Goal: Task Accomplishment & Management: Use online tool/utility

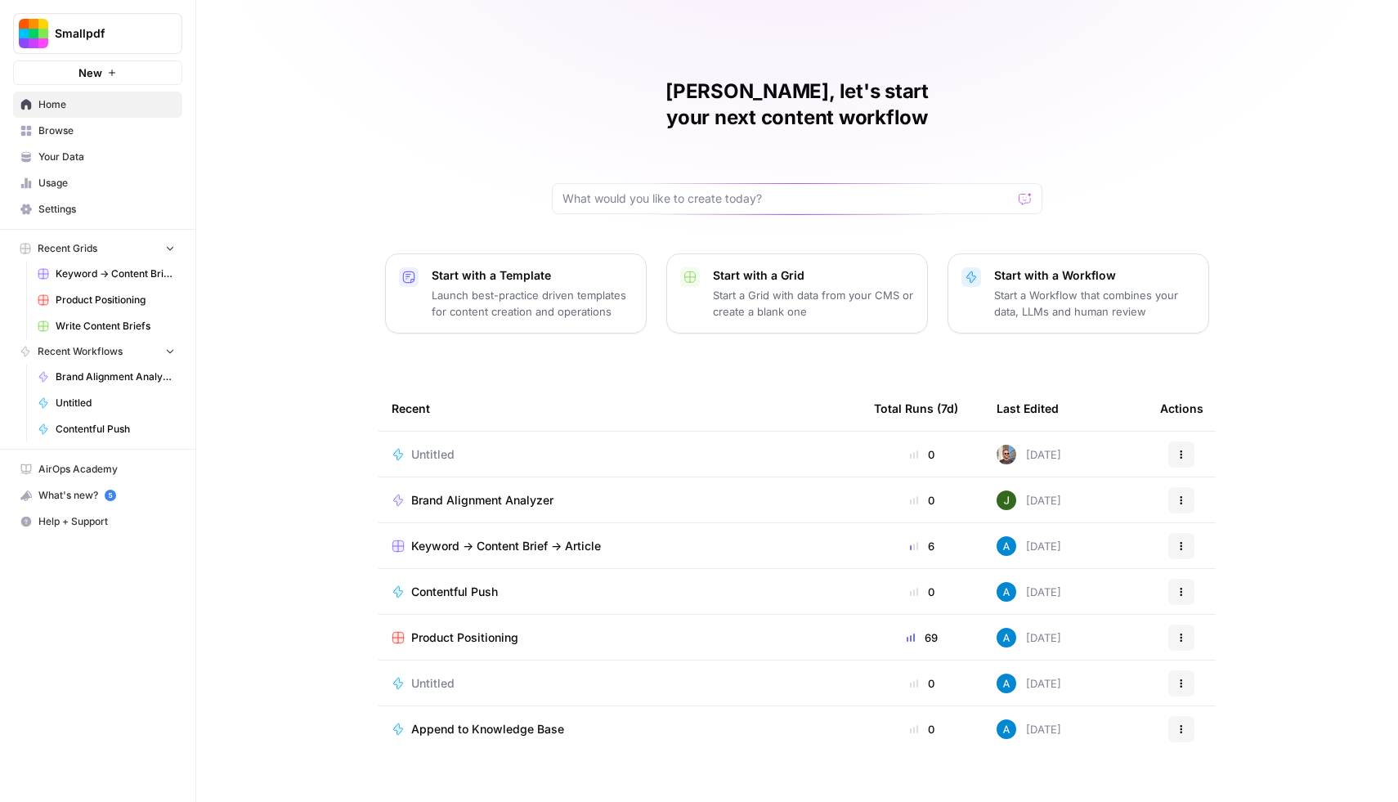
click at [79, 193] on link "Usage" at bounding box center [97, 183] width 169 height 26
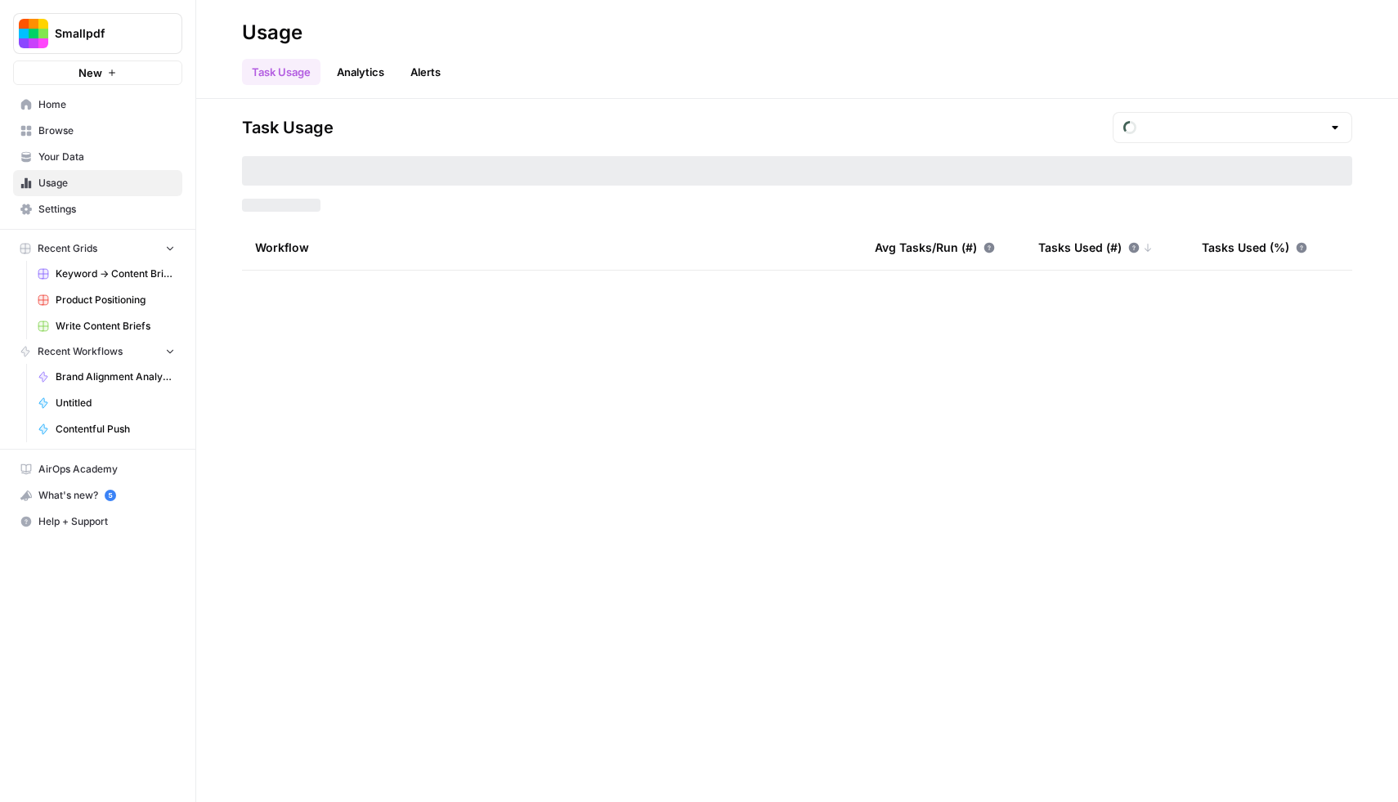
type input "August Tasks"
click at [365, 75] on link "Analytics" at bounding box center [360, 72] width 67 height 26
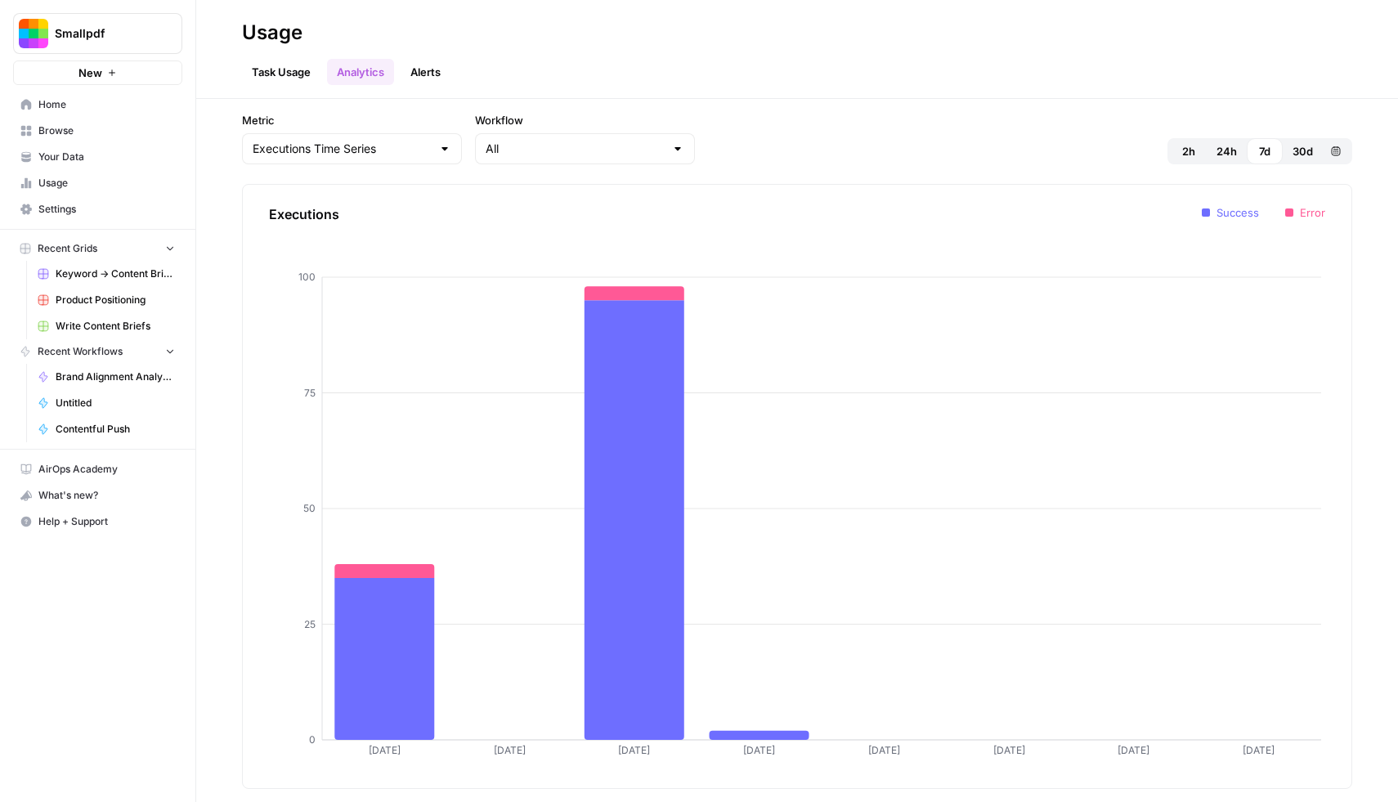
click at [429, 71] on link "Alerts" at bounding box center [426, 72] width 50 height 26
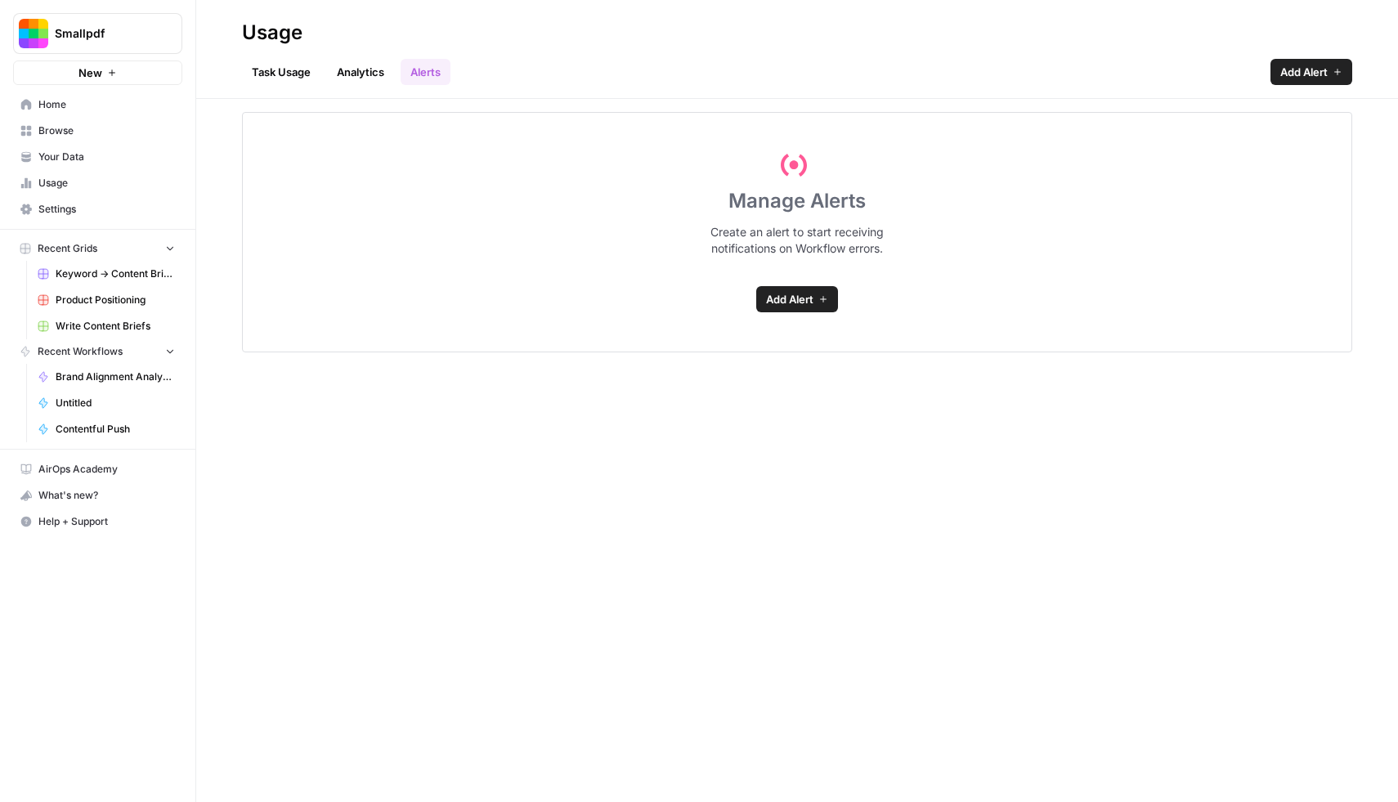
click at [81, 209] on span "Settings" at bounding box center [106, 209] width 137 height 15
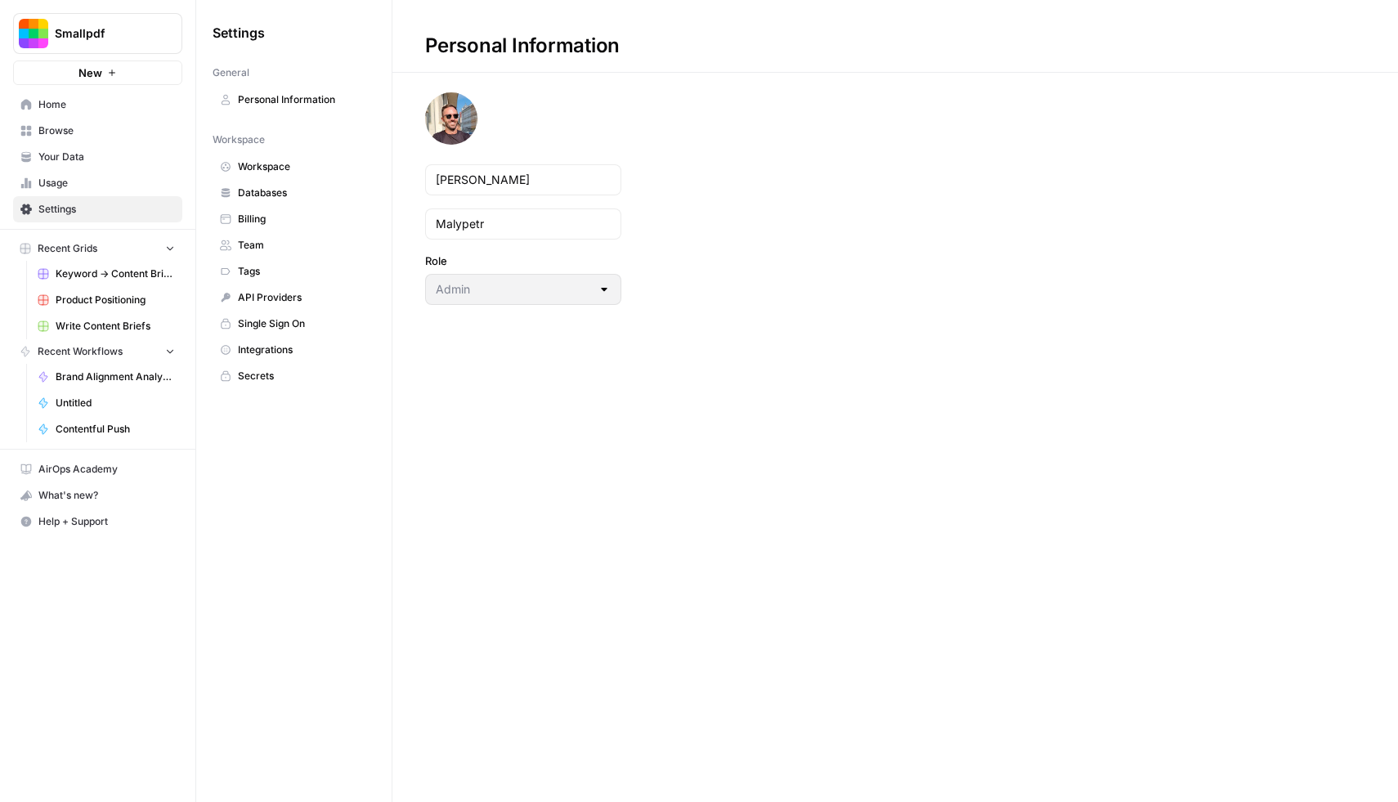
click at [88, 180] on span "Usage" at bounding box center [106, 183] width 137 height 15
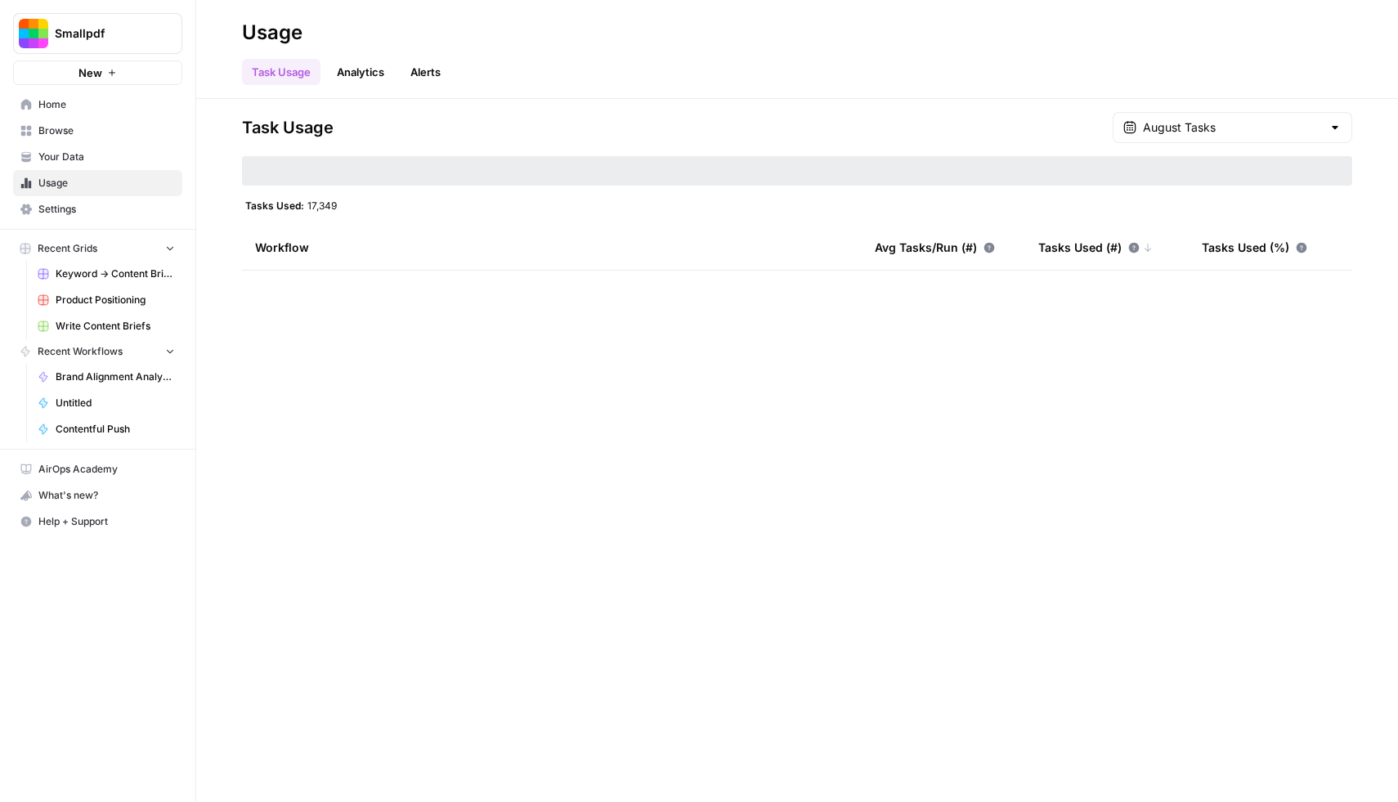
click at [69, 99] on span "Home" at bounding box center [106, 104] width 137 height 15
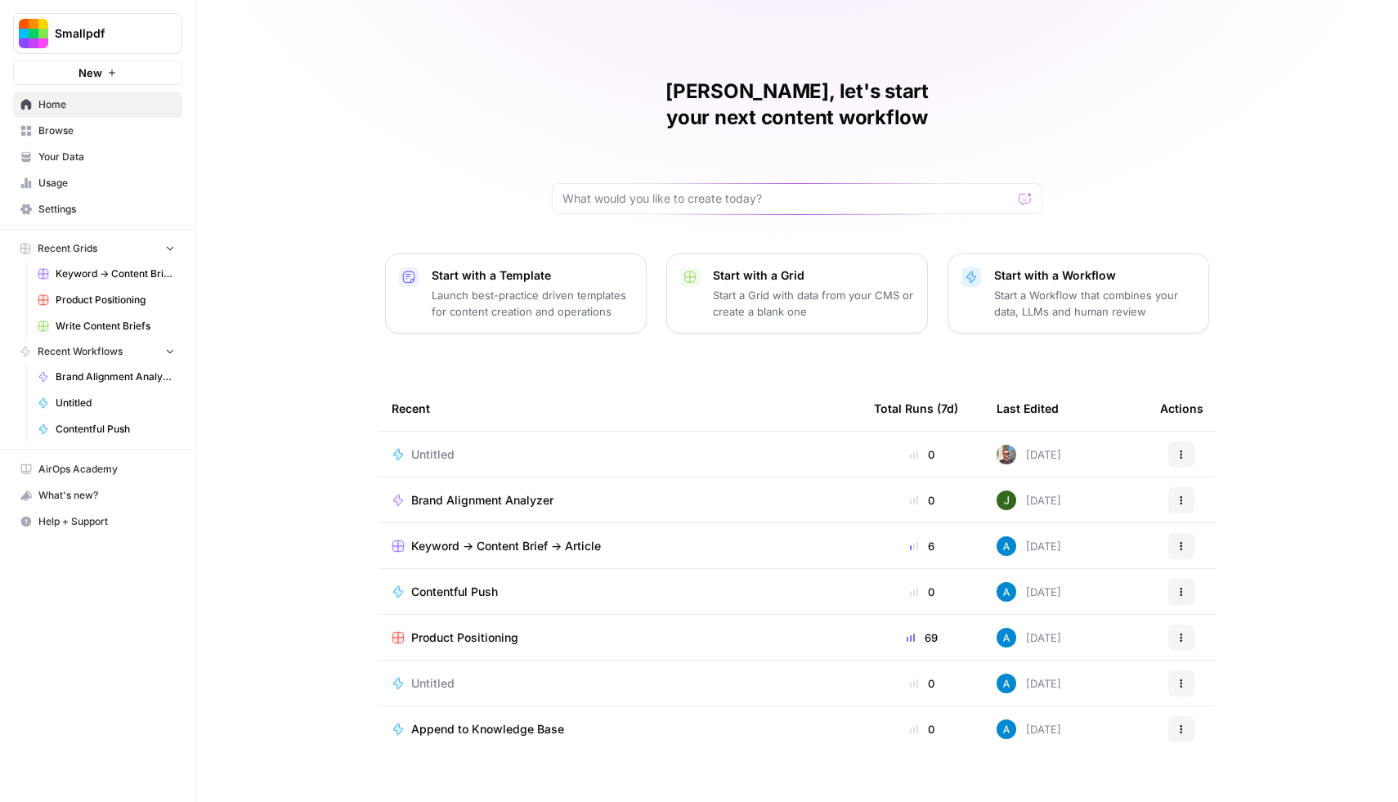
click at [1182, 450] on icon "button" at bounding box center [1182, 455] width 10 height 10
click at [1221, 502] on span "Delete" at bounding box center [1266, 504] width 131 height 16
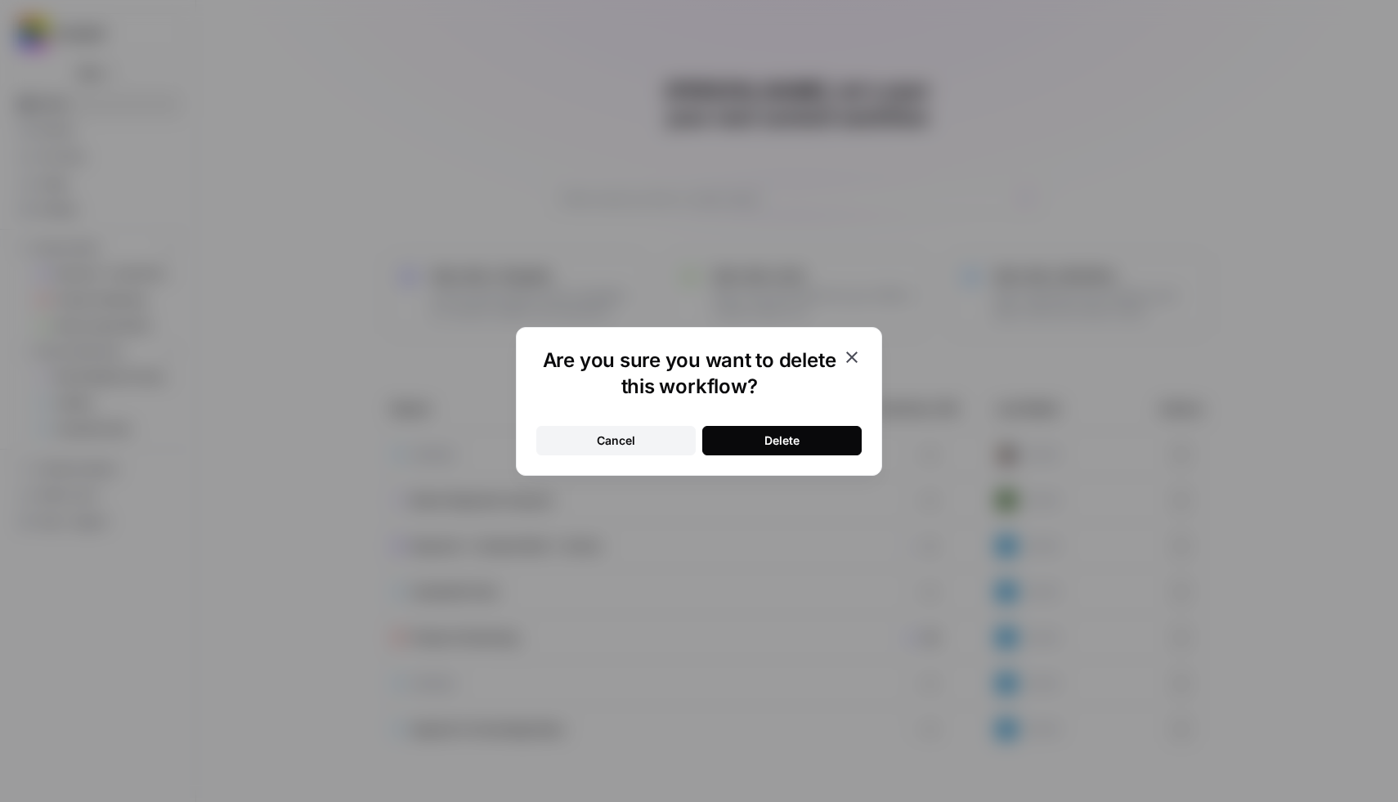
click at [787, 440] on div "Delete" at bounding box center [782, 441] width 35 height 16
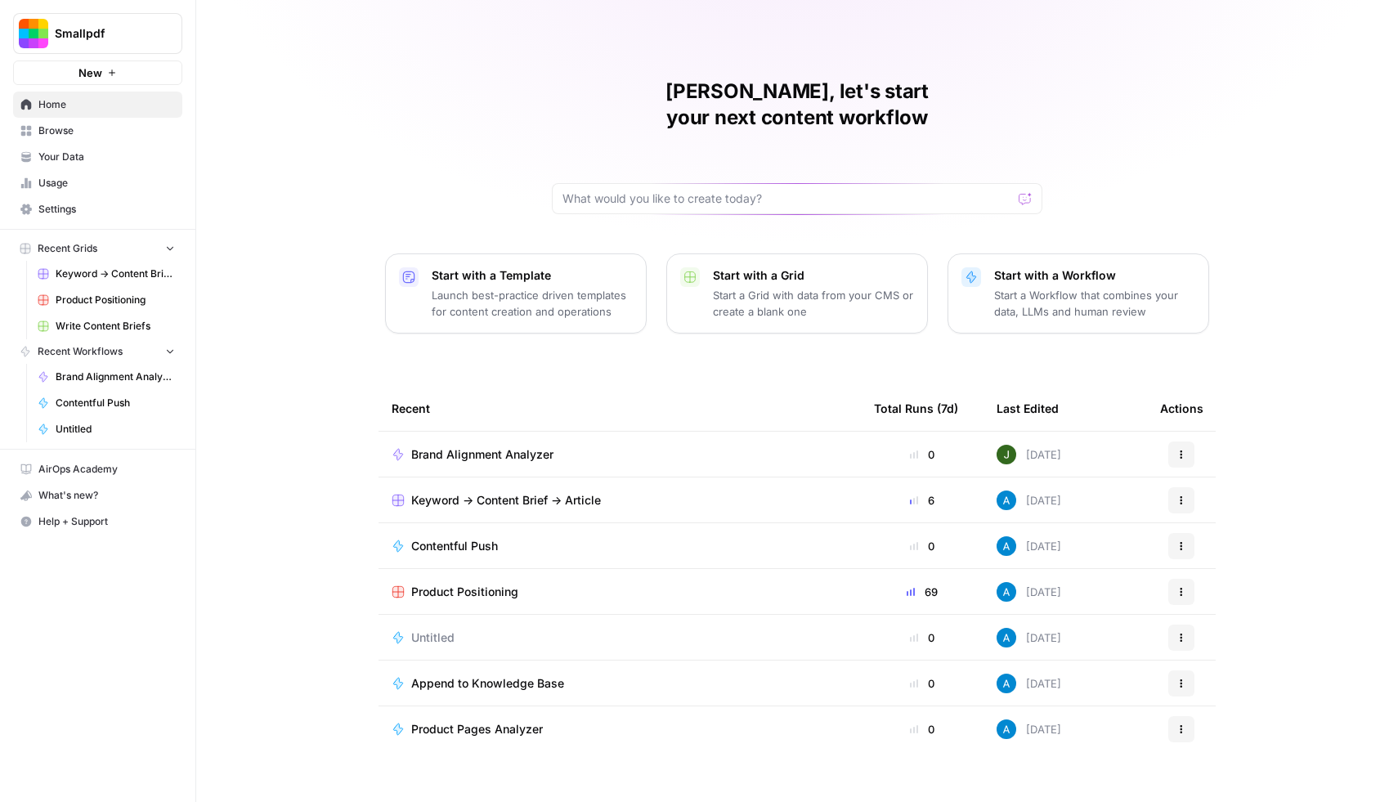
click at [66, 178] on span "Usage" at bounding box center [106, 183] width 137 height 15
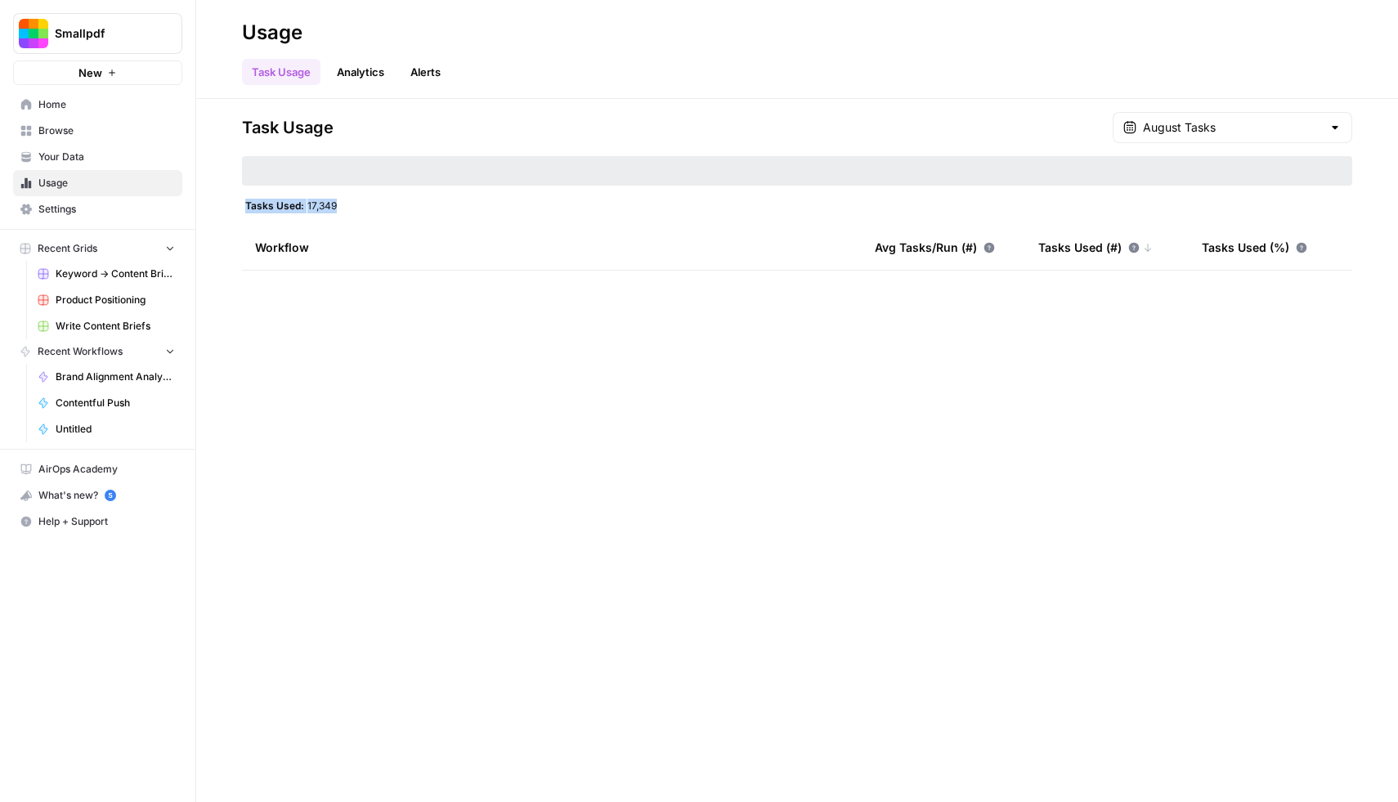
drag, startPoint x: 366, startPoint y: 206, endPoint x: 238, endPoint y: 209, distance: 127.6
click at [238, 209] on div "Task Usage August Tasks Tasks Used: 17,349 Workflow Avg Tasks/Run (#) Tasks Use…" at bounding box center [797, 450] width 1202 height 703
copy div "Tasks Used: 17,349"
click at [97, 160] on span "Your Data" at bounding box center [106, 157] width 137 height 15
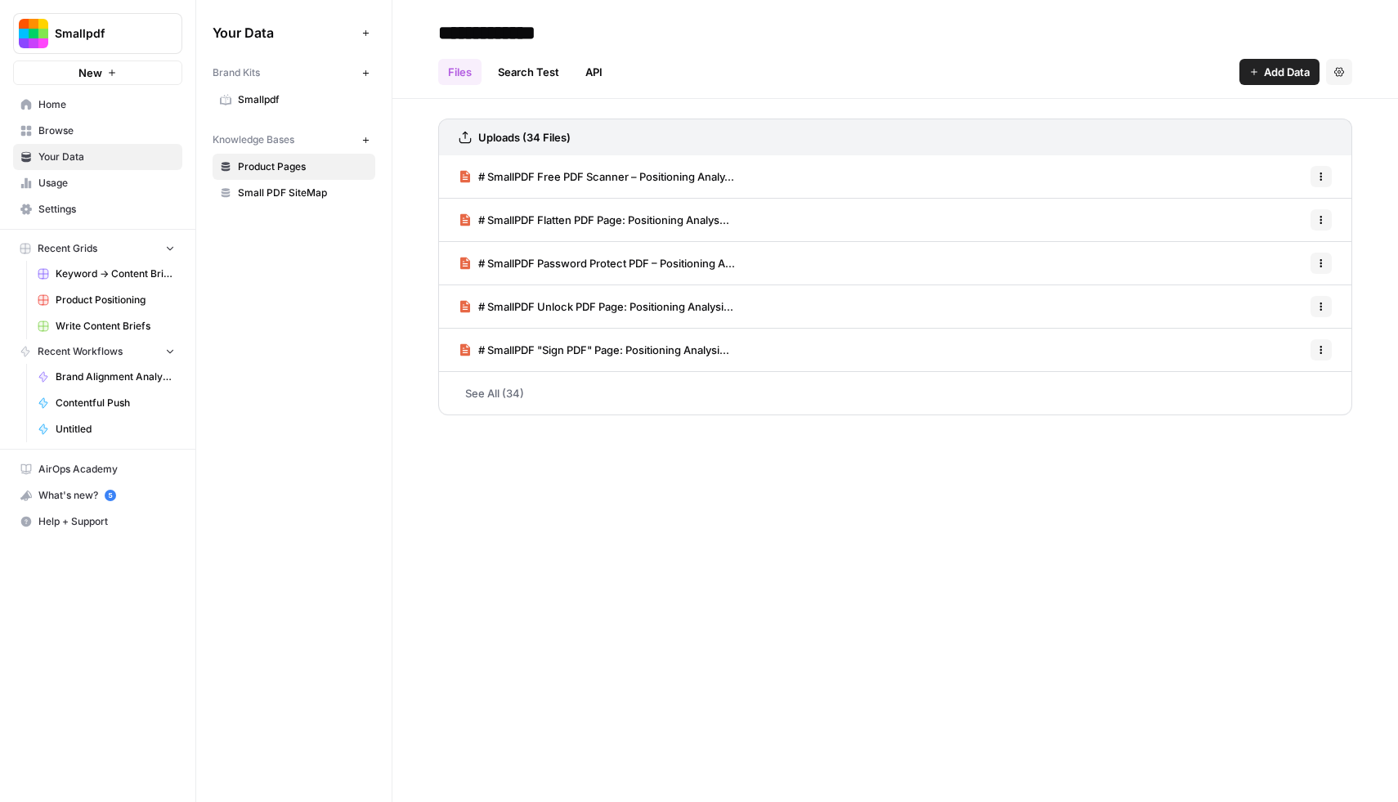
click at [94, 108] on span "Home" at bounding box center [106, 104] width 137 height 15
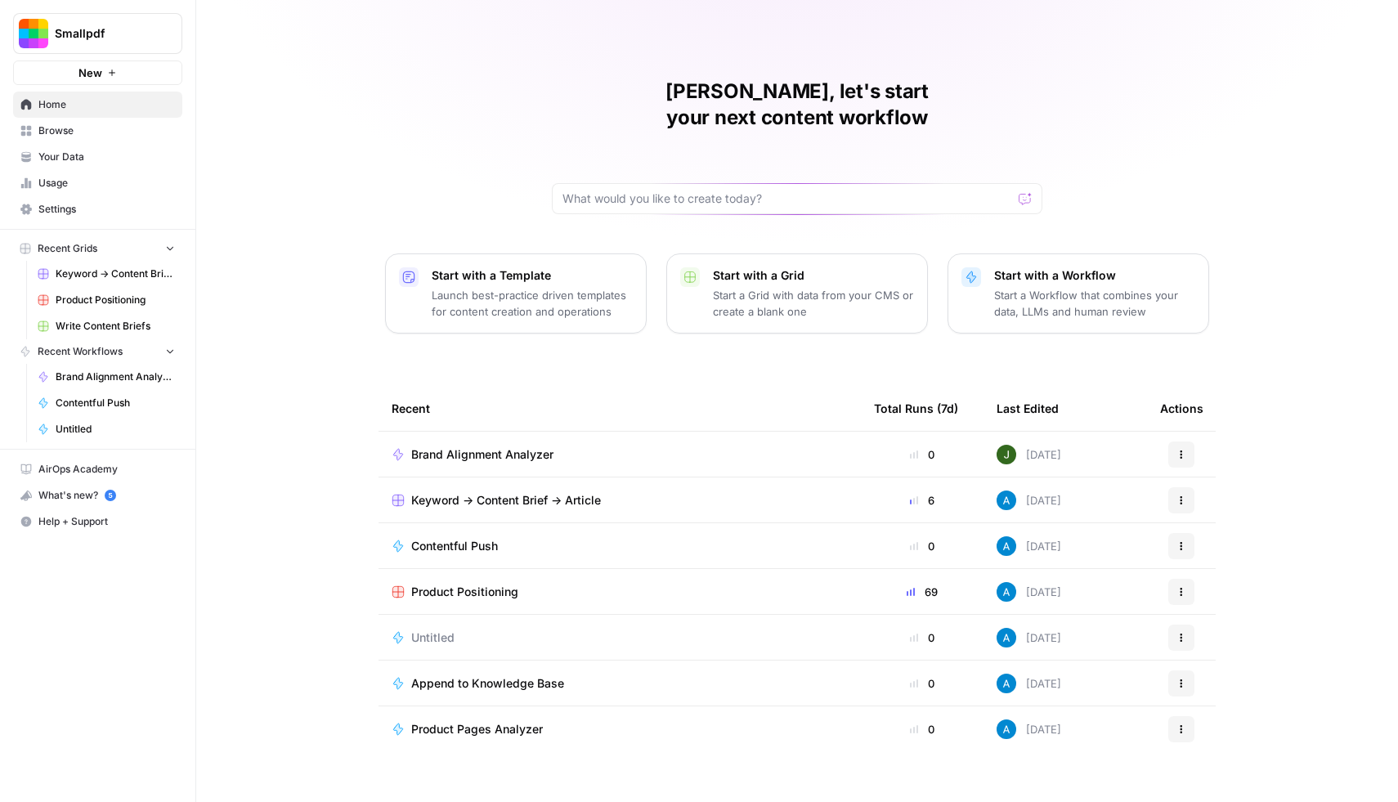
click at [563, 492] on span "Keyword -> Content Brief -> Article" at bounding box center [506, 500] width 190 height 16
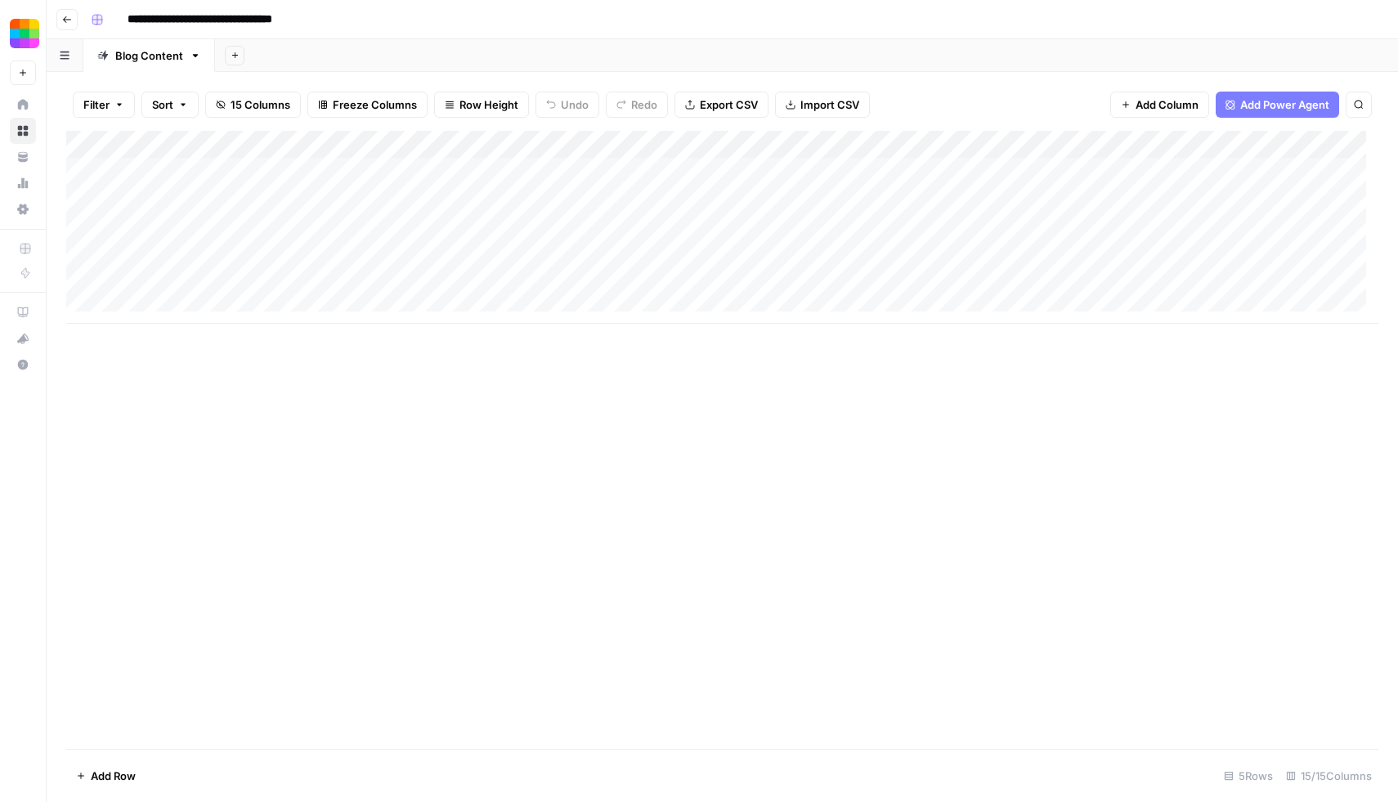
click at [200, 260] on div "Add Column" at bounding box center [722, 227] width 1313 height 193
type textarea "**********"
click at [268, 258] on div "Add Column" at bounding box center [722, 227] width 1313 height 193
click at [281, 257] on div "Add Column" at bounding box center [722, 227] width 1313 height 193
click at [291, 316] on button "Blog" at bounding box center [283, 318] width 36 height 20
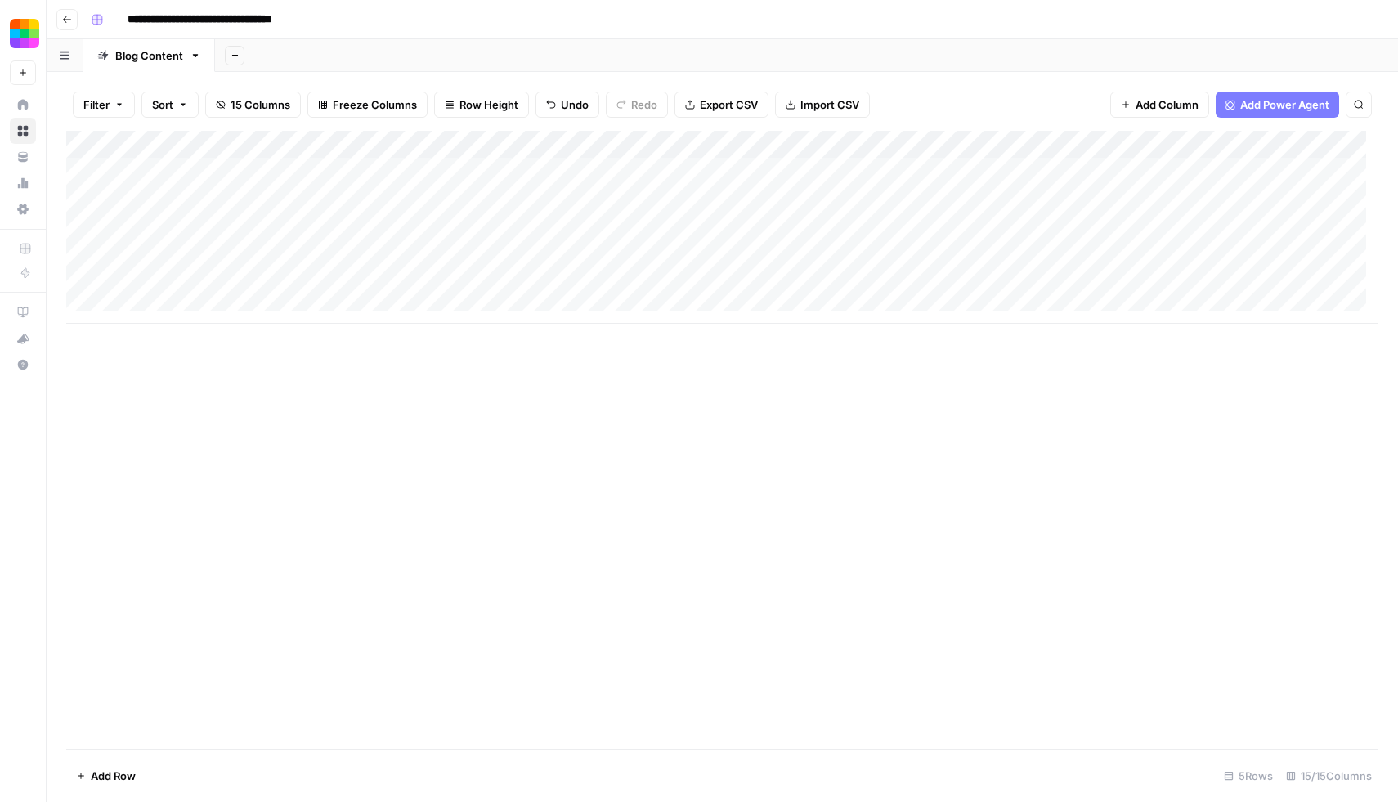
click at [460, 253] on div "Add Column" at bounding box center [722, 227] width 1313 height 193
click at [473, 256] on div "Add Column" at bounding box center [722, 227] width 1313 height 193
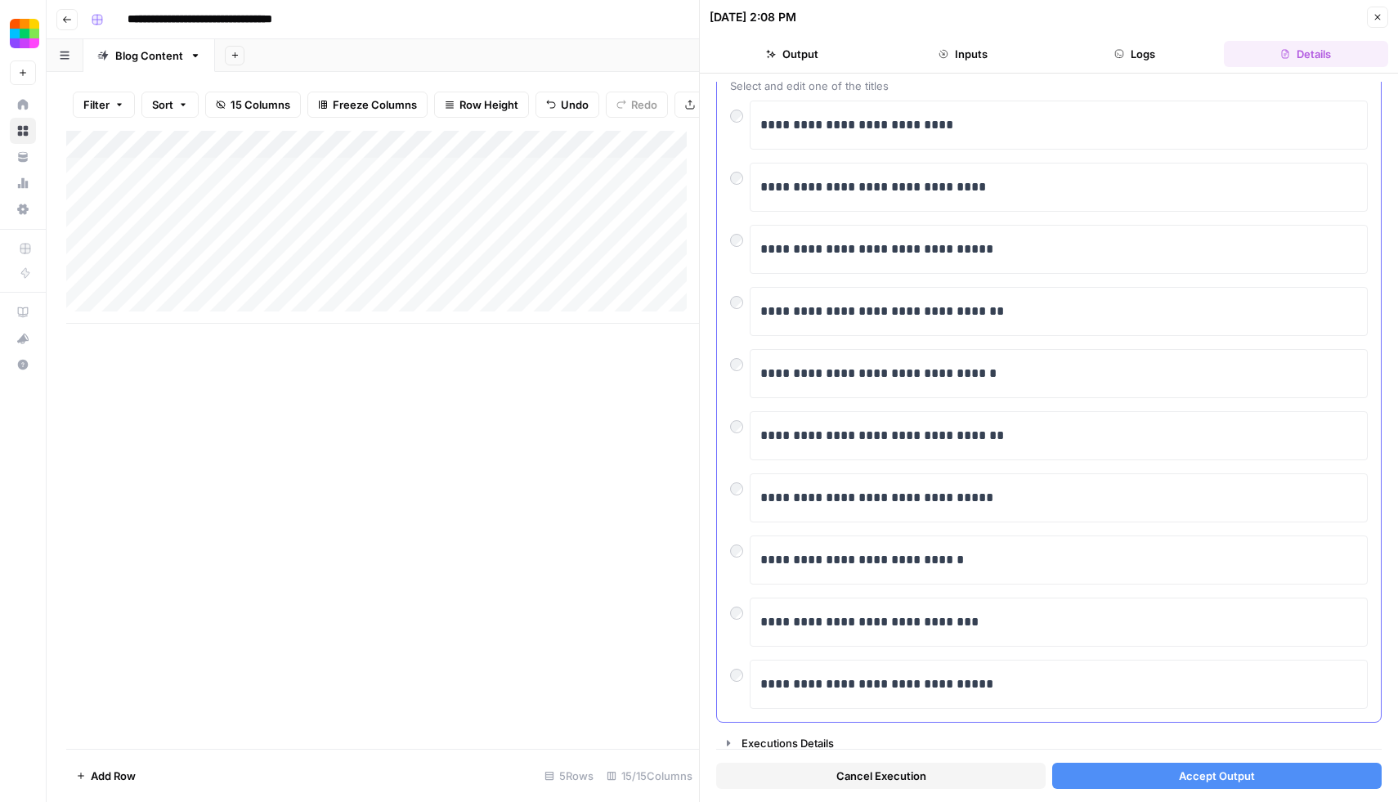
scroll to position [112, 0]
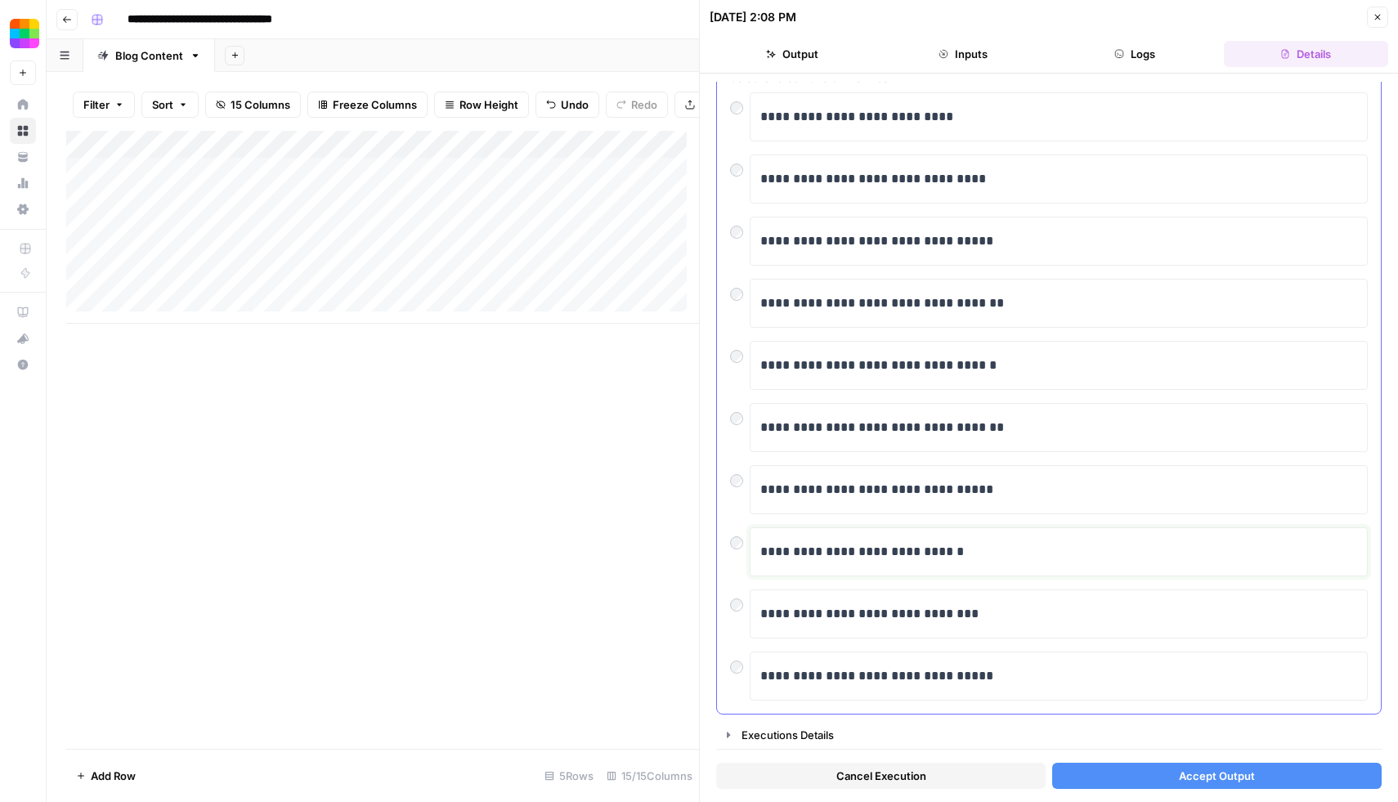
click at [1141, 553] on p "**********" at bounding box center [1053, 551] width 585 height 21
click at [1190, 775] on span "Accept Output" at bounding box center [1217, 776] width 76 height 16
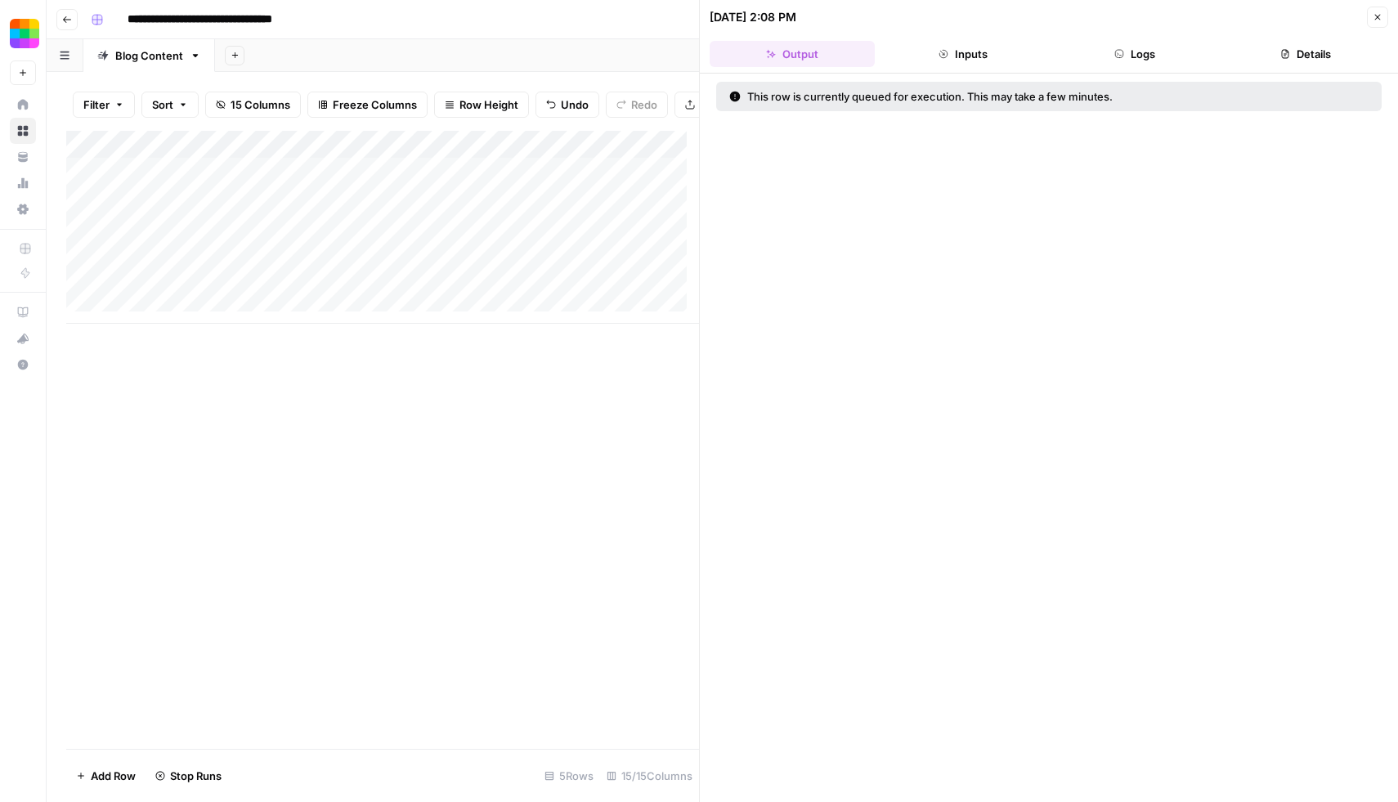
click at [487, 438] on div "Add Column" at bounding box center [382, 440] width 633 height 618
click at [1380, 12] on icon "button" at bounding box center [1378, 17] width 10 height 10
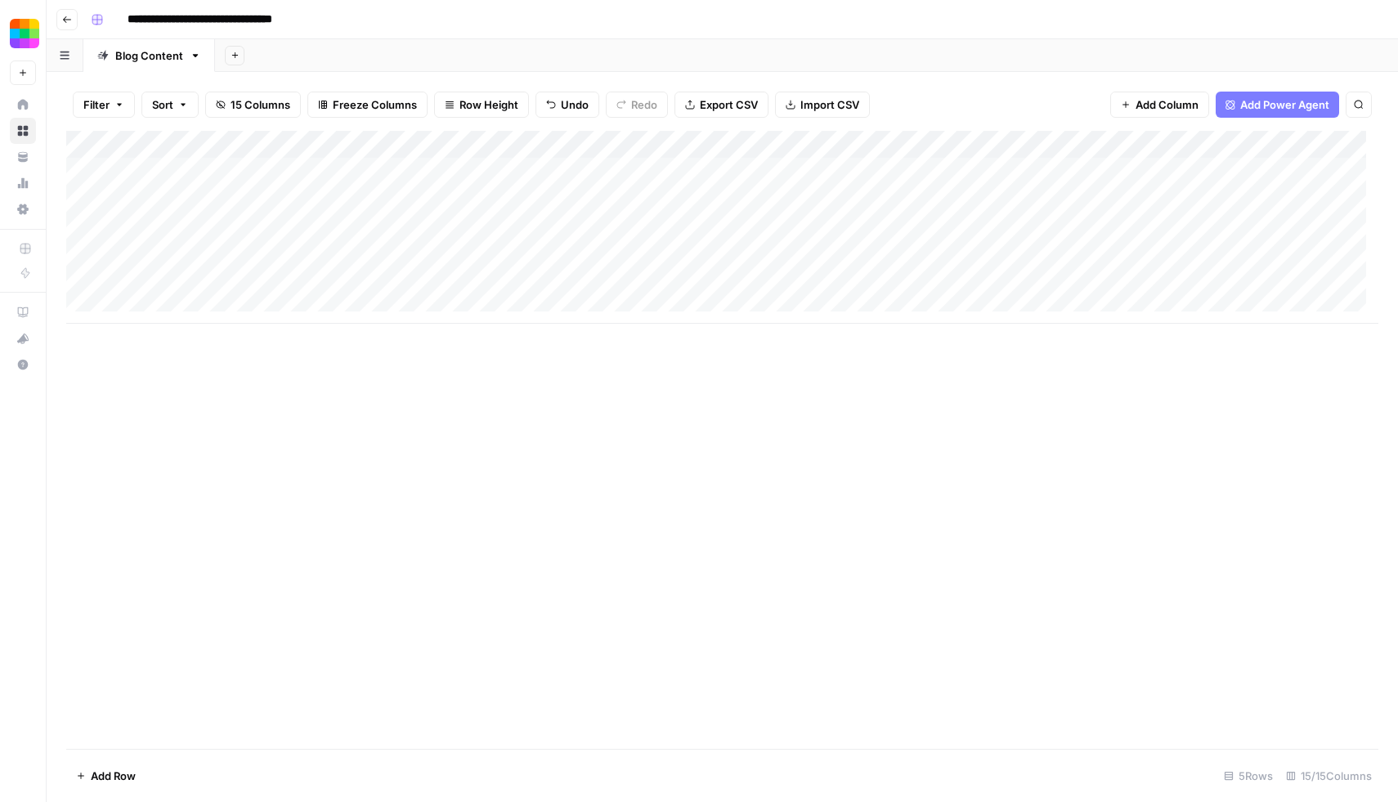
click at [494, 254] on div "Add Column" at bounding box center [722, 227] width 1313 height 193
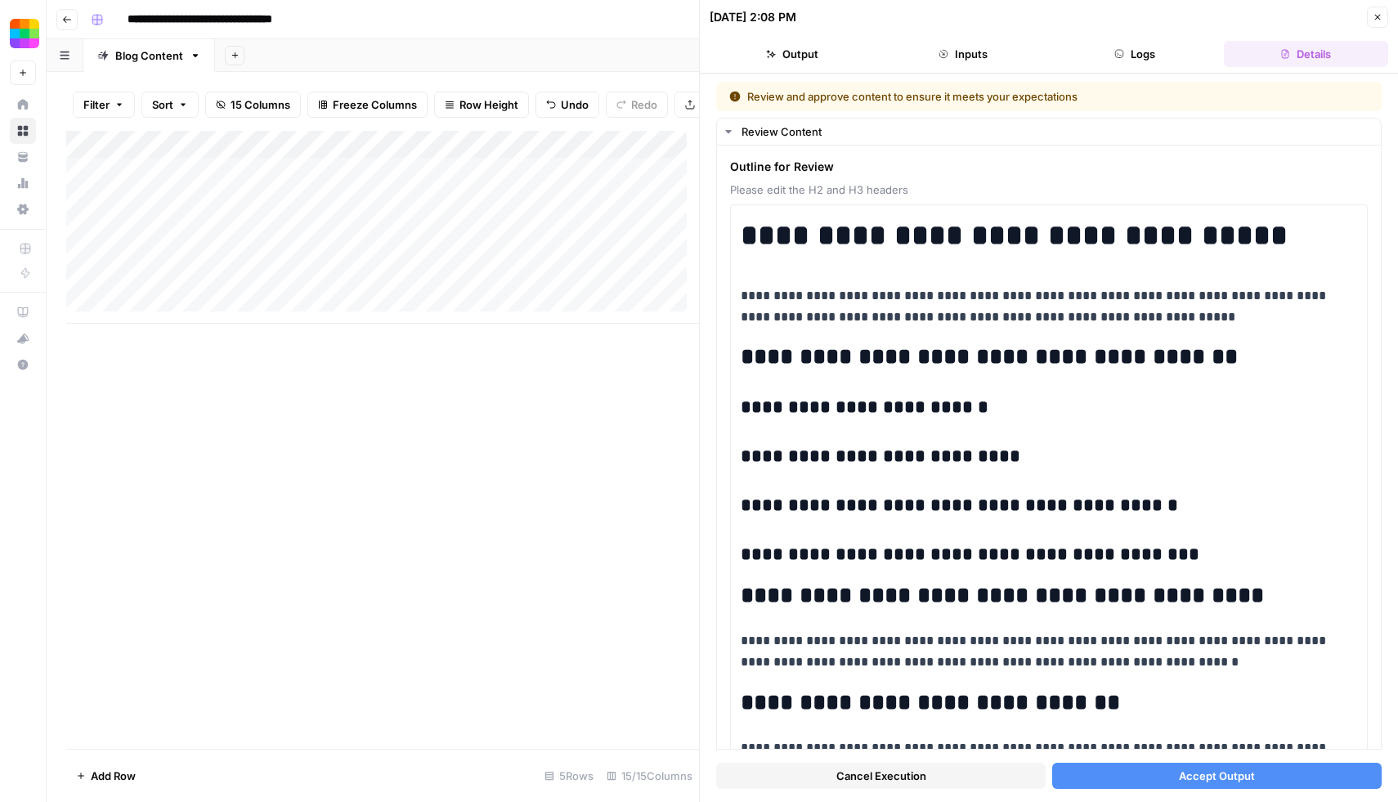
click at [1179, 775] on span "Accept Output" at bounding box center [1217, 776] width 76 height 16
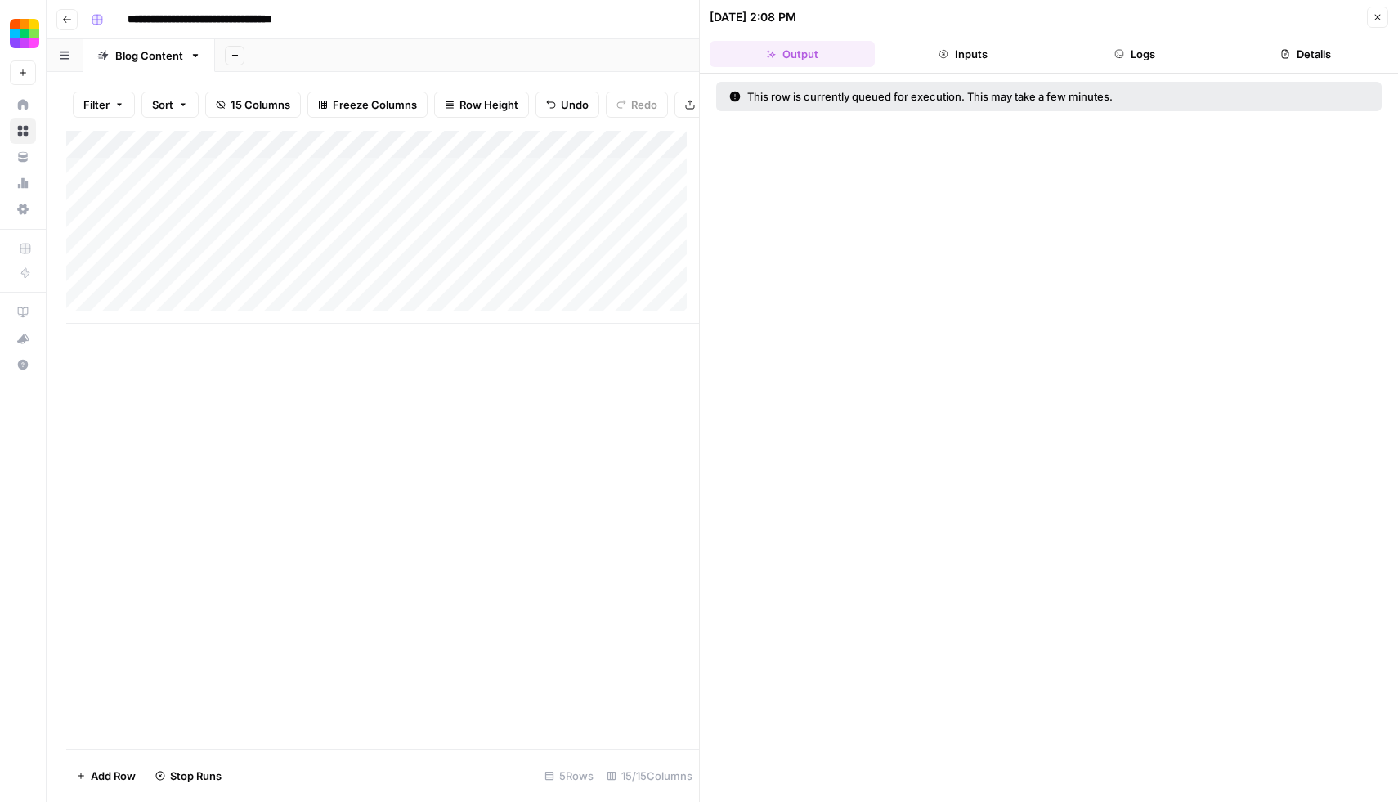
click at [495, 433] on div "Add Column" at bounding box center [382, 440] width 633 height 618
click at [1369, 19] on button "Close" at bounding box center [1377, 17] width 21 height 21
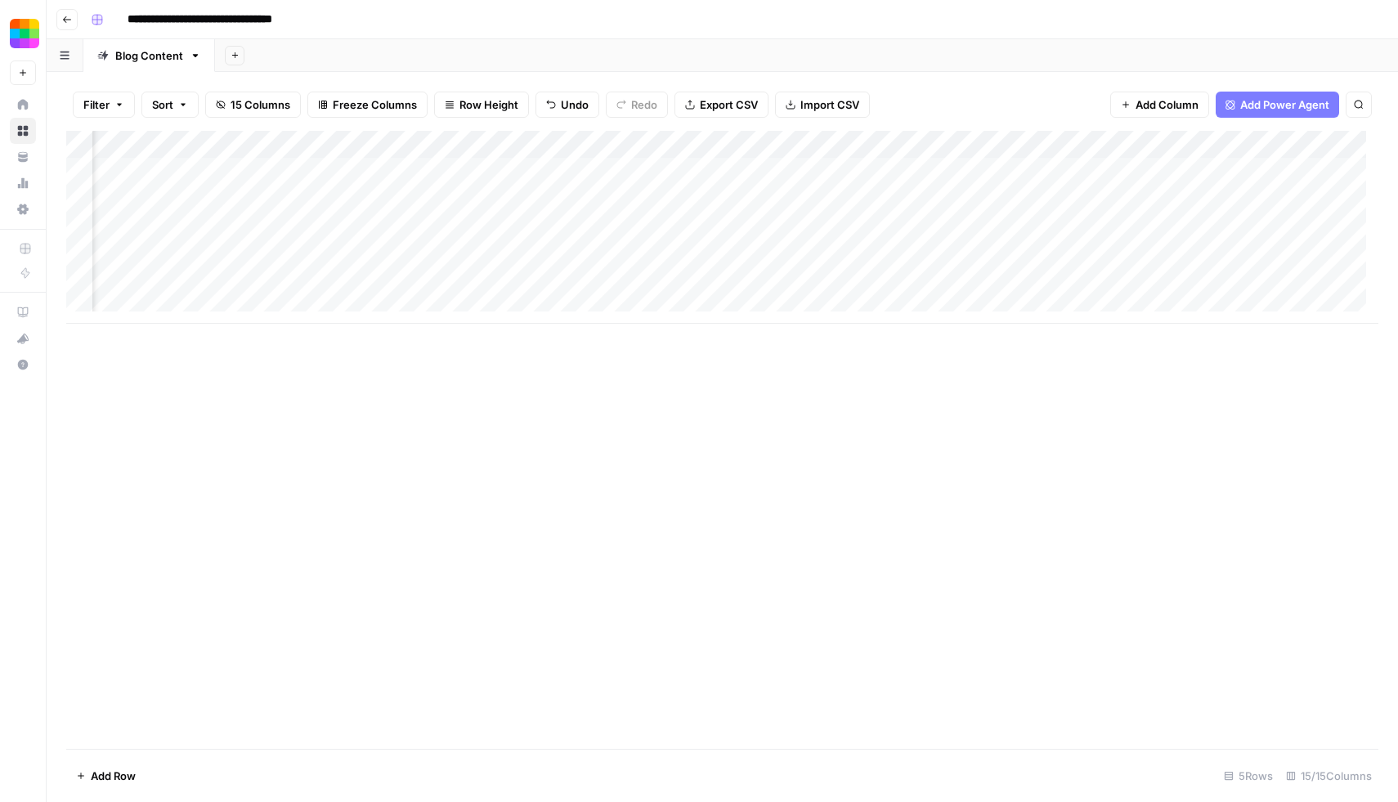
scroll to position [0, 371]
click at [698, 253] on div "Add Column" at bounding box center [722, 227] width 1313 height 193
click at [625, 255] on div "Add Column" at bounding box center [722, 227] width 1313 height 193
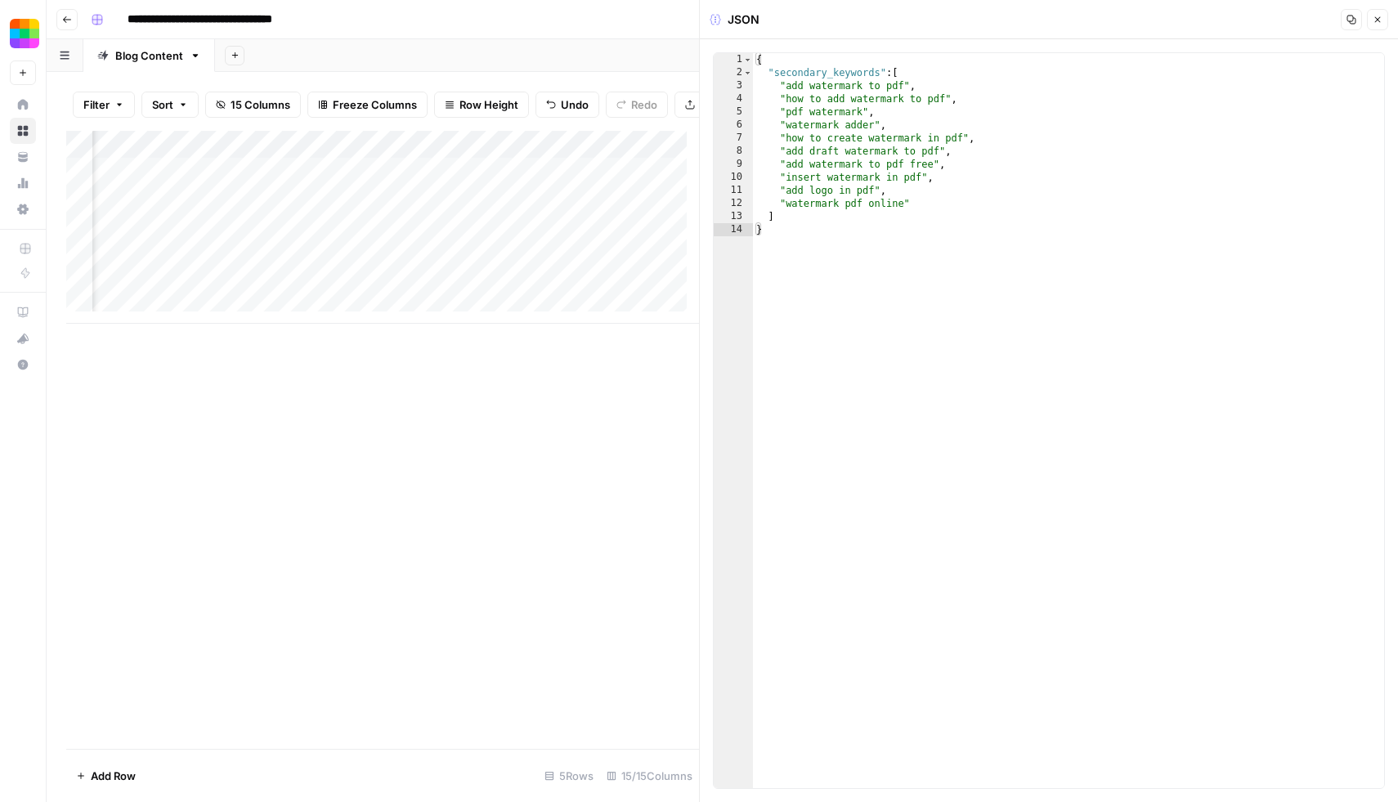
type textarea "**********"
click at [891, 192] on div "{ "secondary_keywords" : [ "add watermark to pdf" , "how to add watermark to pd…" at bounding box center [1068, 433] width 631 height 761
type textarea "**********"
click at [606, 453] on div "Add Column" at bounding box center [382, 440] width 633 height 618
click at [1376, 17] on icon "button" at bounding box center [1379, 20] width 6 height 6
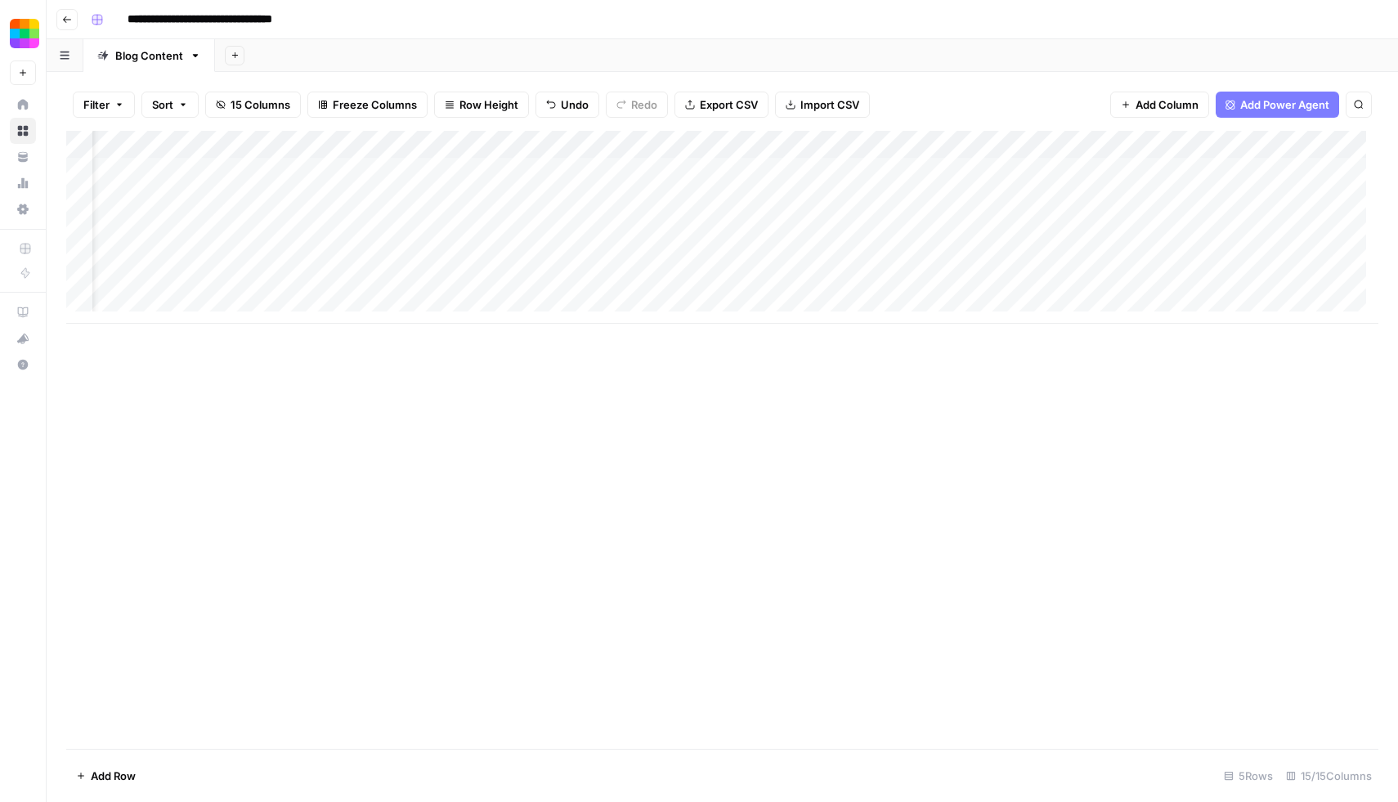
scroll to position [0, 63]
click at [598, 256] on div "Add Column" at bounding box center [722, 227] width 1313 height 193
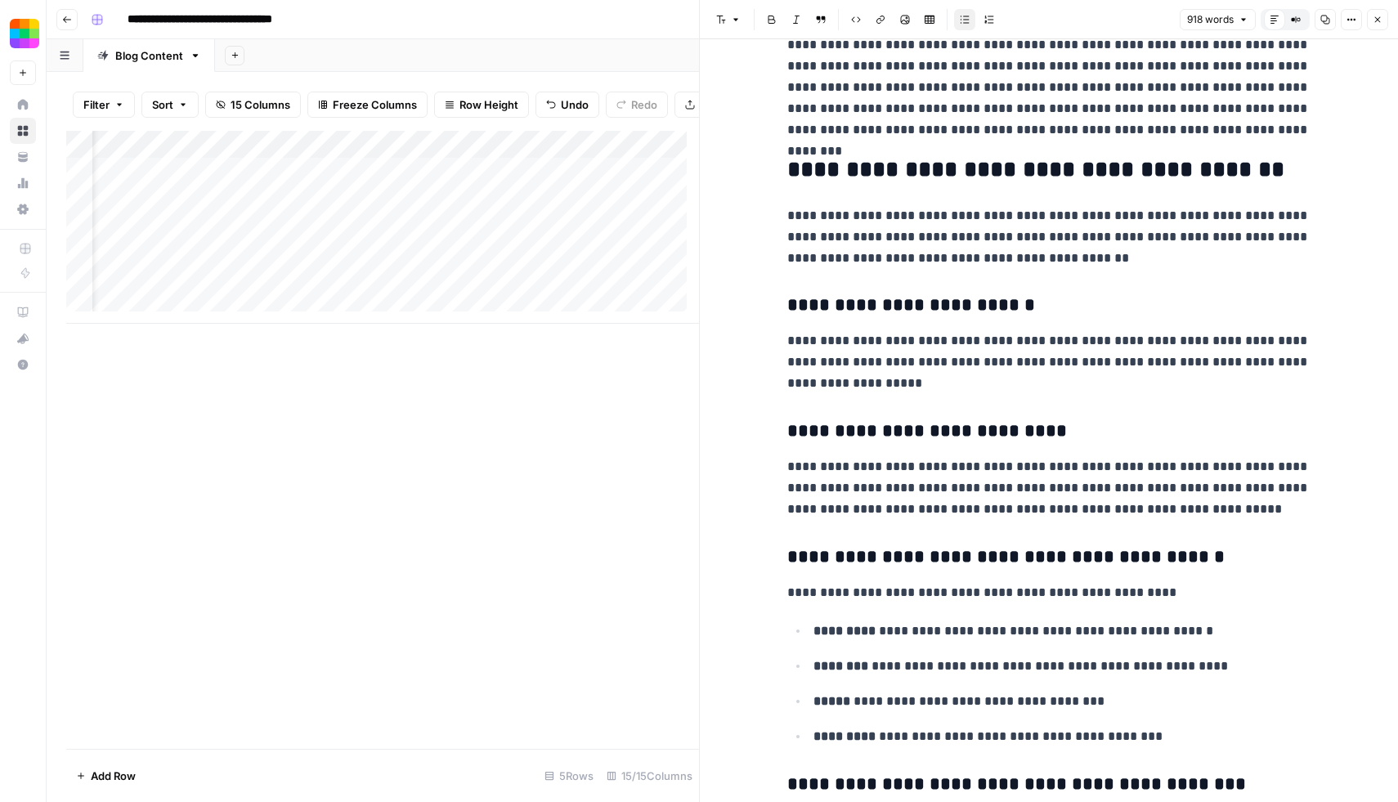
scroll to position [88, 0]
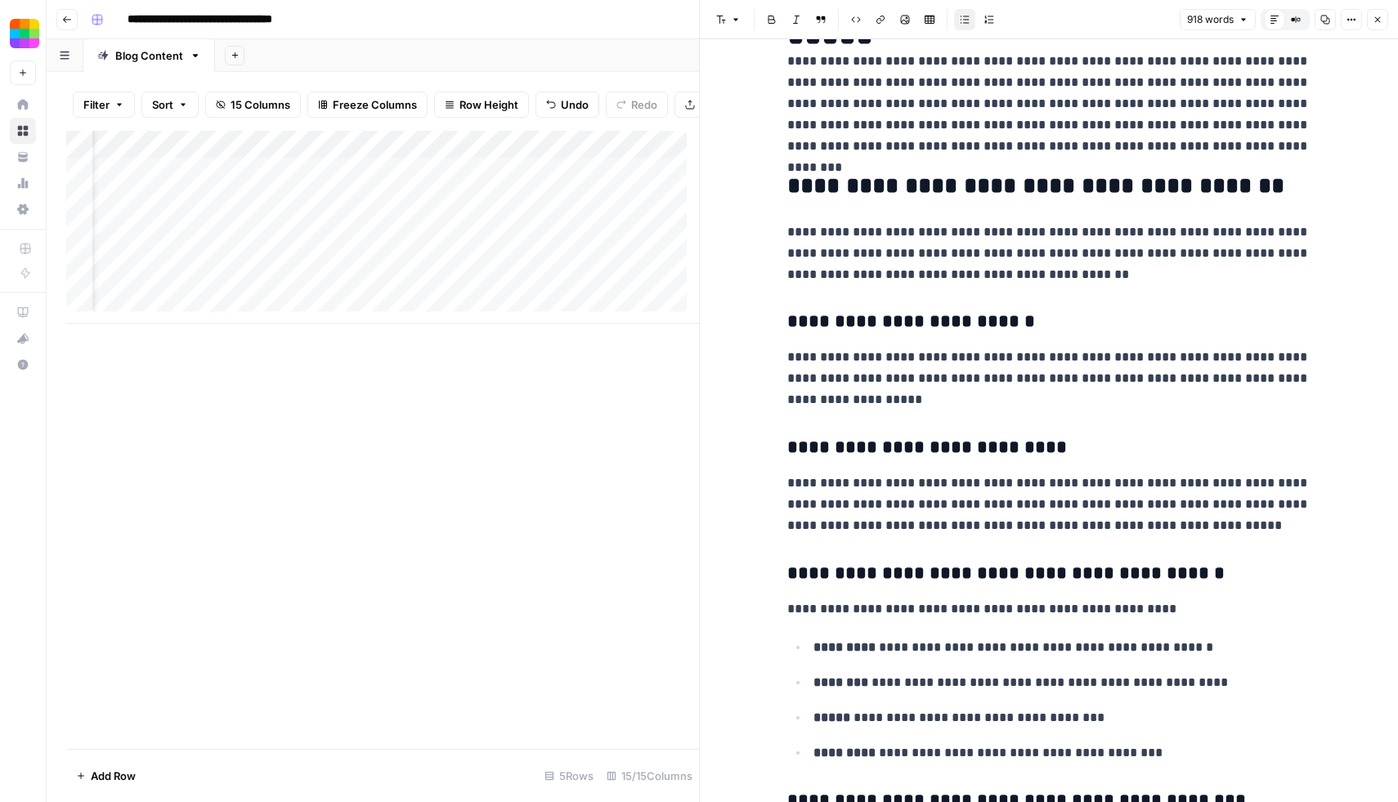
click at [608, 433] on div "Add Column" at bounding box center [382, 440] width 633 height 618
click at [1379, 18] on icon "button" at bounding box center [1379, 20] width 6 height 6
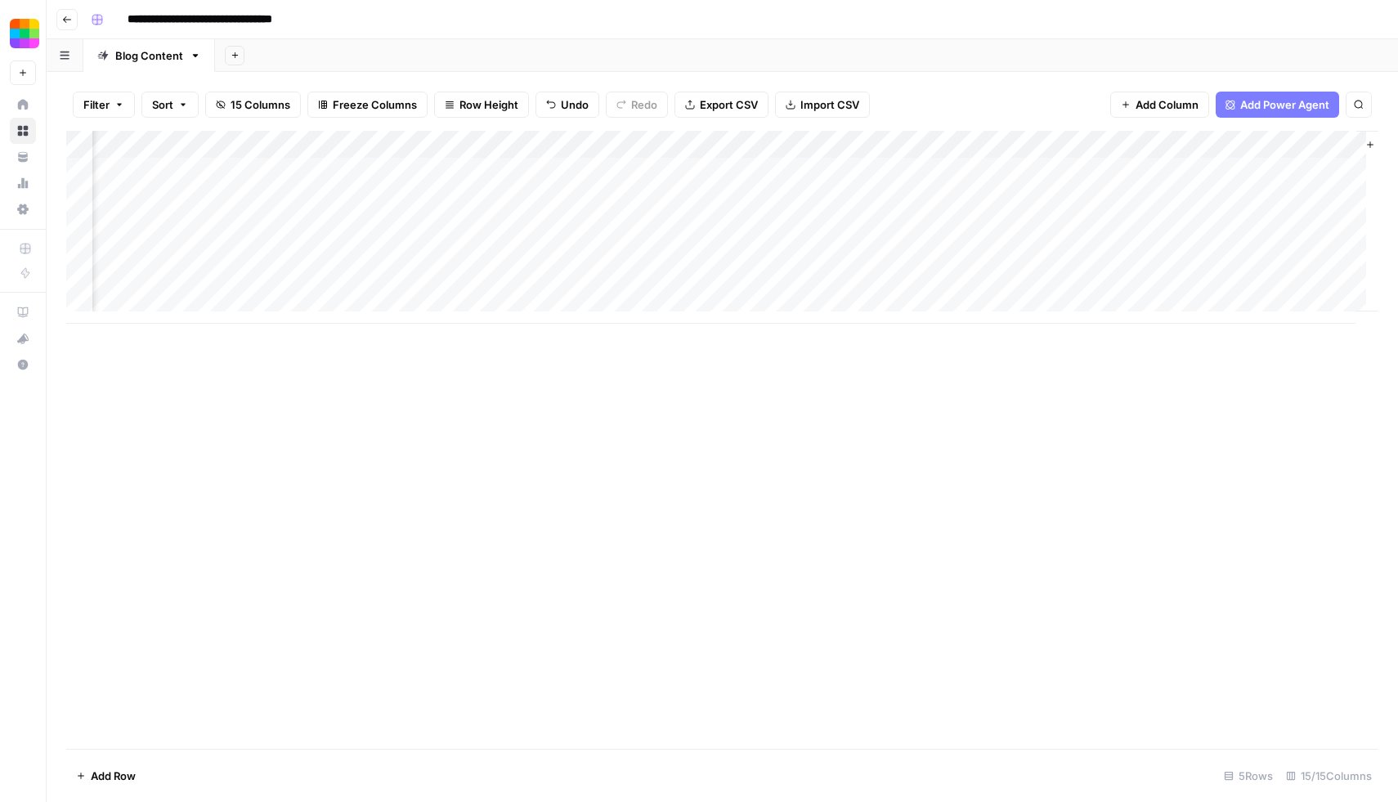
scroll to position [0, 982]
click at [506, 253] on div "Add Column" at bounding box center [722, 227] width 1313 height 193
click at [630, 250] on div "Add Column" at bounding box center [722, 227] width 1313 height 193
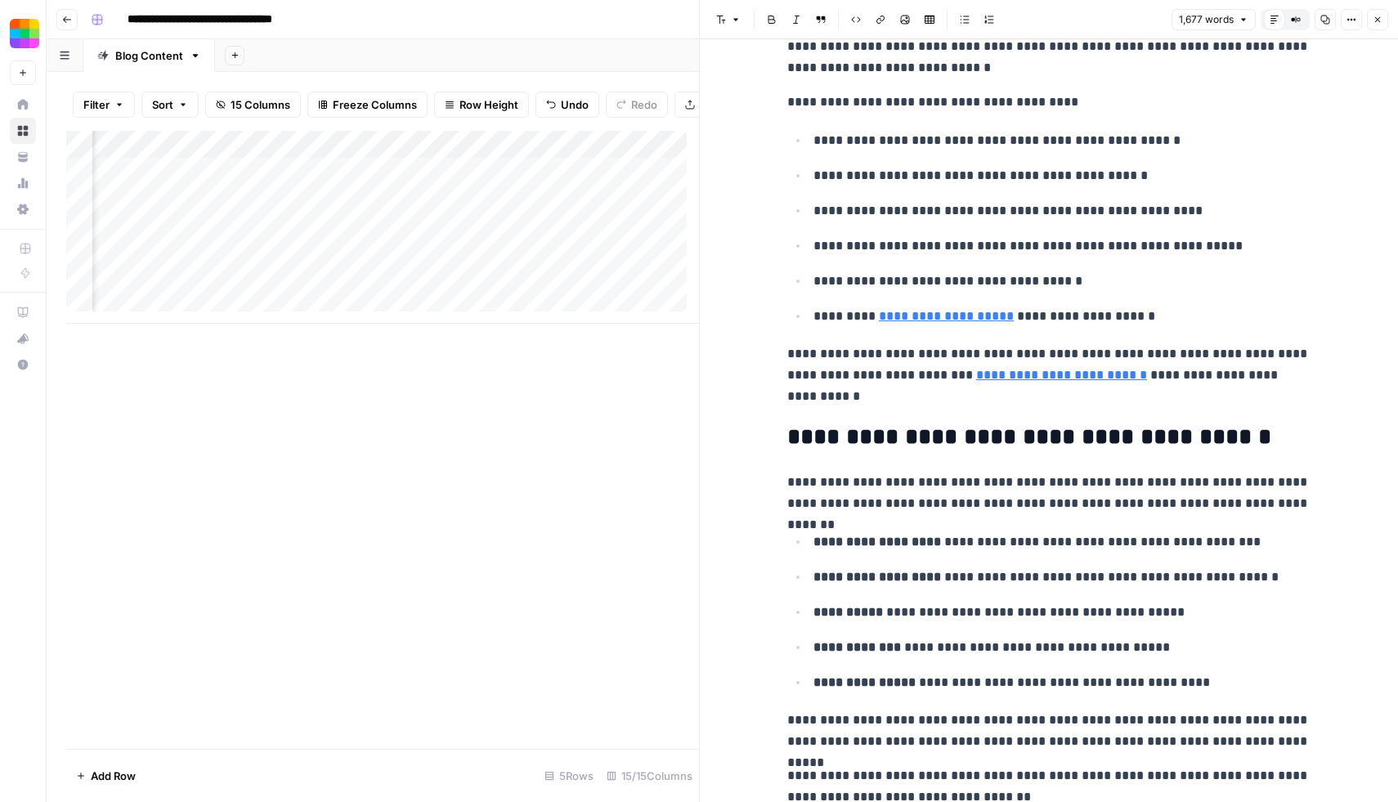
scroll to position [1768, 0]
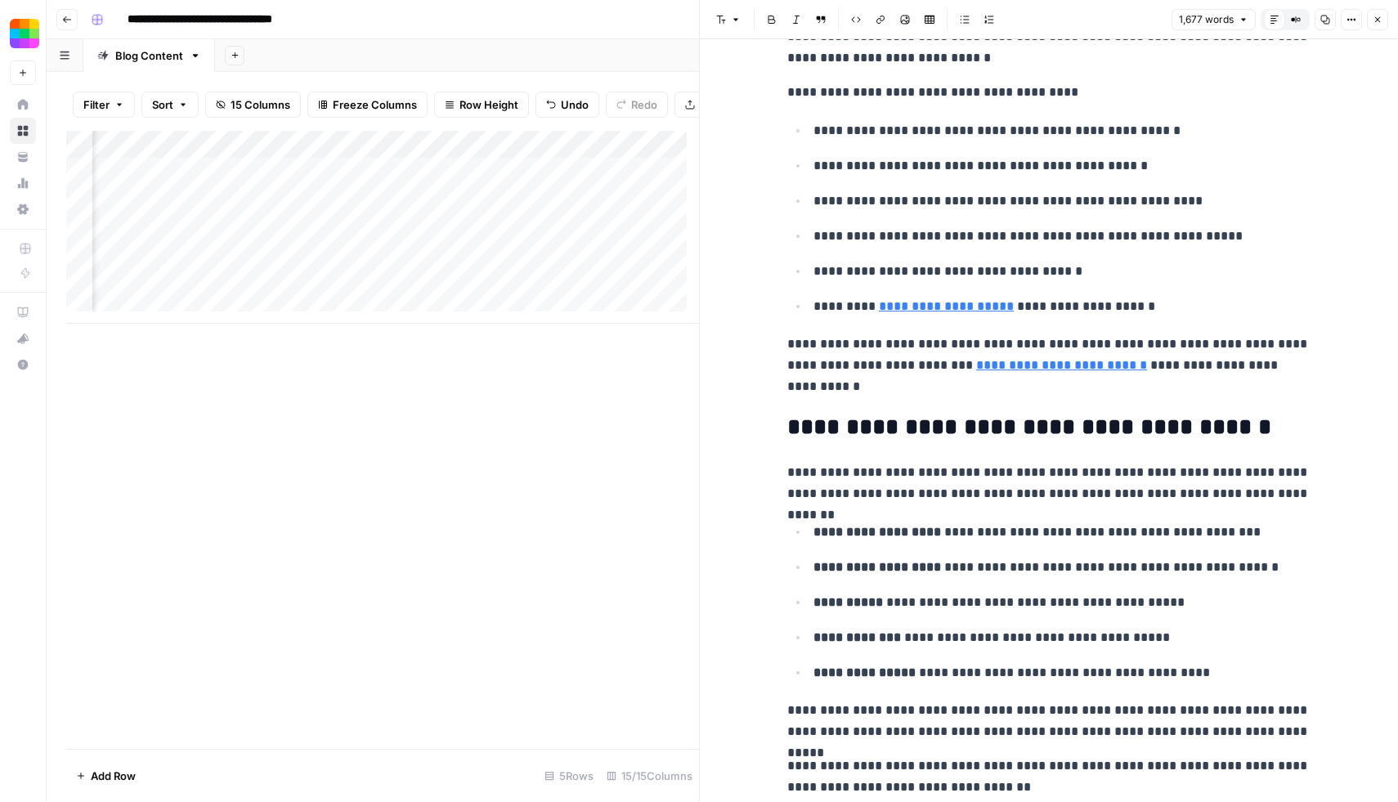
click at [594, 478] on div "Add Column" at bounding box center [382, 440] width 633 height 618
click at [1378, 24] on icon "button" at bounding box center [1378, 20] width 10 height 10
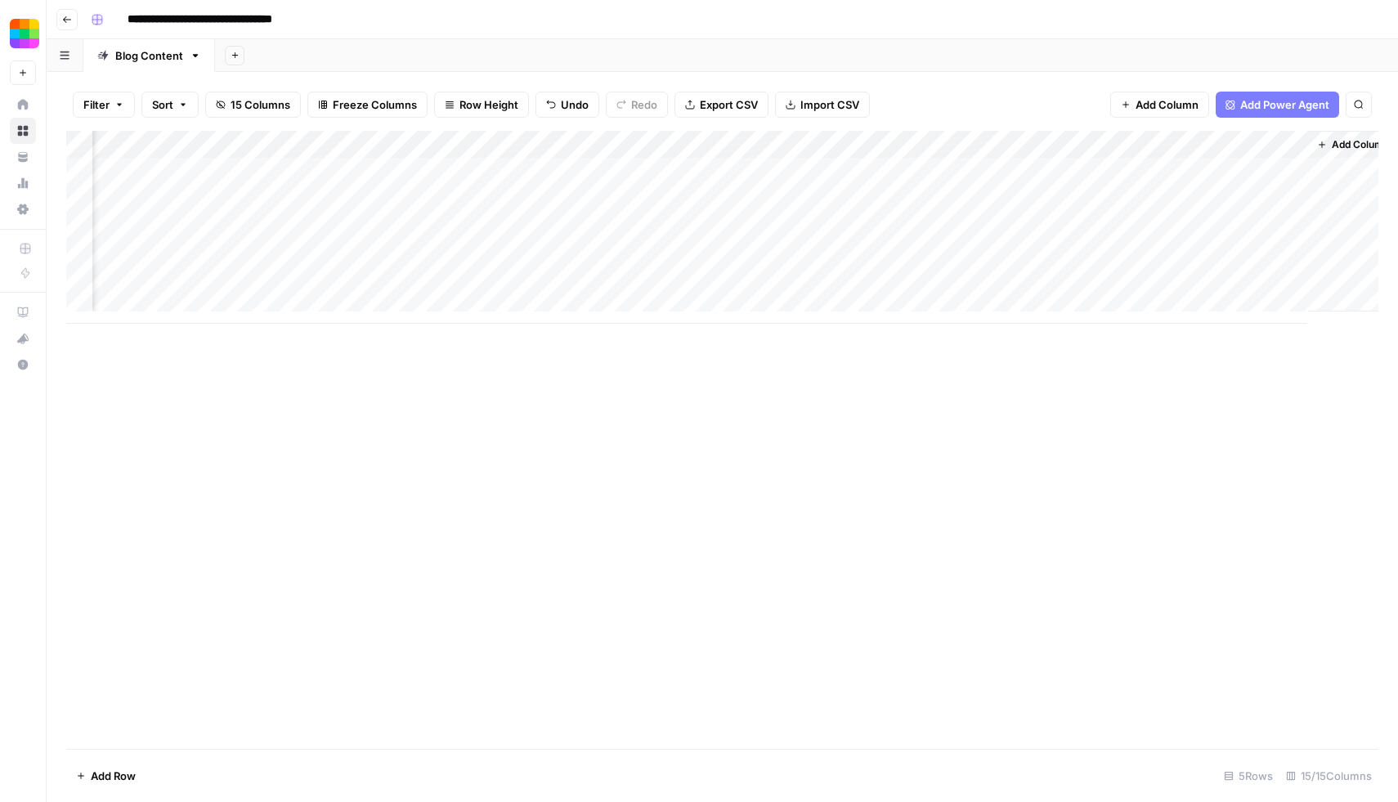
scroll to position [0, 1045]
click at [1200, 254] on div "Add Column" at bounding box center [722, 227] width 1313 height 193
click at [1257, 252] on div "Add Column" at bounding box center [722, 227] width 1313 height 193
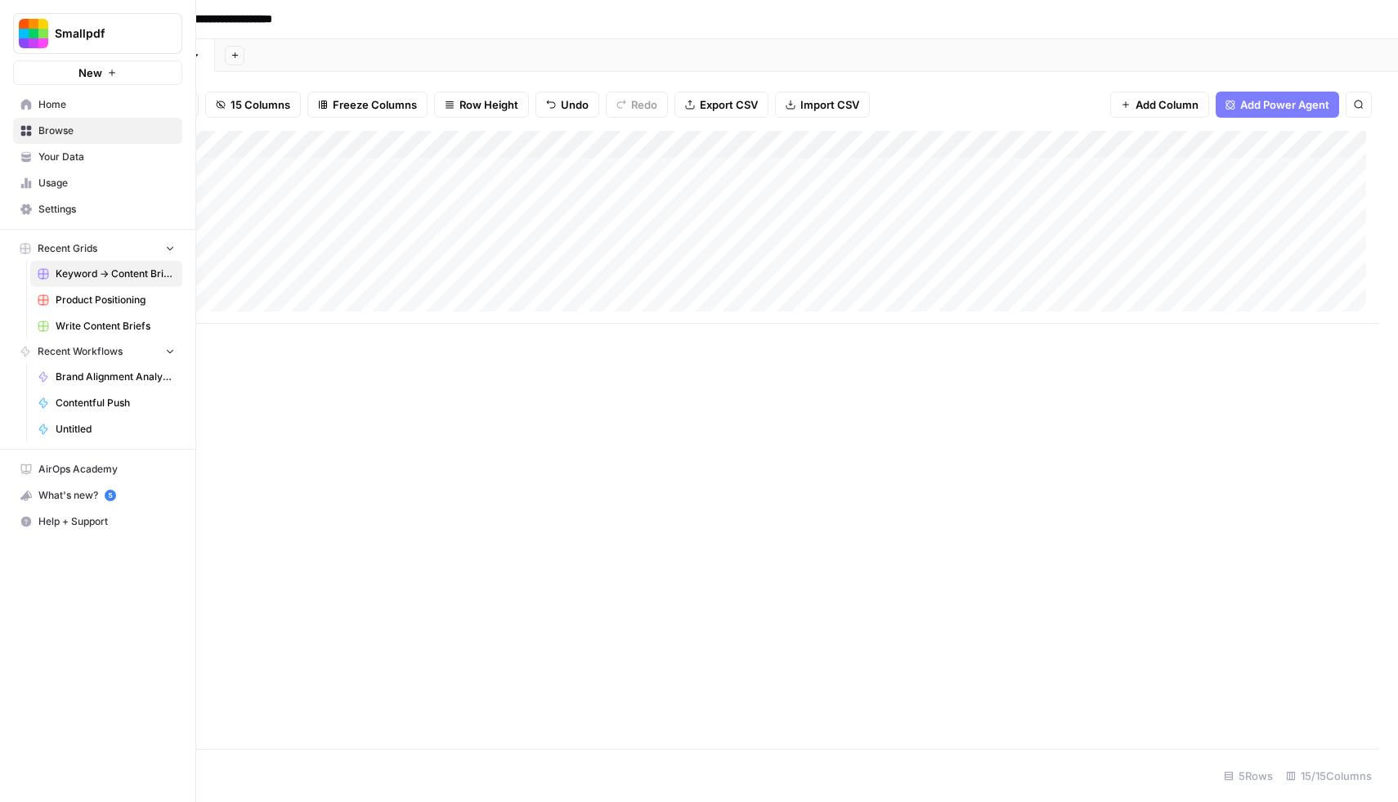
click at [56, 184] on span "Usage" at bounding box center [106, 183] width 137 height 15
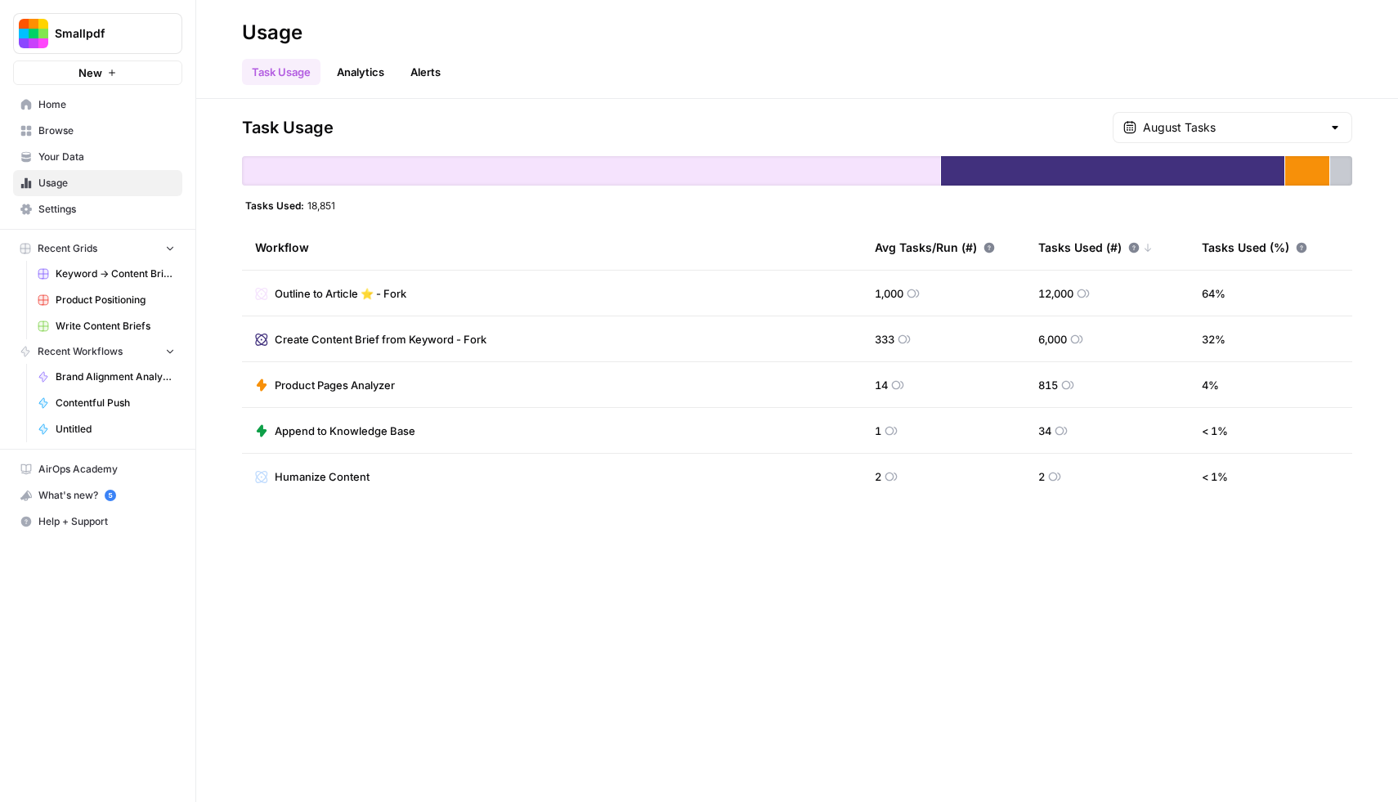
drag, startPoint x: 344, startPoint y: 206, endPoint x: 245, endPoint y: 206, distance: 99.8
click at [245, 206] on div "Tasks Used: 18,851" at bounding box center [797, 205] width 1111 height 13
copy div "Tasks Used: 18,851"
click at [72, 179] on span "Usage" at bounding box center [106, 183] width 137 height 15
click at [70, 155] on span "Your Data" at bounding box center [106, 157] width 137 height 15
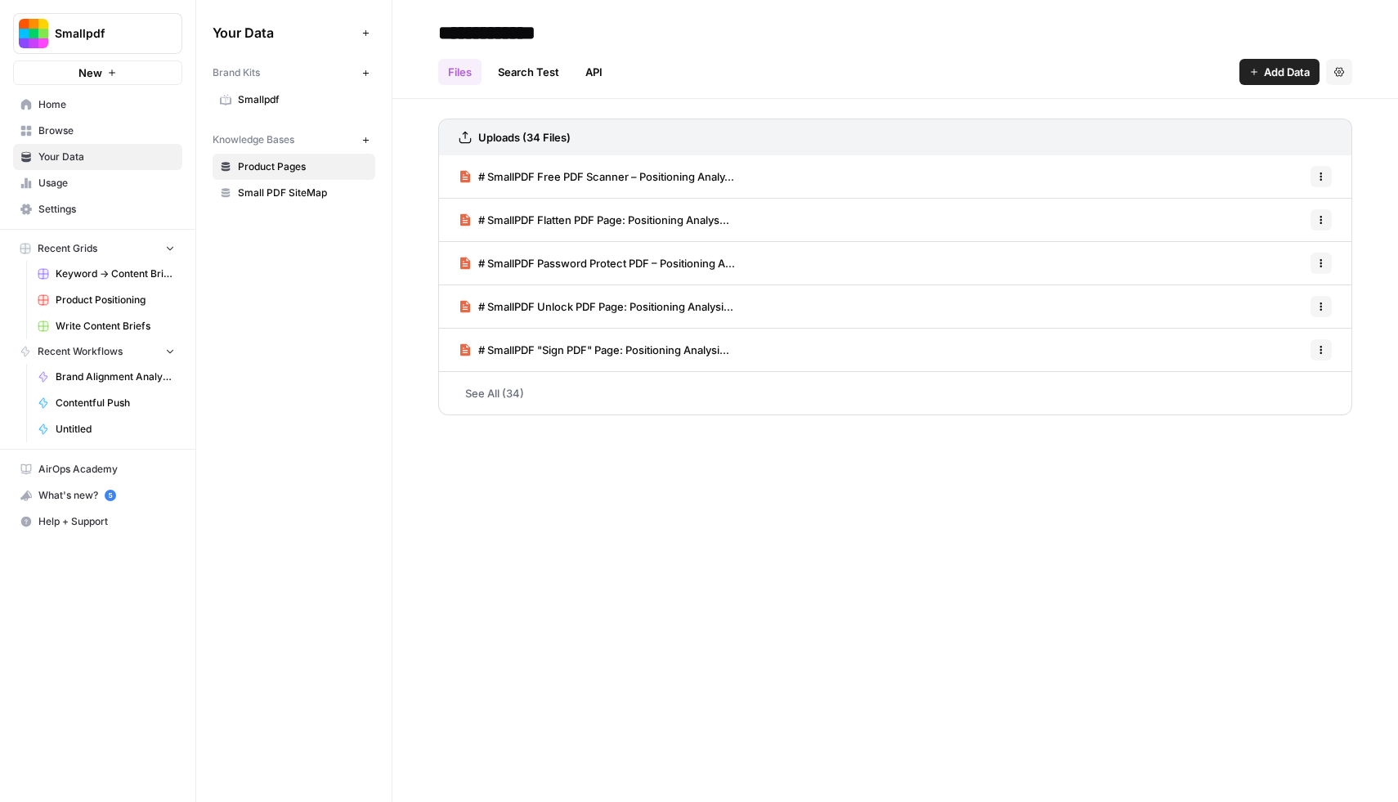
click at [74, 128] on span "Browse" at bounding box center [106, 130] width 137 height 15
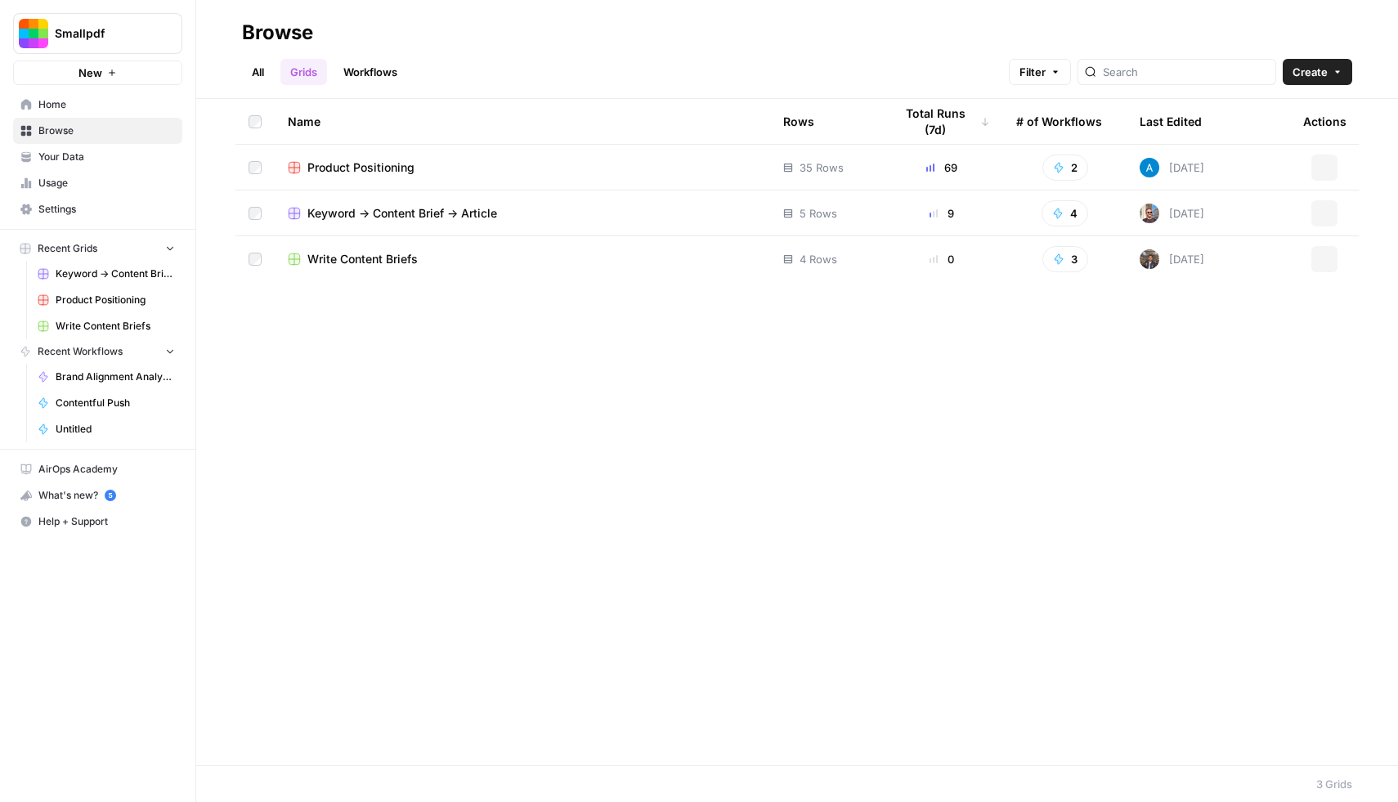
click at [78, 107] on span "Home" at bounding box center [106, 104] width 137 height 15
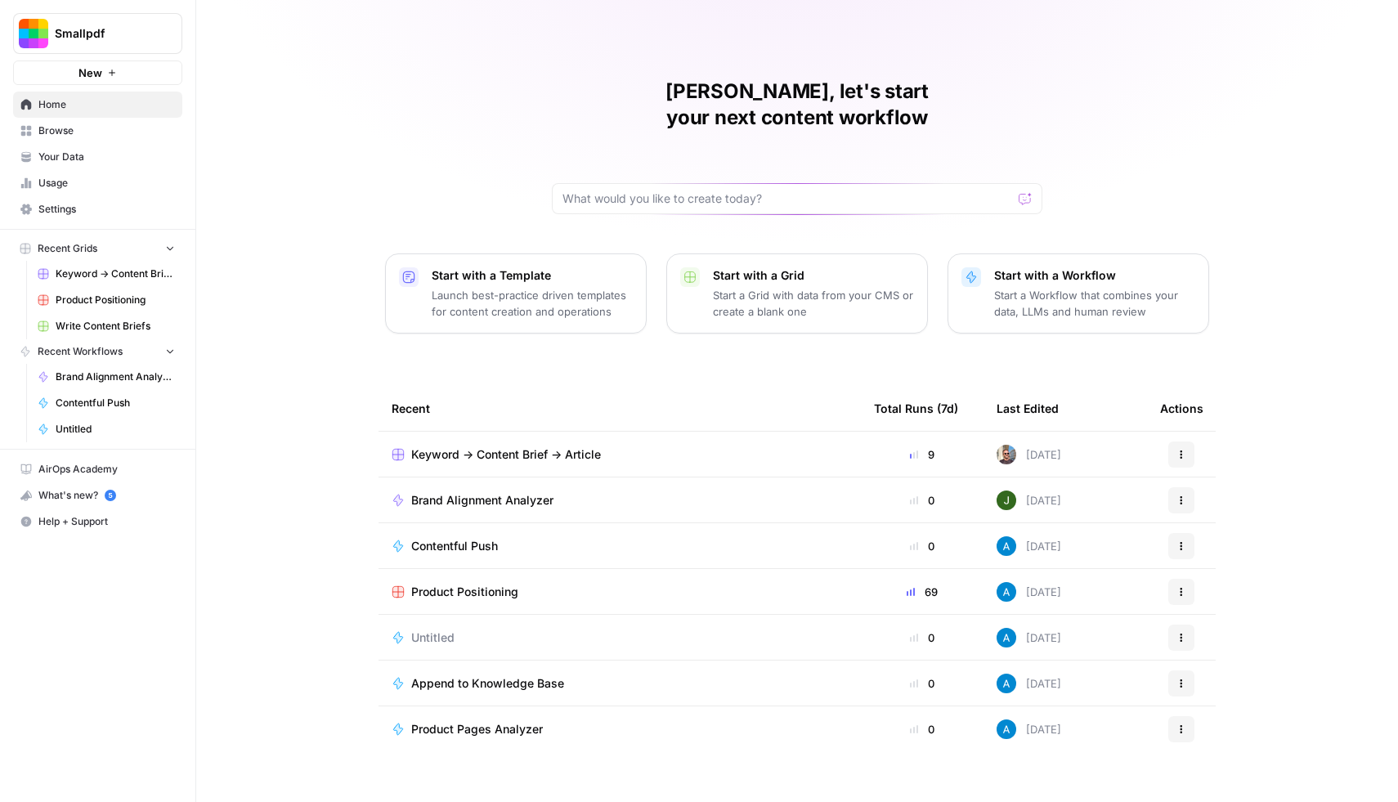
click at [532, 447] on span "Keyword -> Content Brief -> Article" at bounding box center [506, 455] width 190 height 16
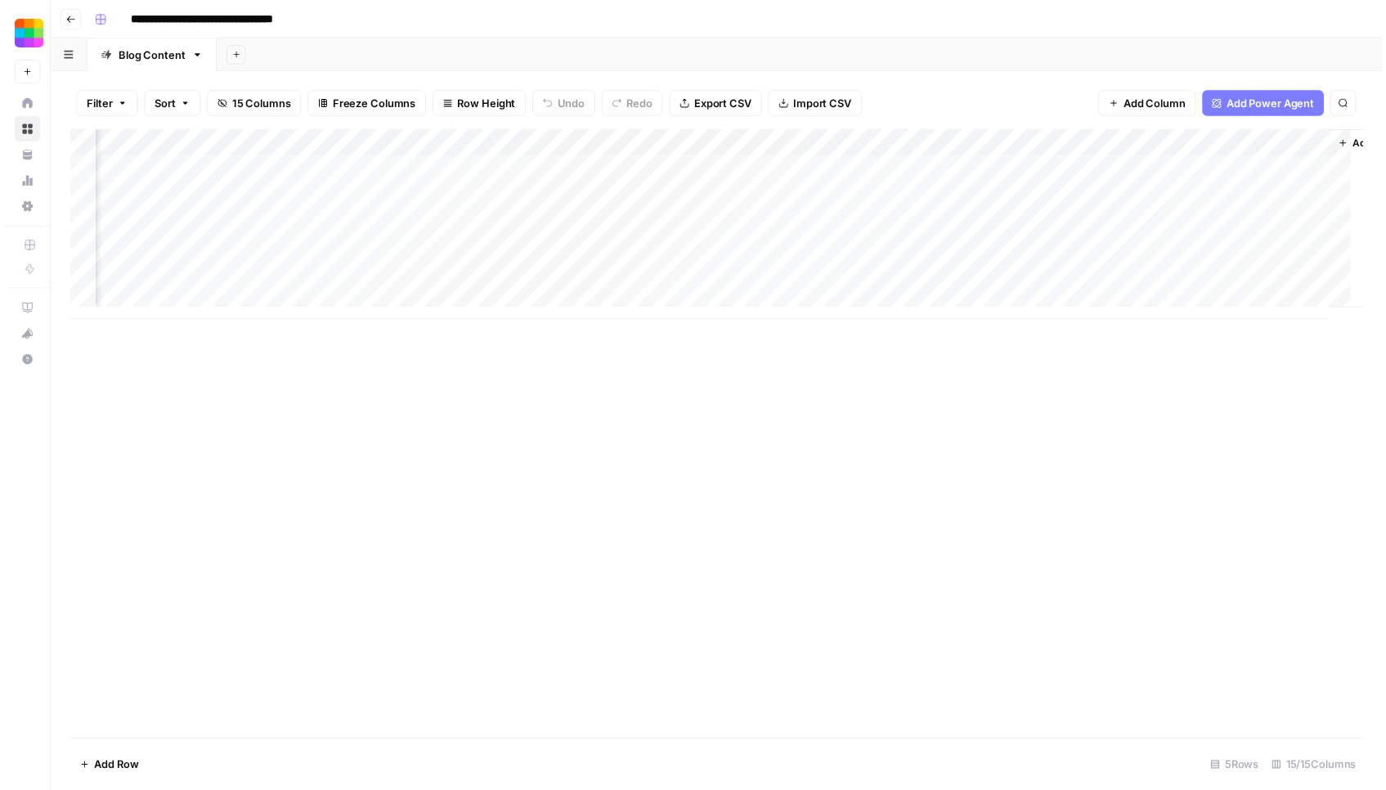
scroll to position [0, 1065]
click at [628, 256] on div "Add Column" at bounding box center [722, 227] width 1313 height 193
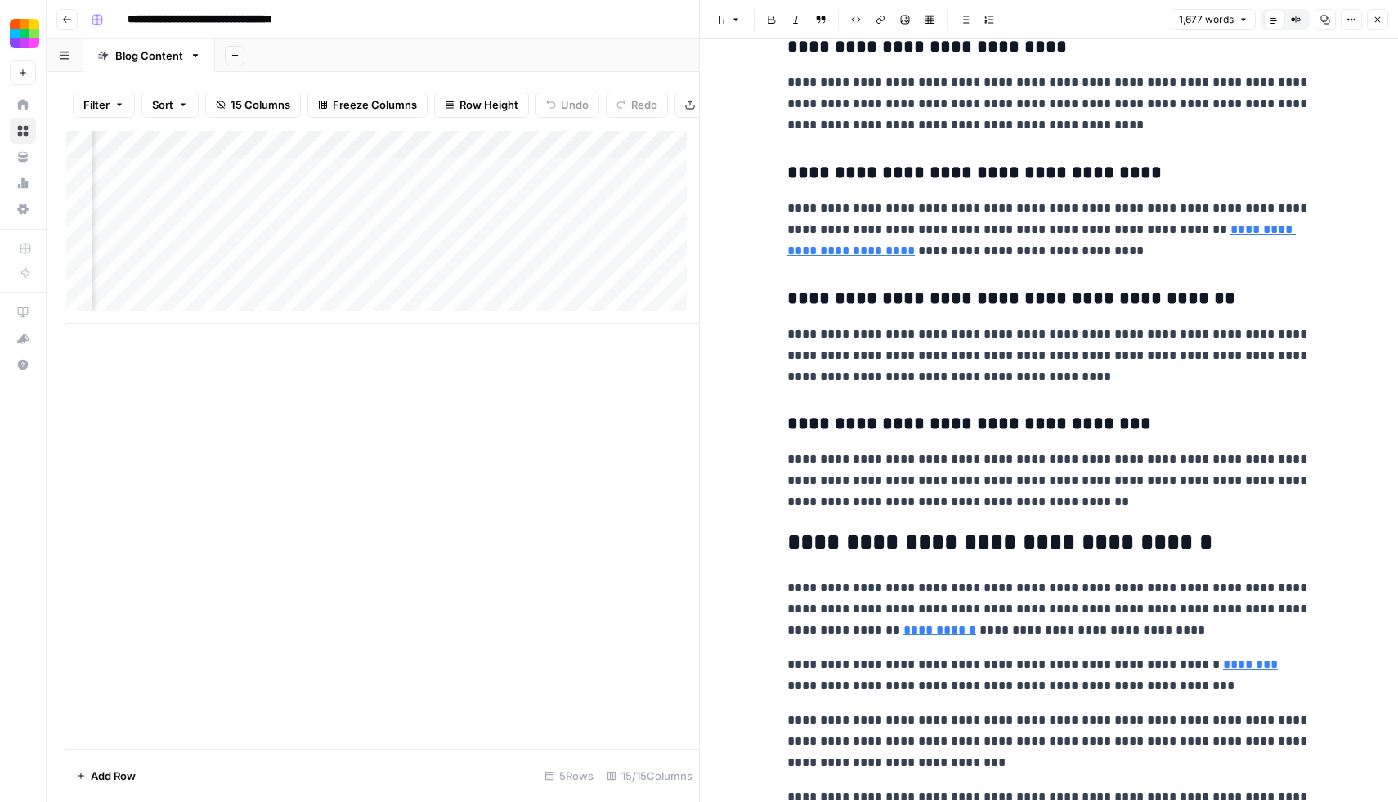
scroll to position [5838, 0]
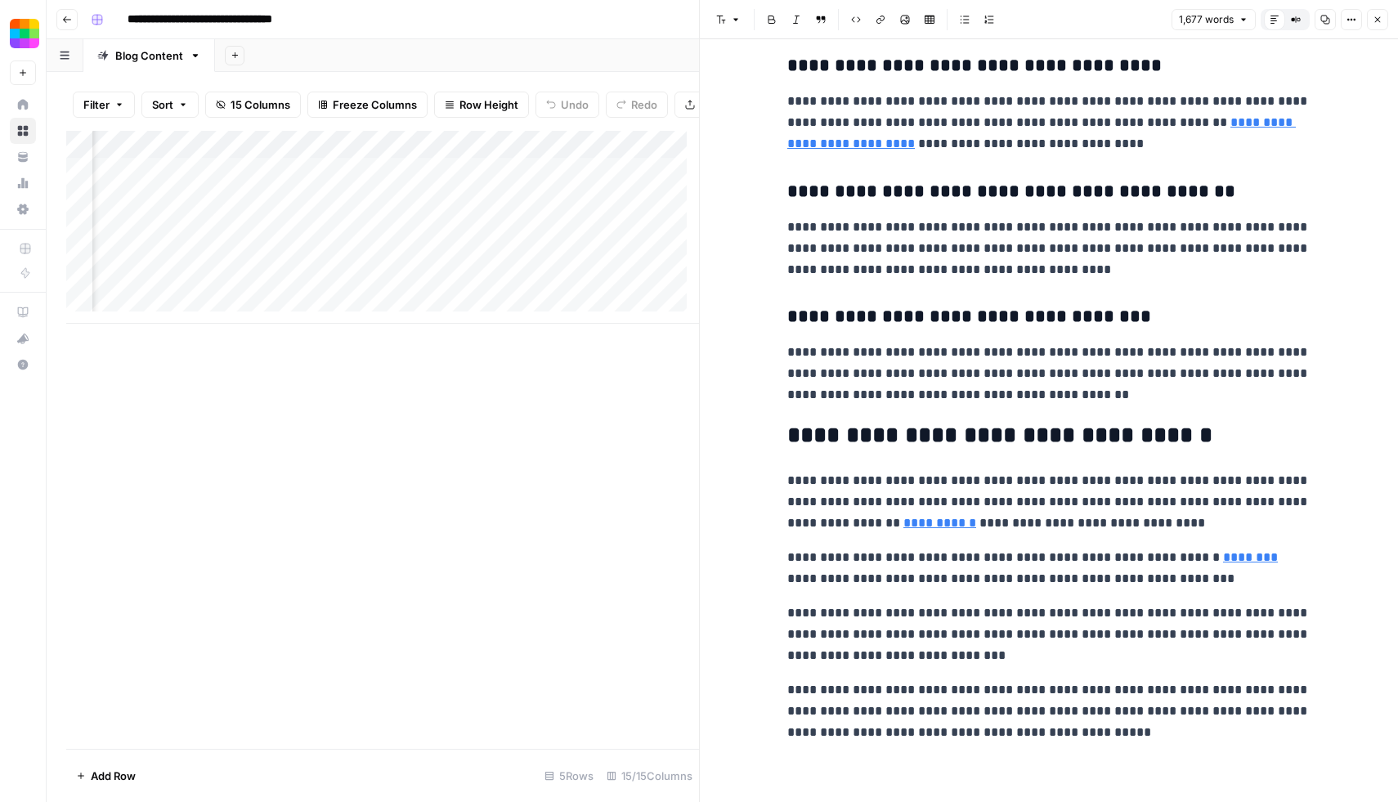
click at [693, 558] on div at bounding box center [700, 401] width 16 height 802
click at [1373, 15] on icon "button" at bounding box center [1378, 20] width 10 height 10
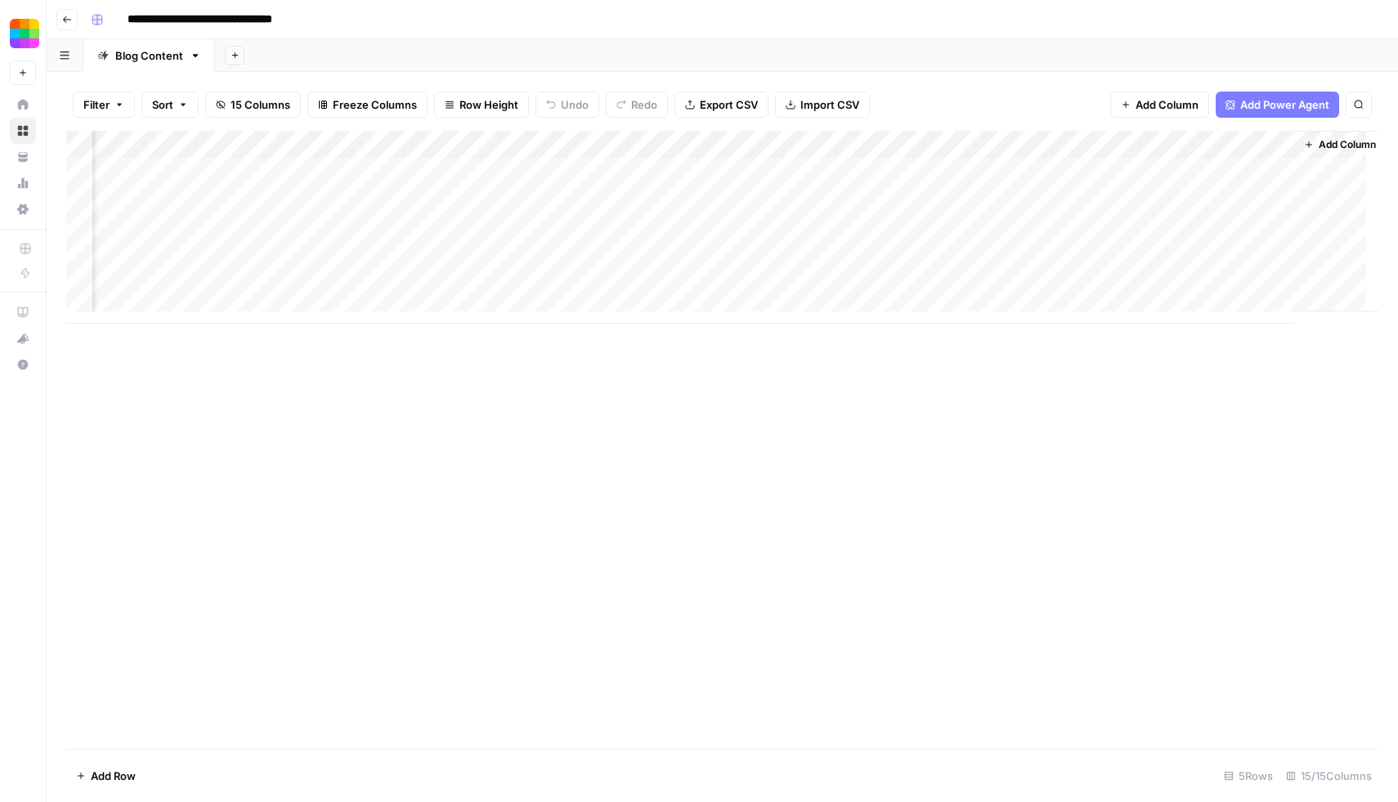
scroll to position [0, 1065]
click at [1262, 252] on div "Add Column" at bounding box center [722, 227] width 1313 height 193
click at [964, 249] on div "Add Column" at bounding box center [722, 227] width 1313 height 193
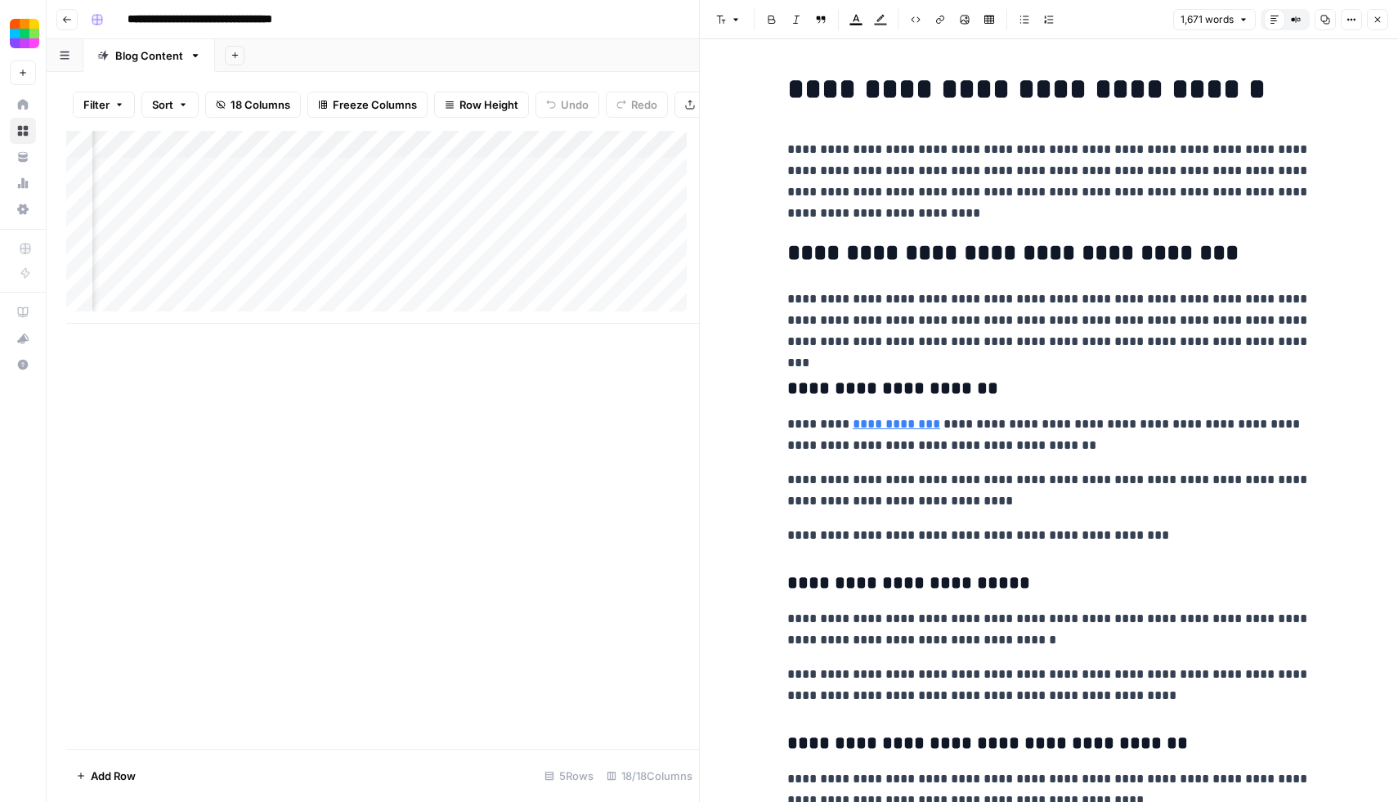
click at [1331, 16] on button "Copy" at bounding box center [1325, 19] width 21 height 21
click at [1380, 24] on icon "button" at bounding box center [1378, 20] width 10 height 10
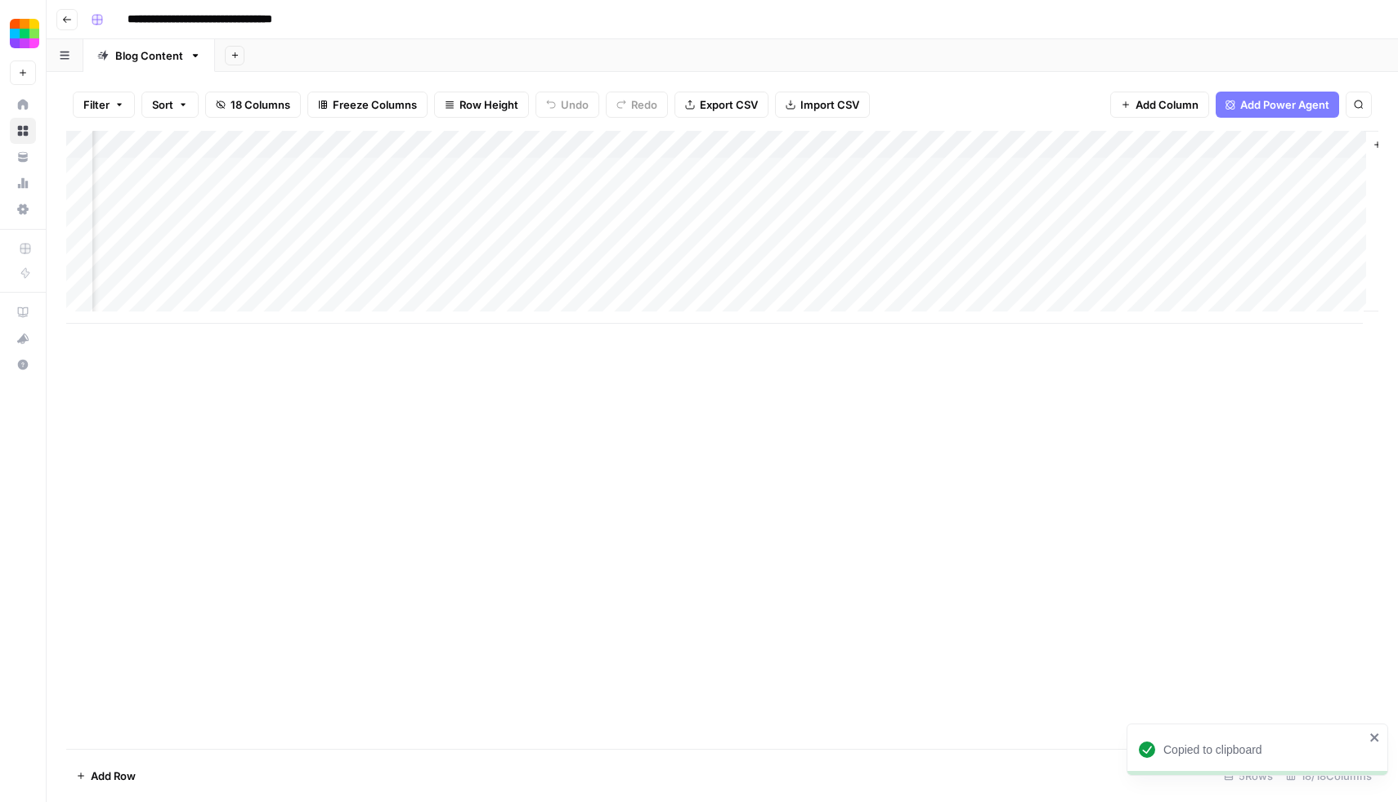
scroll to position [0, 1410]
click at [283, 254] on div "Add Column" at bounding box center [722, 227] width 1313 height 193
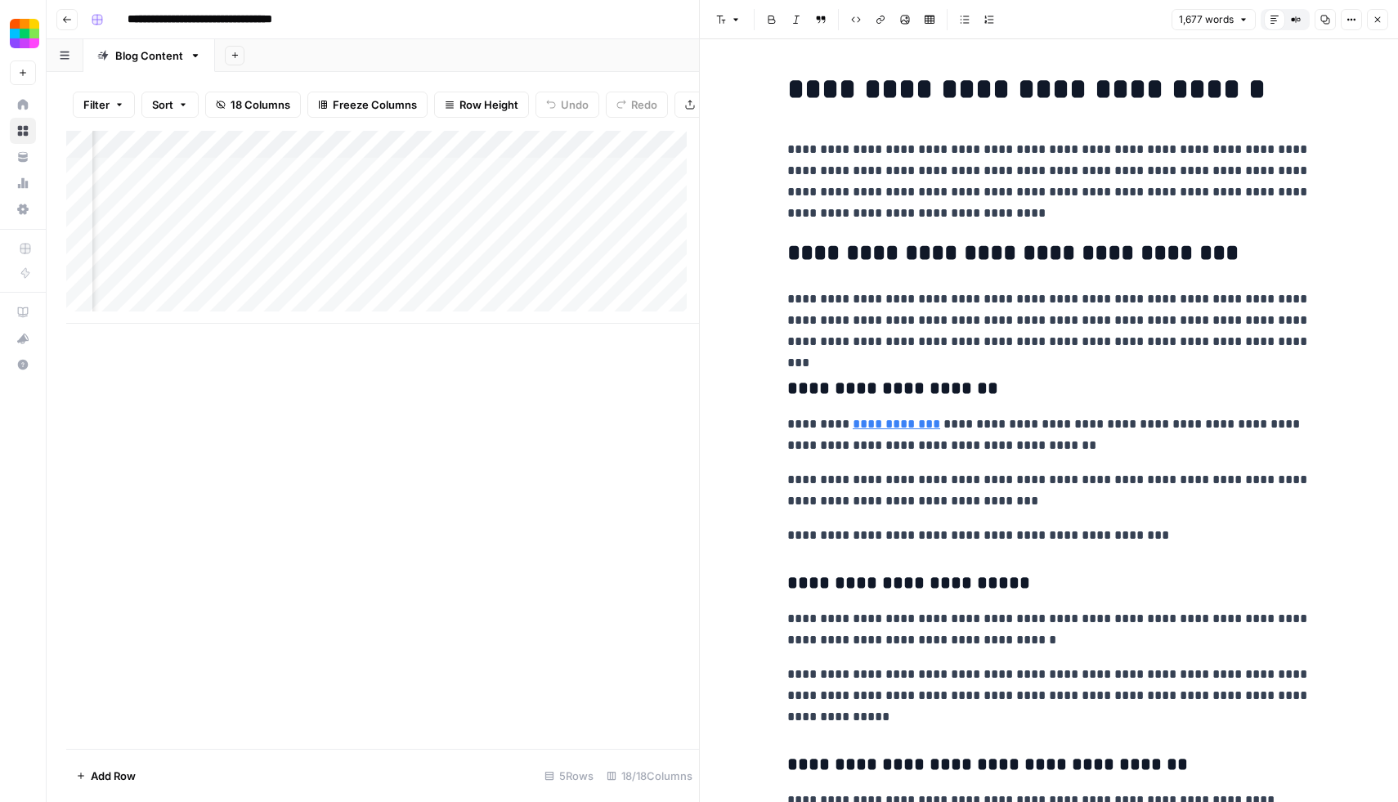
click at [1331, 21] on button "Copy" at bounding box center [1325, 19] width 21 height 21
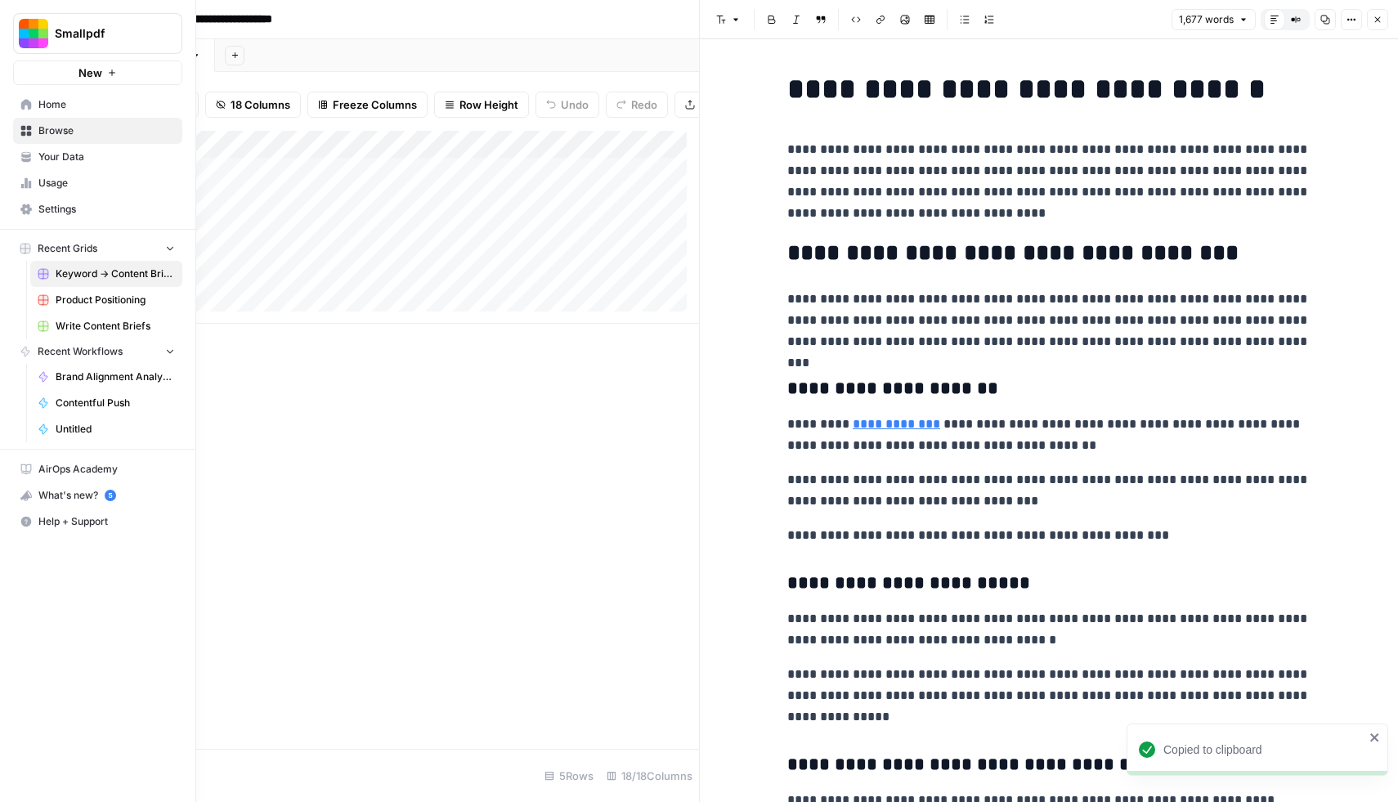
click at [45, 181] on span "Usage" at bounding box center [106, 183] width 137 height 15
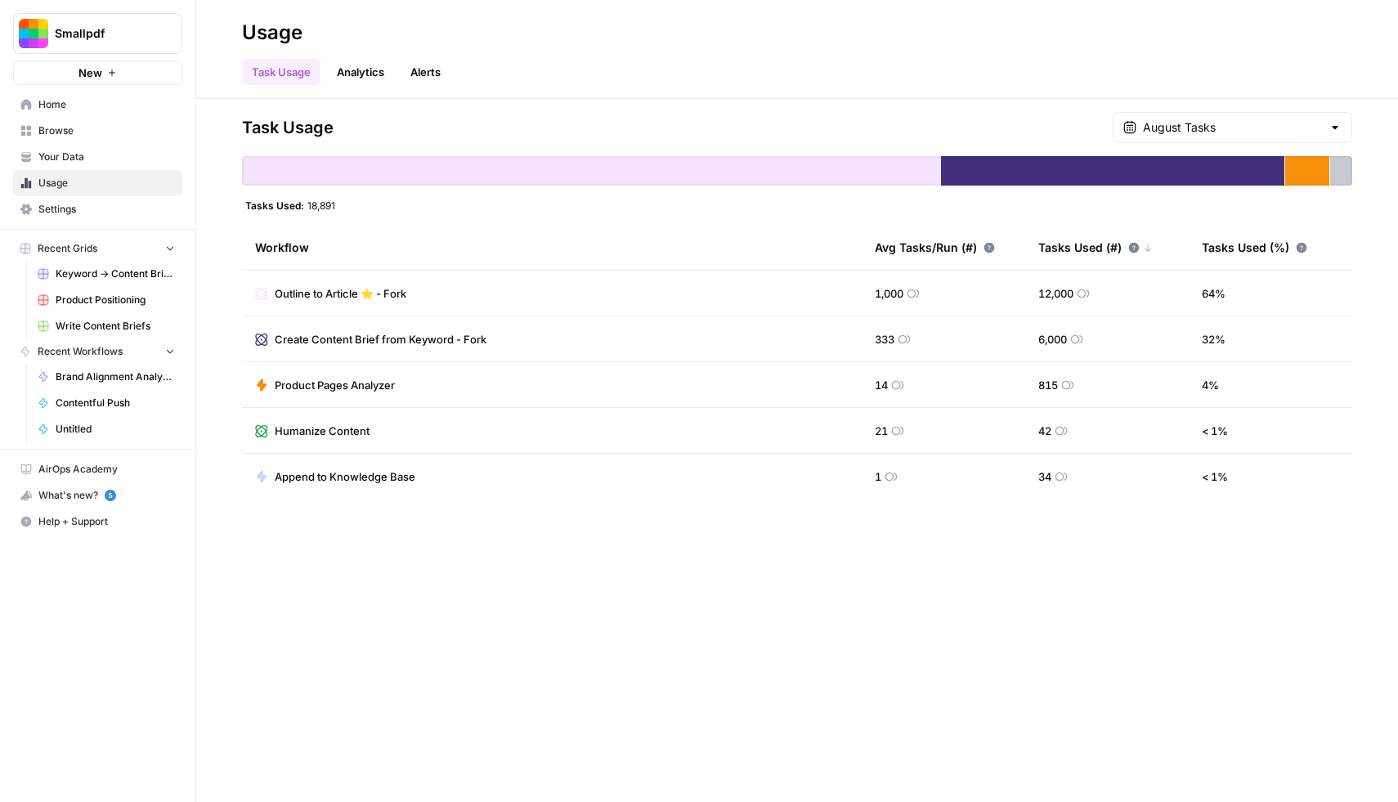
drag, startPoint x: 348, startPoint y: 204, endPoint x: 246, endPoint y: 212, distance: 102.6
click at [246, 212] on div "Task Usage August Tasks Tasks Used: 18,891 Workflow Avg Tasks/Run (#) Tasks Use…" at bounding box center [797, 306] width 1111 height 388
copy div "Tasks Used: 18,891"
click at [60, 137] on span "Browse" at bounding box center [106, 130] width 137 height 15
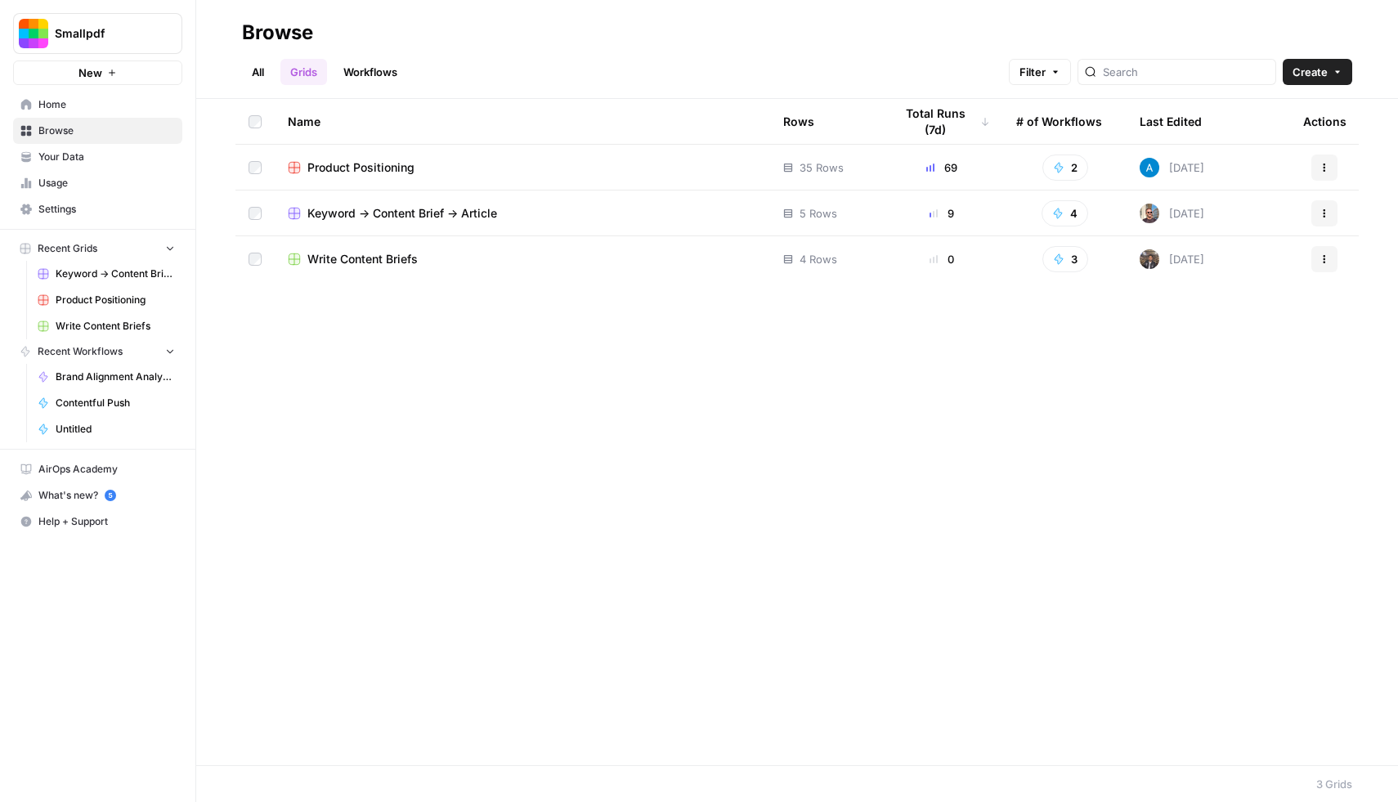
click at [397, 218] on span "Keyword -> Content Brief -> Article" at bounding box center [402, 213] width 190 height 16
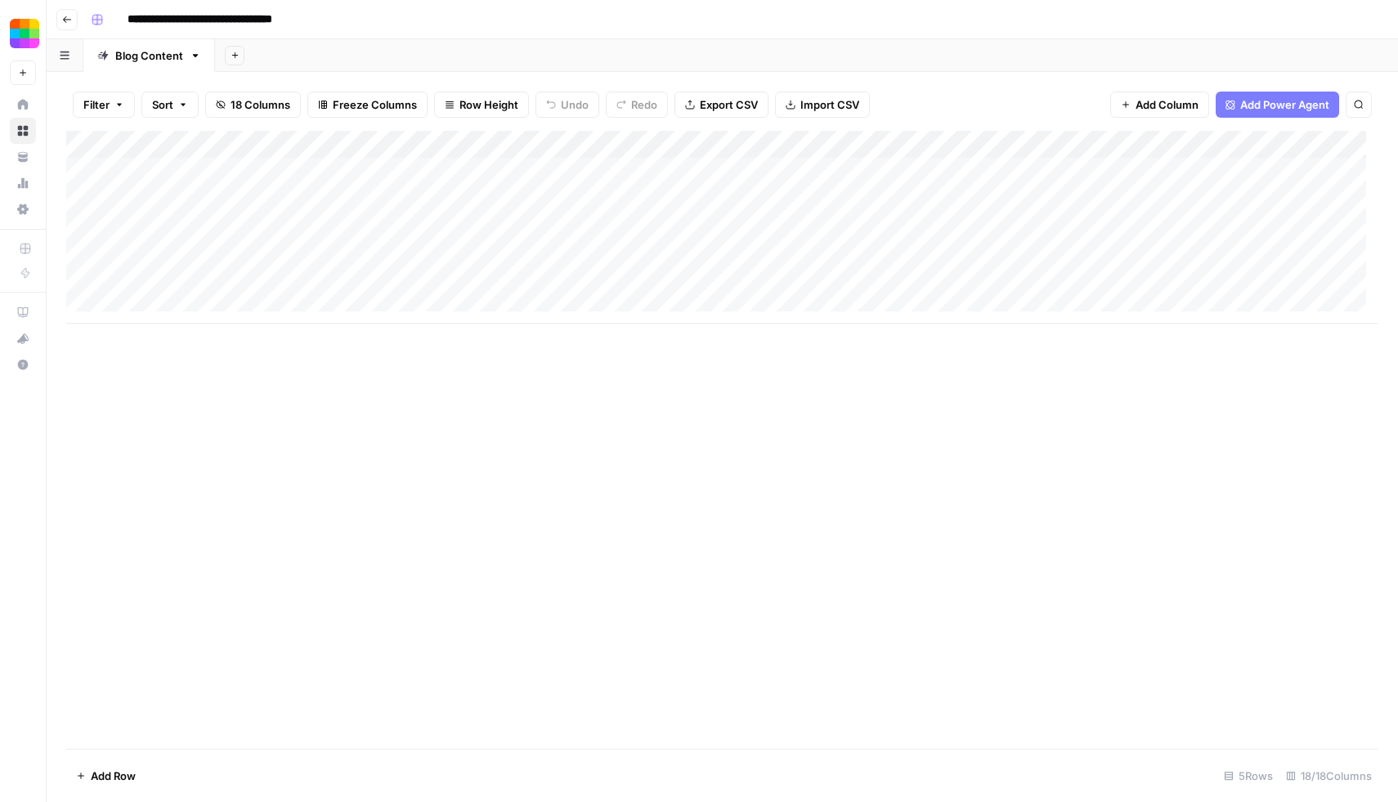
click at [200, 280] on div "Add Column" at bounding box center [722, 227] width 1313 height 193
click at [157, 285] on div "Add Column" at bounding box center [722, 227] width 1313 height 193
type textarea "**********"
click at [135, 297] on div "Add Column" at bounding box center [722, 227] width 1313 height 193
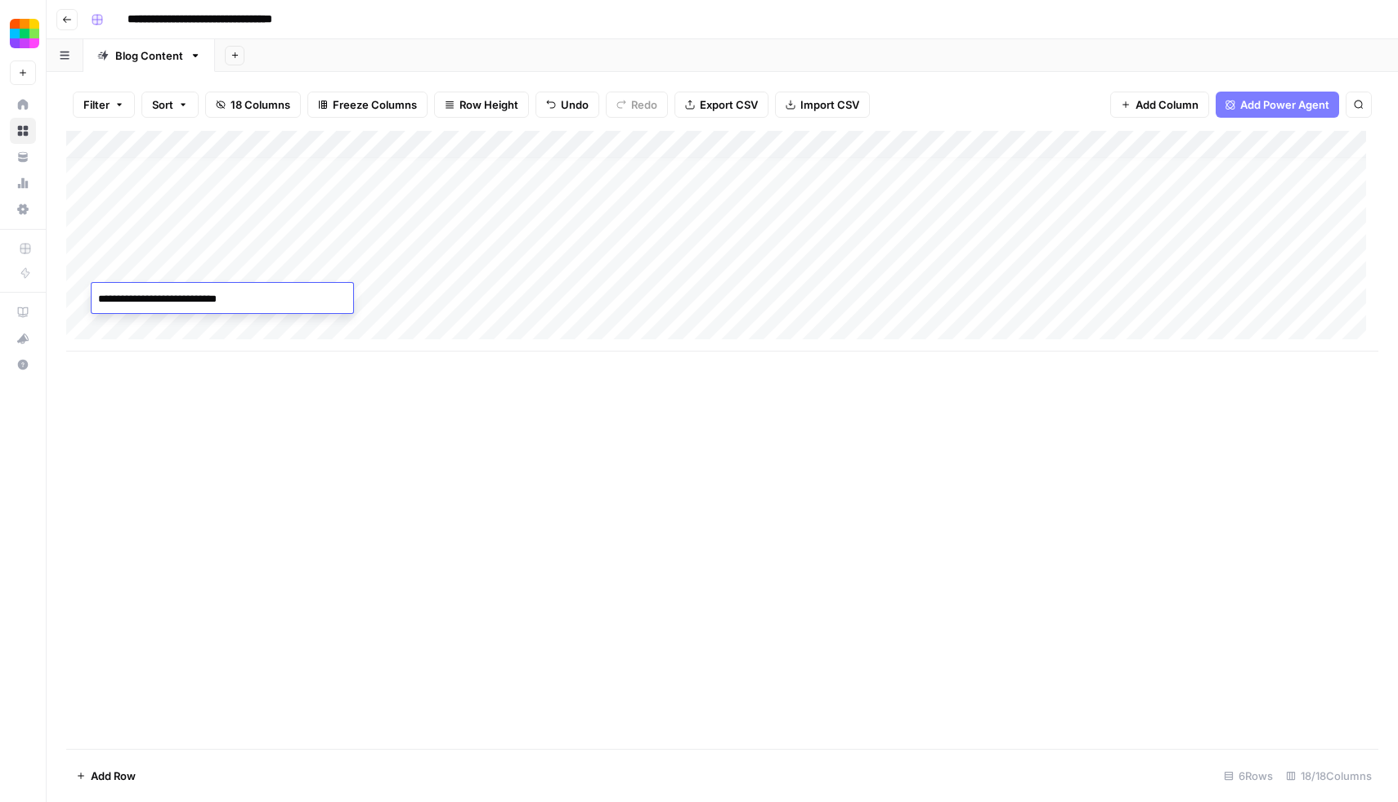
type textarea "**********"
click at [281, 272] on div "Add Column" at bounding box center [722, 241] width 1313 height 221
click at [281, 272] on input "text" at bounding box center [330, 276] width 142 height 15
click at [287, 324] on button "Blog" at bounding box center [283, 334] width 36 height 20
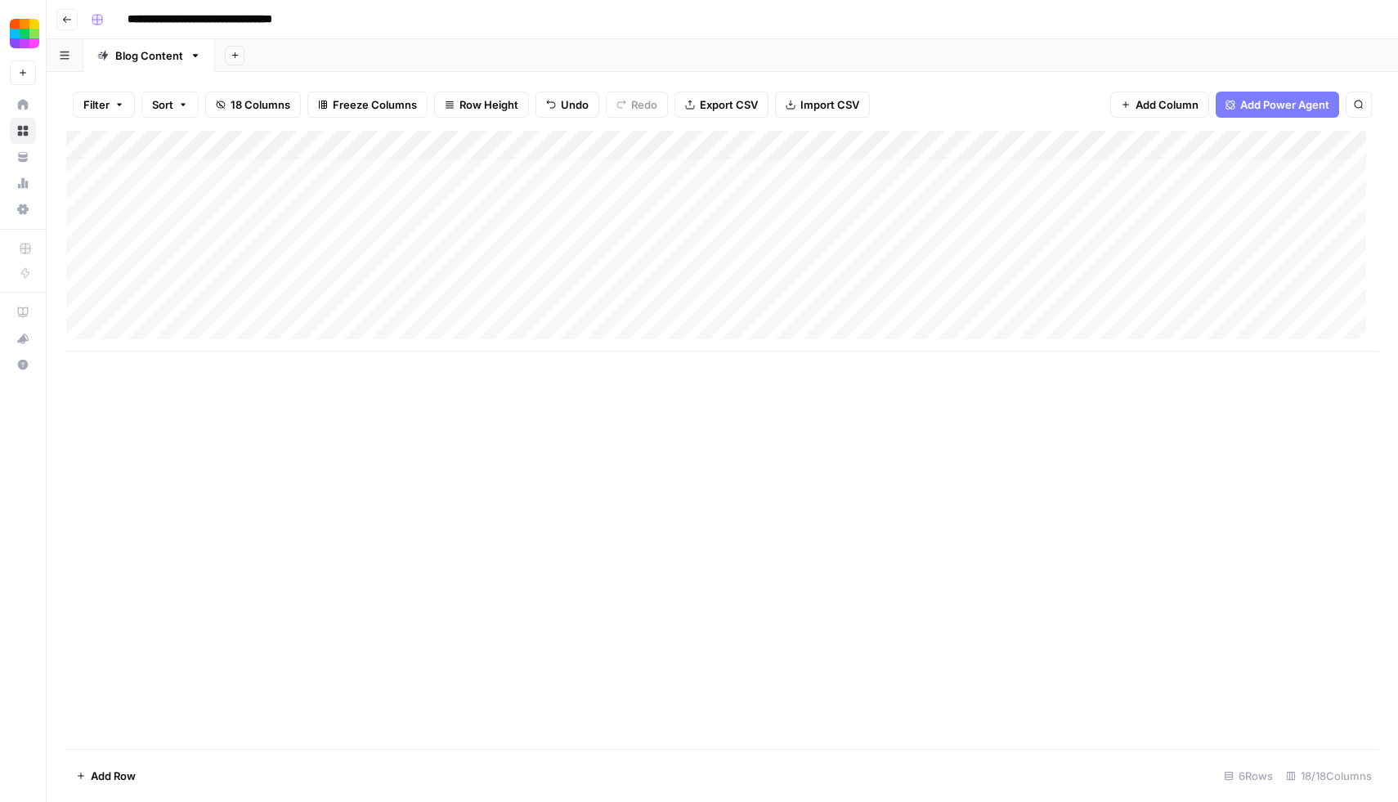
click at [288, 294] on div "Add Column" at bounding box center [722, 241] width 1313 height 221
click at [278, 361] on button "Blog" at bounding box center [283, 362] width 36 height 20
click at [460, 269] on div "Add Column" at bounding box center [722, 241] width 1313 height 221
click at [457, 294] on div "Add Column" at bounding box center [722, 241] width 1313 height 221
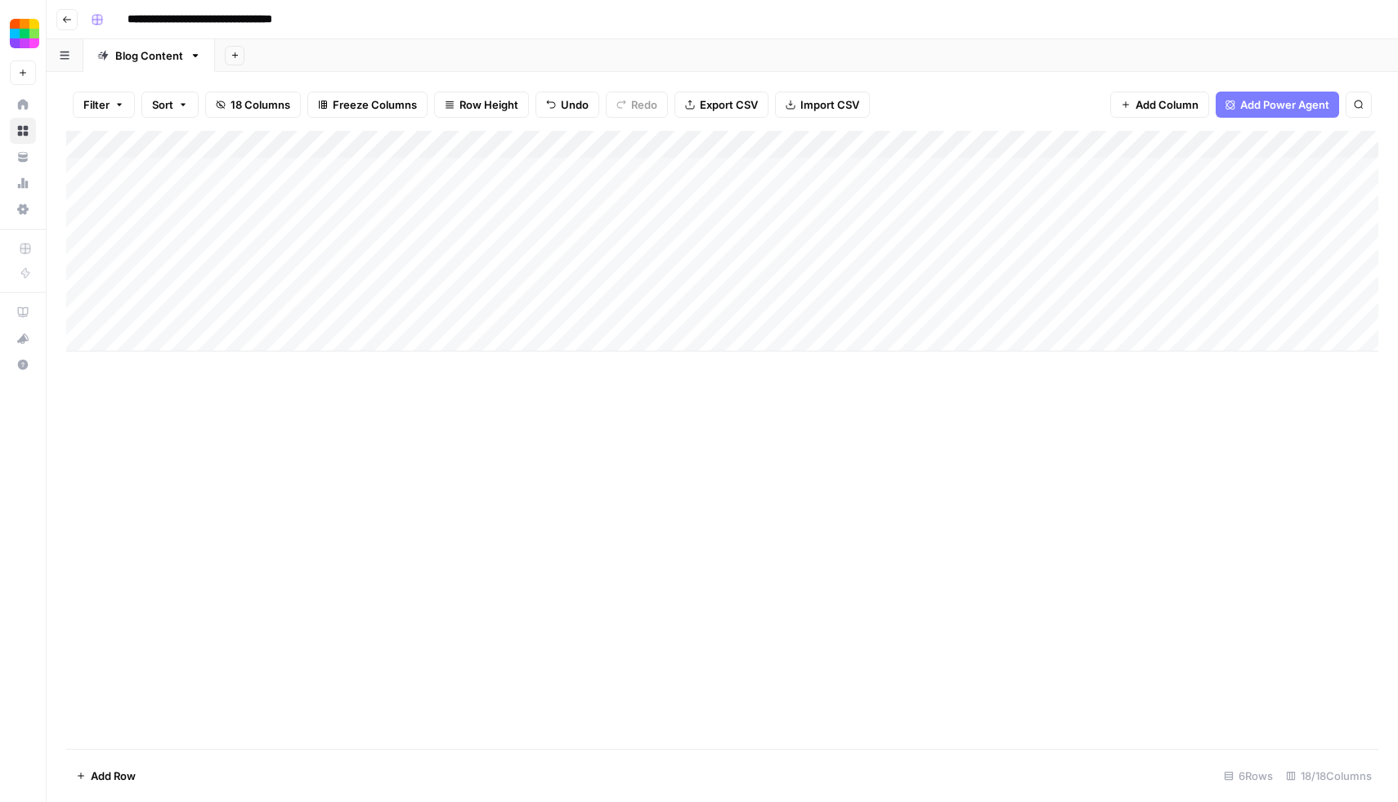
scroll to position [0, 0]
click at [518, 309] on div "Add Column" at bounding box center [722, 241] width 1313 height 221
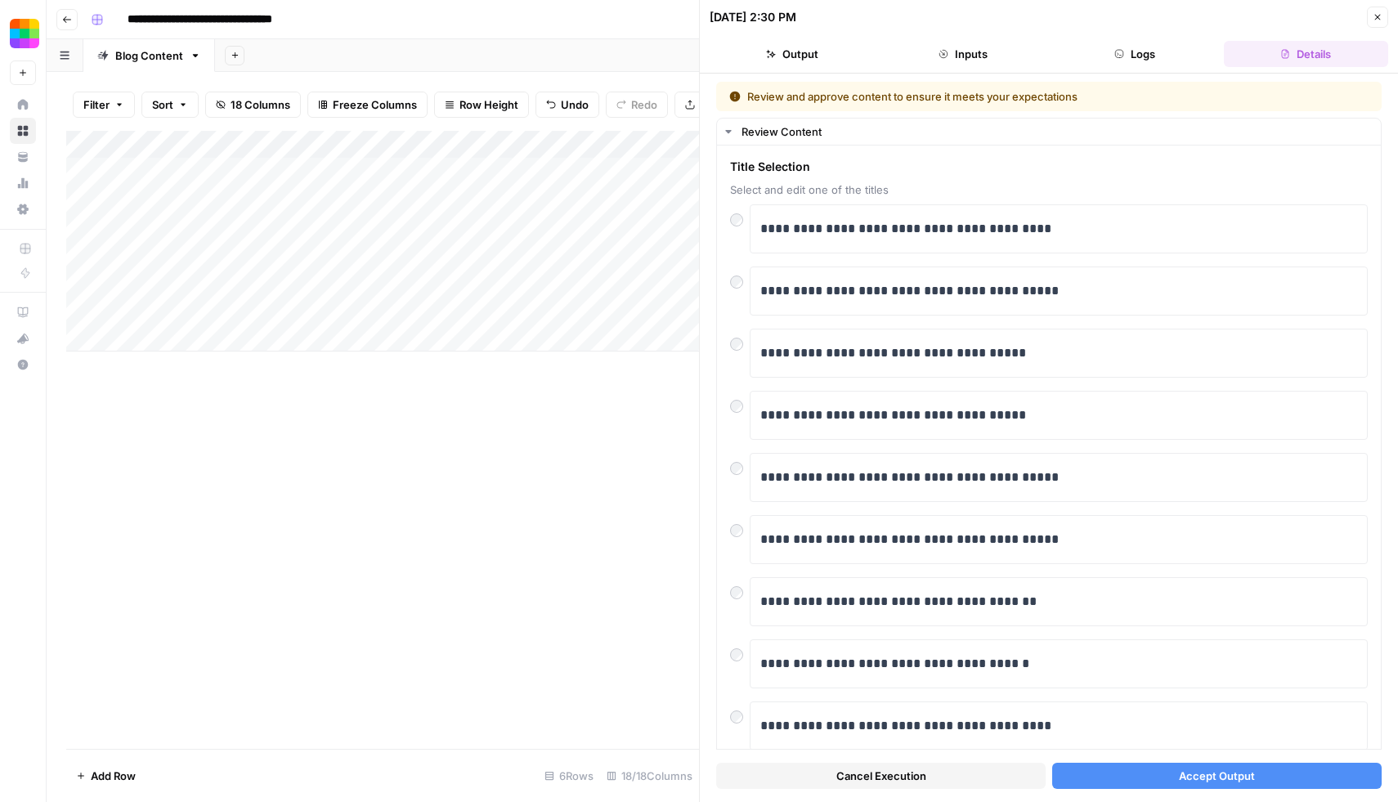
click at [1241, 774] on span "Accept Output" at bounding box center [1217, 776] width 76 height 16
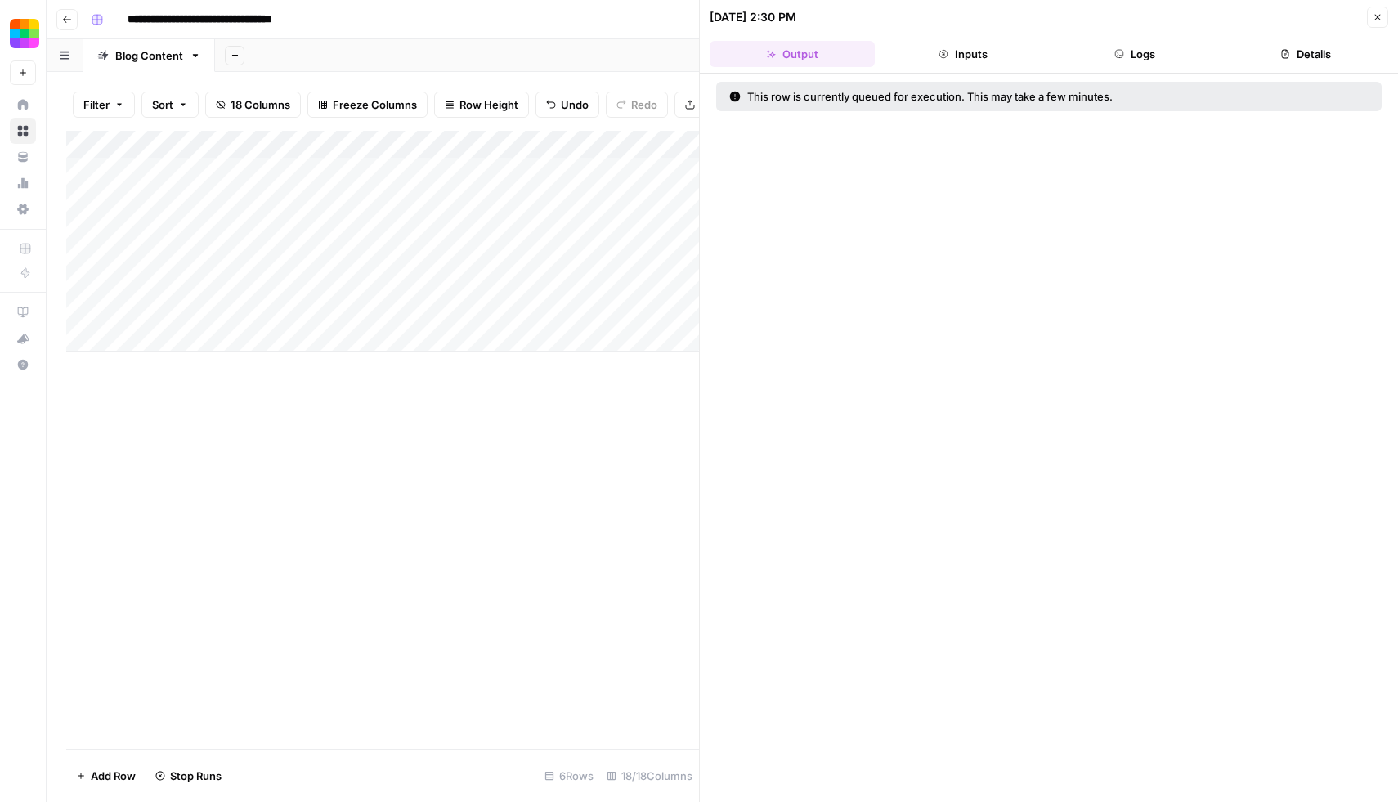
click at [481, 282] on div "Add Column" at bounding box center [382, 241] width 633 height 221
click at [521, 280] on div "Add Column" at bounding box center [382, 241] width 633 height 221
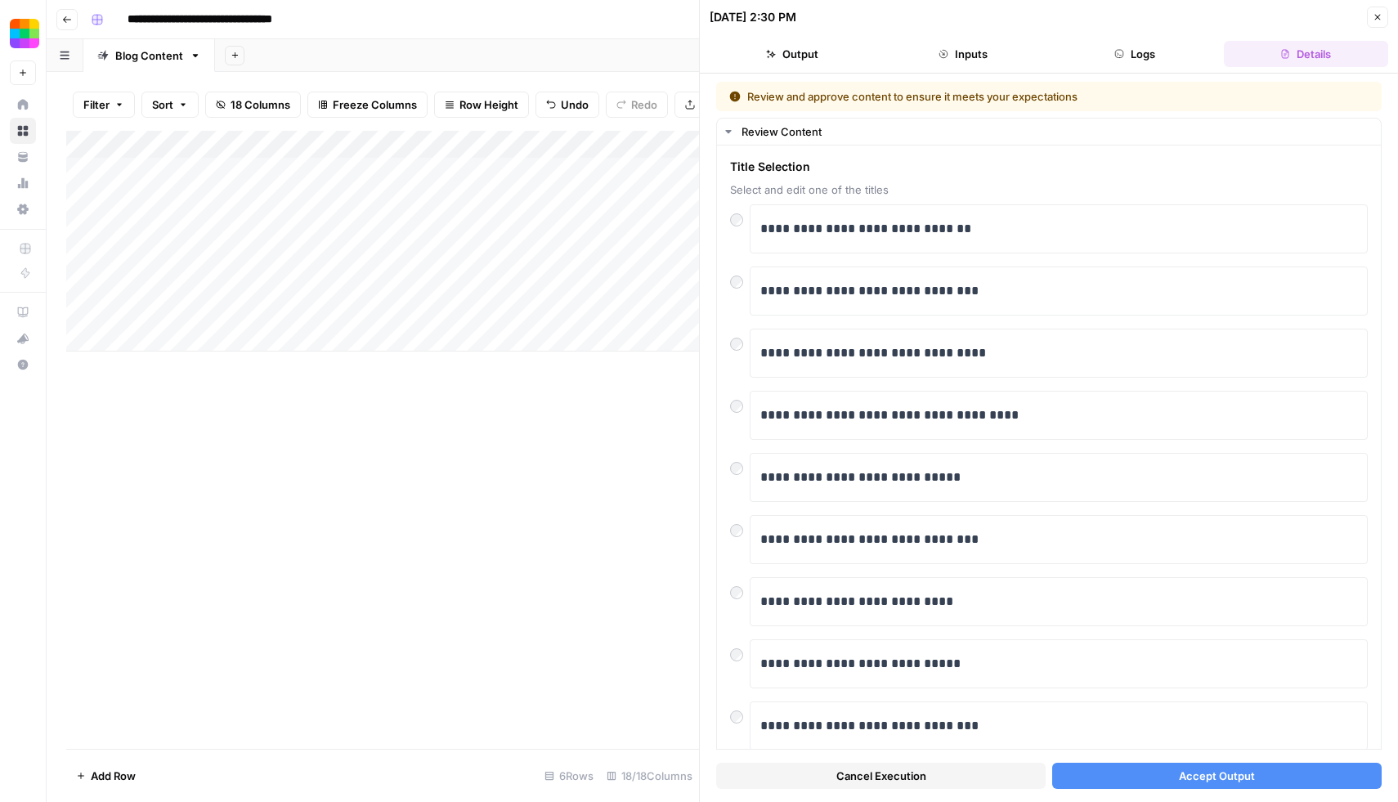
click at [1217, 786] on button "Accept Output" at bounding box center [1218, 776] width 330 height 26
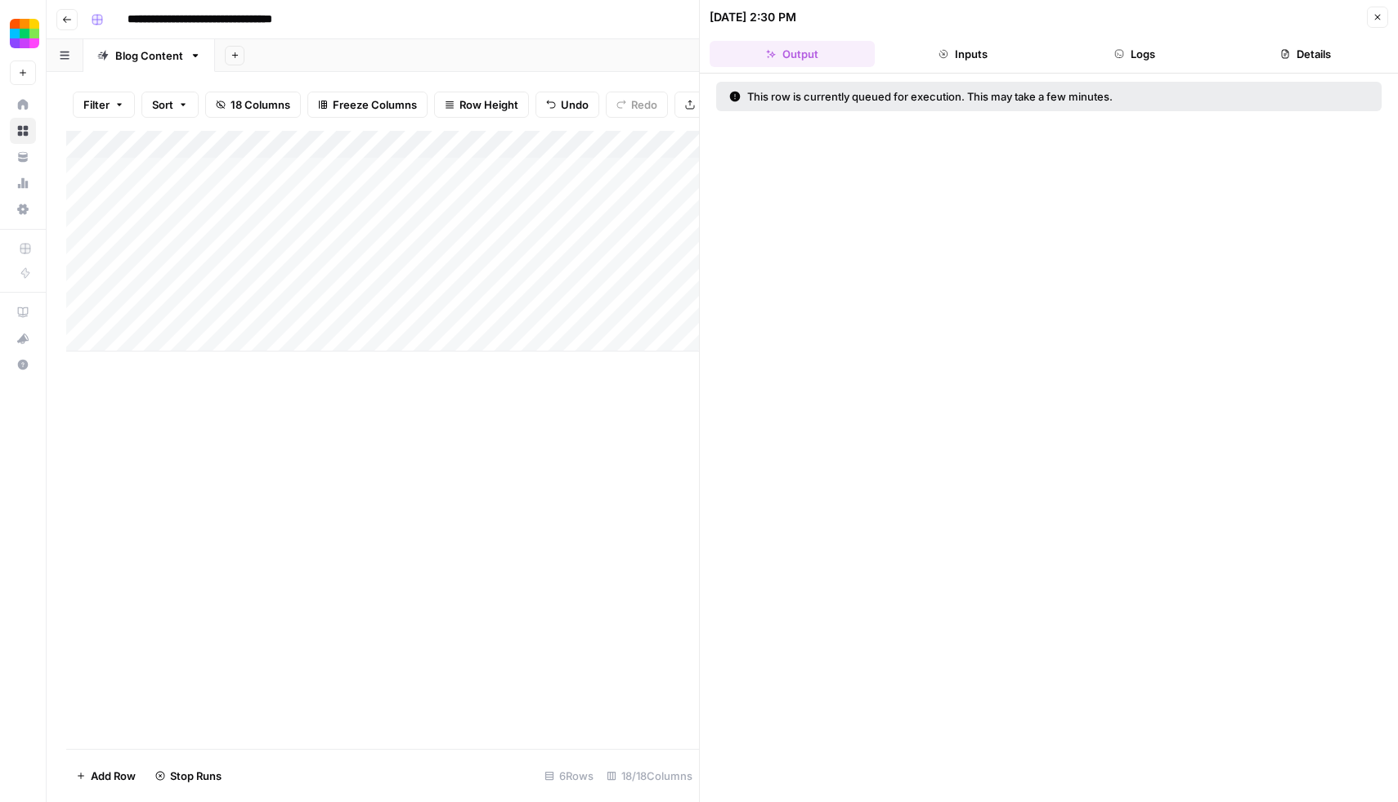
click at [443, 444] on div "Add Column" at bounding box center [382, 440] width 633 height 618
click at [1375, 13] on icon "button" at bounding box center [1378, 17] width 10 height 10
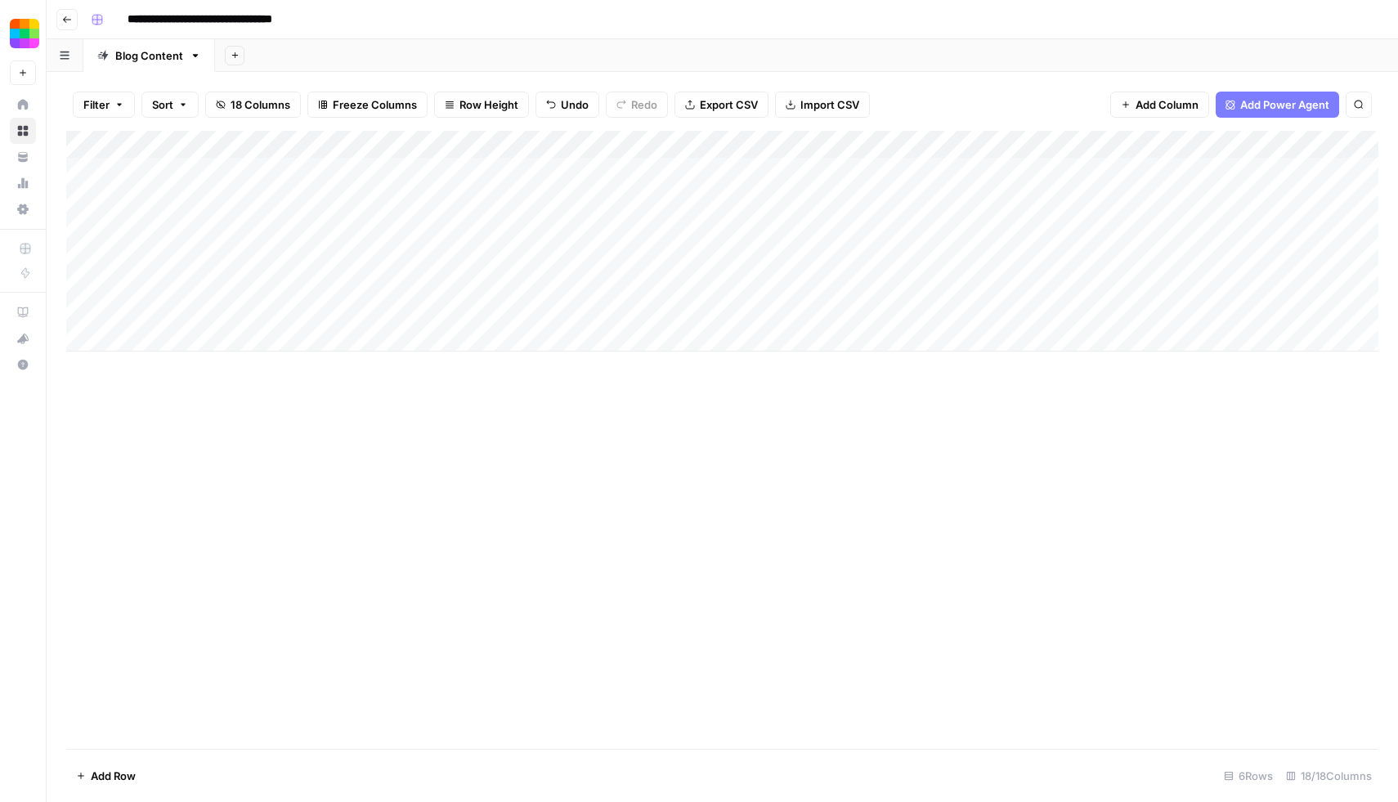
click at [514, 310] on div "Add Column" at bounding box center [722, 241] width 1313 height 221
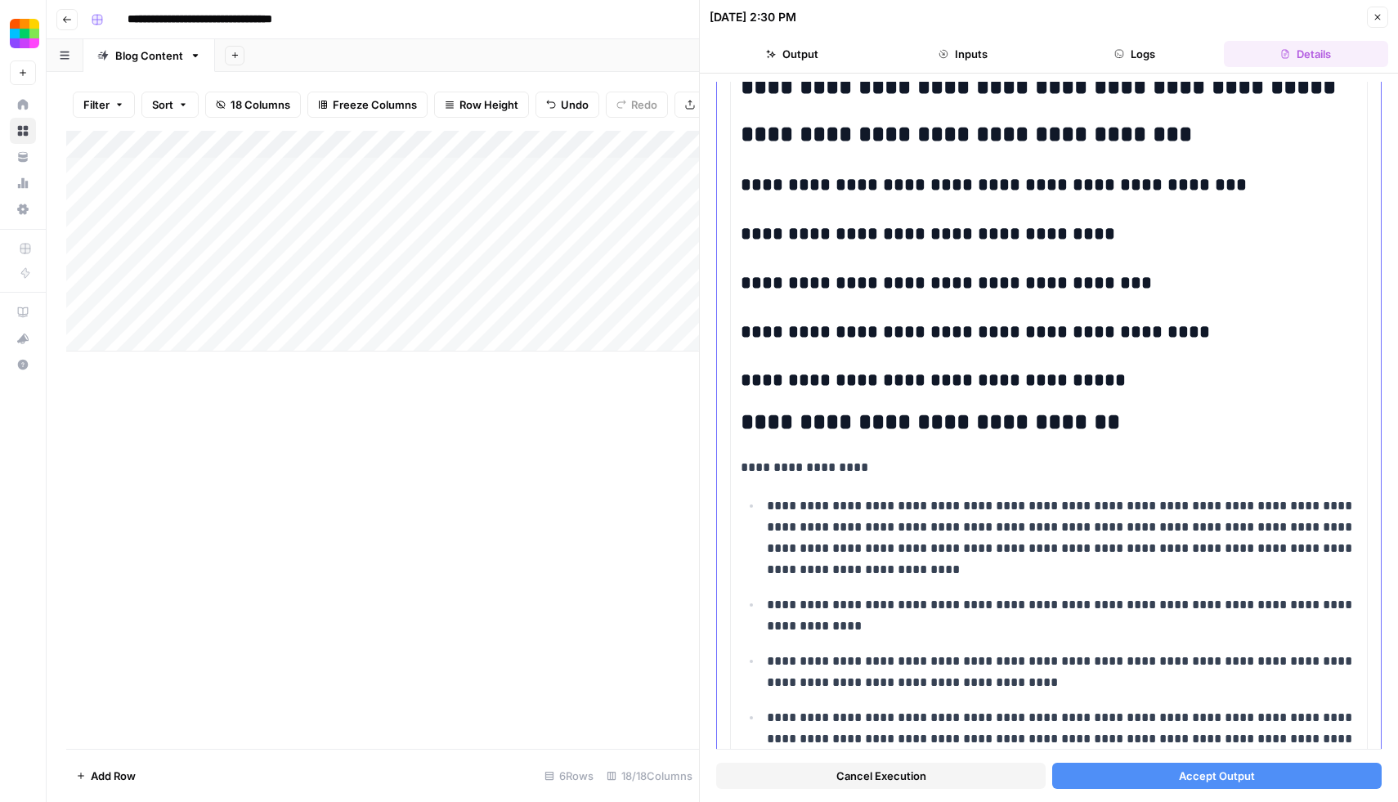
scroll to position [696, 0]
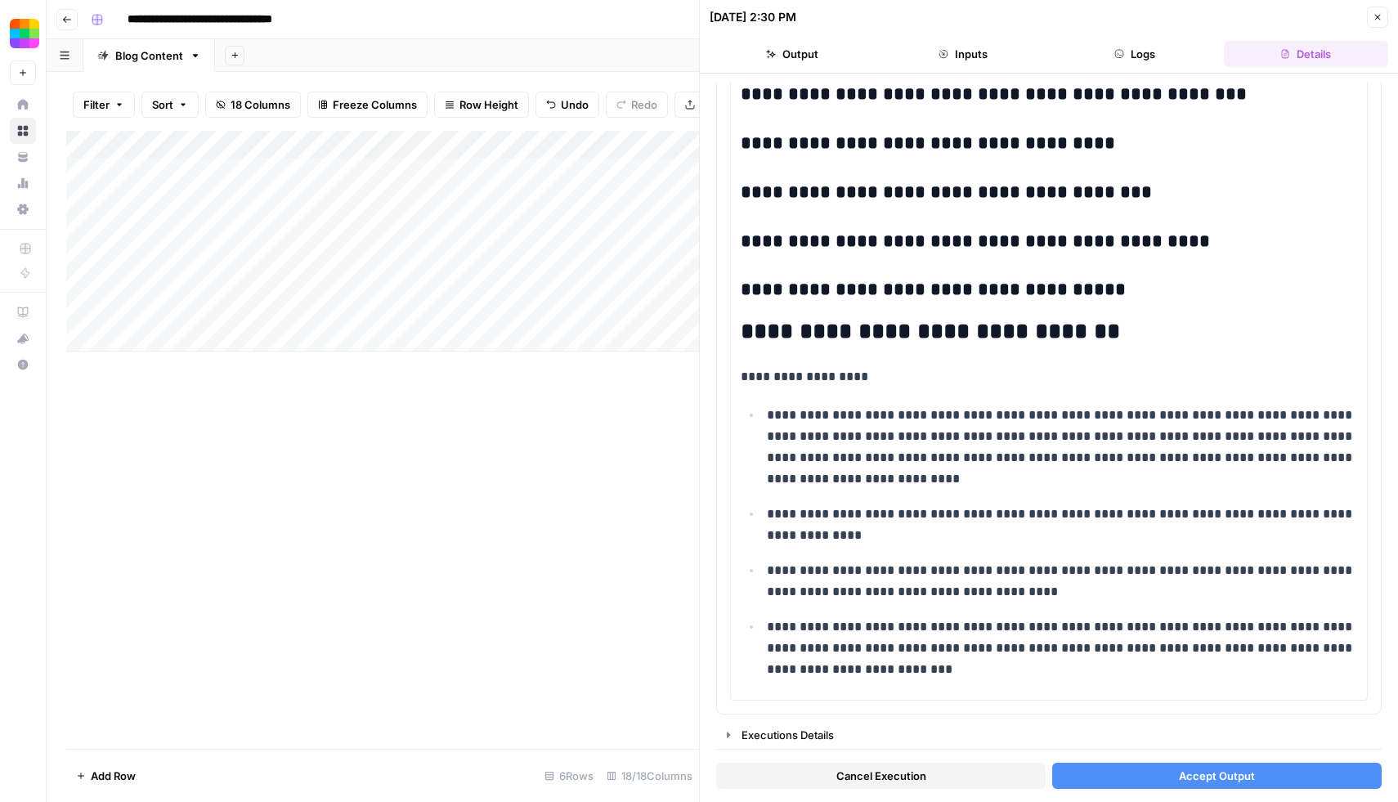
click at [1248, 778] on span "Accept Output" at bounding box center [1217, 776] width 76 height 16
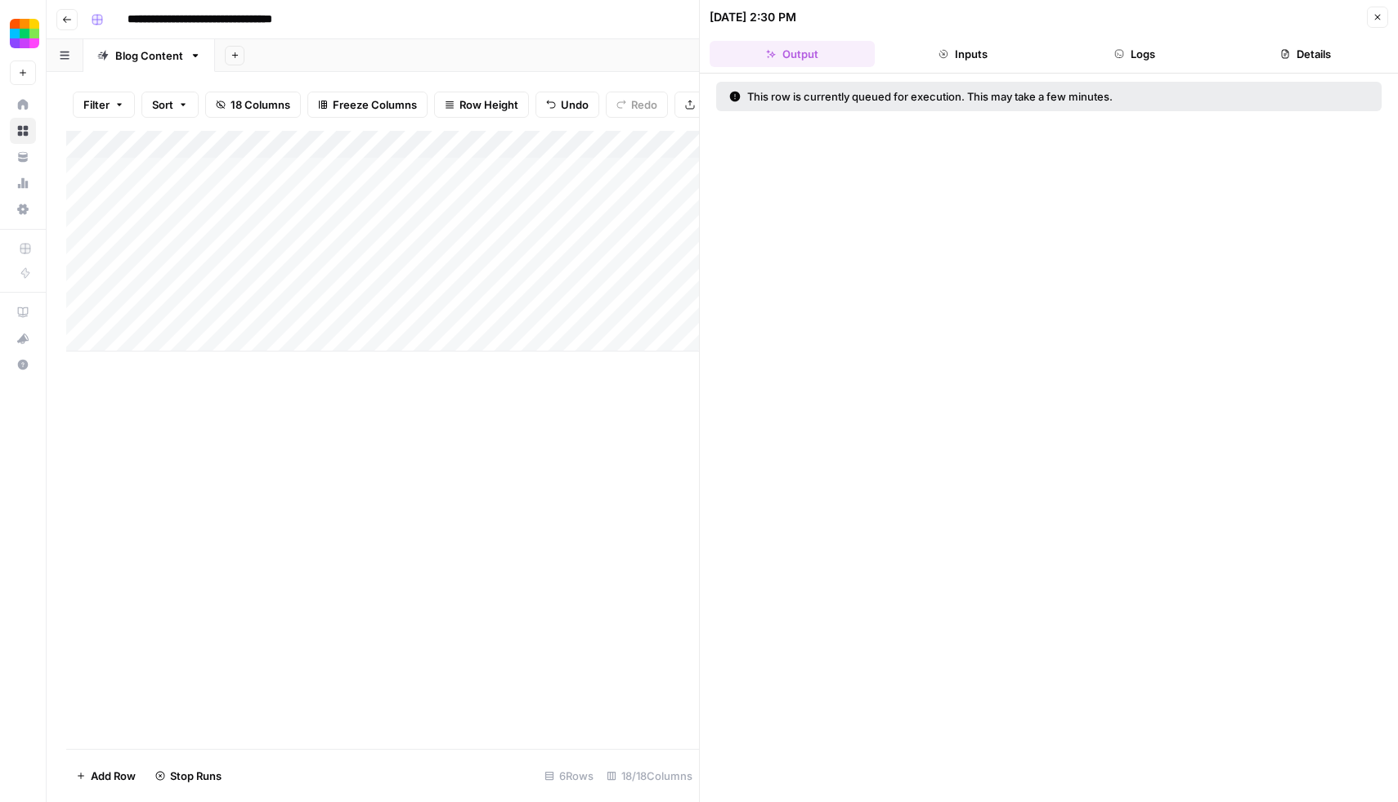
click at [442, 425] on div "Add Column" at bounding box center [382, 440] width 633 height 618
click at [529, 340] on div "Add Column" at bounding box center [382, 241] width 633 height 221
click at [529, 340] on div "Add Column" at bounding box center [382, 255] width 633 height 249
click at [1377, 739] on icon "close" at bounding box center [1375, 738] width 8 height 8
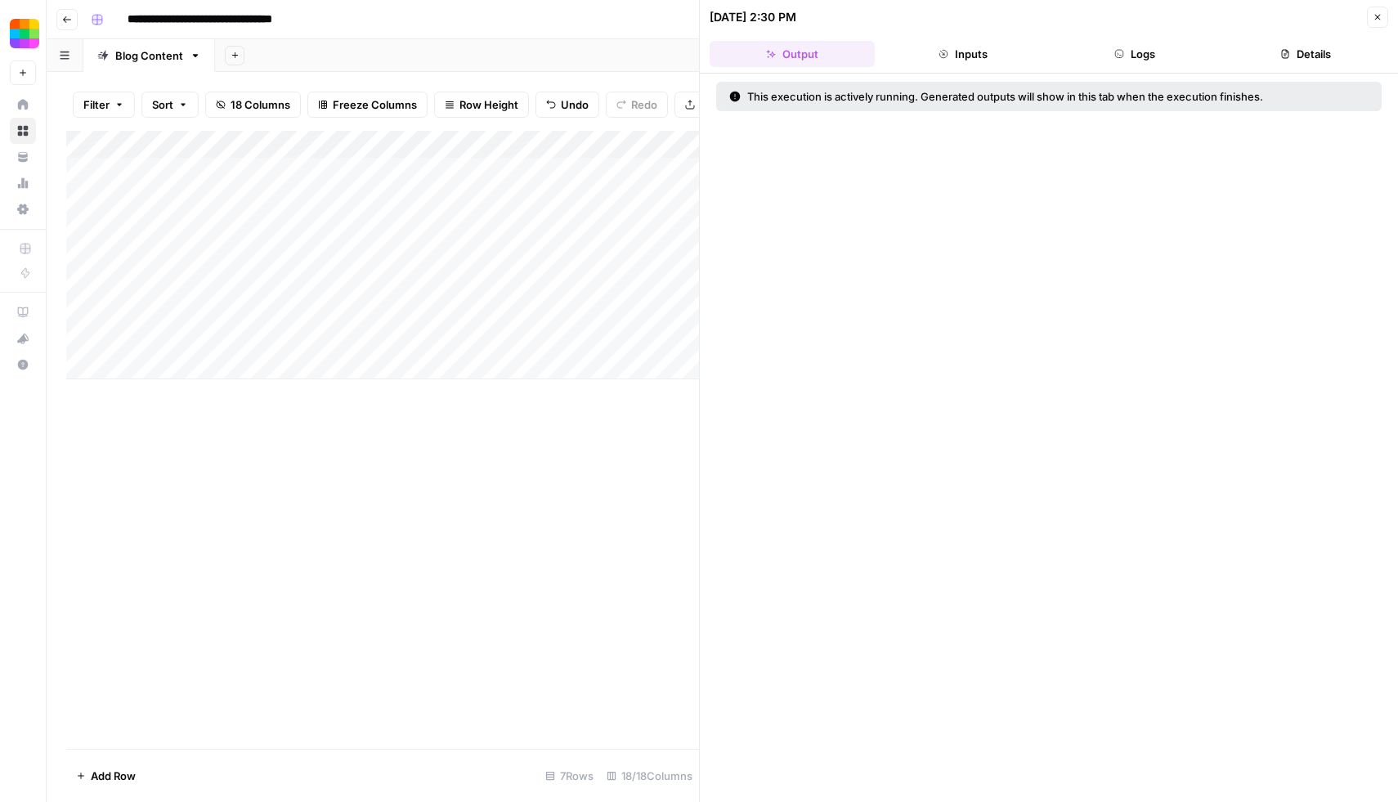
click at [715, 563] on div "This execution is actively running. Generated outputs will show in this tab whe…" at bounding box center [1049, 438] width 698 height 729
click at [1382, 16] on icon "button" at bounding box center [1378, 17] width 10 height 10
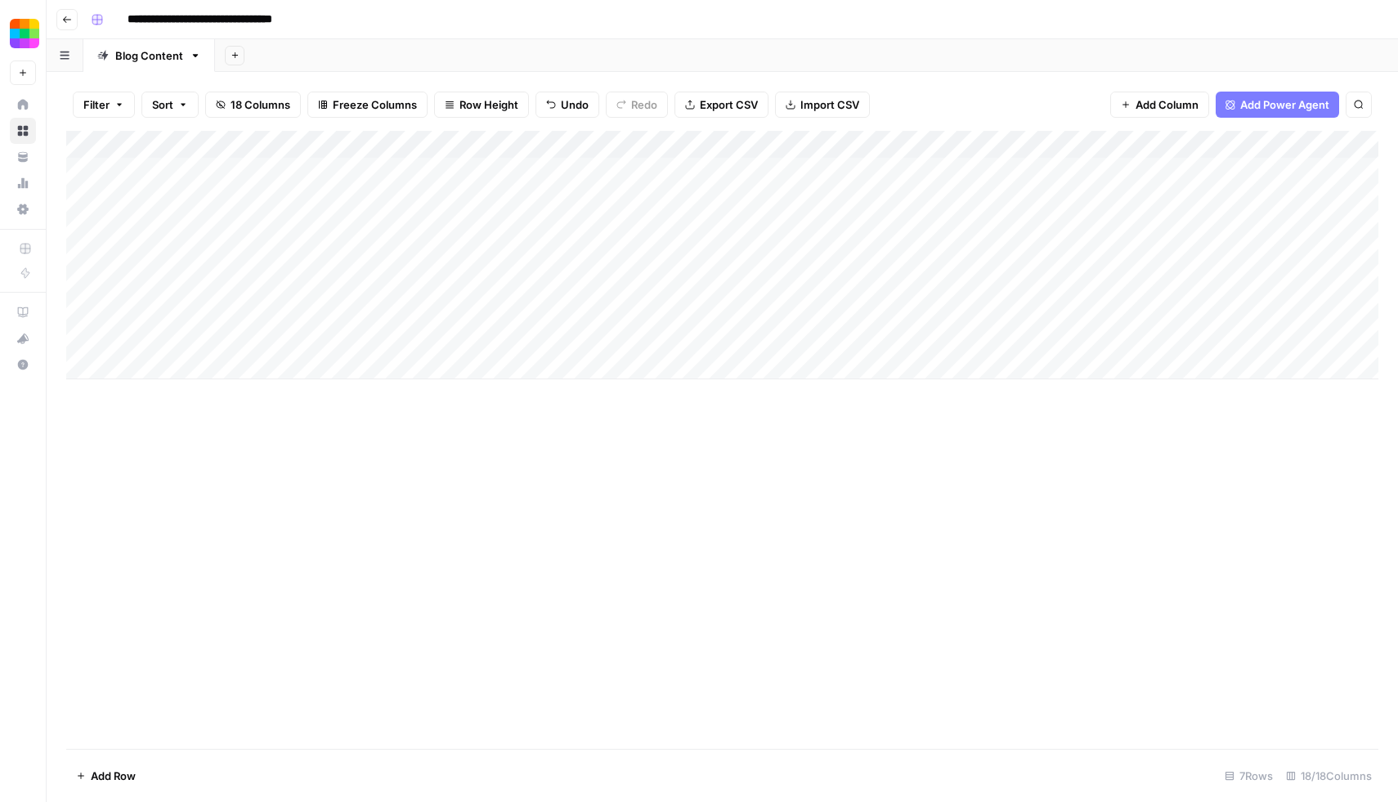
click at [83, 338] on div "Add Column" at bounding box center [722, 255] width 1313 height 249
click at [110, 774] on span "Delete 1 Row" at bounding box center [108, 776] width 65 height 16
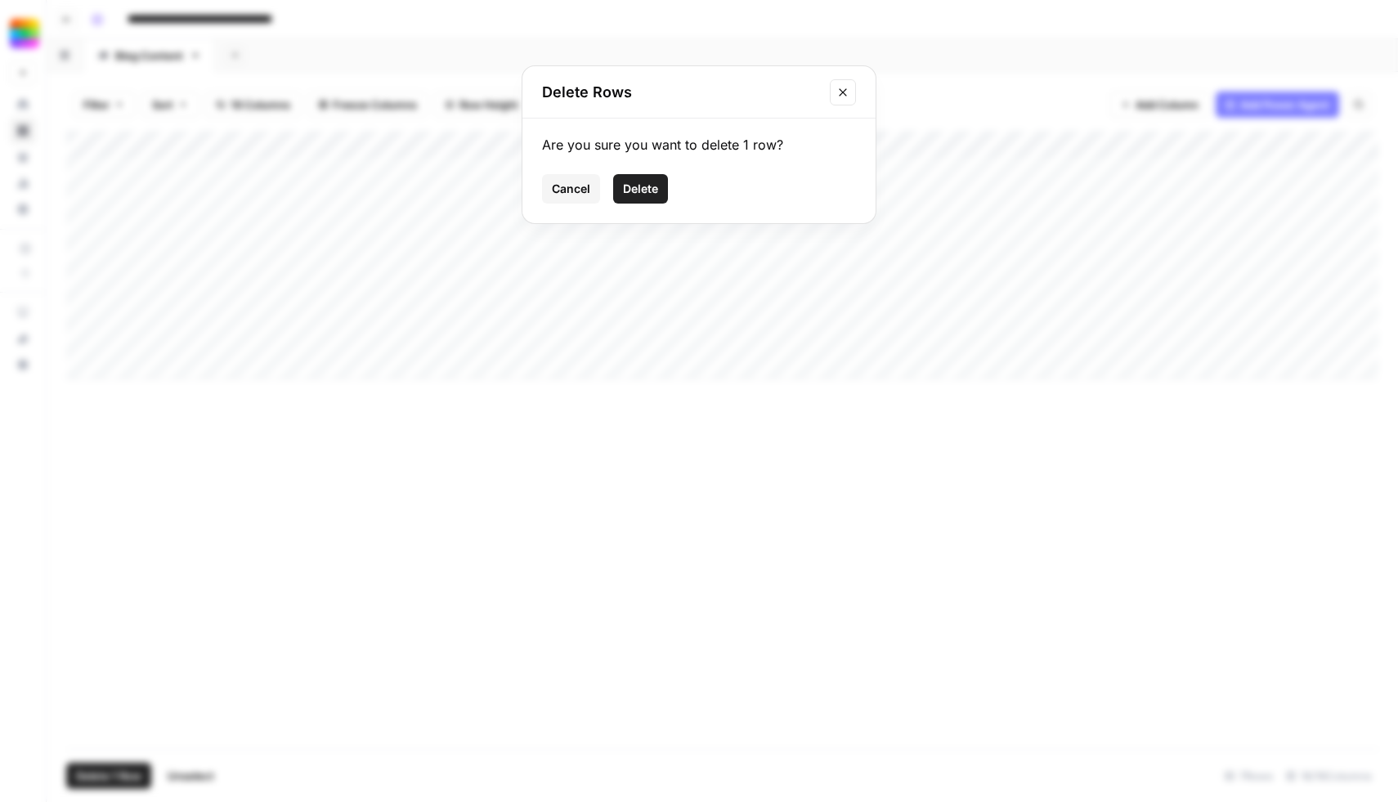
click at [645, 179] on button "Delete" at bounding box center [640, 188] width 55 height 29
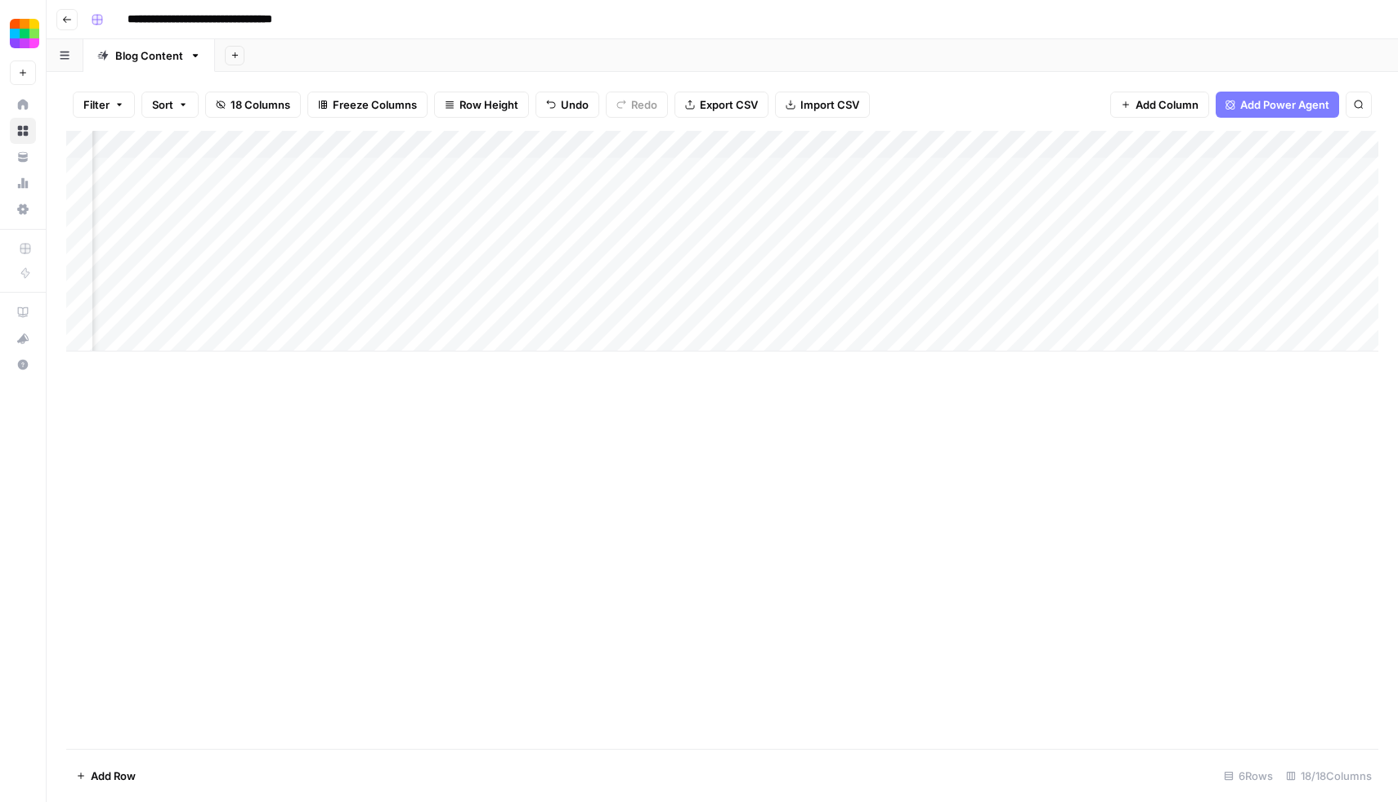
scroll to position [0, 113]
click at [698, 310] on div "Add Column" at bounding box center [722, 241] width 1313 height 221
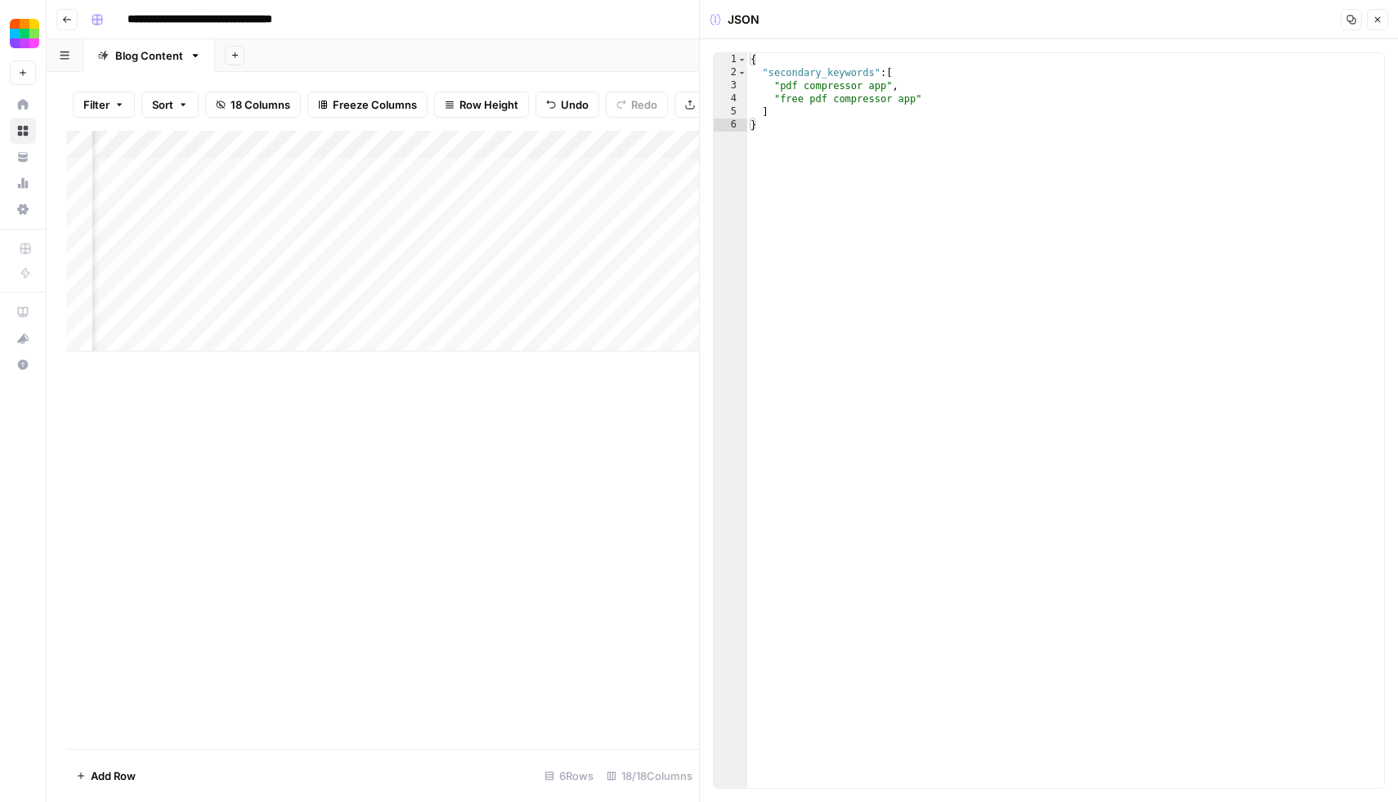
click at [630, 456] on div "Add Column" at bounding box center [382, 440] width 633 height 618
click at [1378, 13] on button "Close" at bounding box center [1377, 19] width 21 height 21
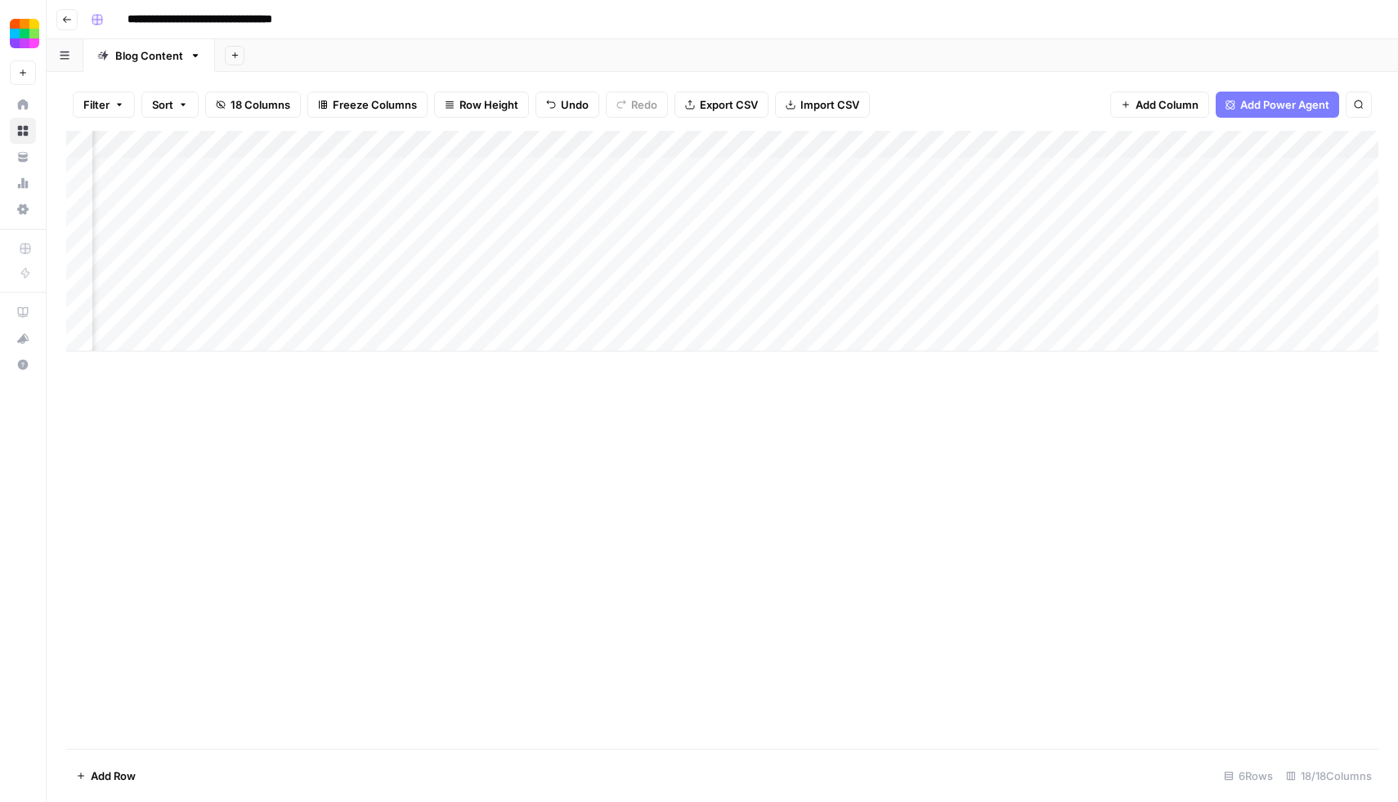
scroll to position [0, 505]
click at [984, 311] on div "Add Column" at bounding box center [722, 241] width 1313 height 221
click at [734, 307] on div "Add Column" at bounding box center [722, 241] width 1313 height 221
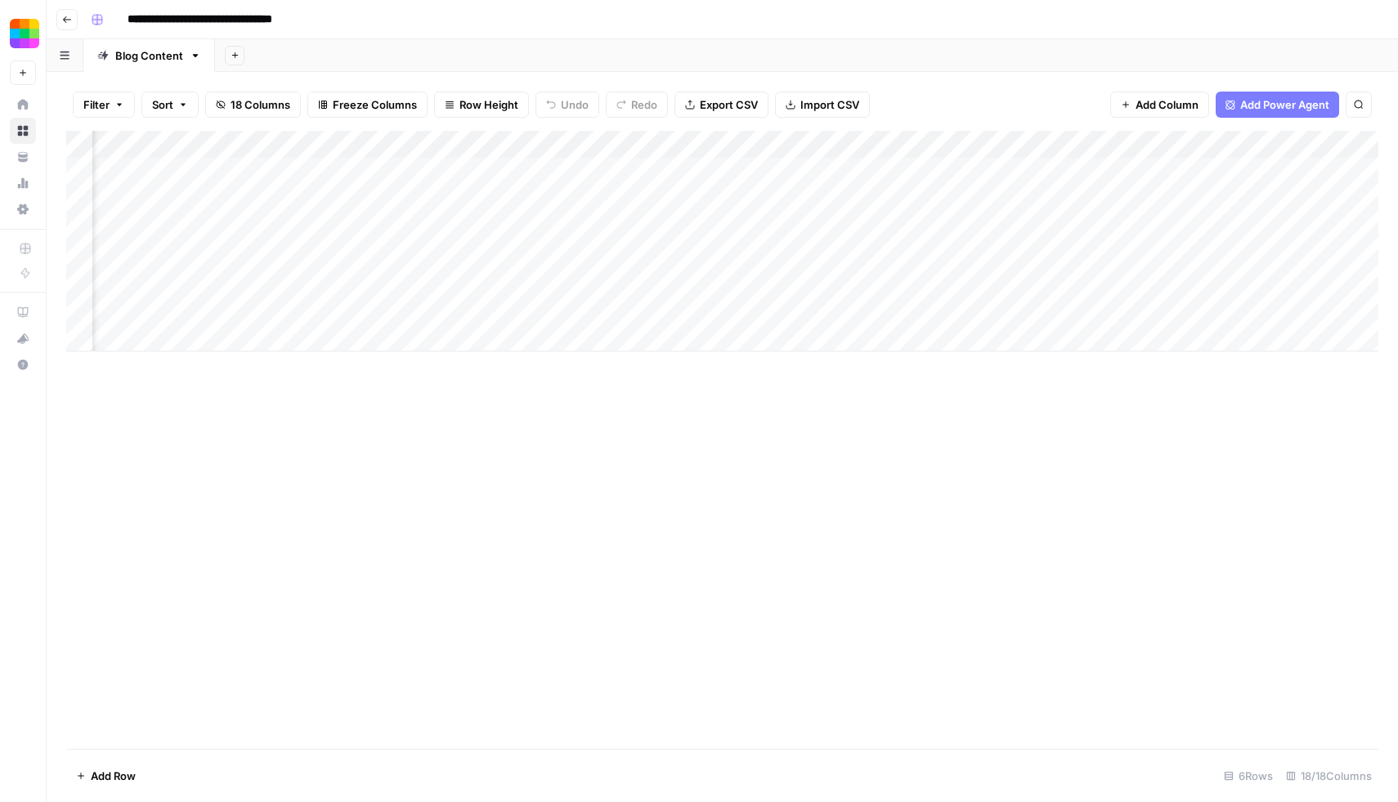
scroll to position [0, 0]
click at [316, 583] on div "Add Column" at bounding box center [722, 440] width 1313 height 618
click at [974, 309] on div "Add Column" at bounding box center [722, 241] width 1313 height 221
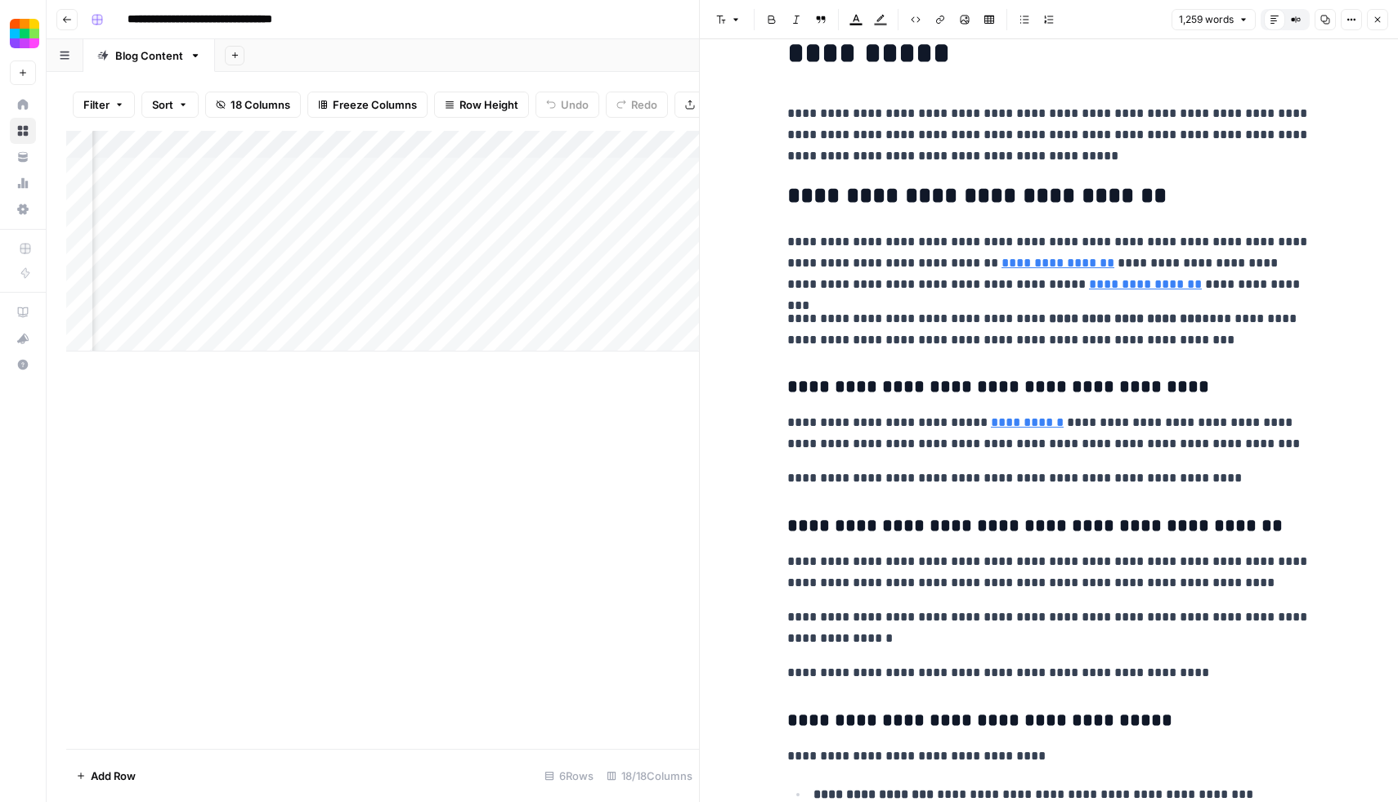
scroll to position [75, 0]
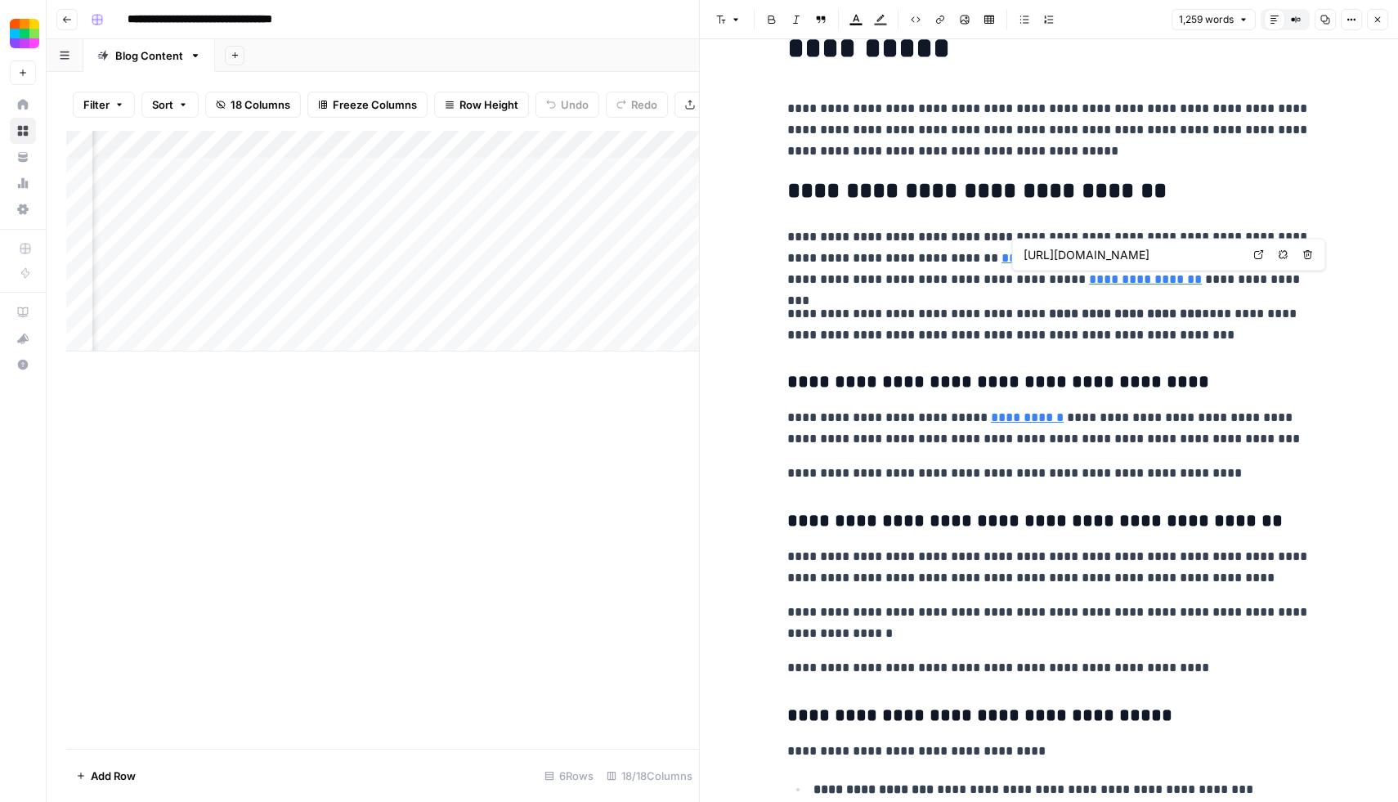
type input "https://smallpdf.com/reduce-pdf-size"
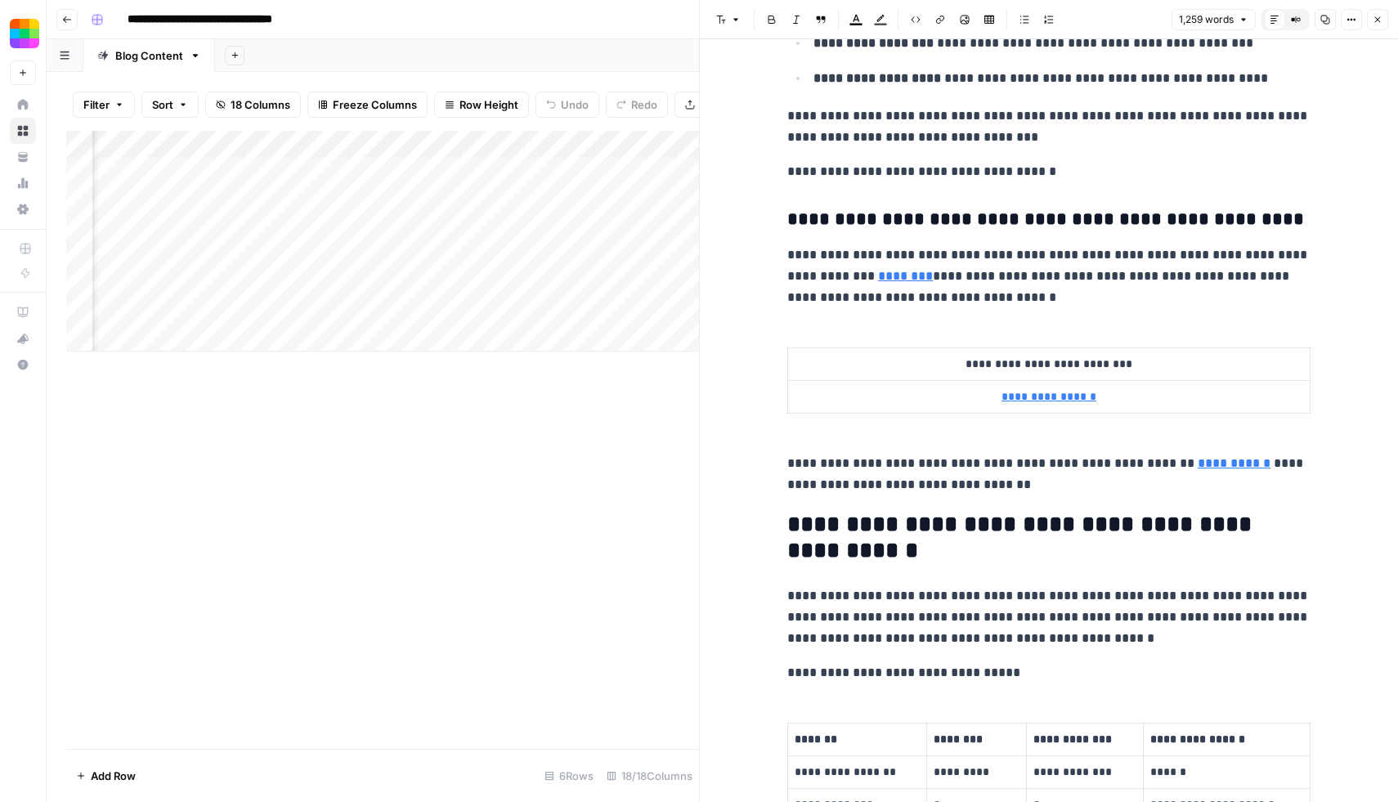
scroll to position [0, 0]
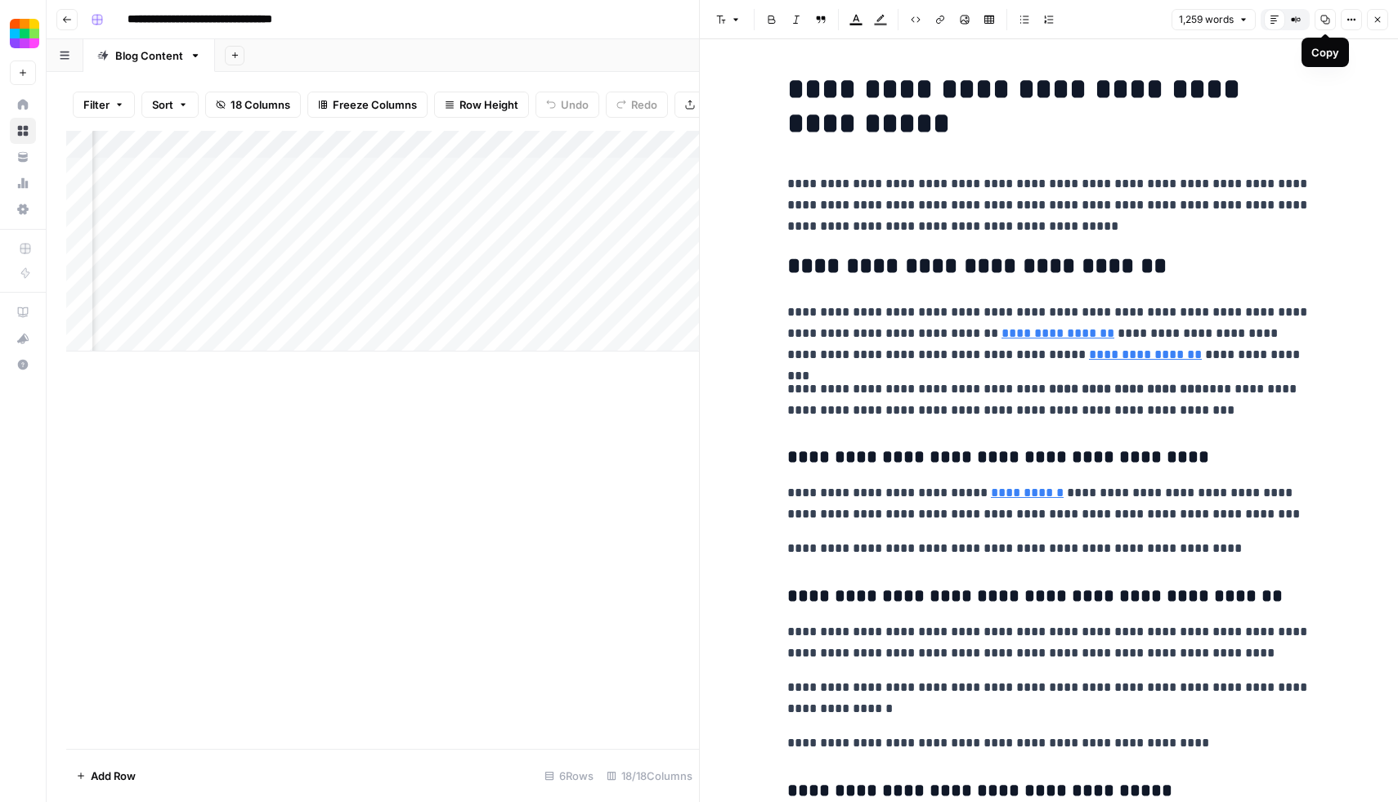
click at [1331, 20] on button "Copy" at bounding box center [1325, 19] width 21 height 21
click at [1386, 20] on button "Close" at bounding box center [1377, 19] width 21 height 21
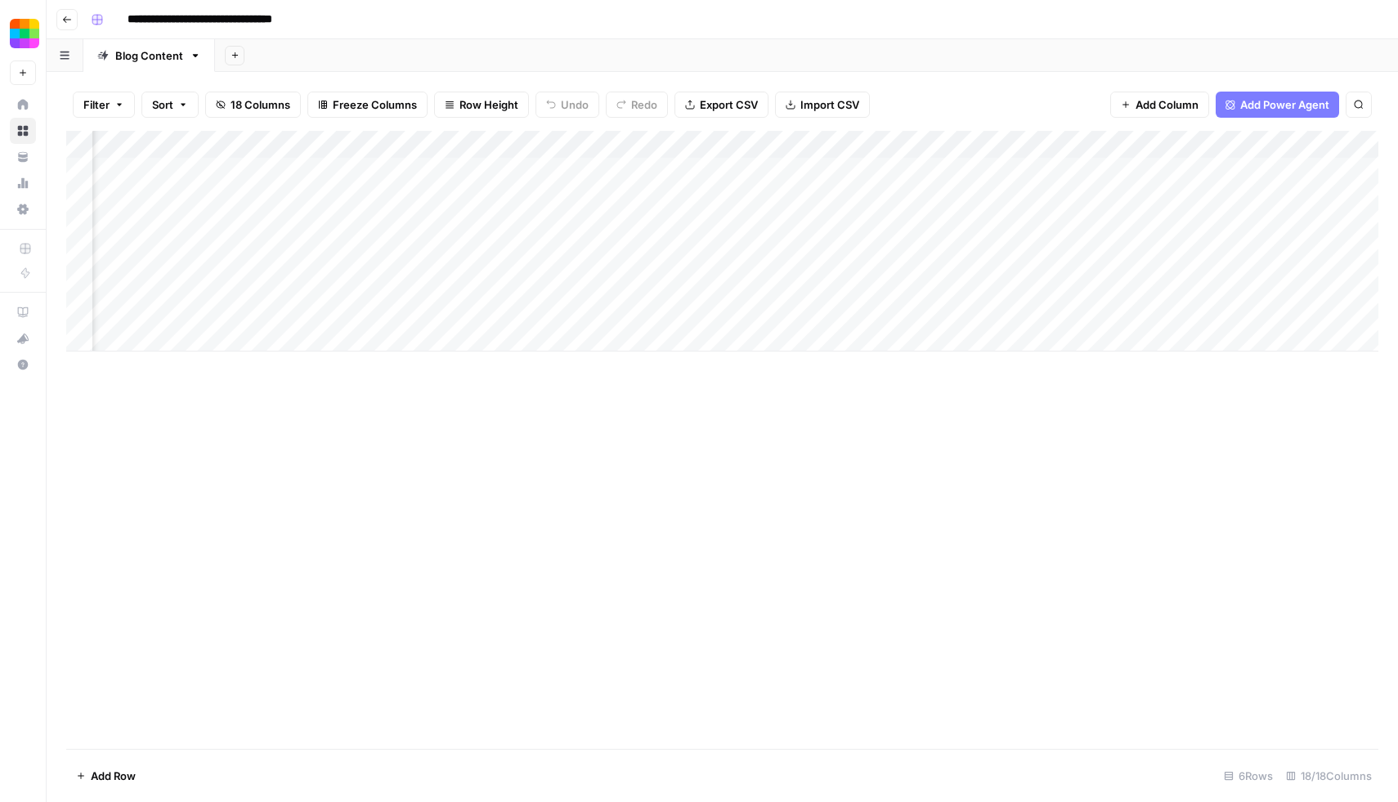
scroll to position [0, 946]
click at [752, 308] on div "Add Column" at bounding box center [722, 241] width 1313 height 221
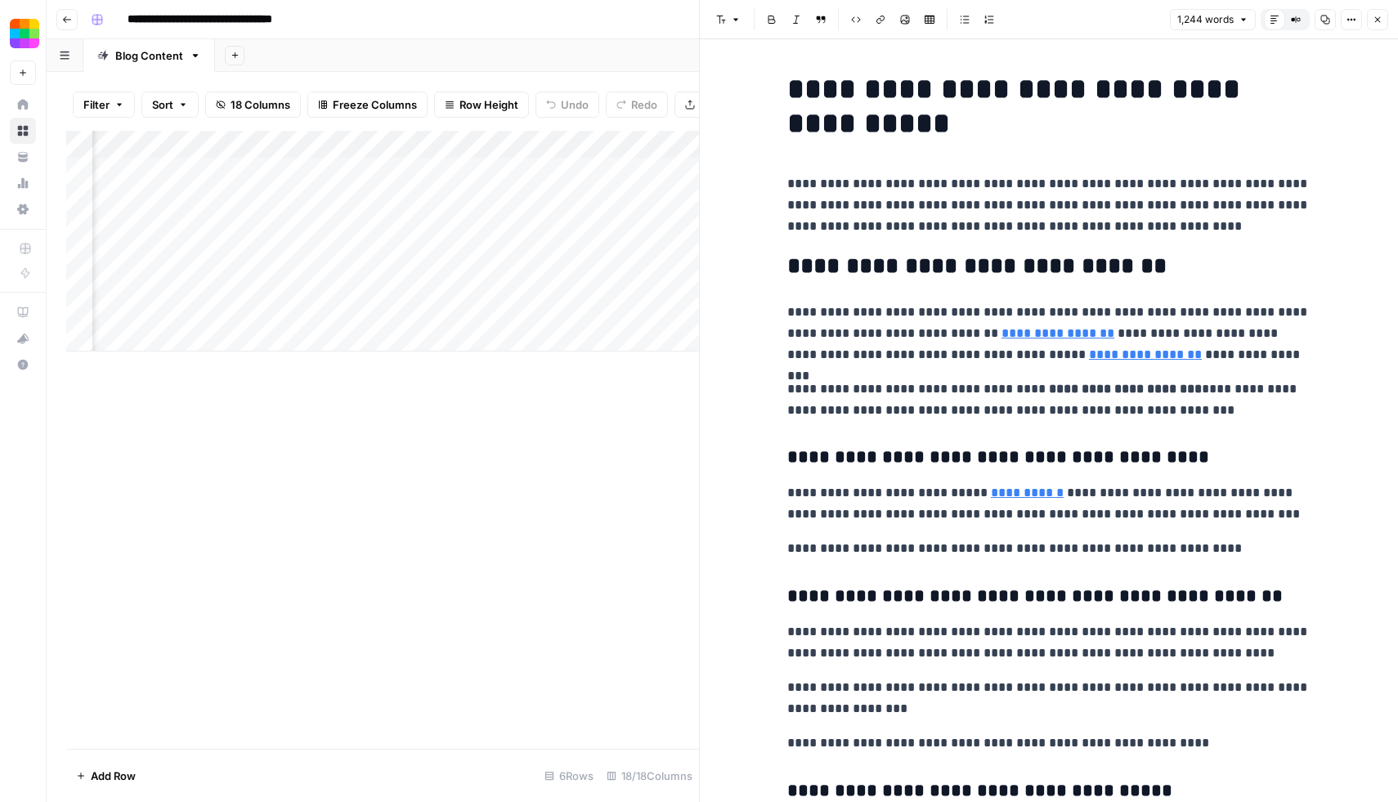
click at [1330, 18] on icon "button" at bounding box center [1326, 20] width 10 height 10
click at [1374, 20] on icon "button" at bounding box center [1378, 20] width 10 height 10
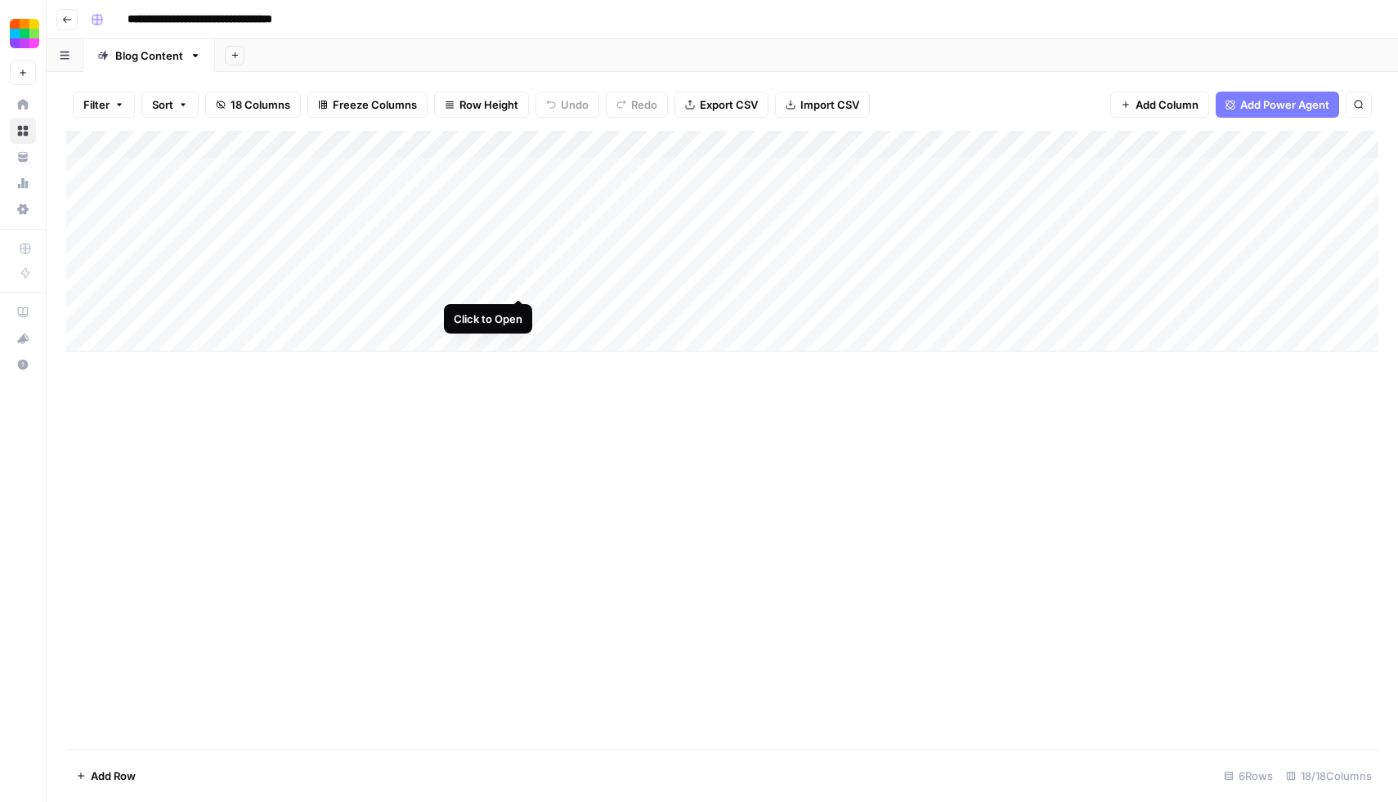
click at [519, 283] on div "Add Column" at bounding box center [722, 241] width 1313 height 221
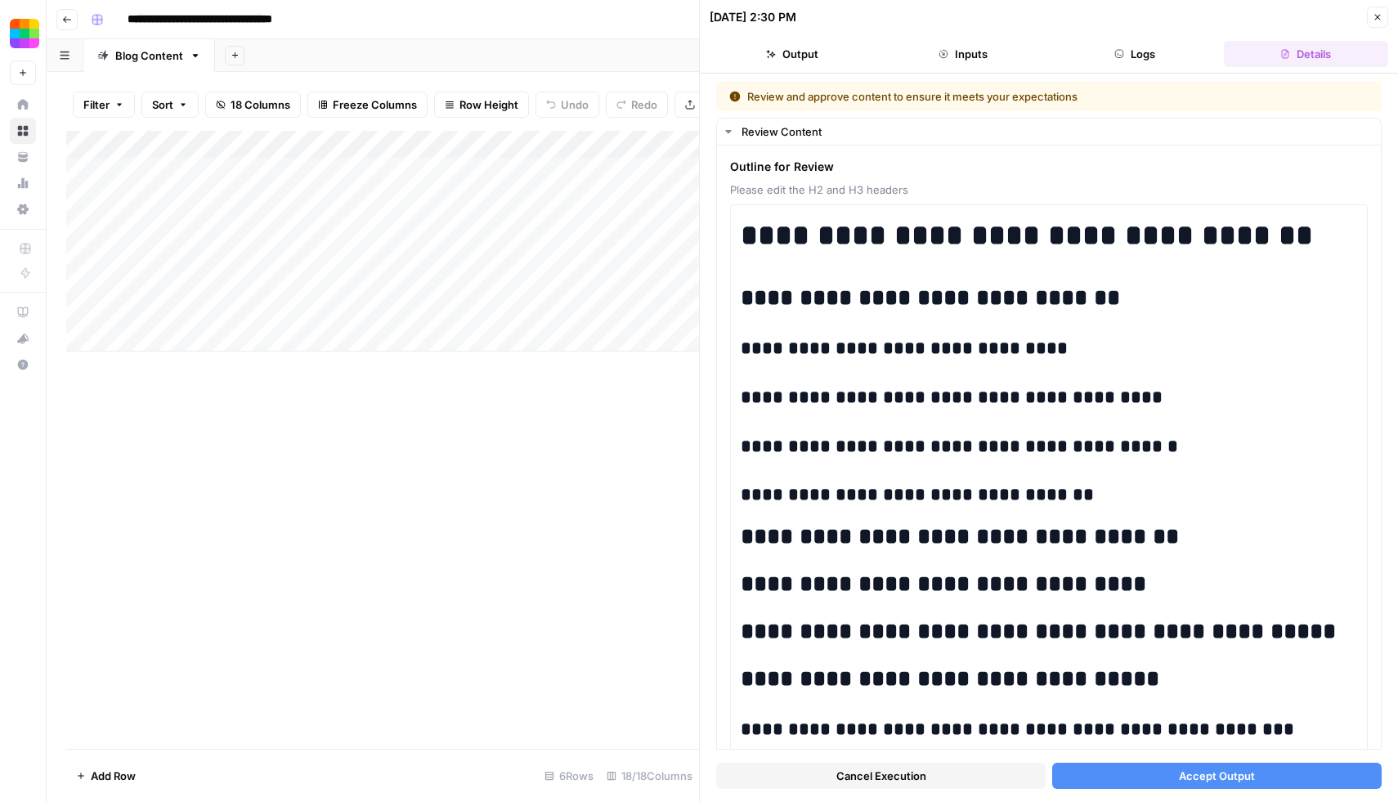
click at [1238, 775] on span "Accept Output" at bounding box center [1217, 776] width 76 height 16
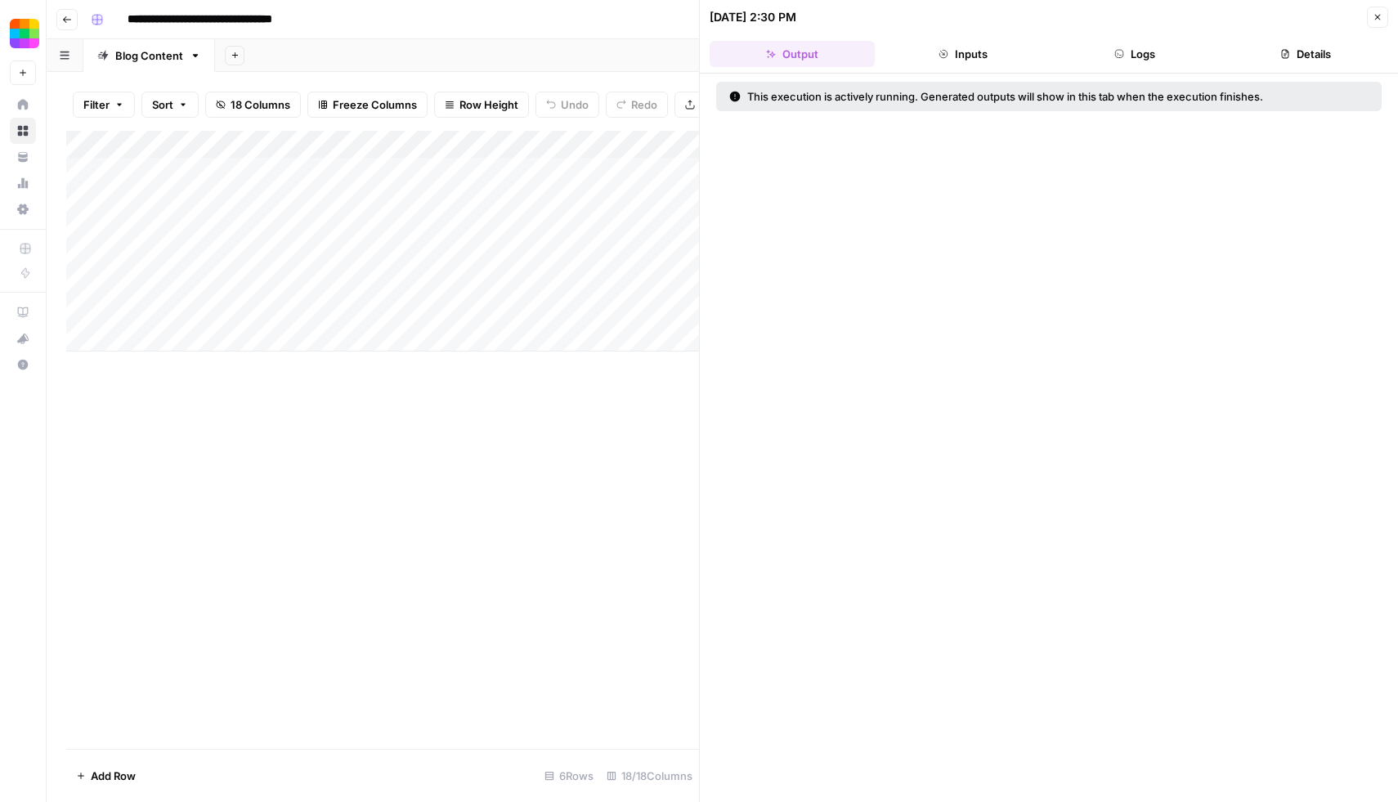
click at [353, 403] on div "Add Column" at bounding box center [382, 440] width 633 height 618
click at [1376, 16] on icon "button" at bounding box center [1378, 17] width 10 height 10
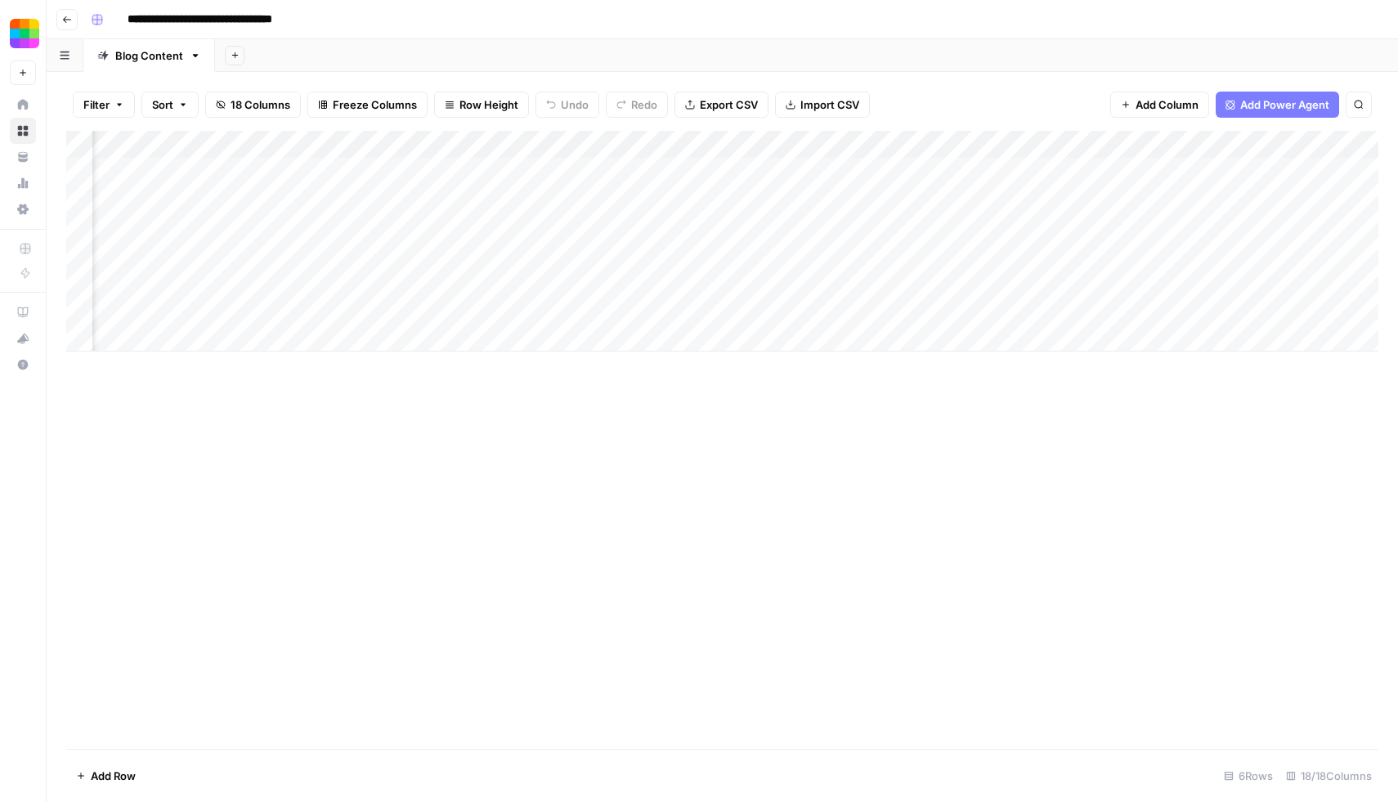
scroll to position [0, 1118]
click at [379, 281] on div "Add Column" at bounding box center [722, 241] width 1313 height 221
click at [715, 269] on div "Add Column" at bounding box center [722, 241] width 1313 height 221
click at [964, 267] on div "Add Column" at bounding box center [722, 241] width 1313 height 221
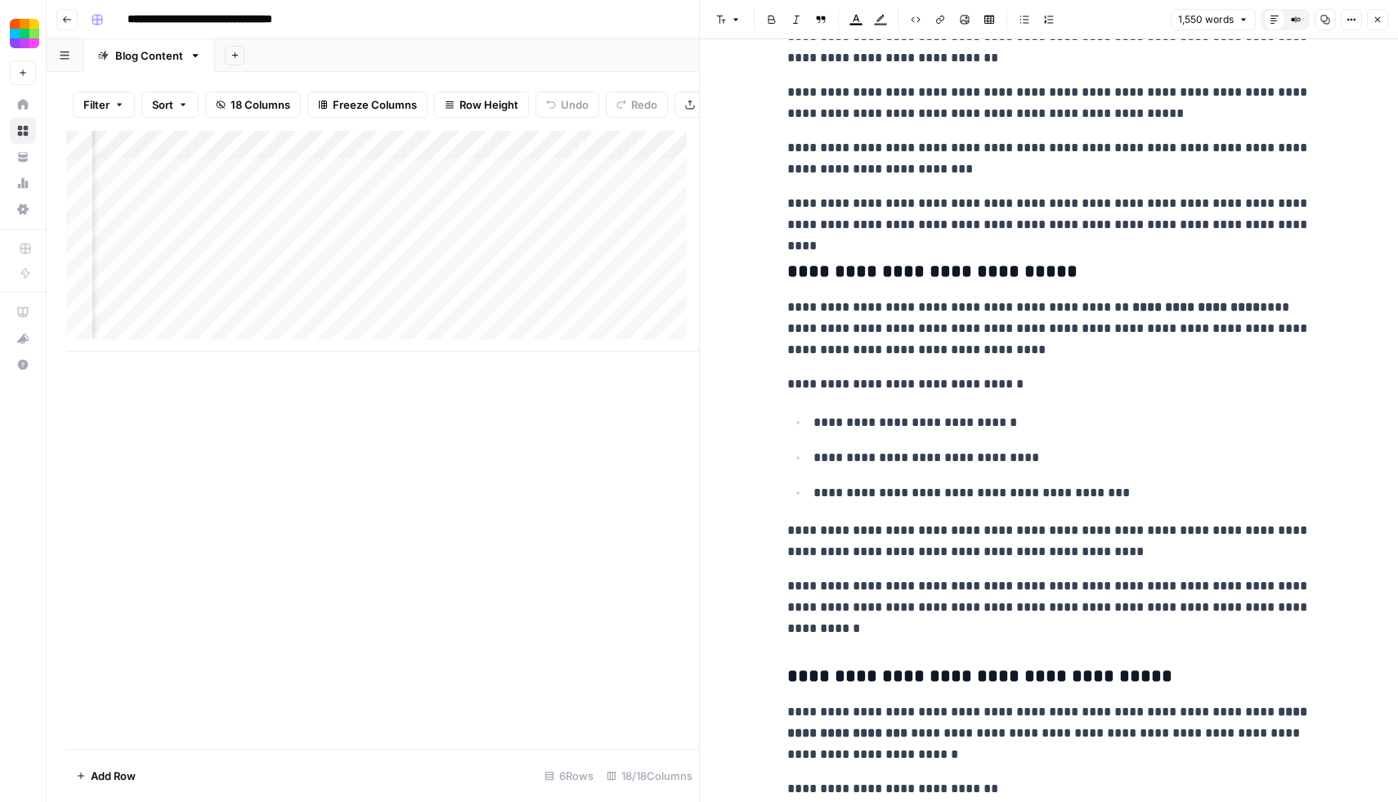
scroll to position [620, 0]
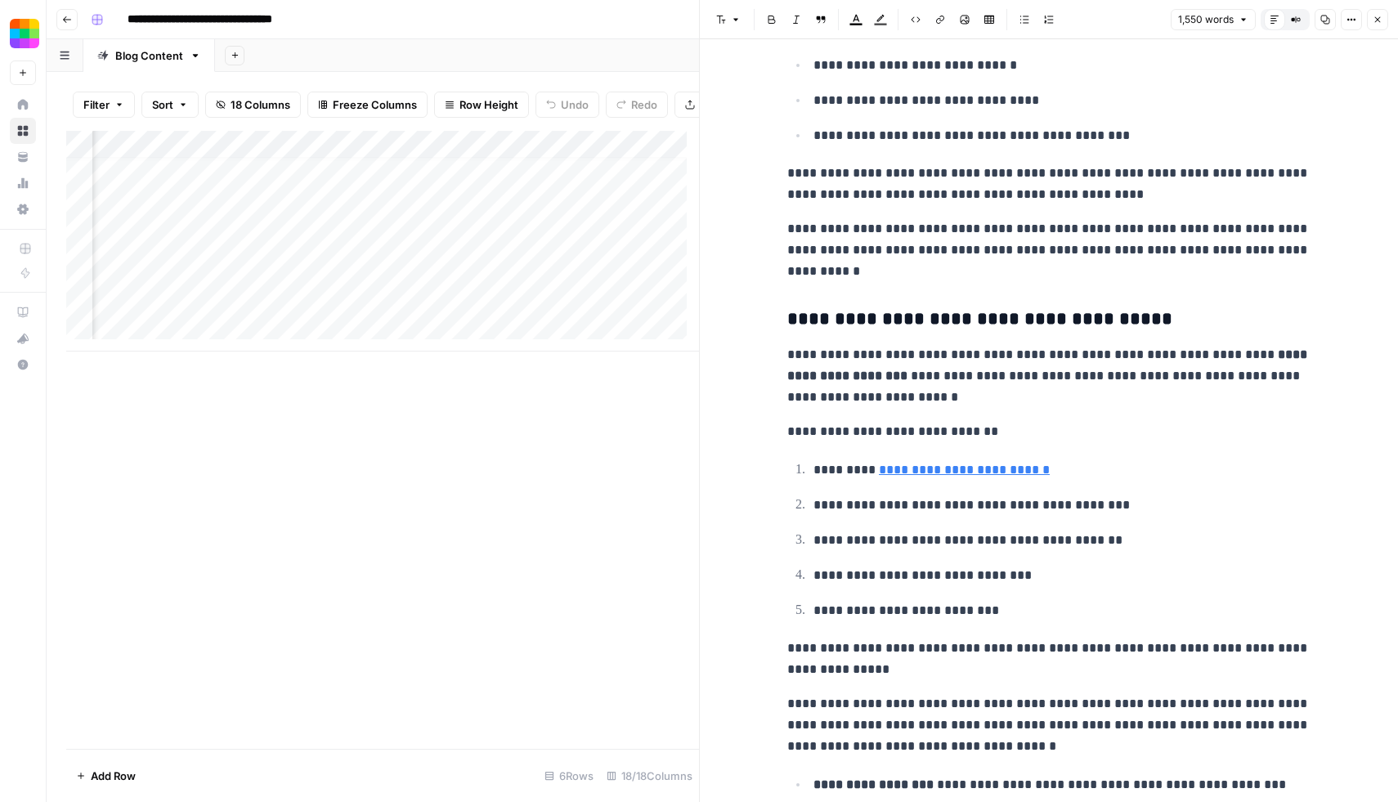
click at [514, 430] on div "Add Column" at bounding box center [382, 440] width 633 height 618
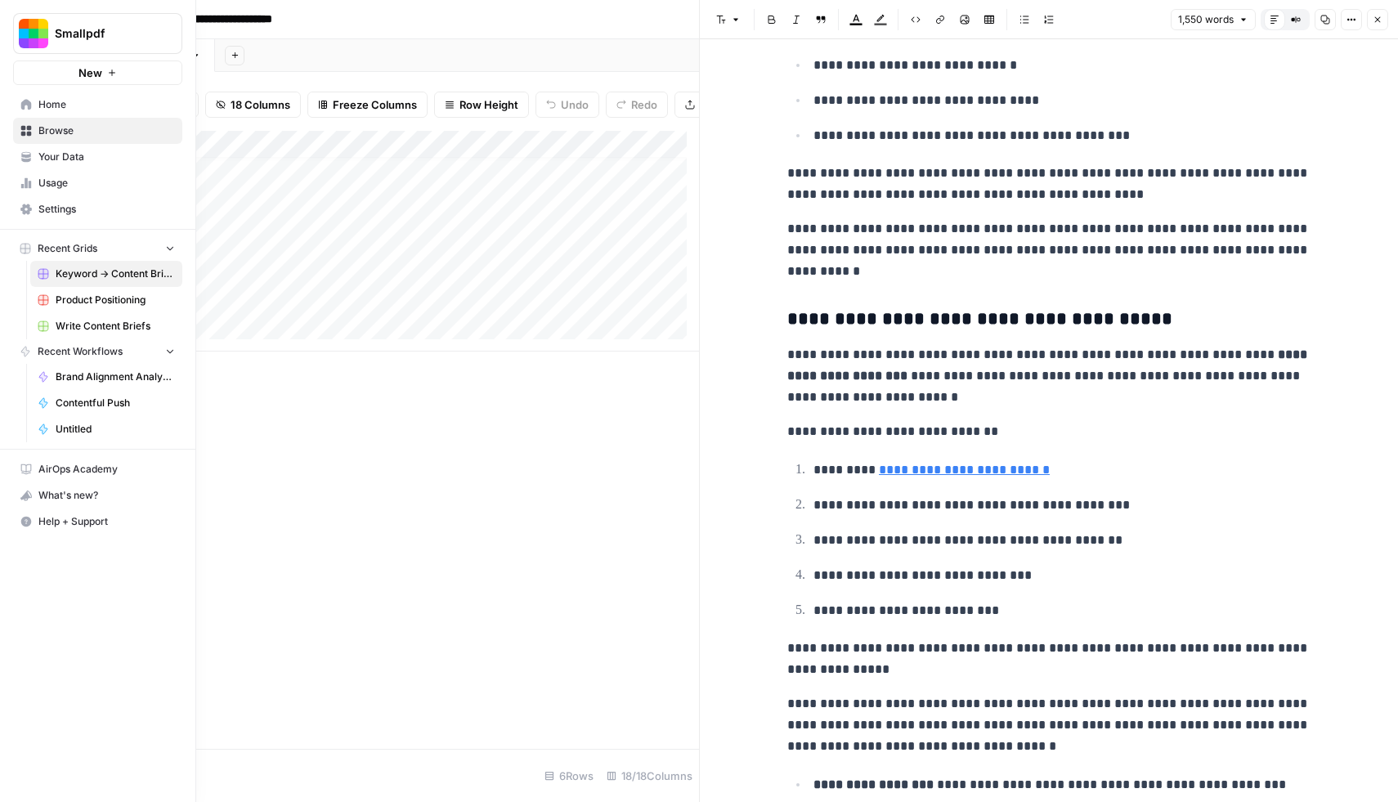
click at [56, 190] on span "Usage" at bounding box center [106, 183] width 137 height 15
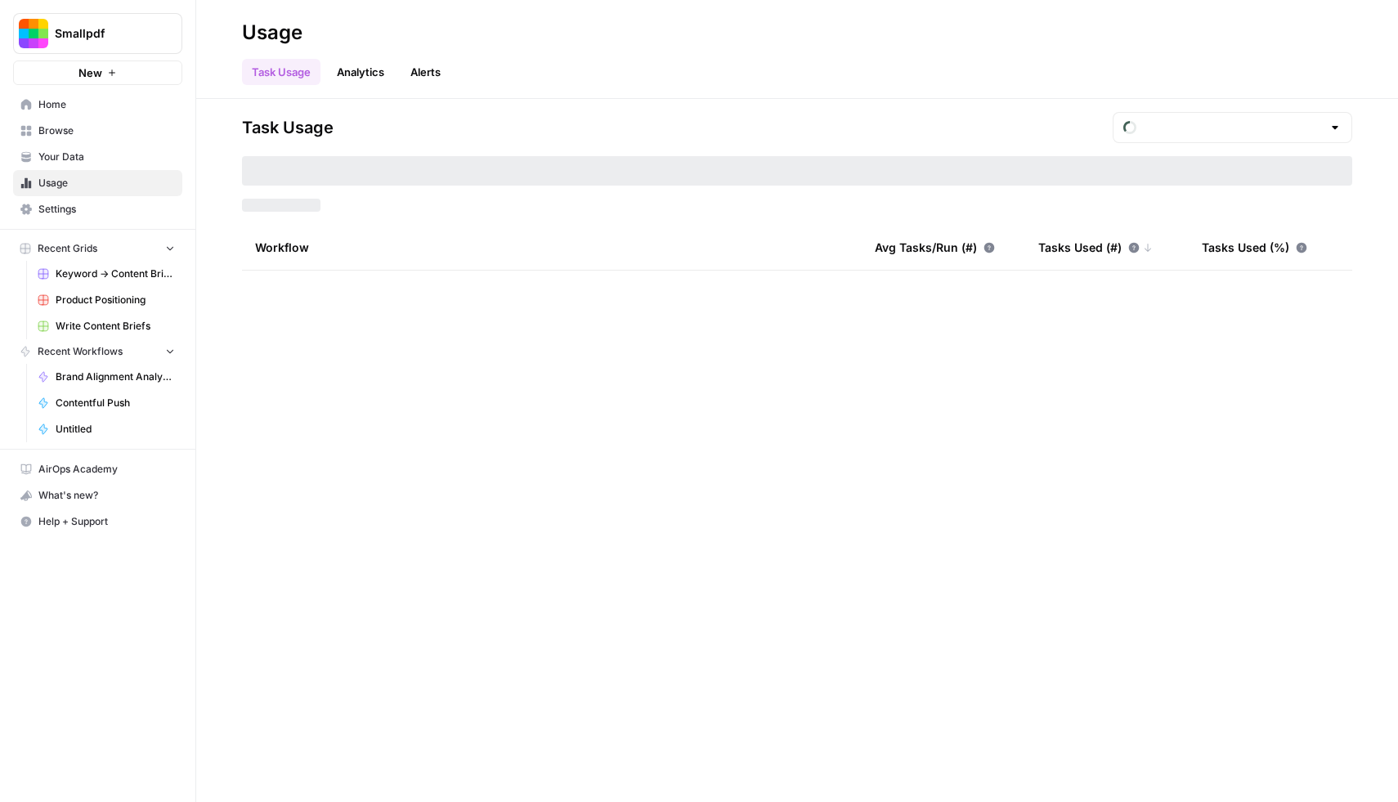
type input "August Tasks"
drag, startPoint x: 343, startPoint y: 204, endPoint x: 213, endPoint y: 204, distance: 130.8
click at [213, 204] on div "Task Usage August Tasks Tasks Used: 21,964 Workflow Avg Tasks/Run (#) Tasks Use…" at bounding box center [797, 450] width 1202 height 703
copy div "Tasks Used: 21,964"
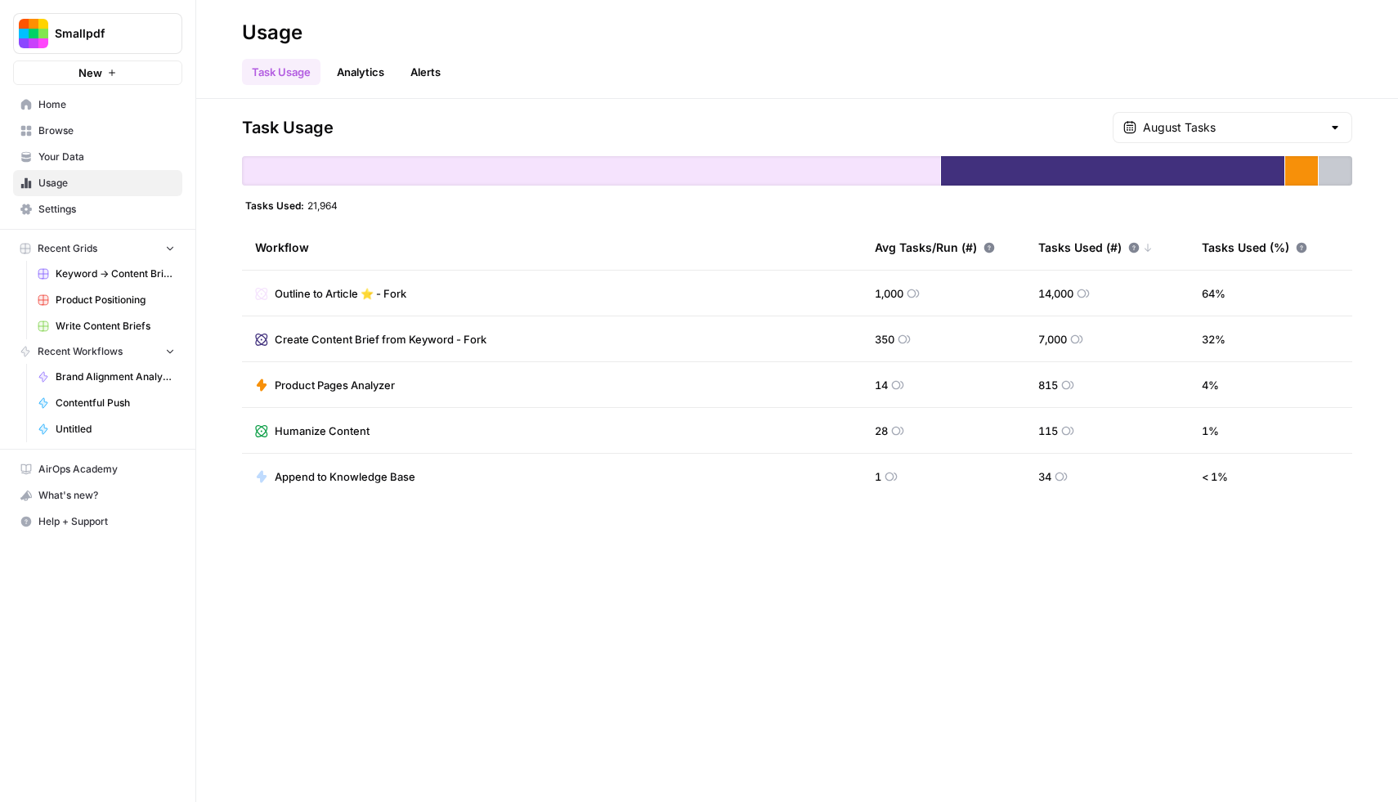
click at [611, 609] on div "Task Usage August Tasks Tasks Used: 21,964 Workflow Avg Tasks/Run (#) Tasks Use…" at bounding box center [797, 450] width 1202 height 703
click at [517, 559] on div "Task Usage August Tasks Tasks Used: 21,964 Workflow Avg Tasks/Run (#) Tasks Use…" at bounding box center [797, 450] width 1202 height 703
click at [81, 160] on span "Your Data" at bounding box center [106, 157] width 137 height 15
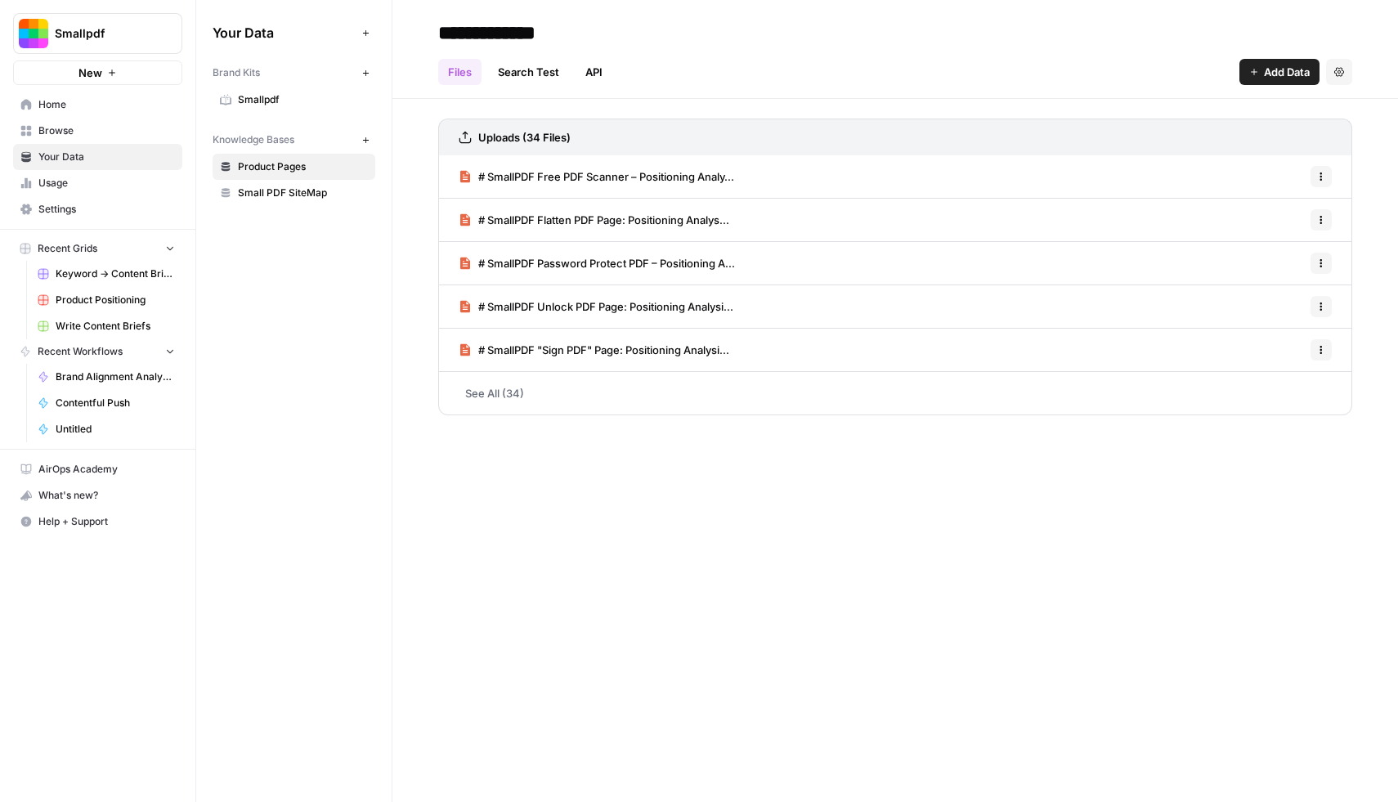
click at [95, 114] on link "Home" at bounding box center [97, 105] width 169 height 26
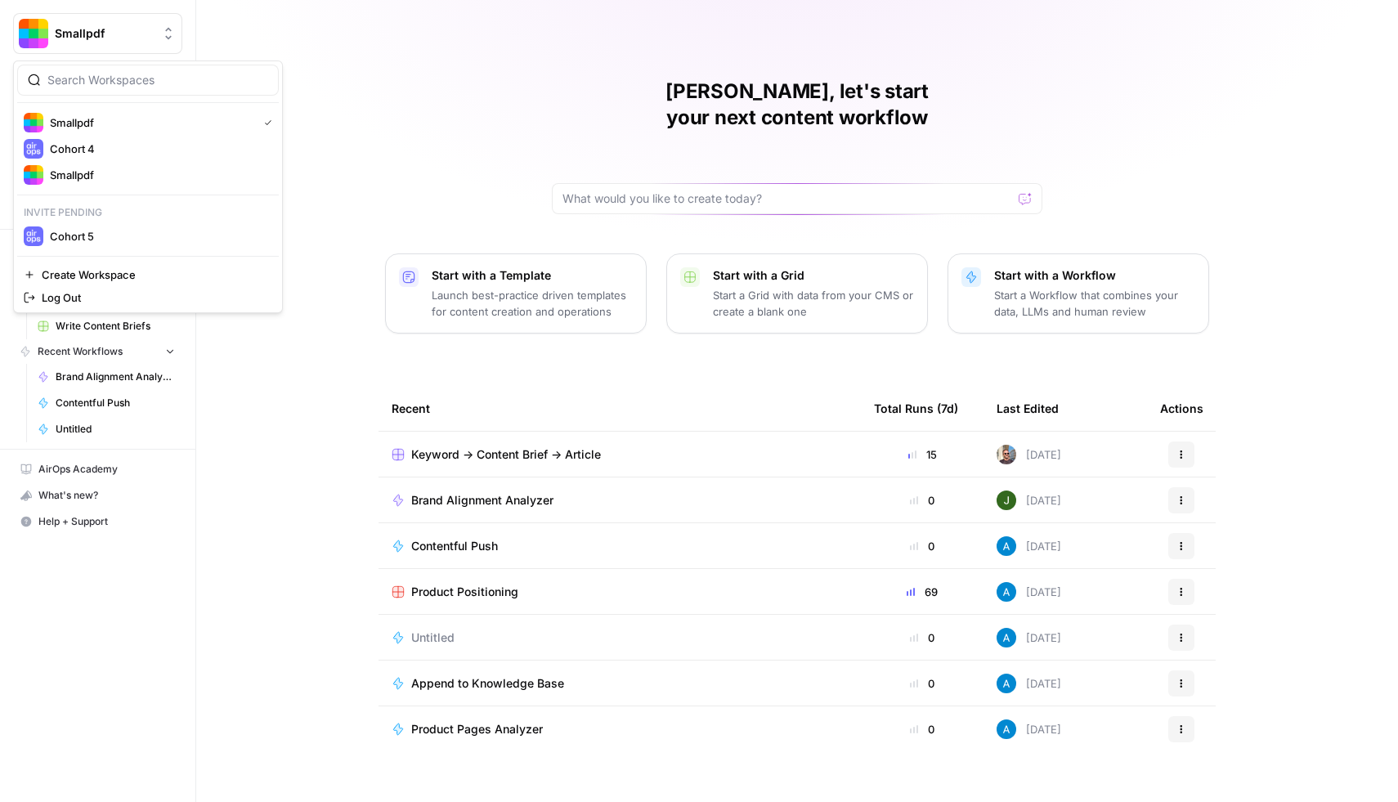
click at [114, 29] on span "Smallpdf" at bounding box center [104, 33] width 99 height 16
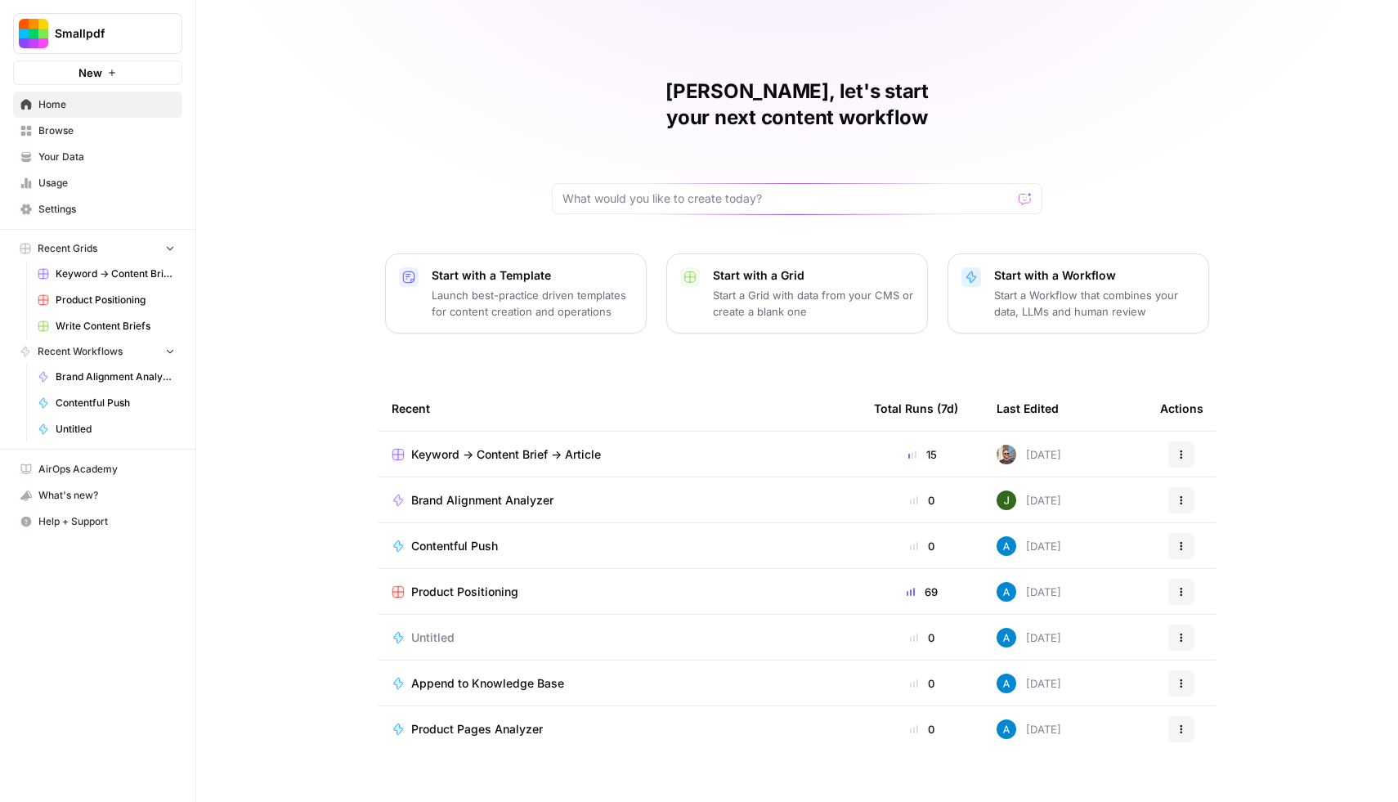
click at [502, 447] on span "Keyword -> Content Brief -> Article" at bounding box center [506, 455] width 190 height 16
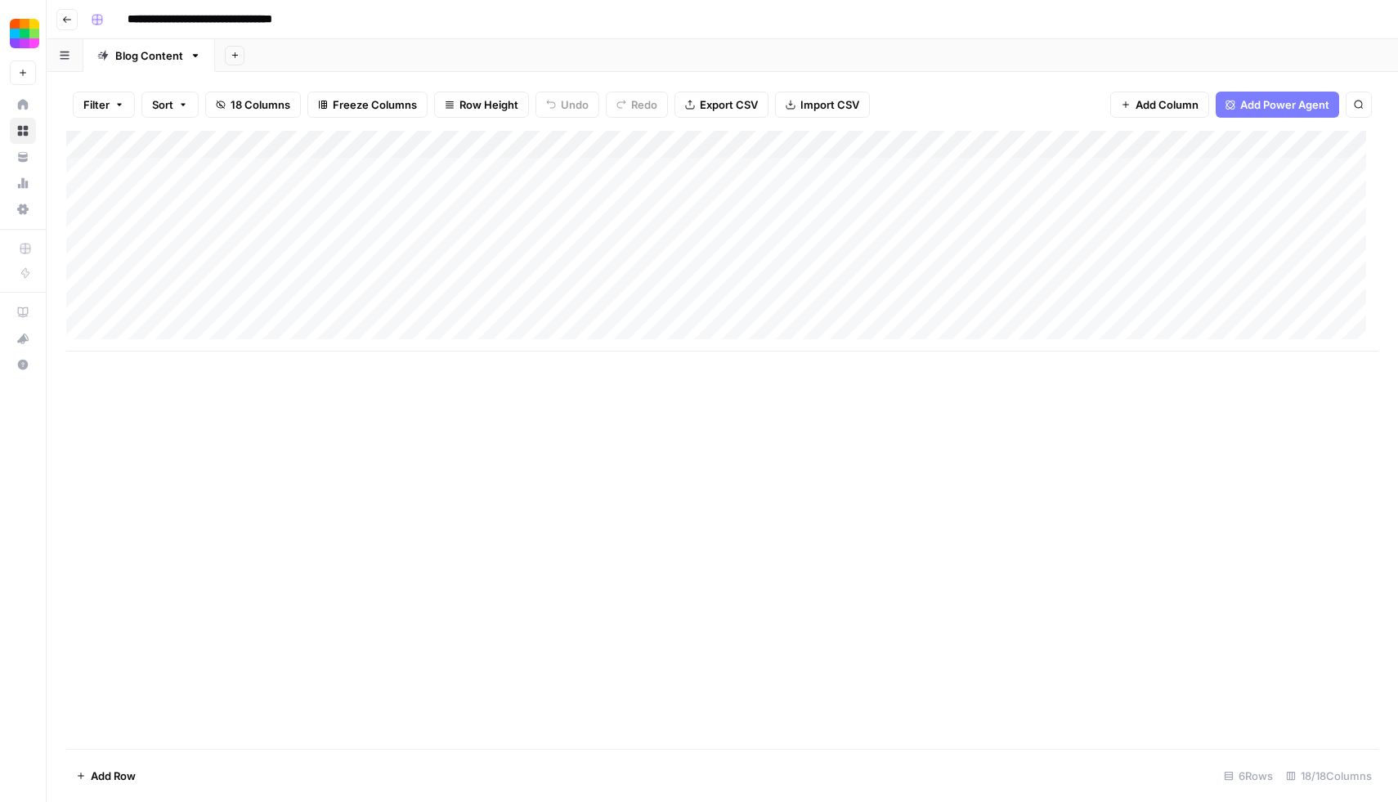
click at [69, 20] on icon "button" at bounding box center [67, 20] width 10 height 10
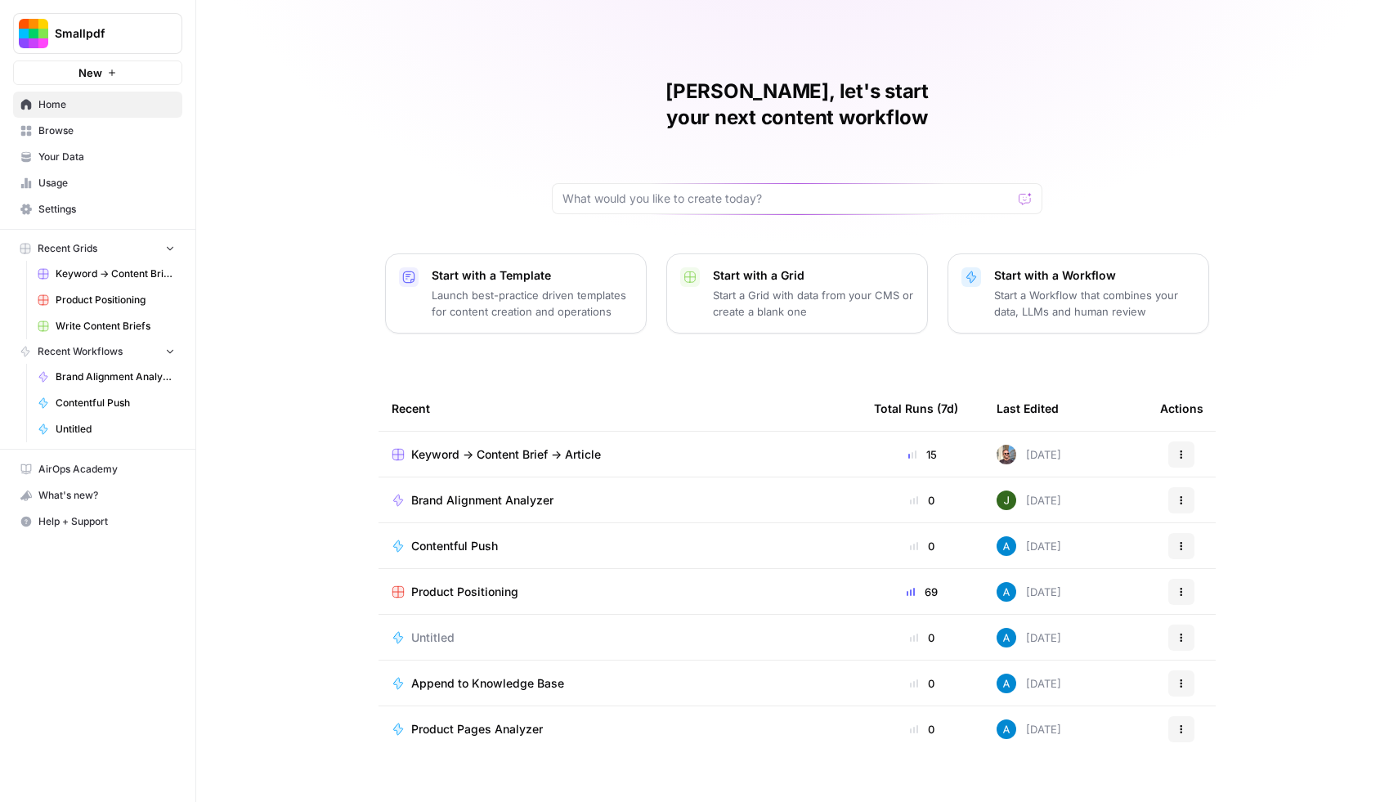
click at [114, 357] on span "Recent Workflows" at bounding box center [80, 351] width 85 height 15
click at [96, 384] on link "Brand Alignment Analyzer" at bounding box center [106, 377] width 152 height 26
click at [85, 277] on span "Keyword -> Content Brief -> Article" at bounding box center [115, 274] width 119 height 15
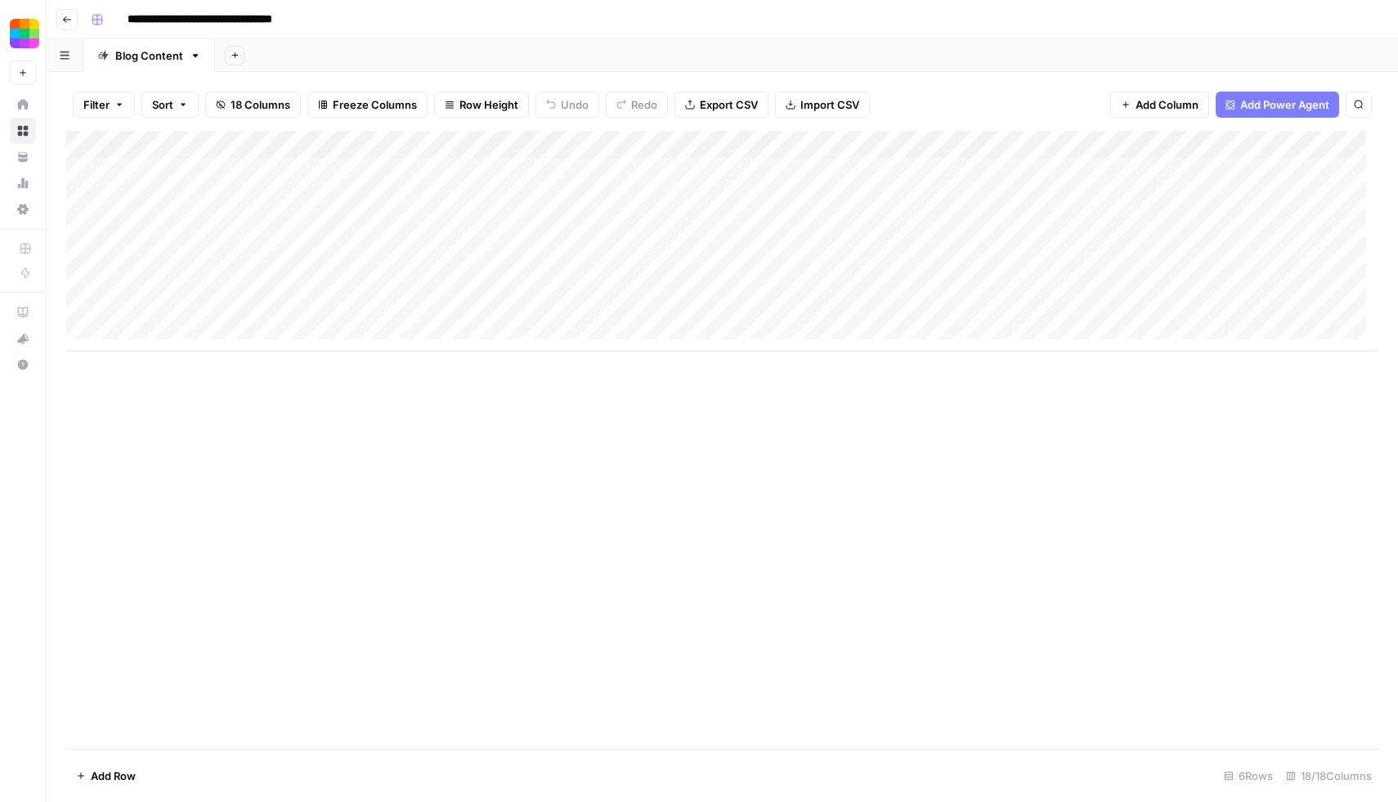
click at [202, 59] on link "Blog Content" at bounding box center [149, 55] width 132 height 33
click at [195, 60] on icon "button" at bounding box center [195, 55] width 11 height 11
click at [398, 56] on div "Add Sheet" at bounding box center [806, 55] width 1183 height 33
click at [803, 142] on div "Add Column" at bounding box center [722, 241] width 1313 height 221
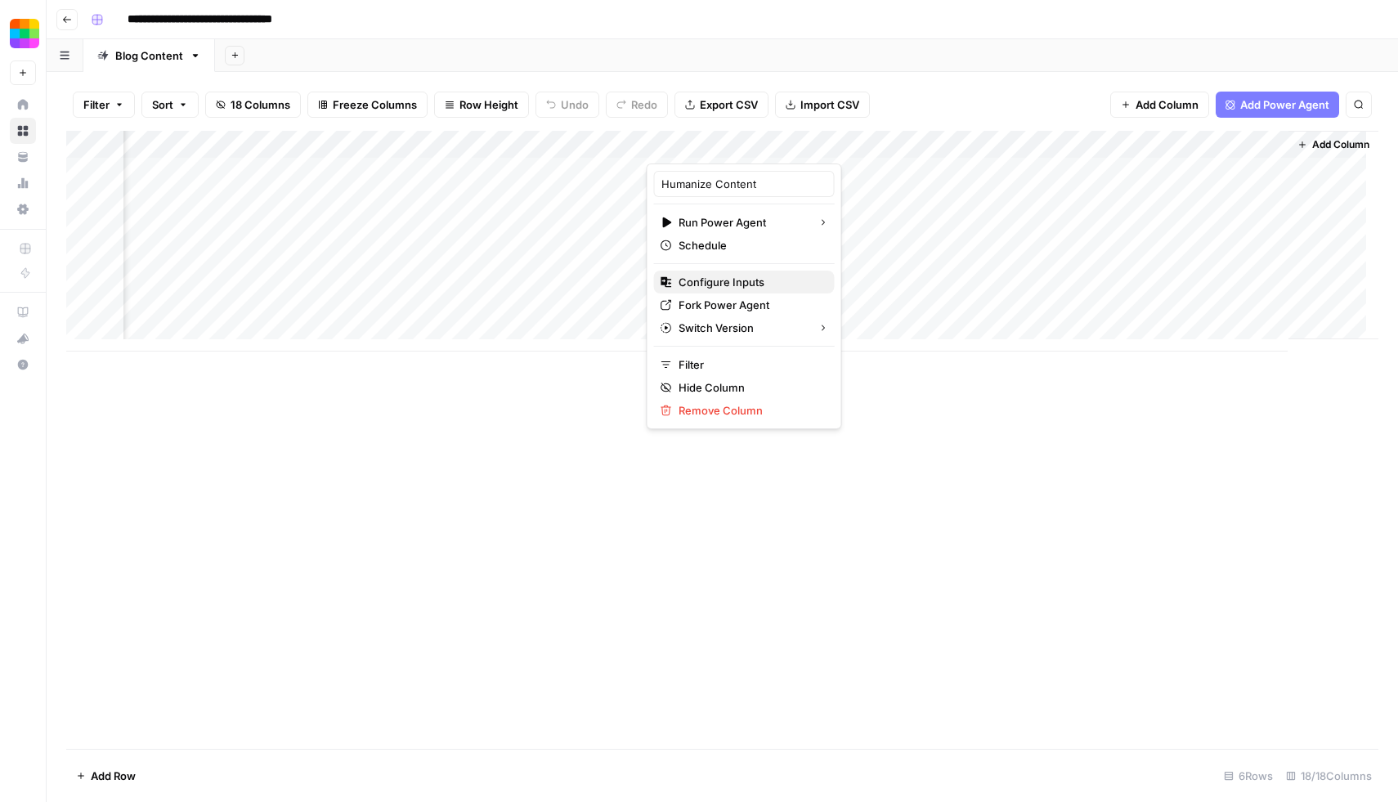
click at [728, 280] on span "Configure Inputs" at bounding box center [750, 282] width 143 height 16
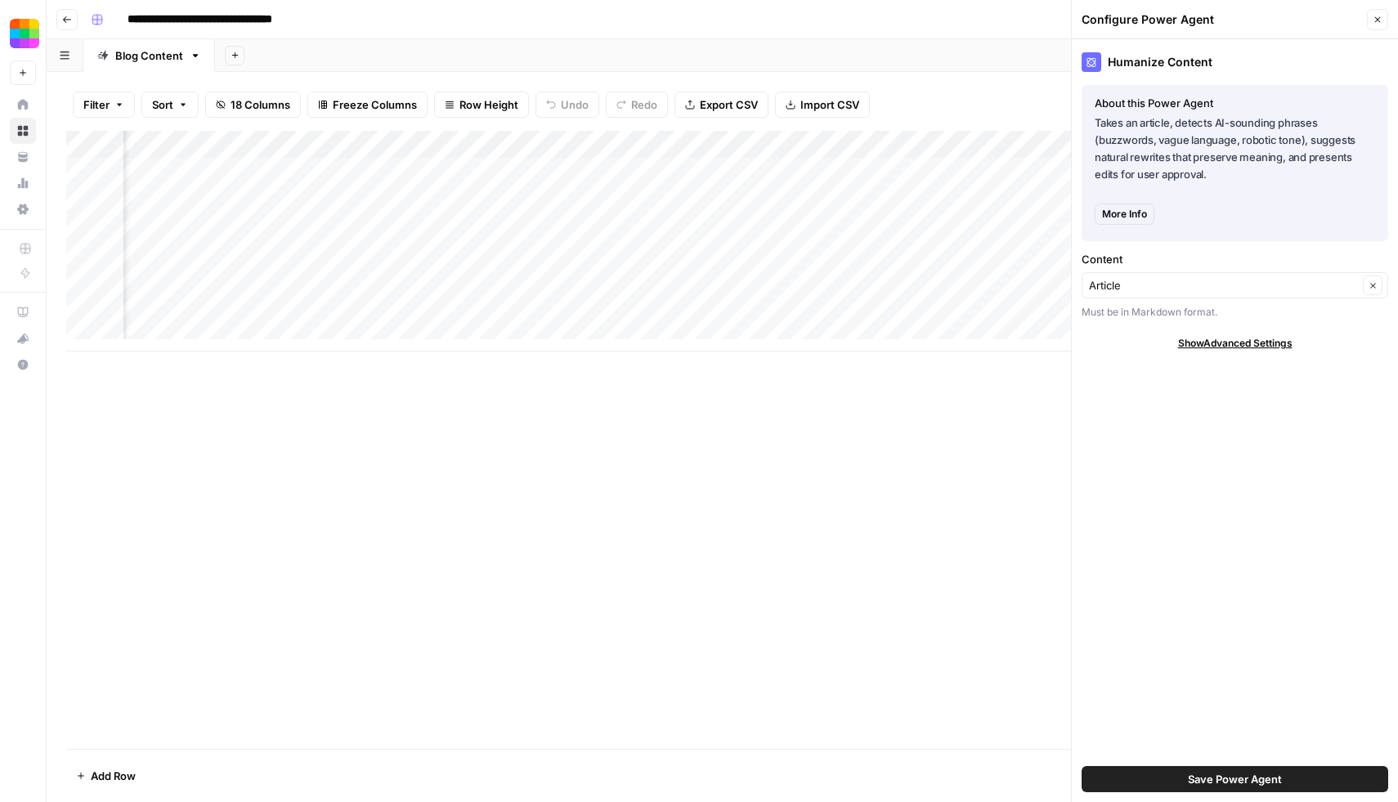
click at [1380, 24] on icon "button" at bounding box center [1378, 20] width 10 height 10
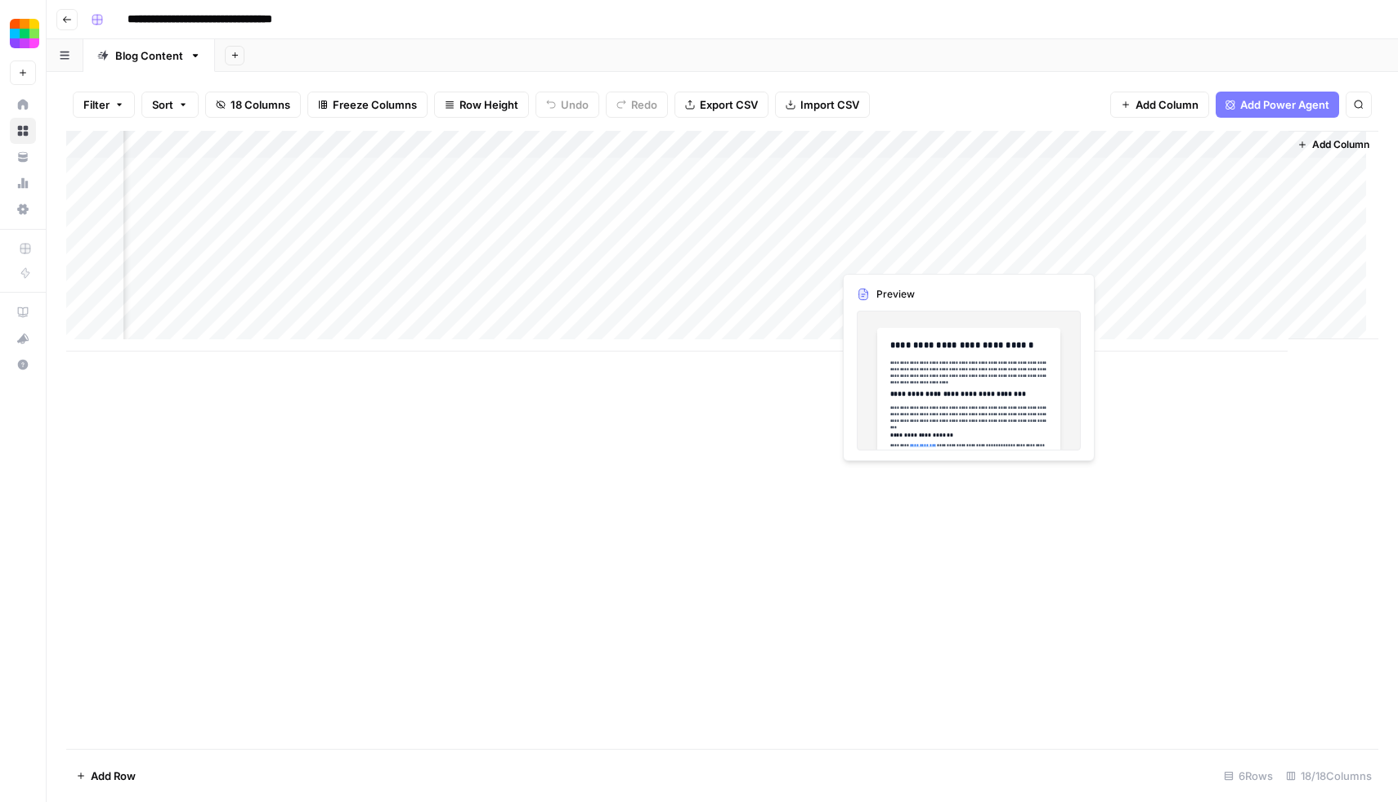
click at [964, 255] on div "Add Column" at bounding box center [722, 241] width 1313 height 221
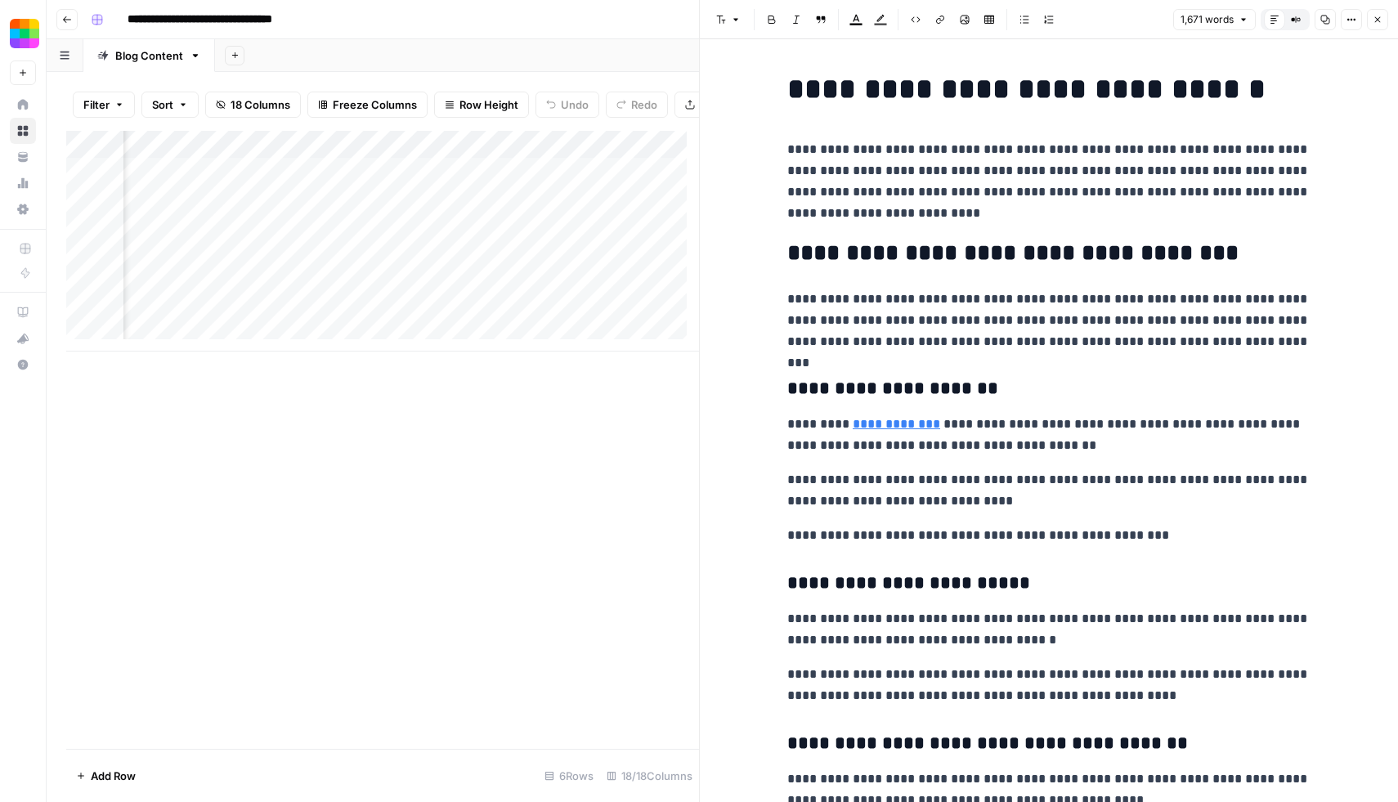
click at [1228, 21] on span "1,671 words" at bounding box center [1207, 19] width 53 height 15
click at [1355, 16] on icon "button" at bounding box center [1352, 20] width 10 height 10
click at [1302, 289] on p "**********" at bounding box center [1049, 321] width 523 height 64
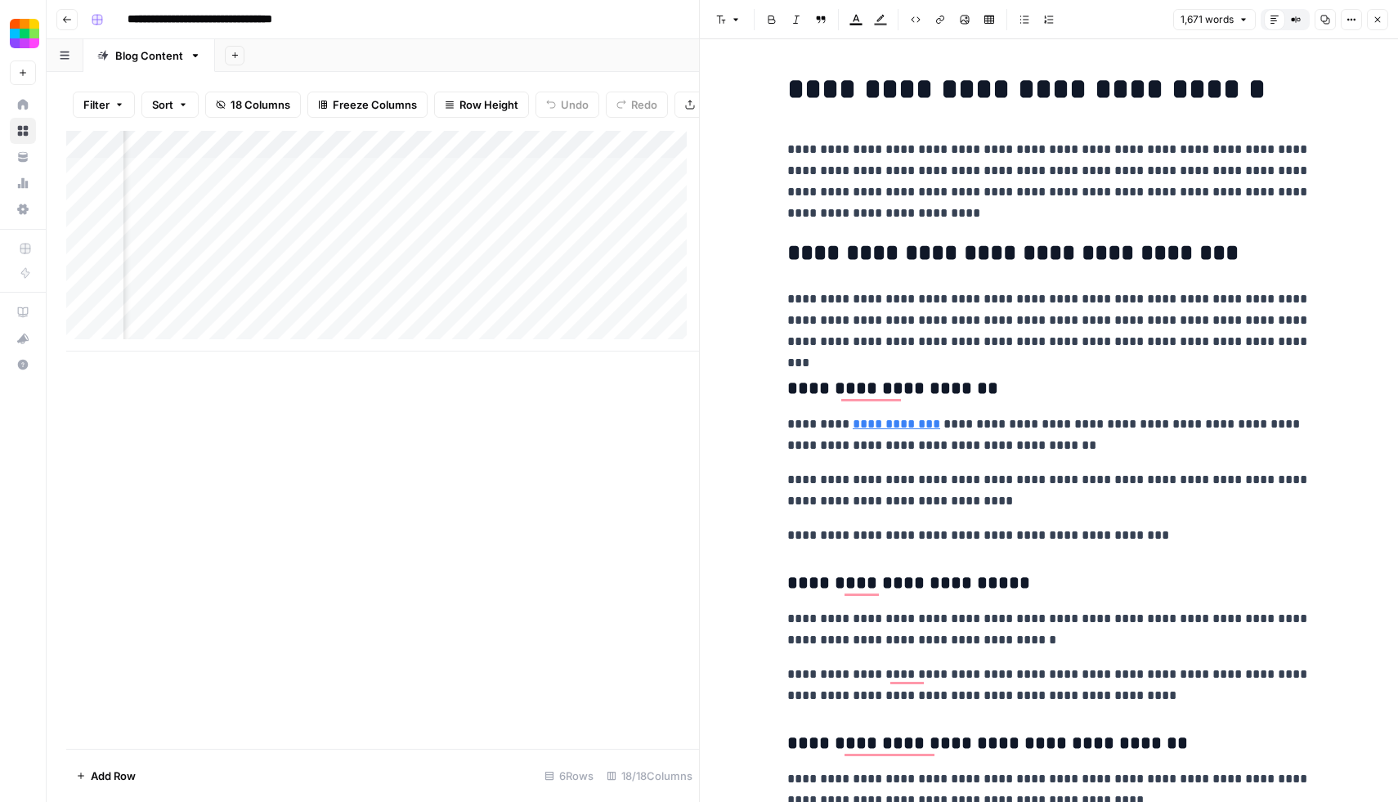
click at [1376, 25] on button "Close" at bounding box center [1377, 19] width 21 height 21
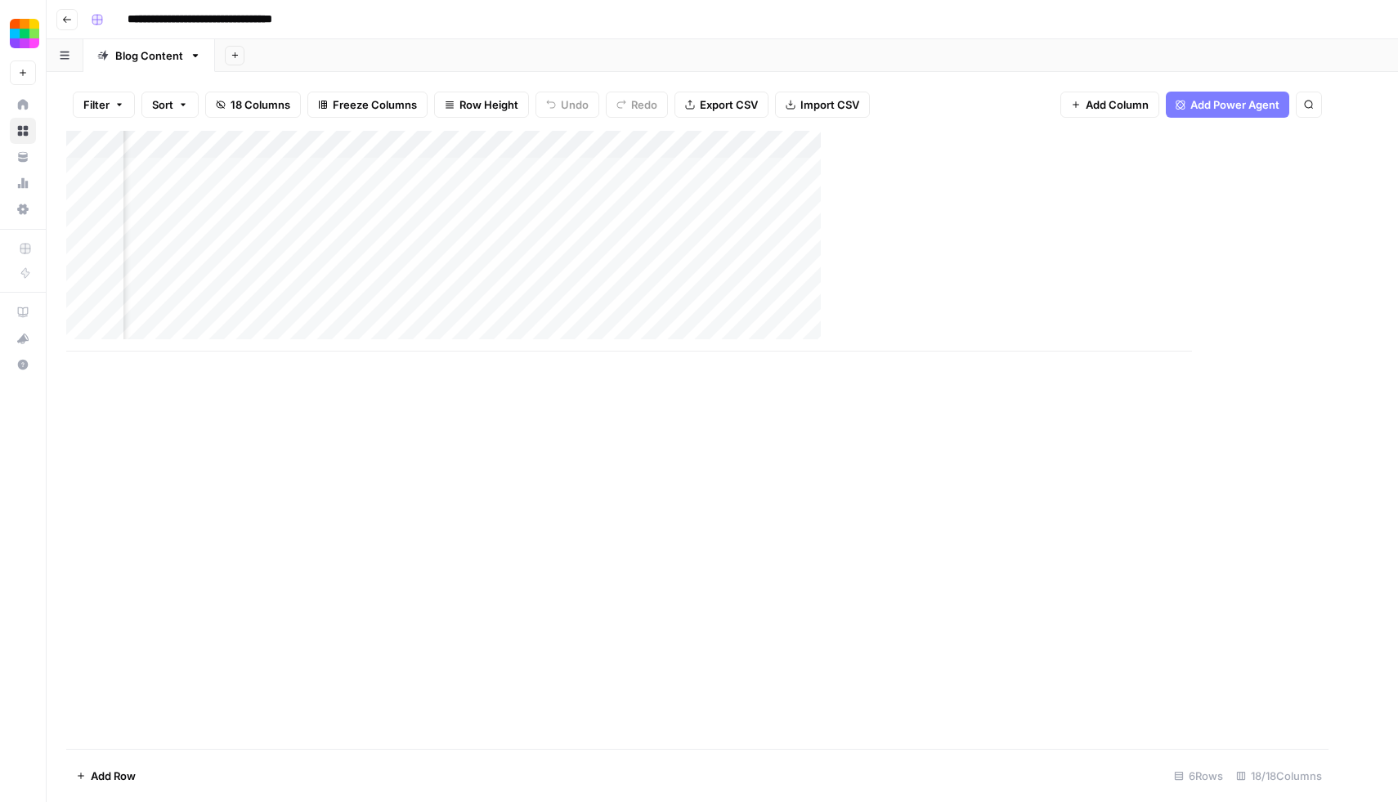
scroll to position [0, 1518]
click at [61, 56] on icon "button" at bounding box center [65, 55] width 10 height 9
click at [209, 65] on link "Blog Content" at bounding box center [149, 55] width 132 height 33
click at [200, 63] on link "Blog Content" at bounding box center [149, 55] width 132 height 33
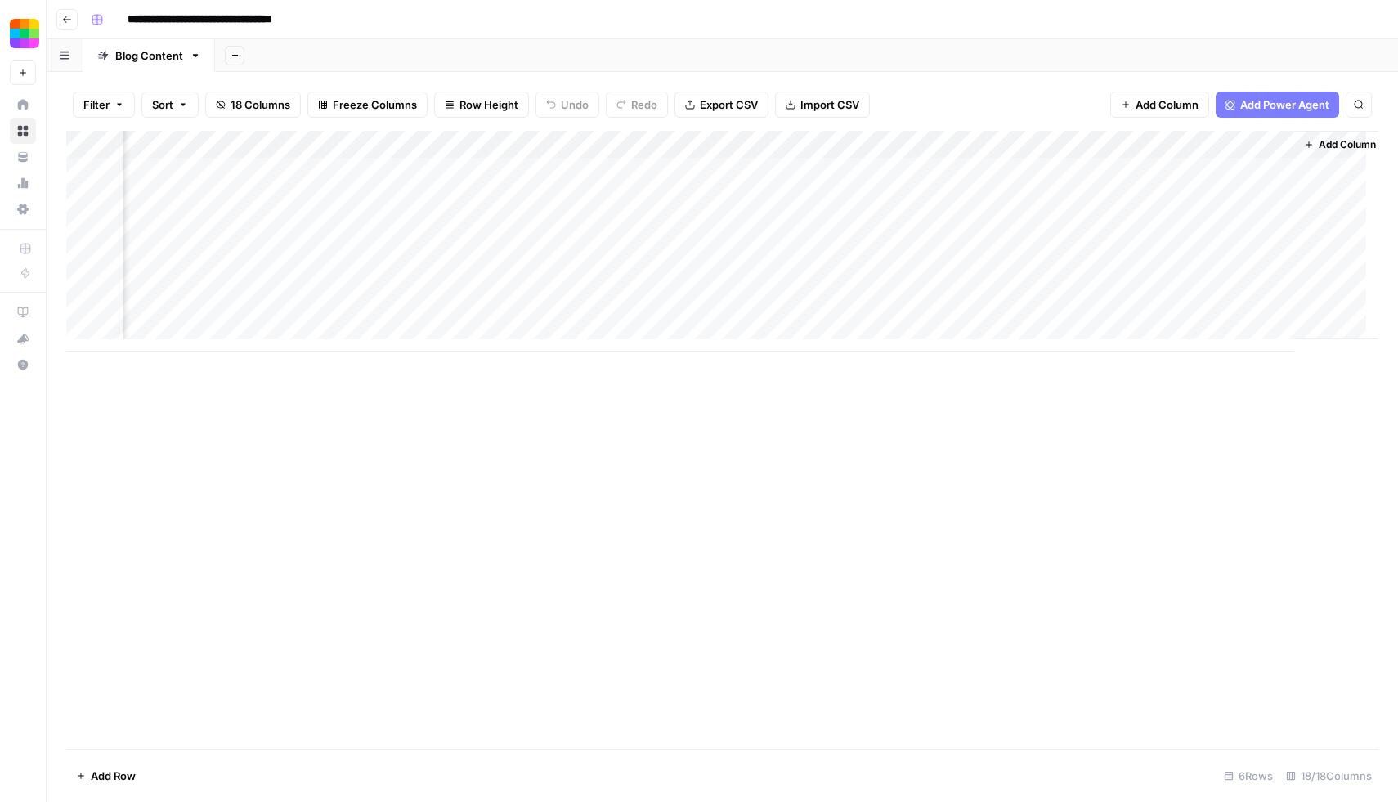
click at [195, 61] on link "Blog Content" at bounding box center [149, 55] width 132 height 33
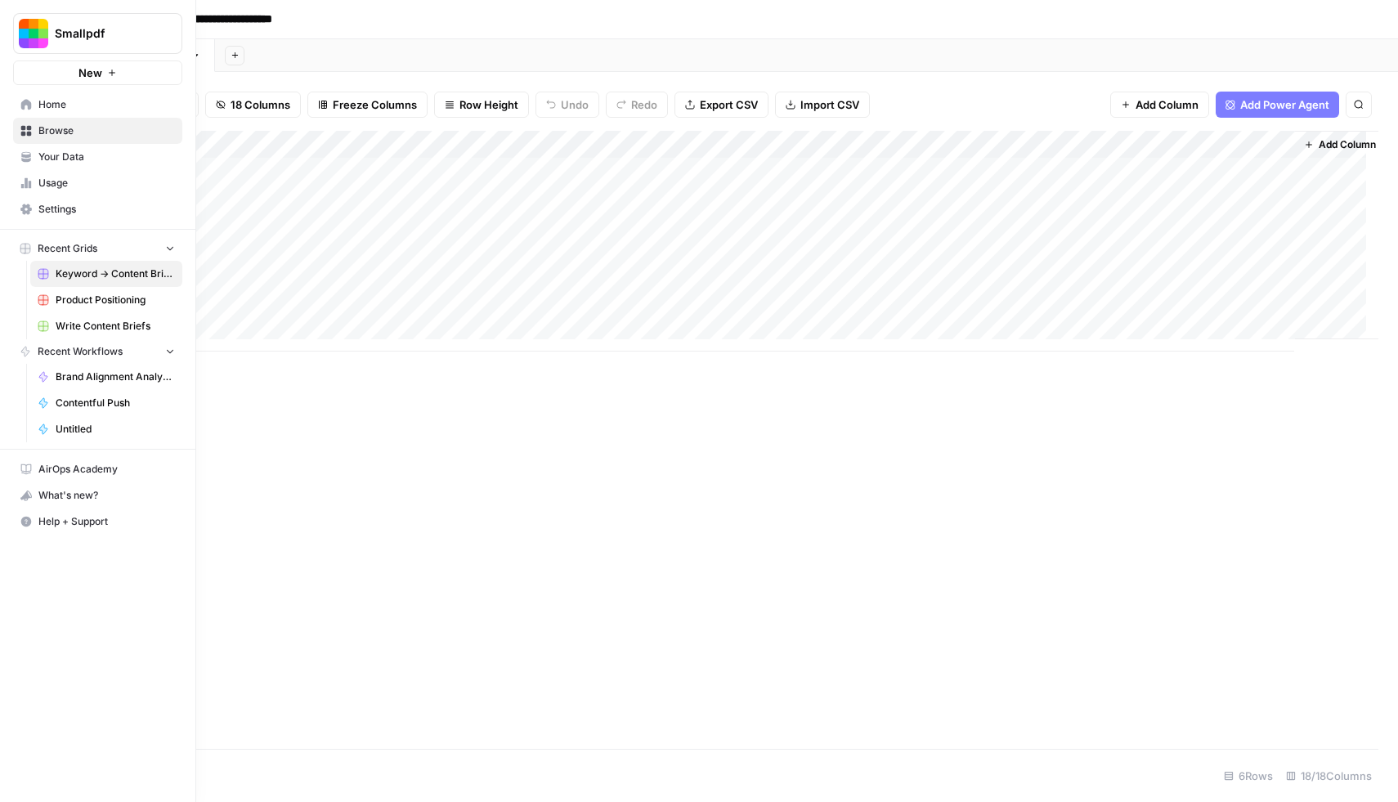
click at [61, 105] on span "Home" at bounding box center [106, 104] width 137 height 15
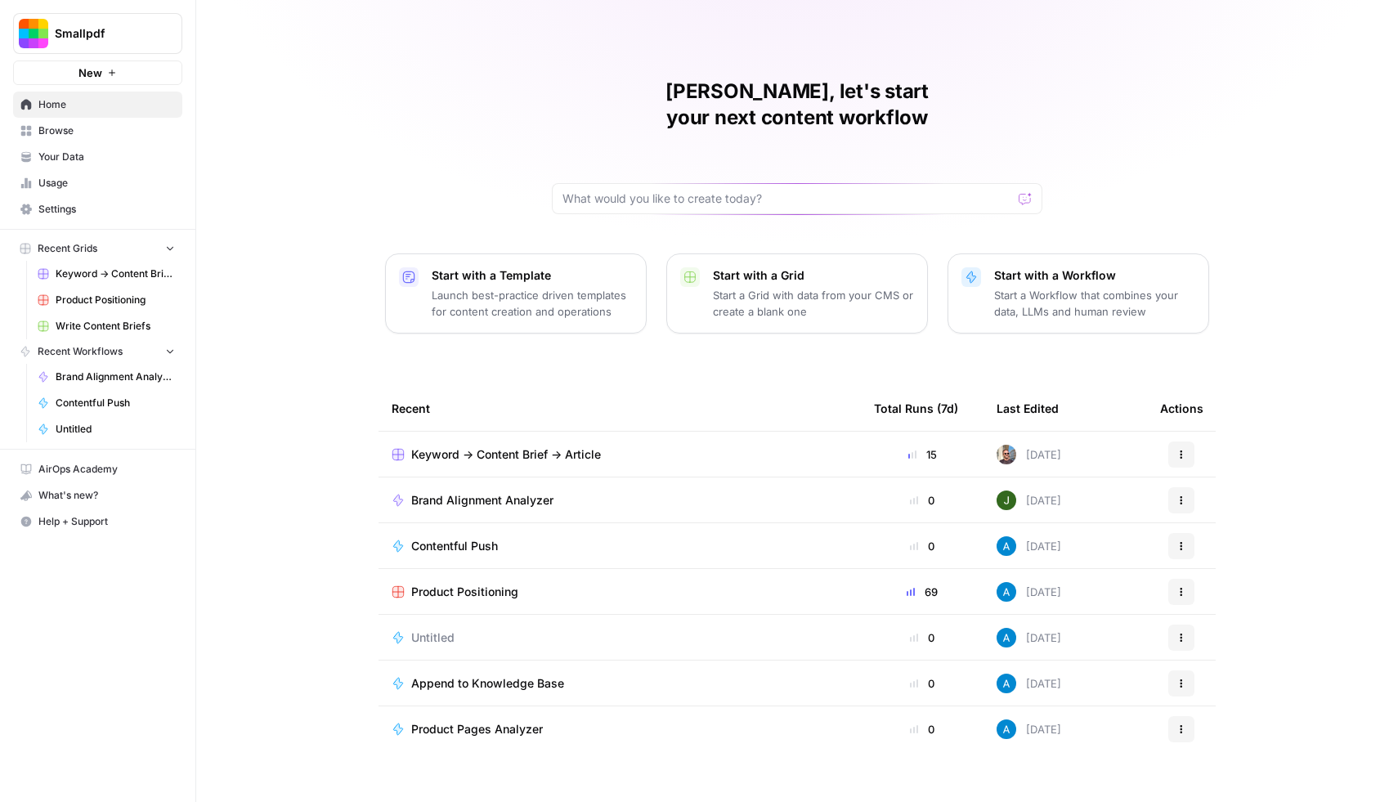
click at [1060, 267] on p "Start with a Workflow" at bounding box center [1094, 275] width 201 height 16
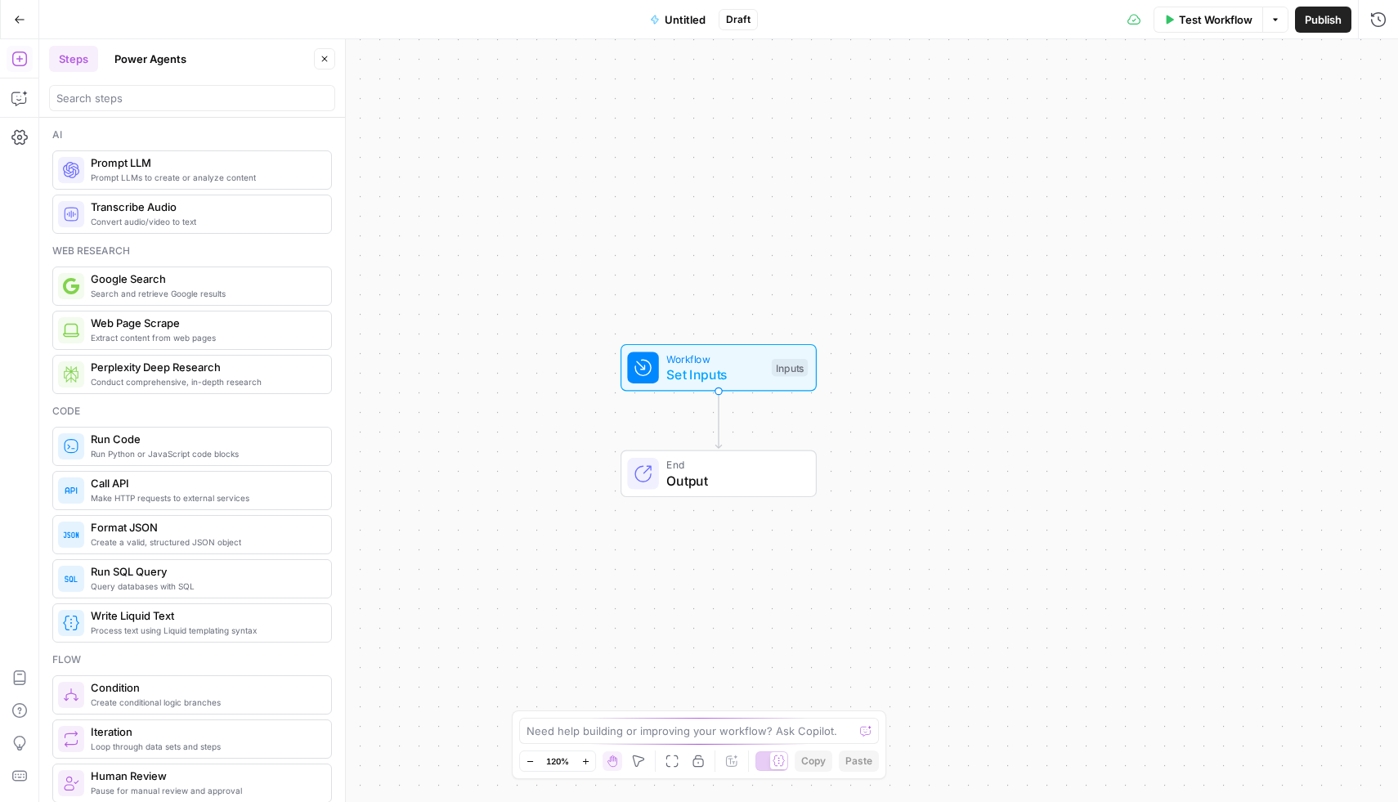
click at [1286, 13] on button "Options" at bounding box center [1276, 20] width 26 height 26
click at [1240, 150] on div "Workflow Set Inputs Inputs End Output" at bounding box center [718, 420] width 1359 height 763
click at [179, 58] on button "Power Agents" at bounding box center [151, 59] width 92 height 26
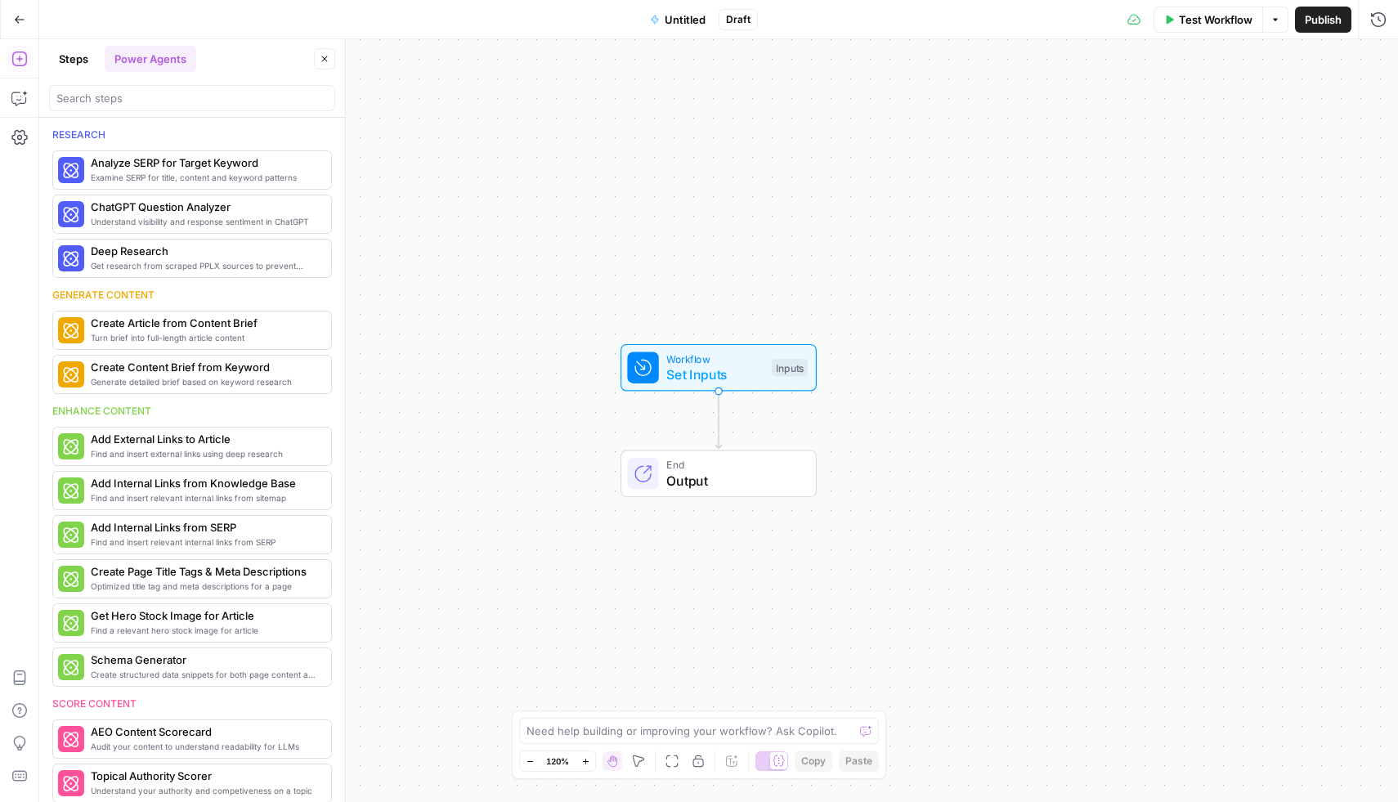
click at [11, 22] on button "Go Back" at bounding box center [19, 19] width 29 height 29
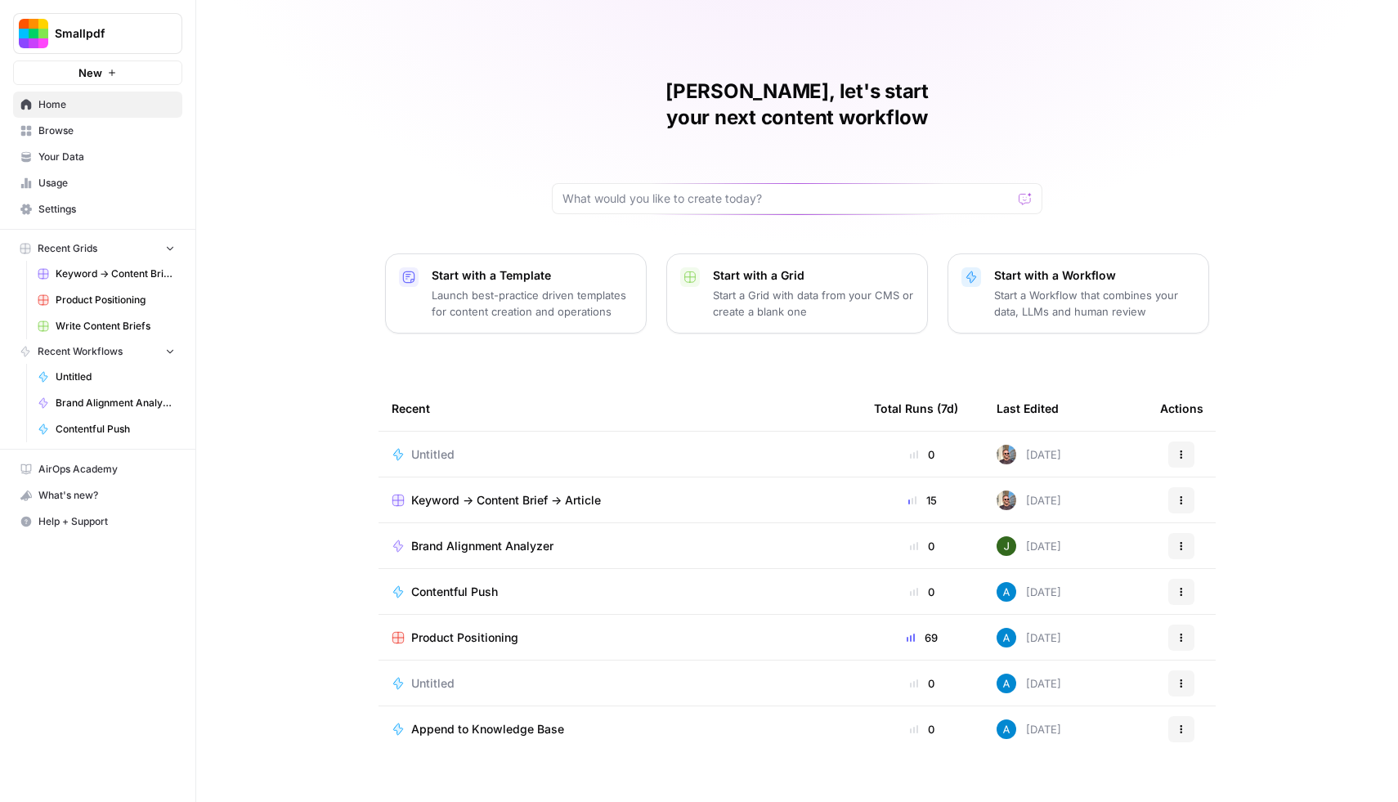
click at [99, 358] on span "Recent Workflows" at bounding box center [80, 351] width 85 height 15
click at [76, 375] on span "Untitled" at bounding box center [115, 377] width 119 height 15
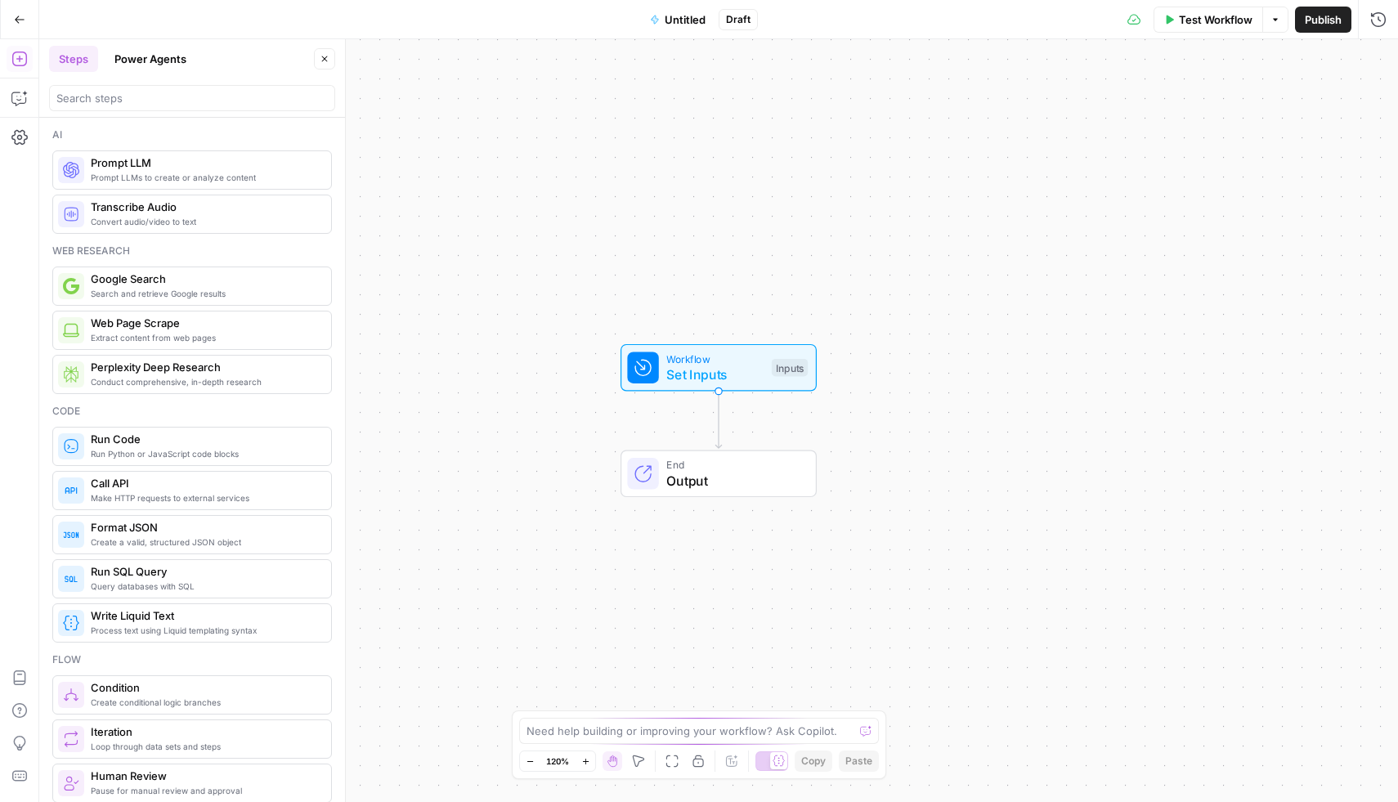
click at [5, 11] on button "Go Back" at bounding box center [19, 19] width 29 height 29
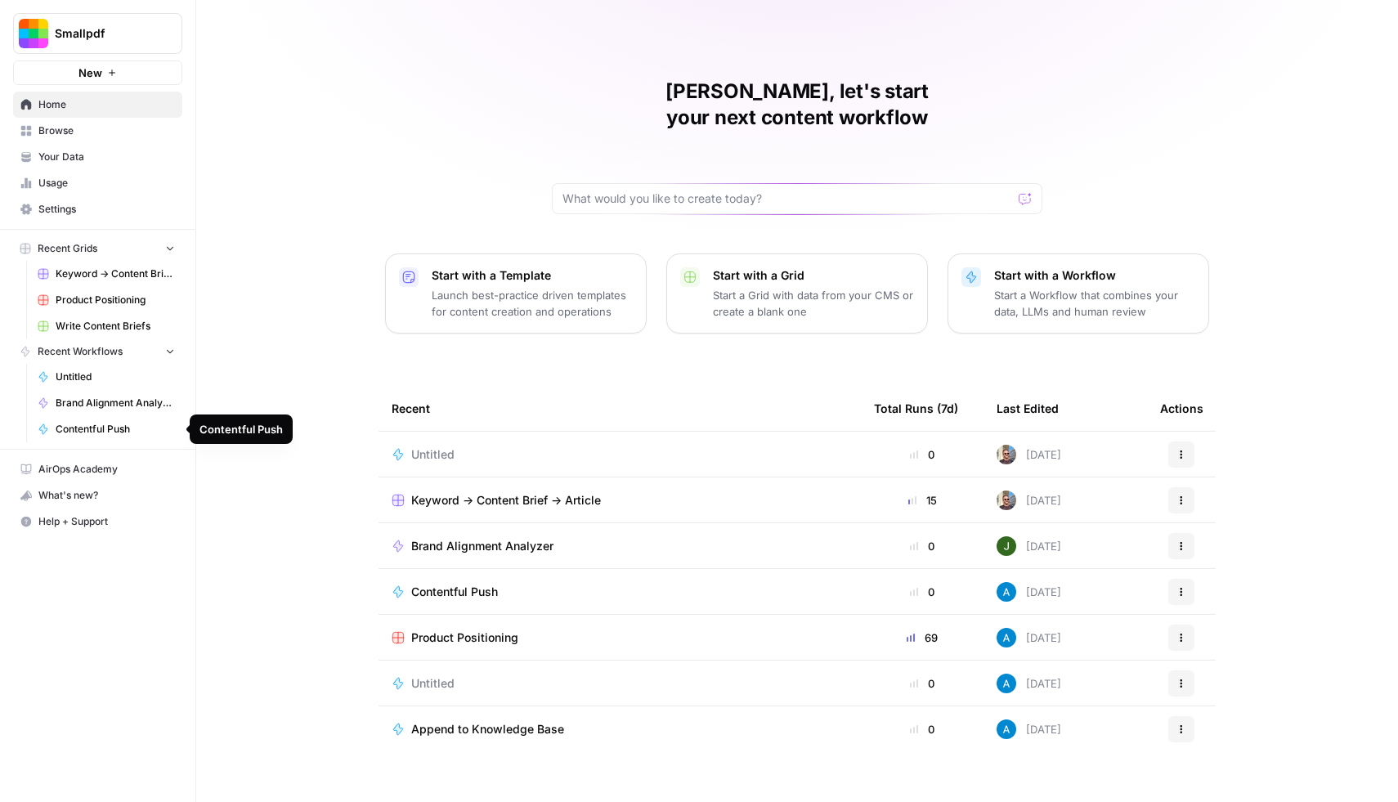
click at [97, 429] on span "Contentful Push" at bounding box center [115, 429] width 119 height 15
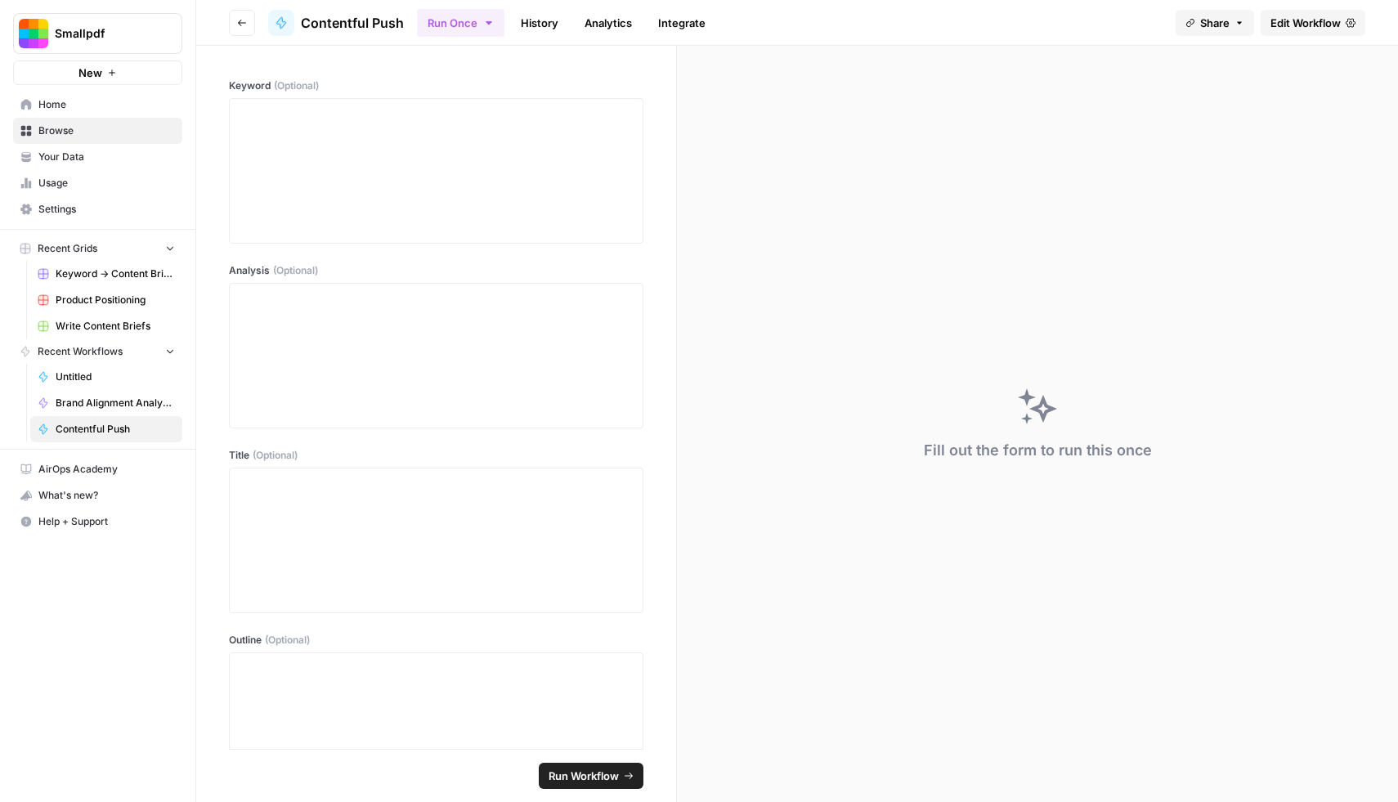
click at [65, 159] on span "Your Data" at bounding box center [106, 157] width 137 height 15
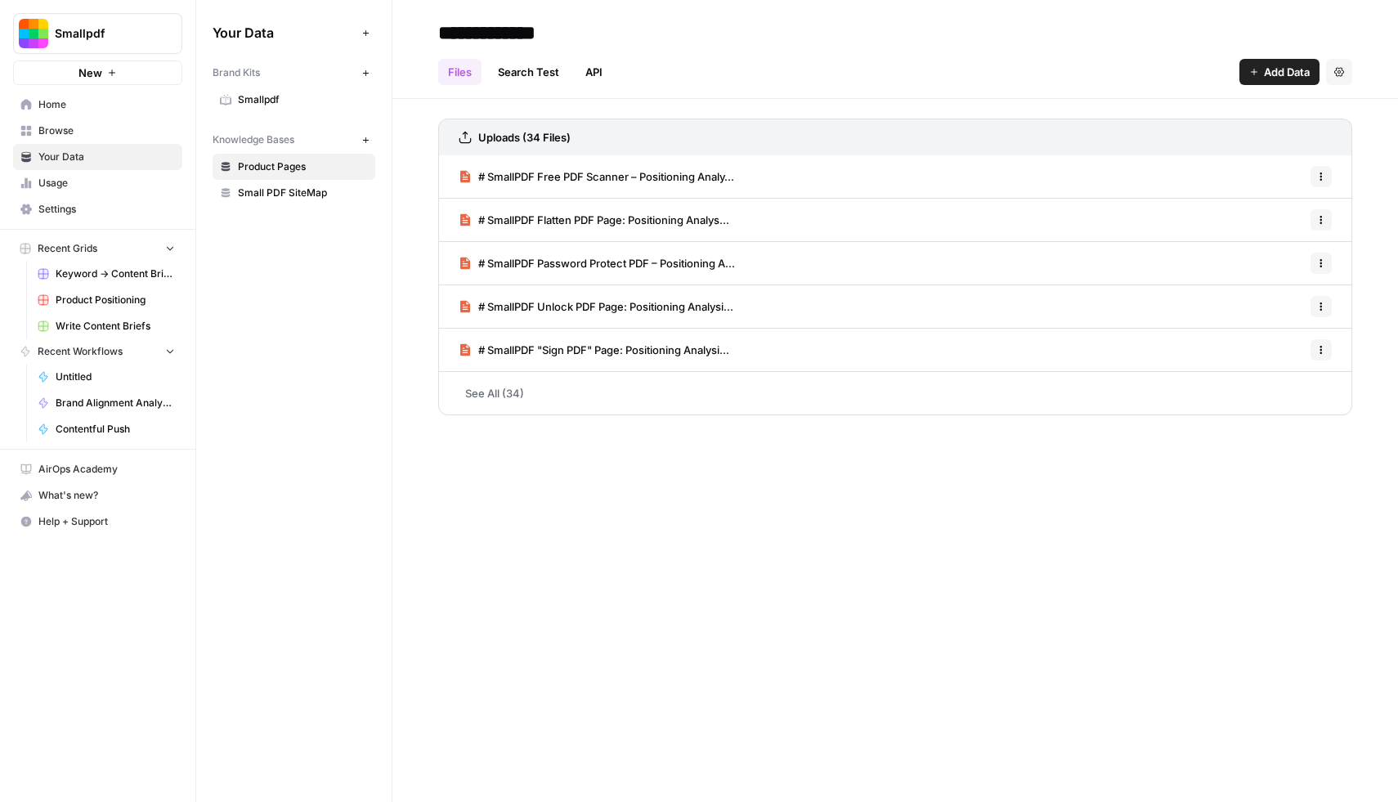
click at [66, 138] on link "Browse" at bounding box center [97, 131] width 169 height 26
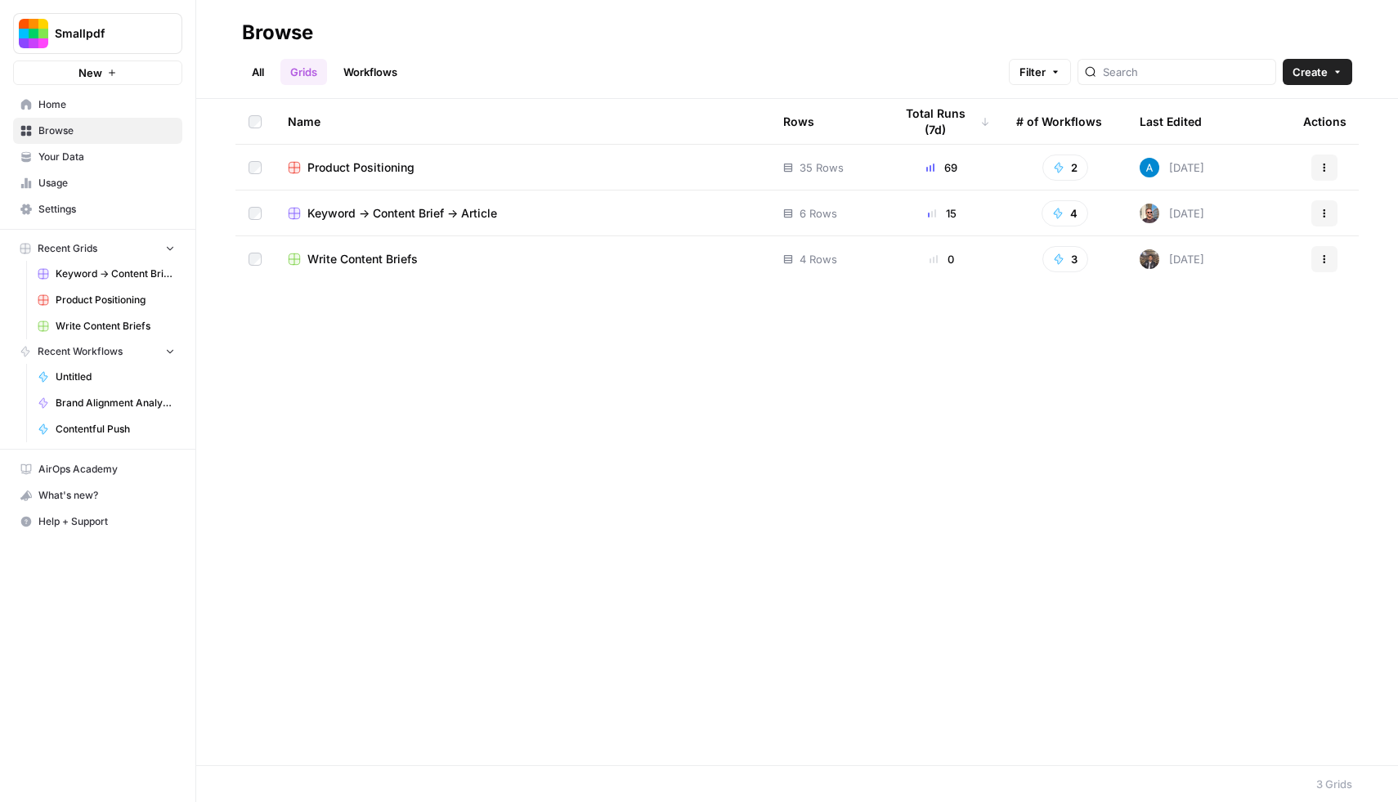
click at [352, 71] on link "Workflows" at bounding box center [371, 72] width 74 height 26
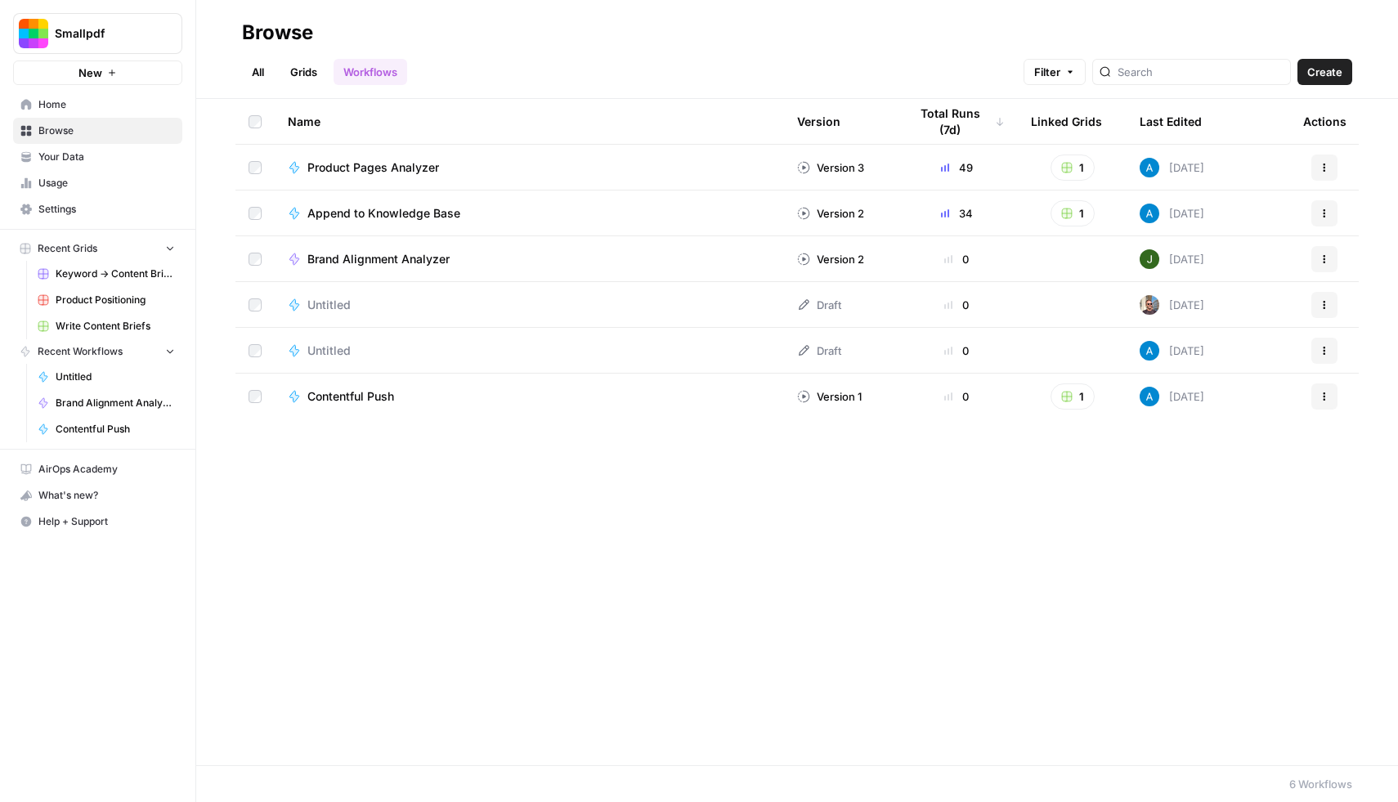
click at [333, 351] on span "Untitled" at bounding box center [328, 351] width 43 height 16
click at [353, 258] on span "Brand Alignment Analyzer" at bounding box center [378, 259] width 142 height 16
click at [372, 218] on span "Append to Knowledge Base" at bounding box center [383, 213] width 153 height 16
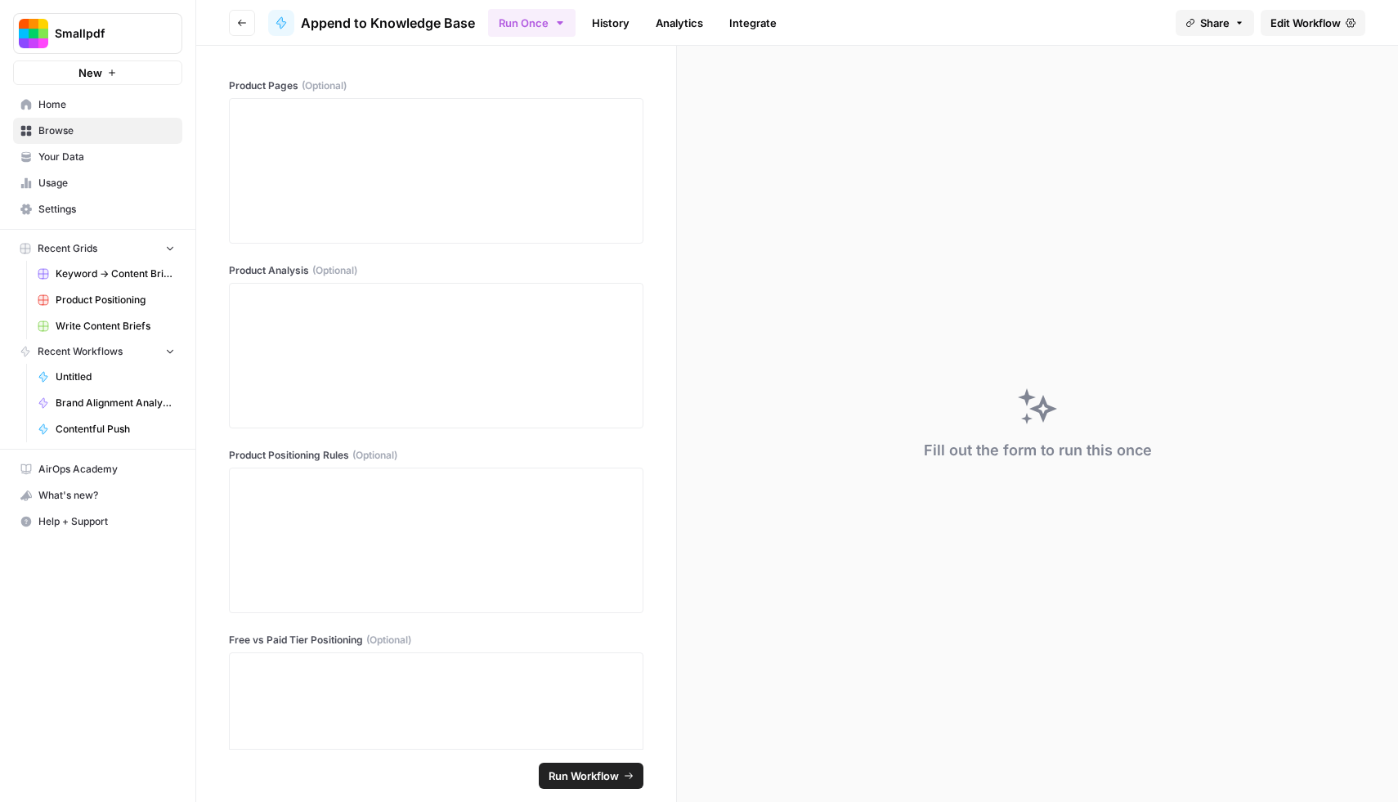
click at [614, 22] on link "History" at bounding box center [610, 23] width 57 height 26
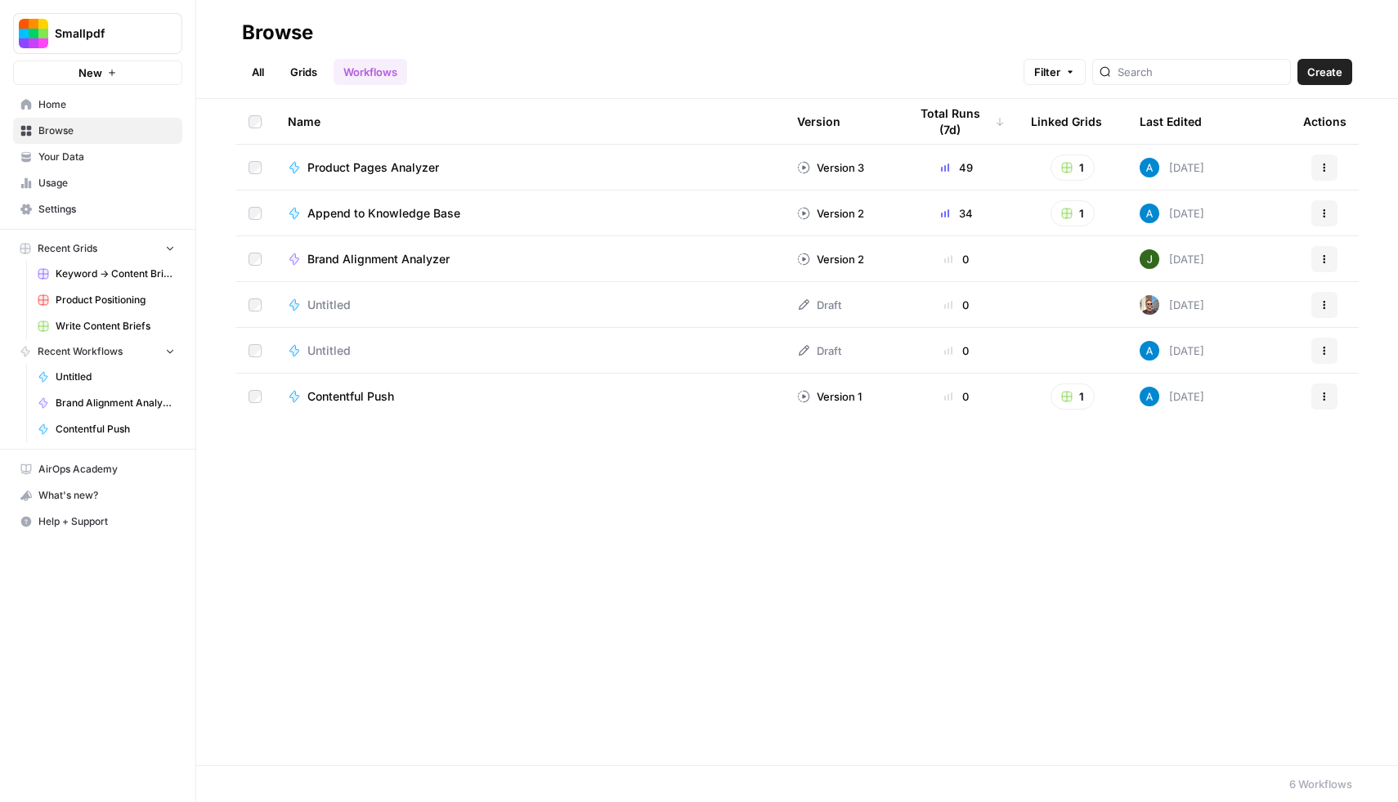
click at [110, 283] on link "Keyword -> Content Brief -> Article" at bounding box center [106, 274] width 152 height 26
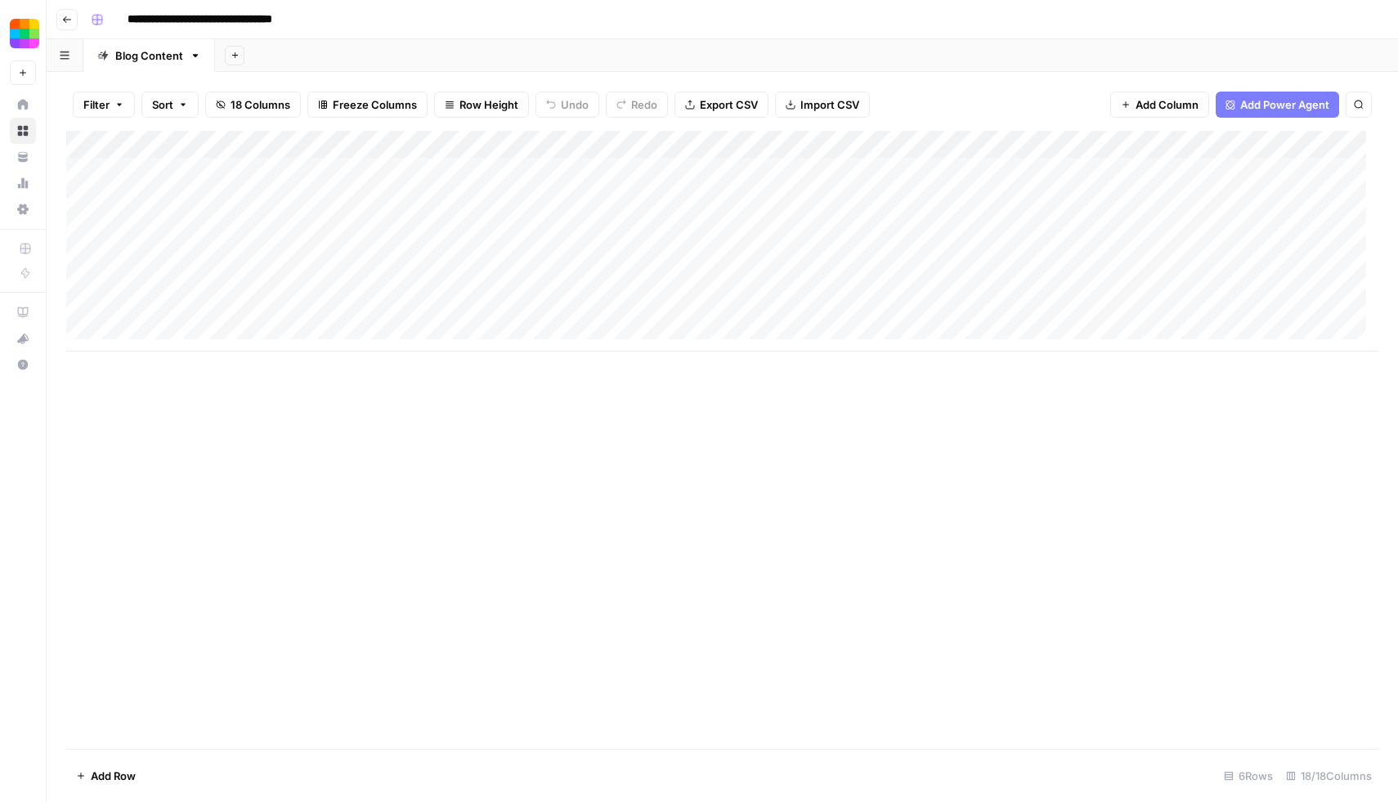
click at [533, 144] on div "Add Column" at bounding box center [722, 241] width 1313 height 221
click at [691, 480] on div "Add Column" at bounding box center [722, 440] width 1313 height 618
click at [671, 310] on div "Add Column" at bounding box center [722, 241] width 1313 height 221
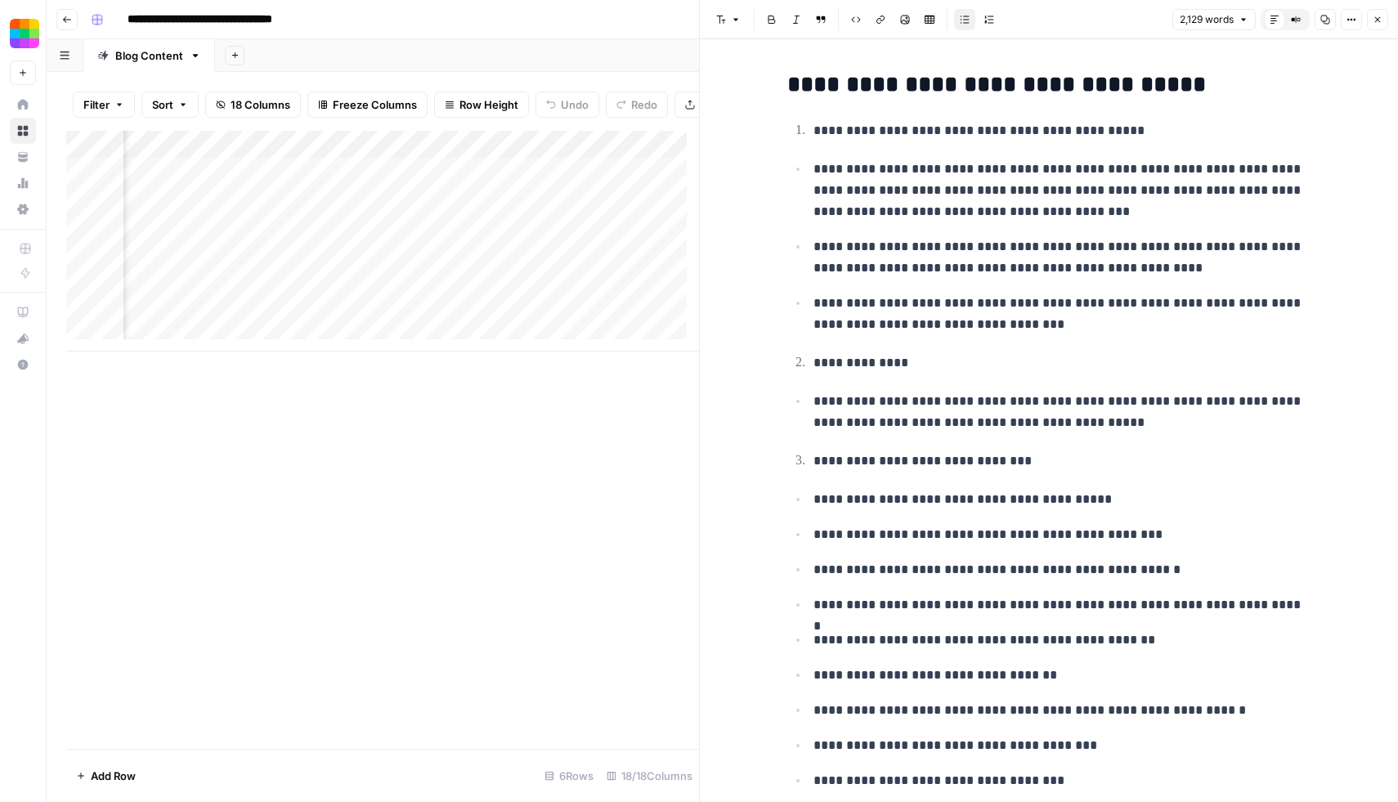
click at [1375, 13] on button "Close" at bounding box center [1377, 19] width 21 height 21
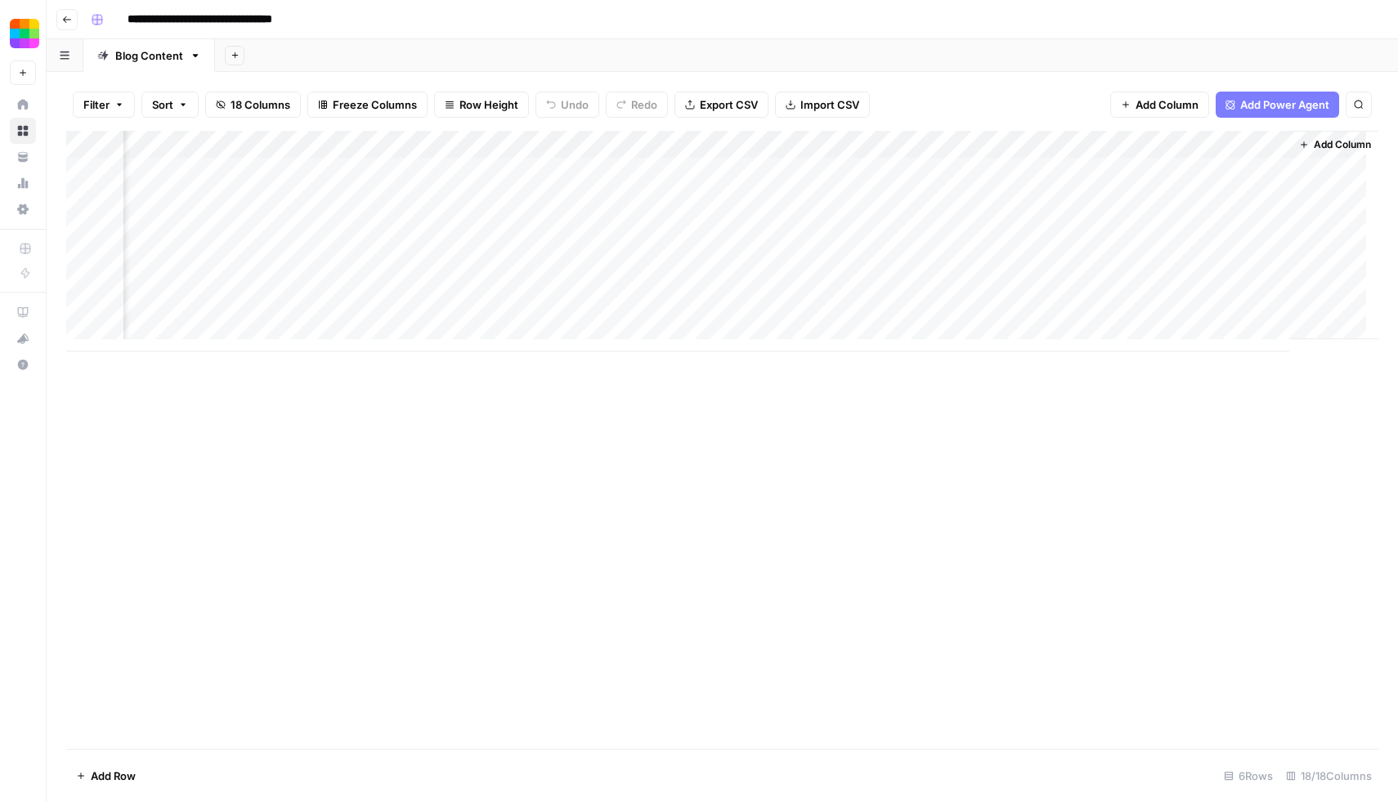
scroll to position [0, 1537]
click at [1246, 104] on span "Add Power Agent" at bounding box center [1285, 105] width 89 height 16
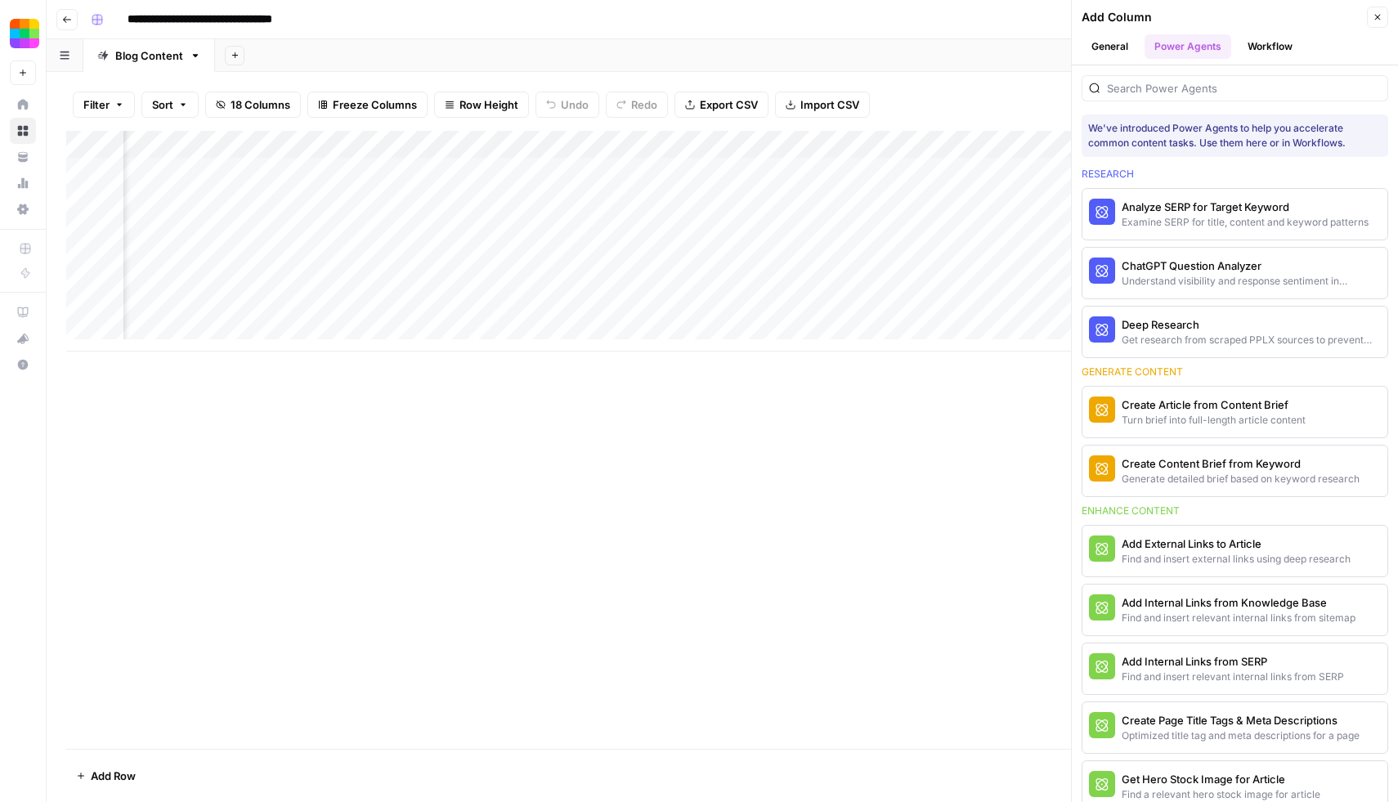
click at [1295, 21] on div "Add Column" at bounding box center [1222, 17] width 281 height 16
click at [1282, 40] on button "Workflow" at bounding box center [1270, 46] width 65 height 25
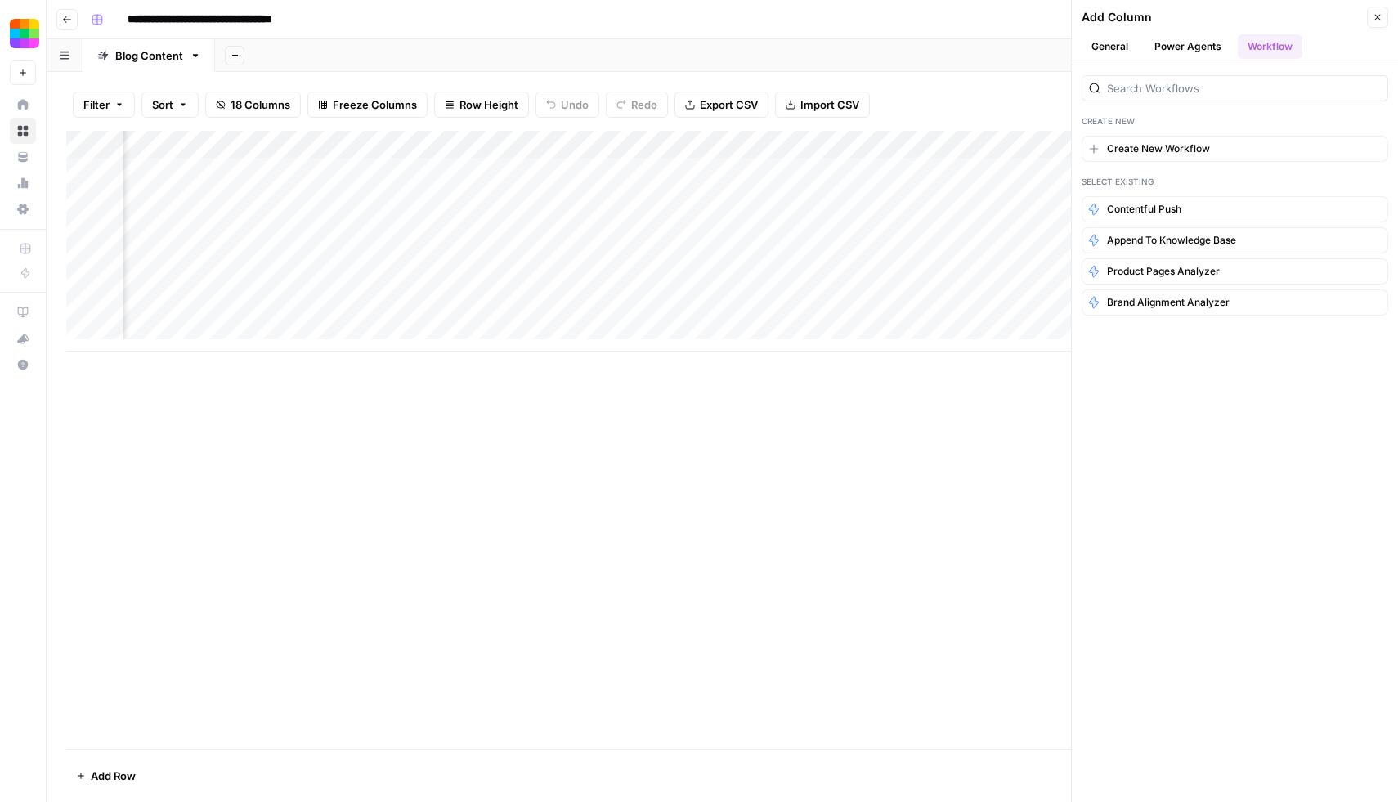
click at [1111, 58] on button "General" at bounding box center [1110, 46] width 56 height 25
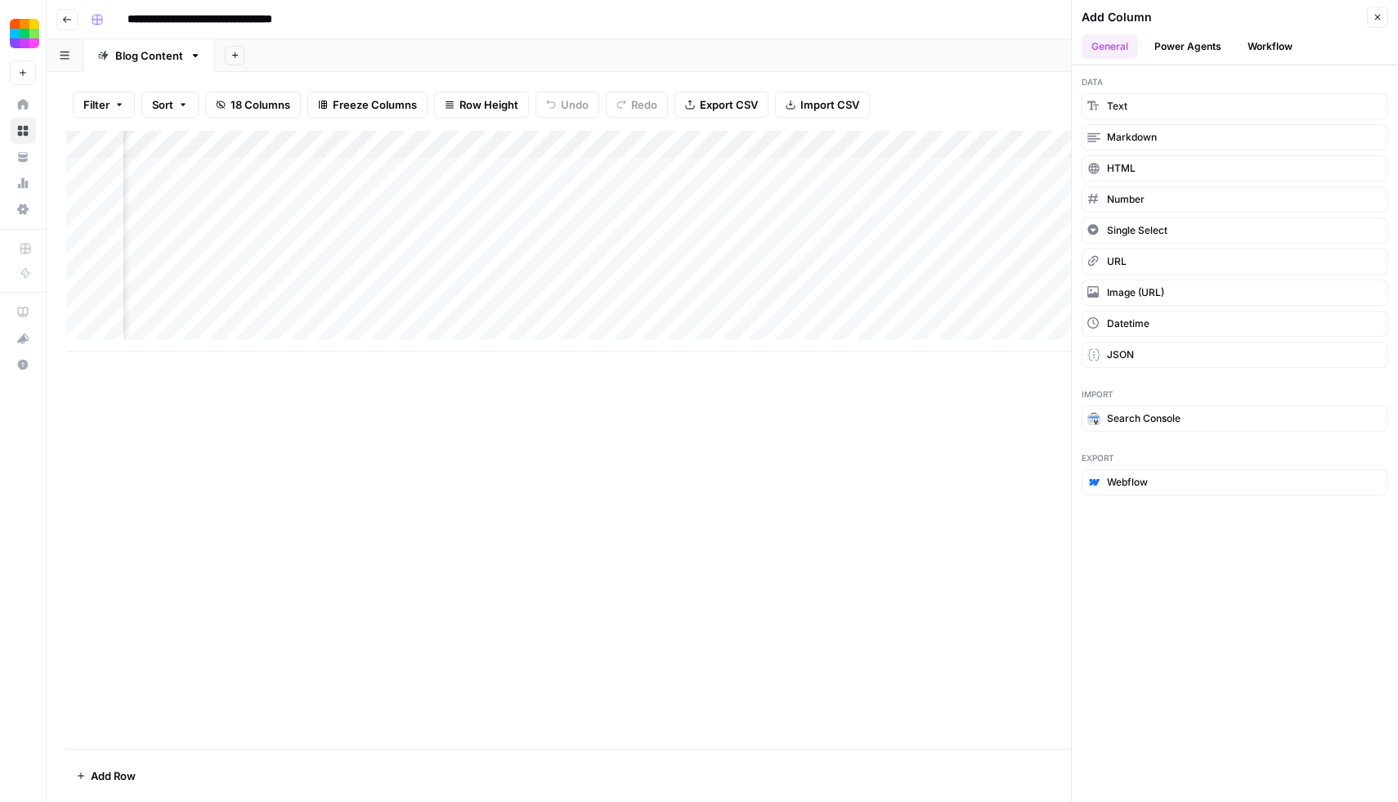
click at [1377, 13] on icon "button" at bounding box center [1378, 17] width 10 height 10
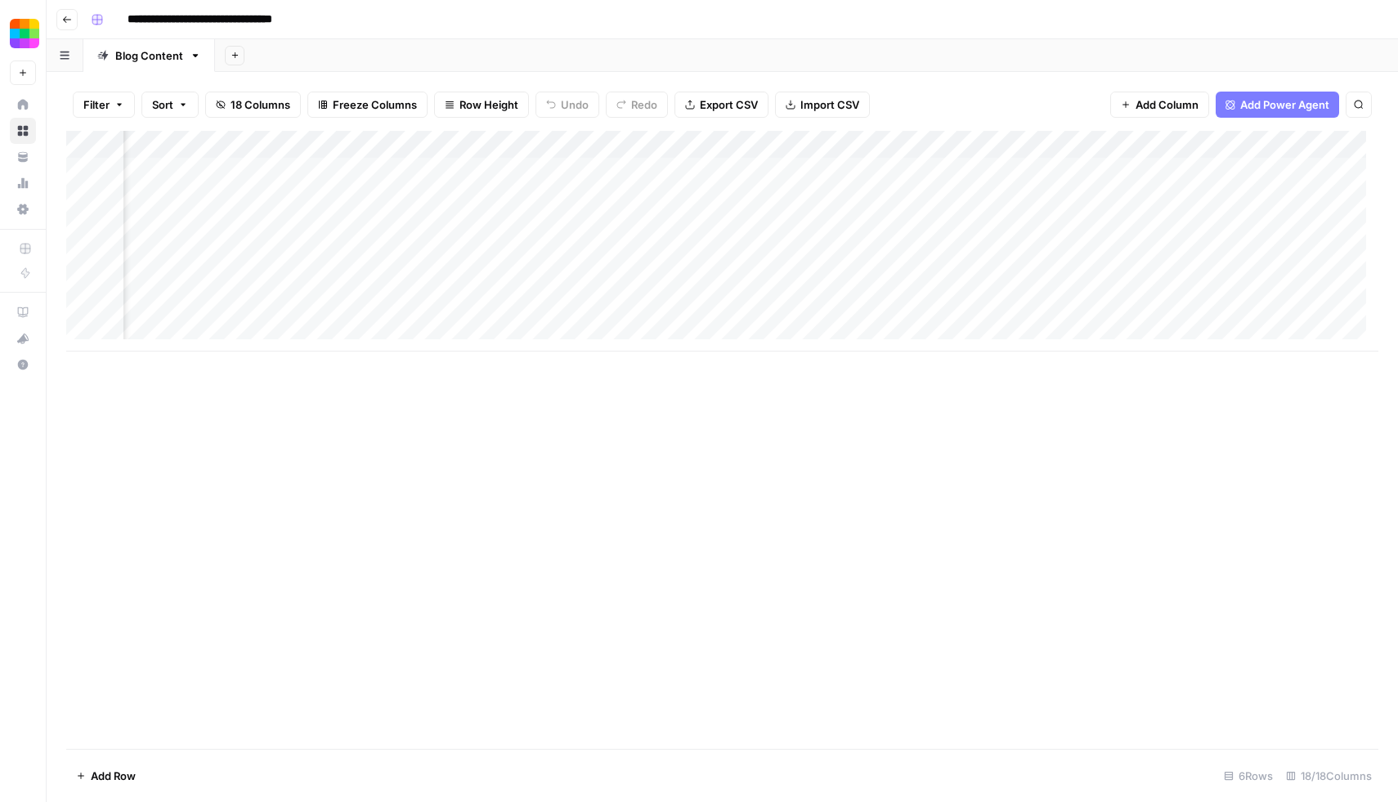
scroll to position [0, 983]
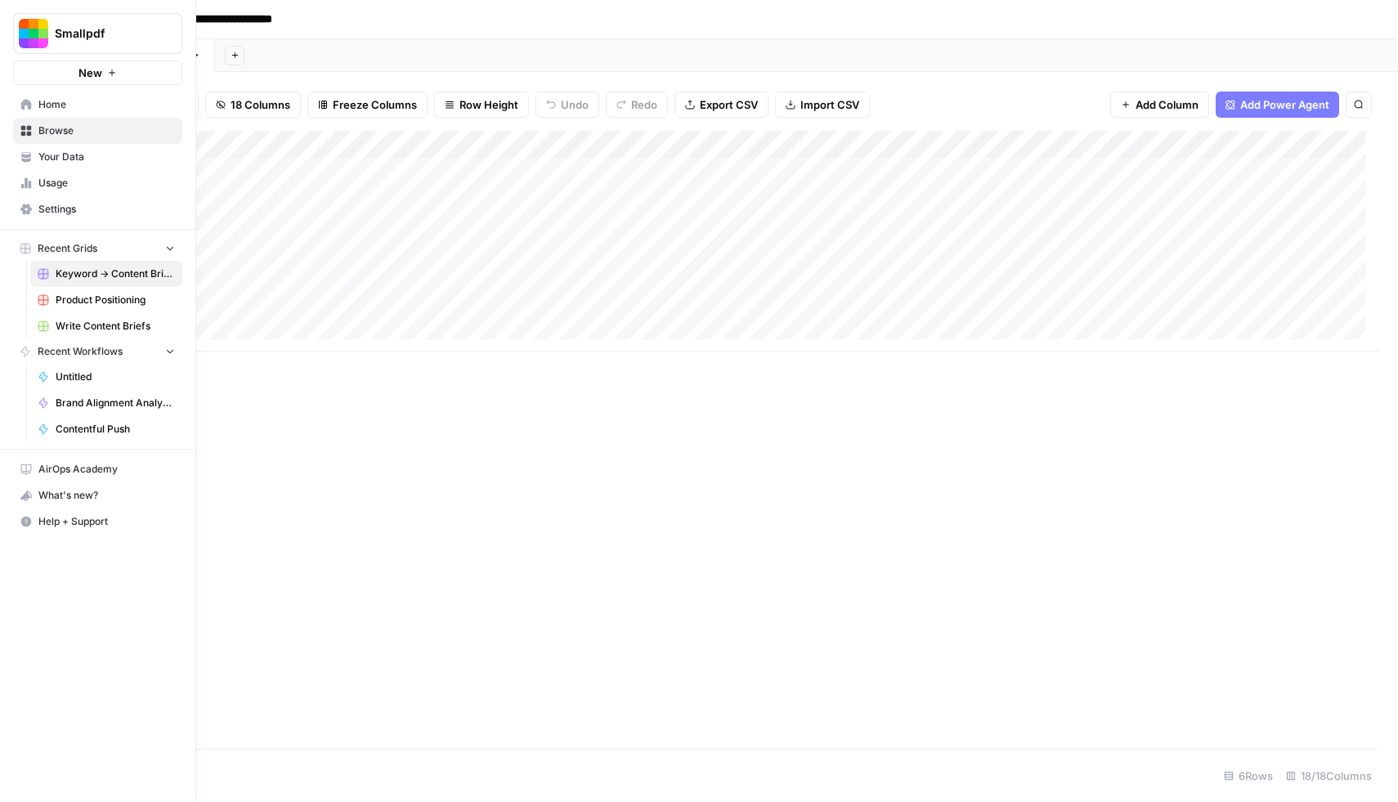
click at [100, 34] on span "Smallpdf" at bounding box center [104, 33] width 99 height 16
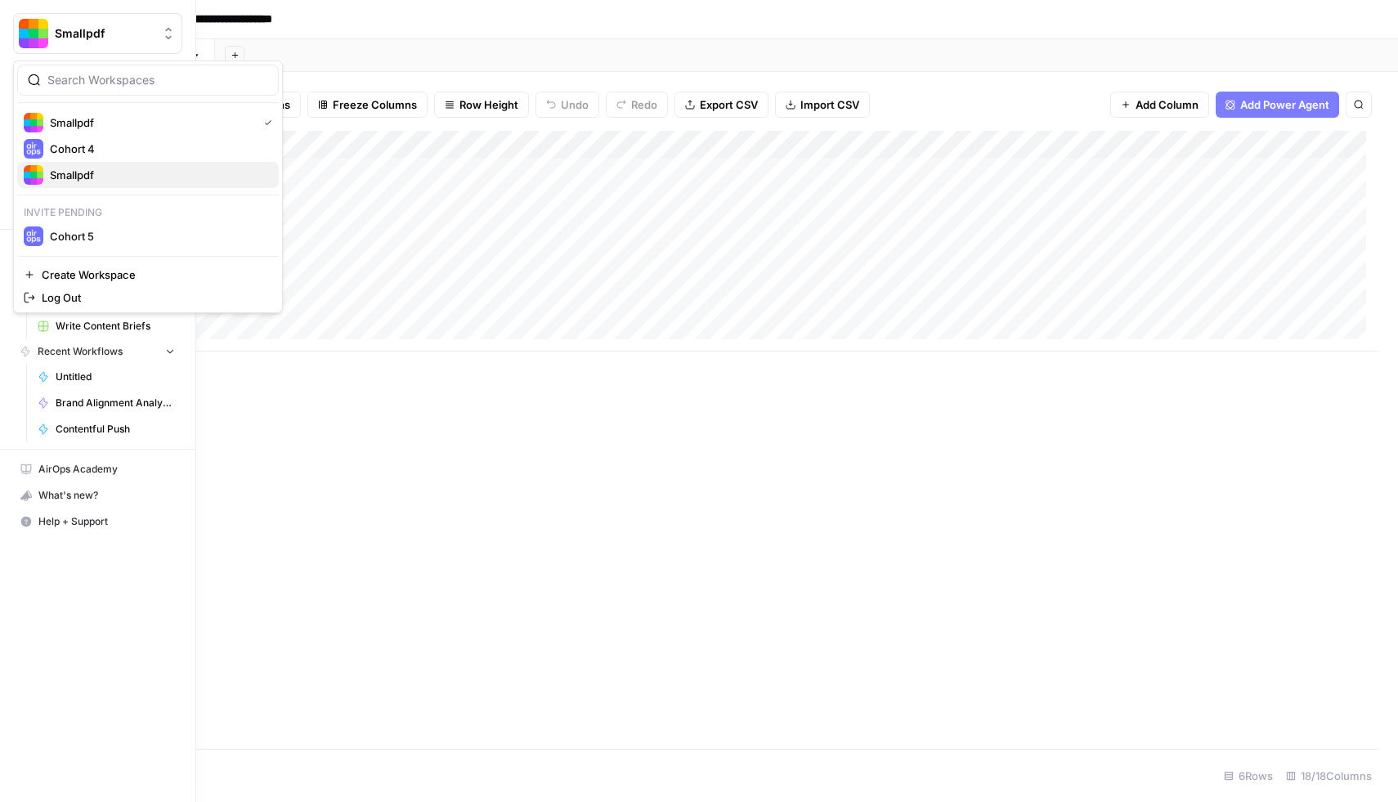
click at [114, 177] on span "Smallpdf" at bounding box center [158, 175] width 216 height 16
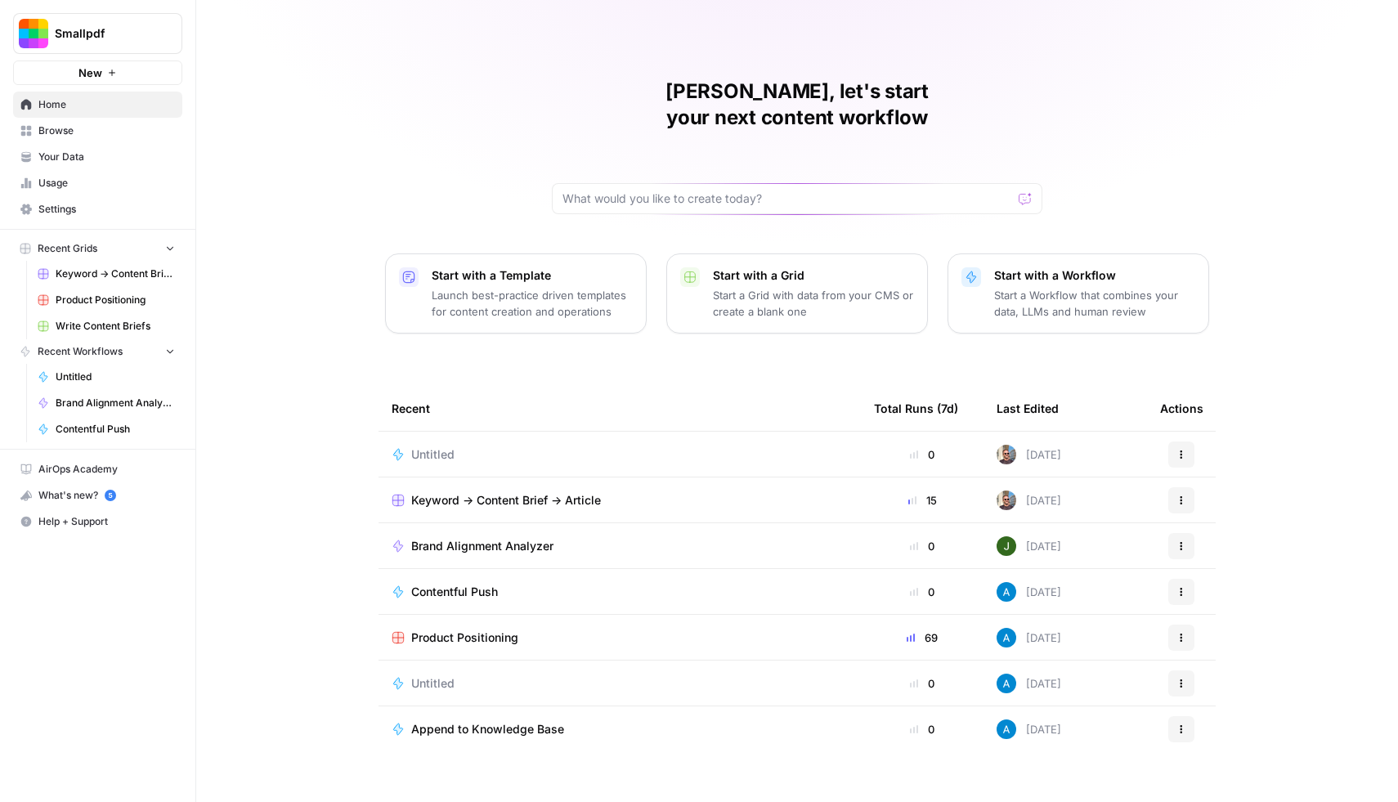
click at [524, 492] on span "Keyword -> Content Brief -> Article" at bounding box center [506, 500] width 190 height 16
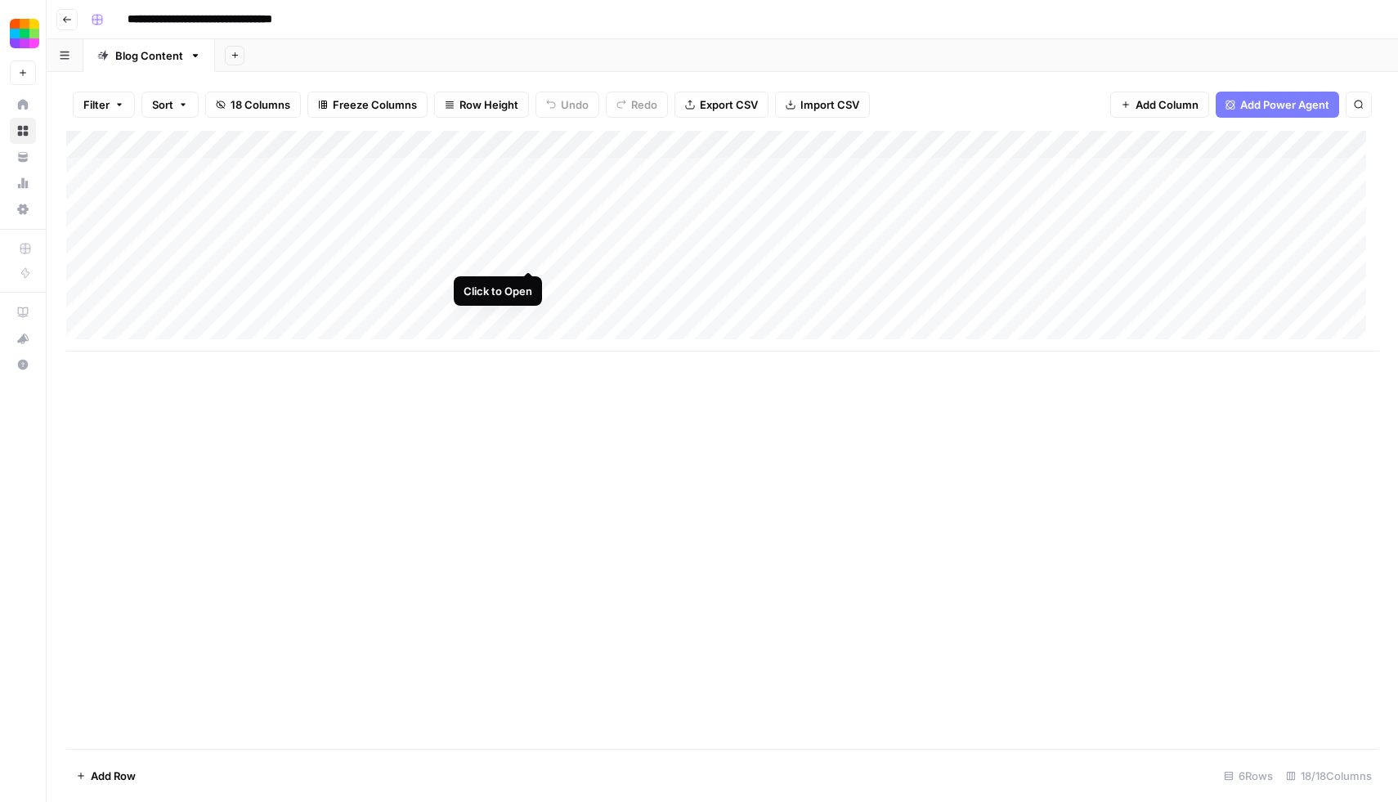
click at [529, 254] on div "Add Column" at bounding box center [722, 241] width 1313 height 221
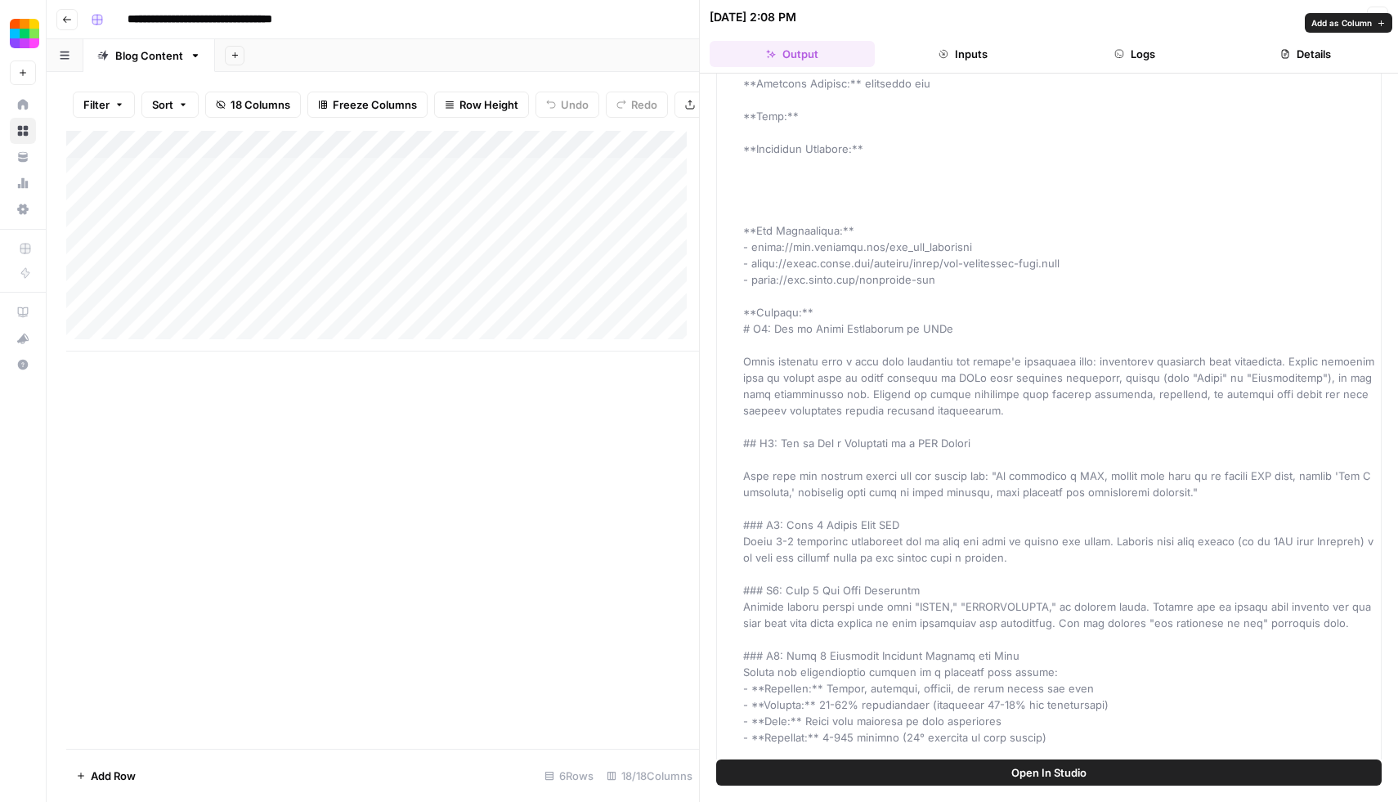
scroll to position [248, 0]
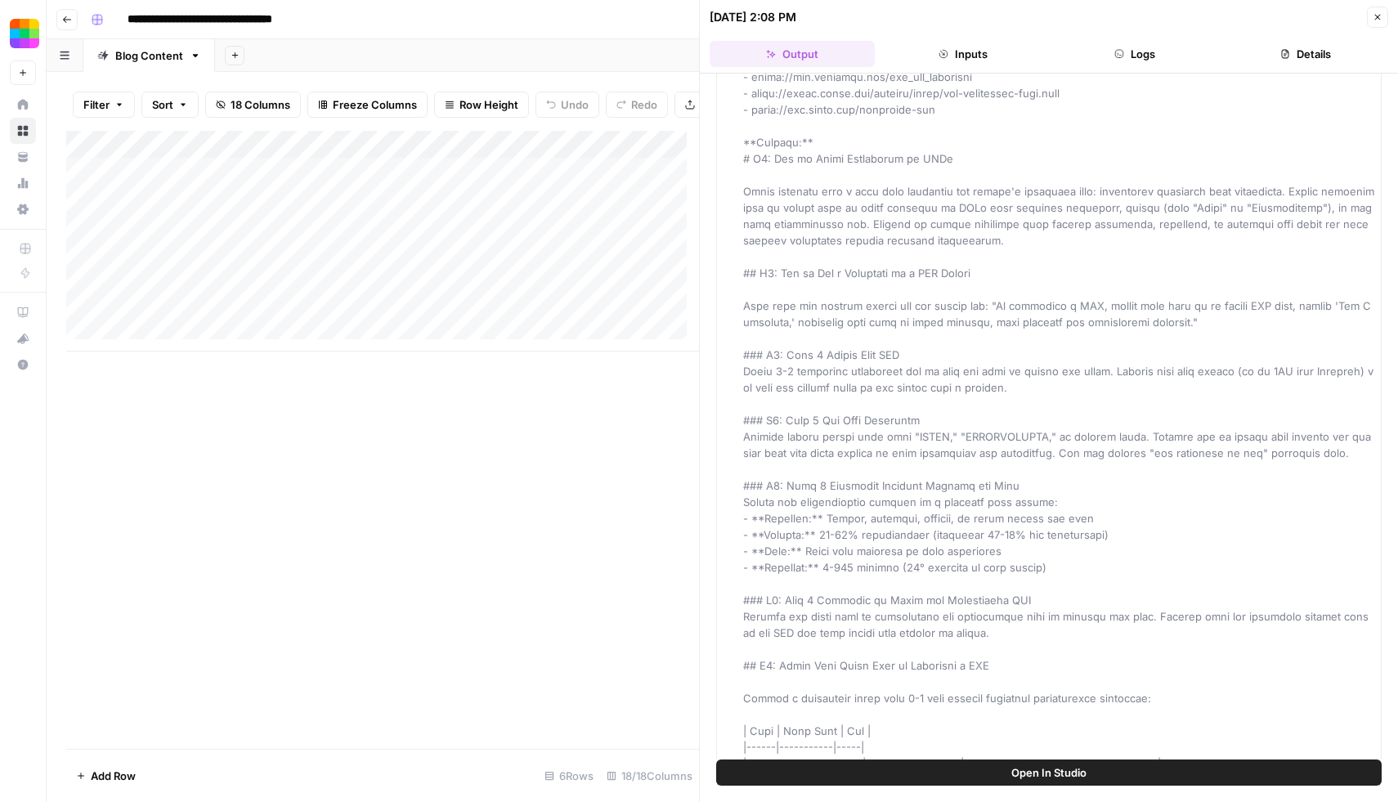
click at [583, 430] on div "Add Column" at bounding box center [382, 440] width 633 height 618
click at [1376, 13] on icon "button" at bounding box center [1378, 17] width 10 height 10
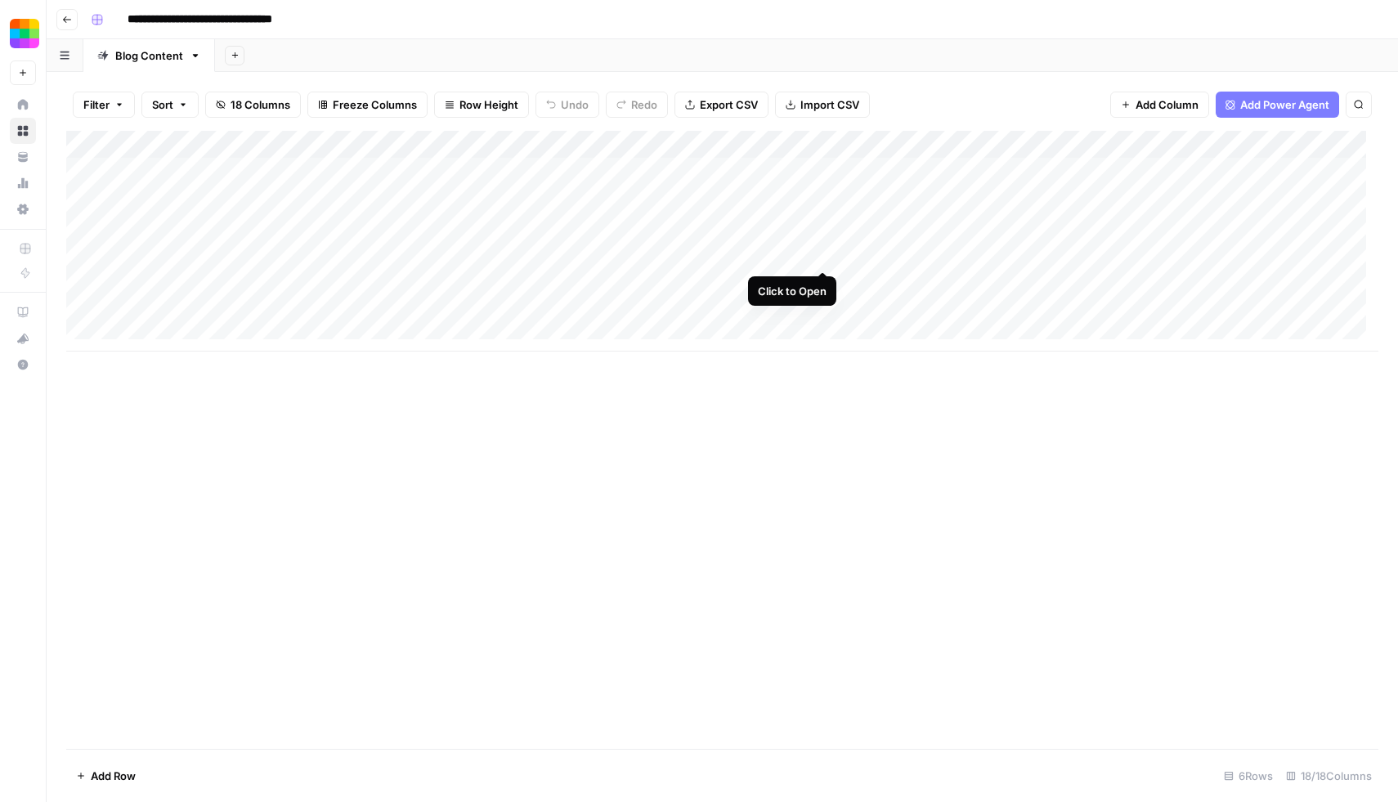
click at [825, 253] on div "Add Column" at bounding box center [722, 241] width 1313 height 221
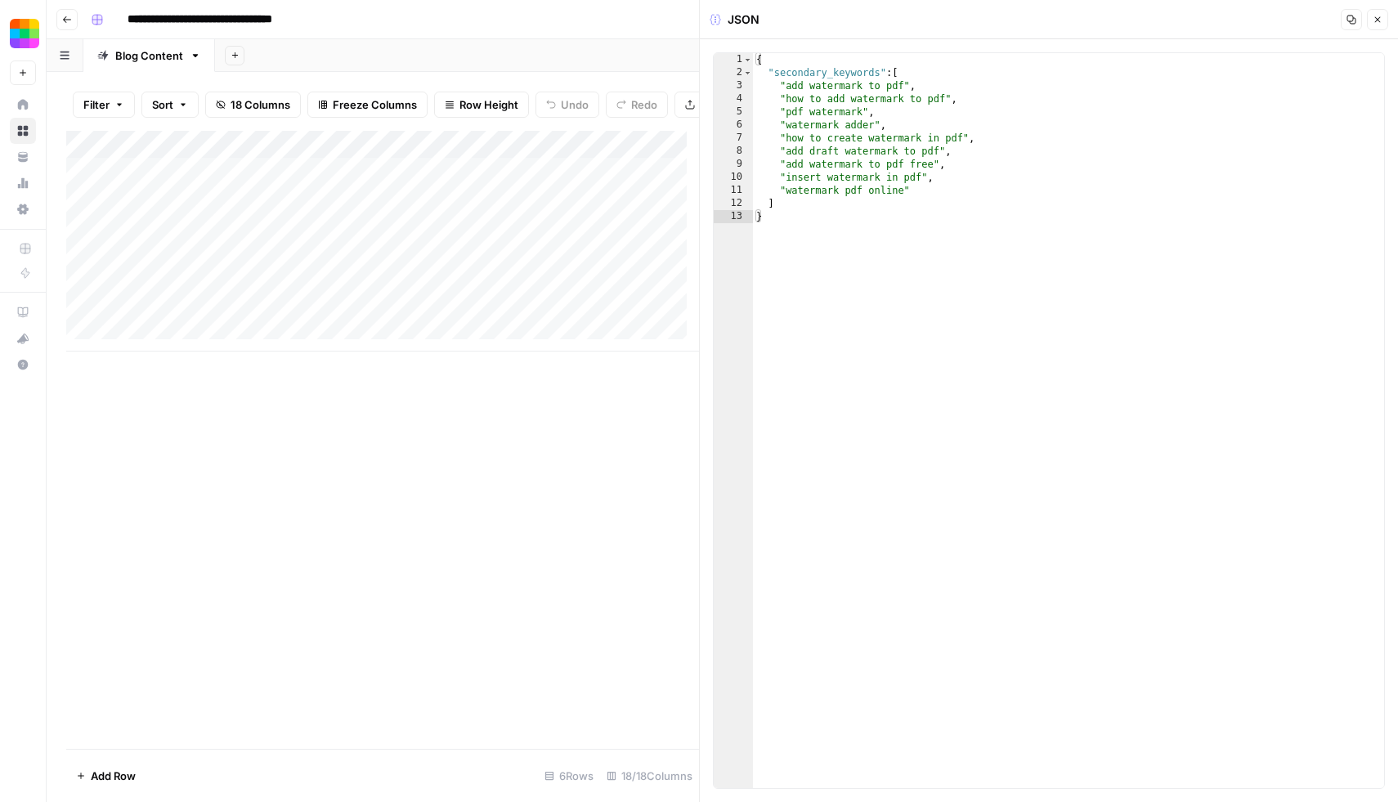
click at [1373, 17] on icon "button" at bounding box center [1378, 20] width 10 height 10
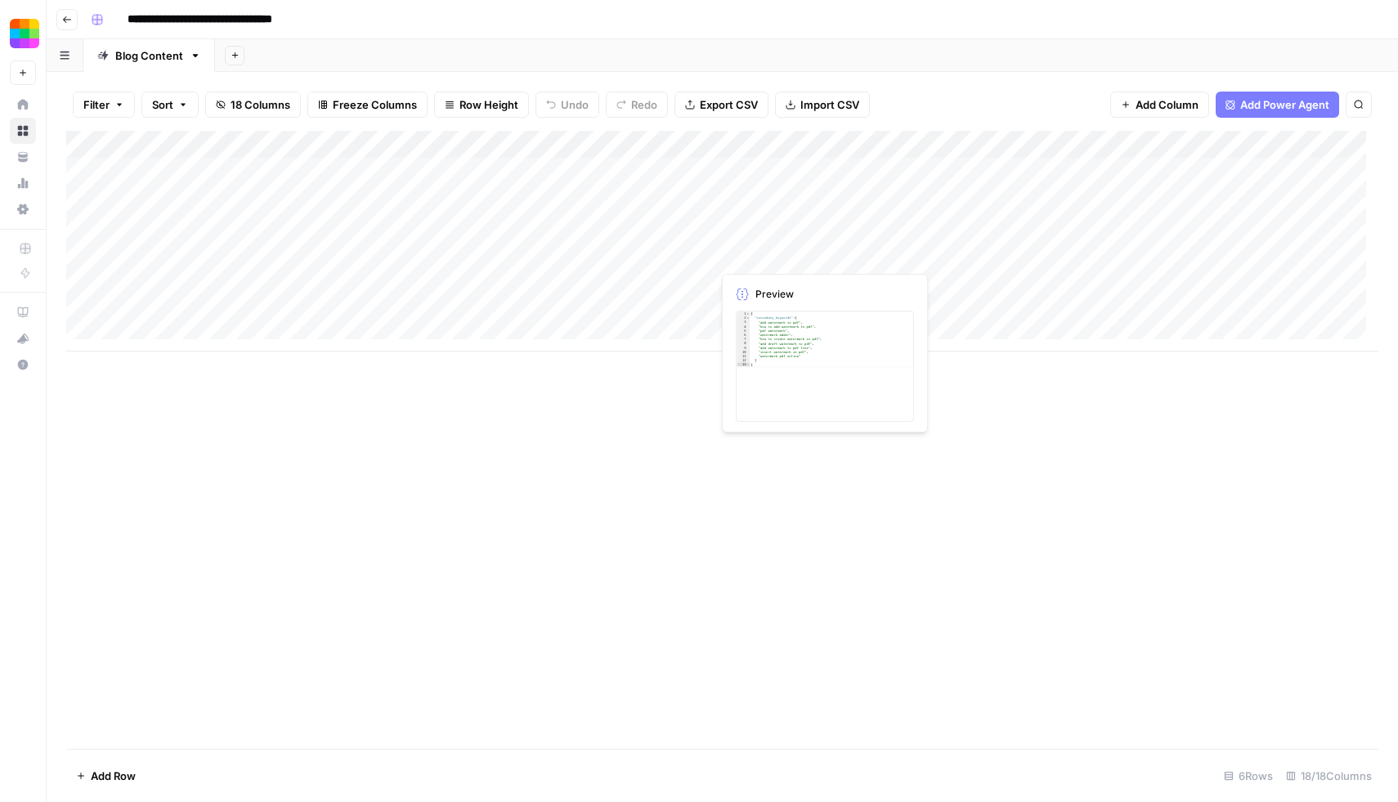
click at [824, 255] on div "Add Column" at bounding box center [722, 241] width 1313 height 221
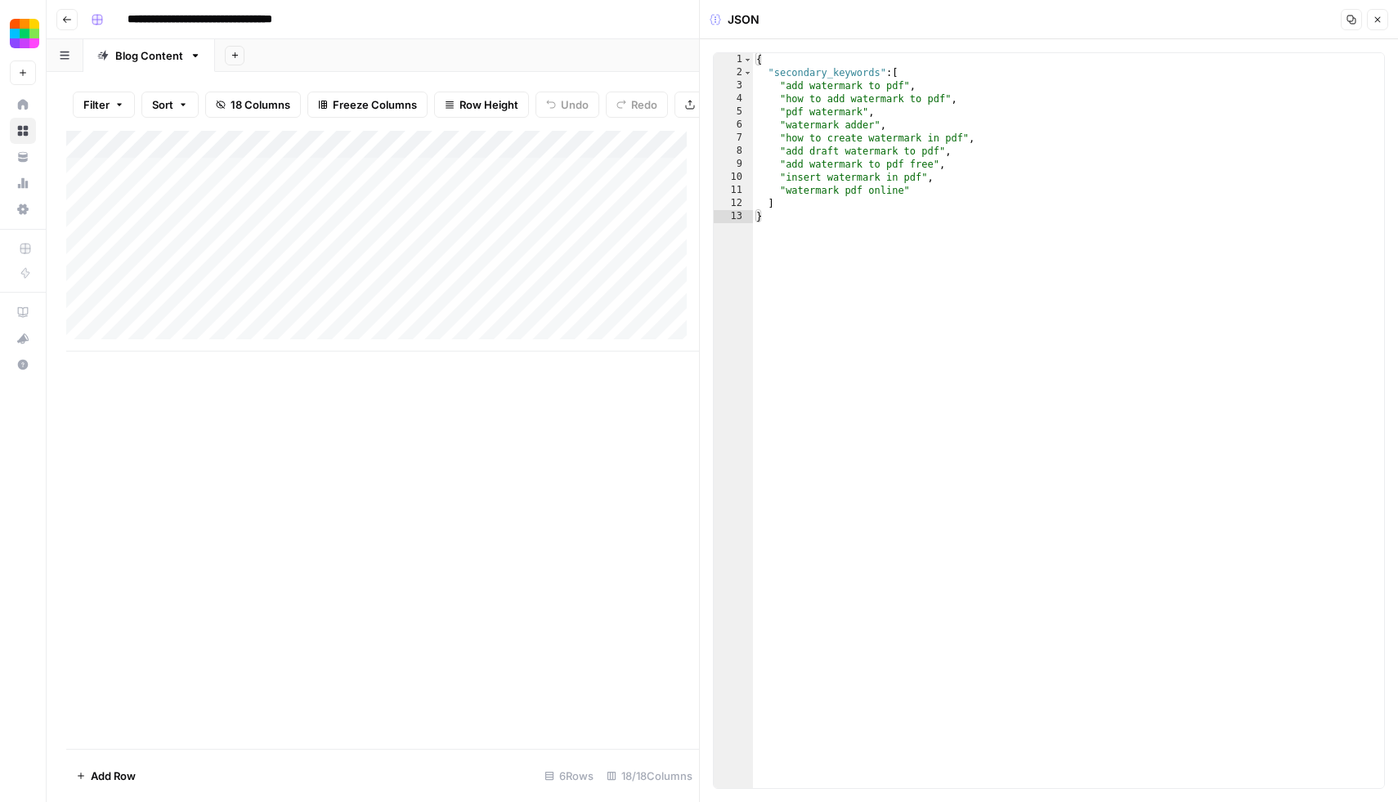
click at [1381, 19] on icon "button" at bounding box center [1378, 20] width 10 height 10
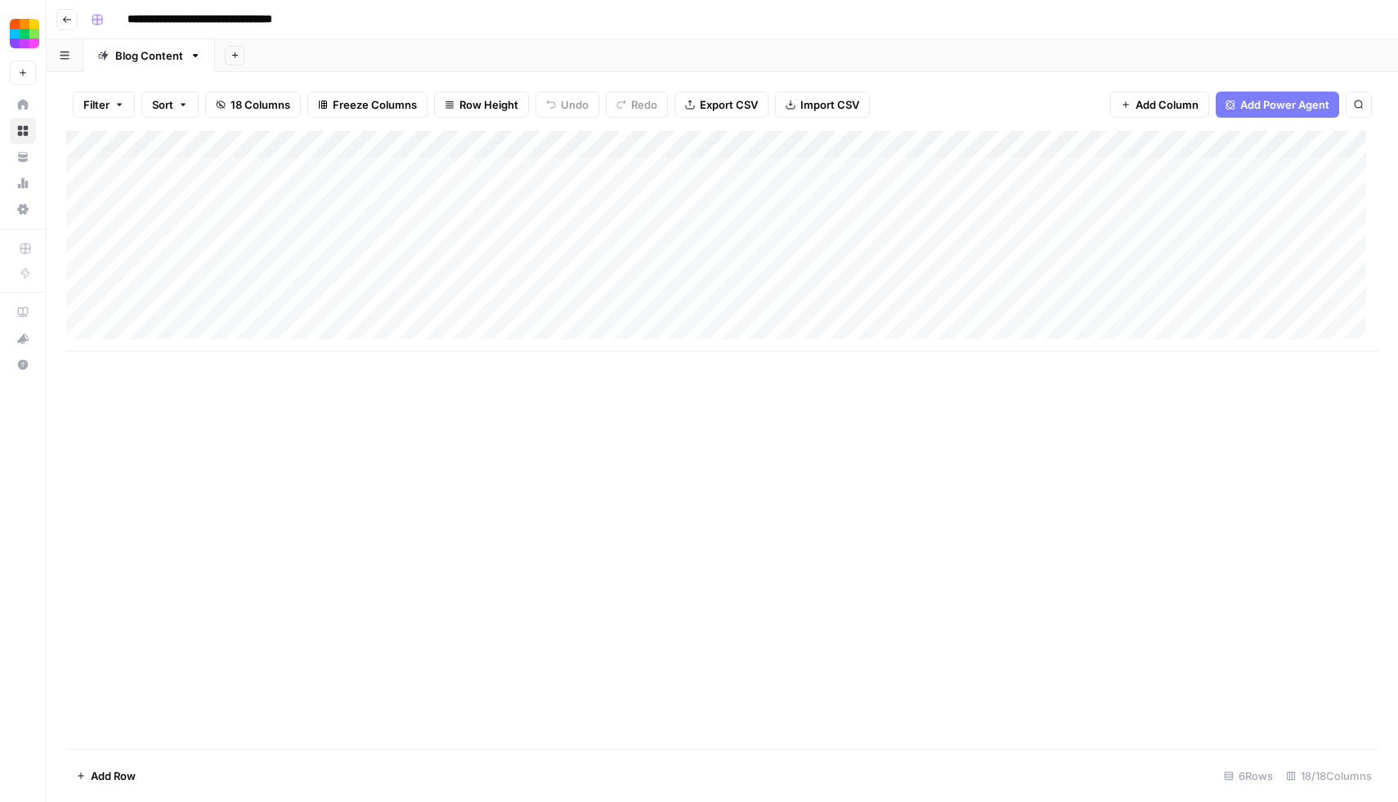
click at [691, 251] on div "Add Column" at bounding box center [722, 241] width 1313 height 221
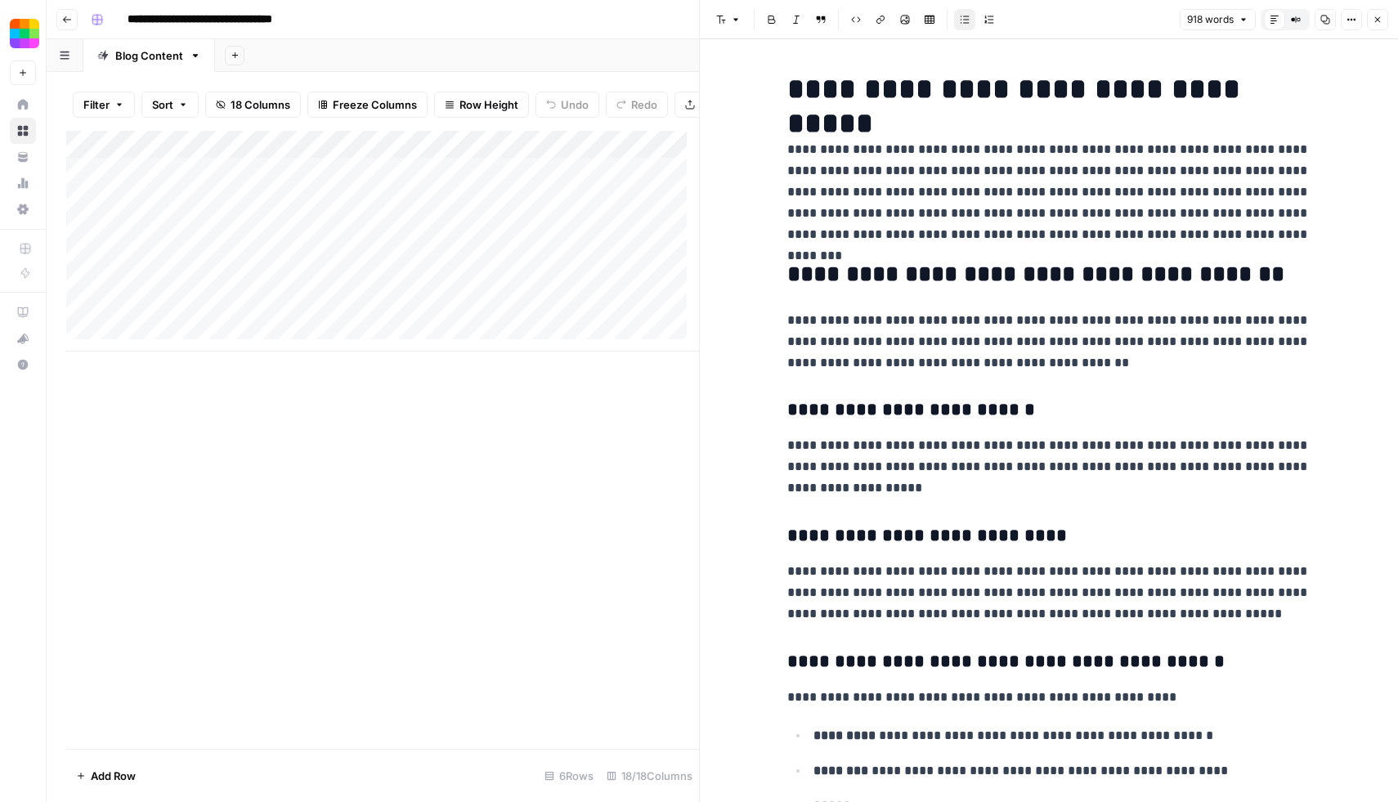
click at [1376, 21] on icon "button" at bounding box center [1378, 20] width 10 height 10
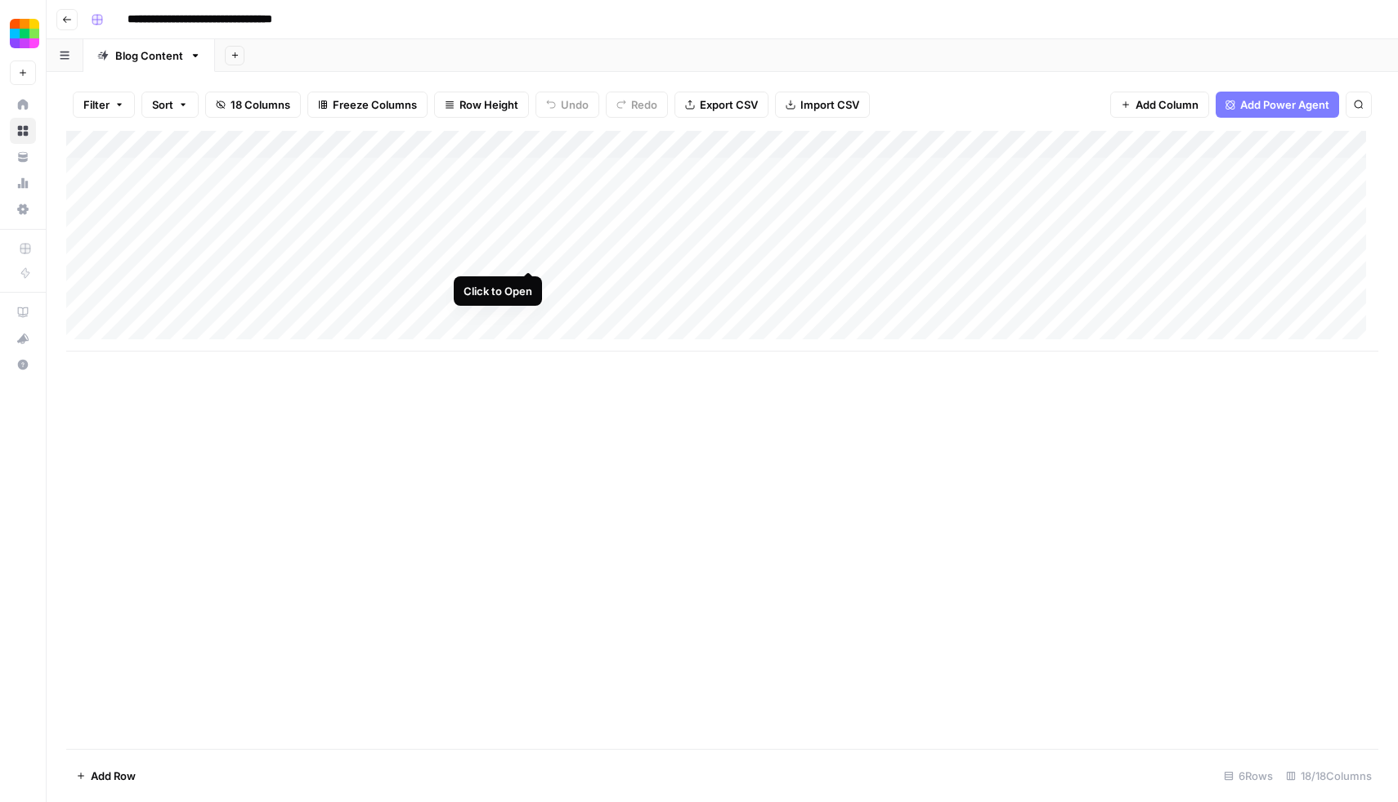
click at [530, 255] on div "Add Column" at bounding box center [722, 241] width 1313 height 221
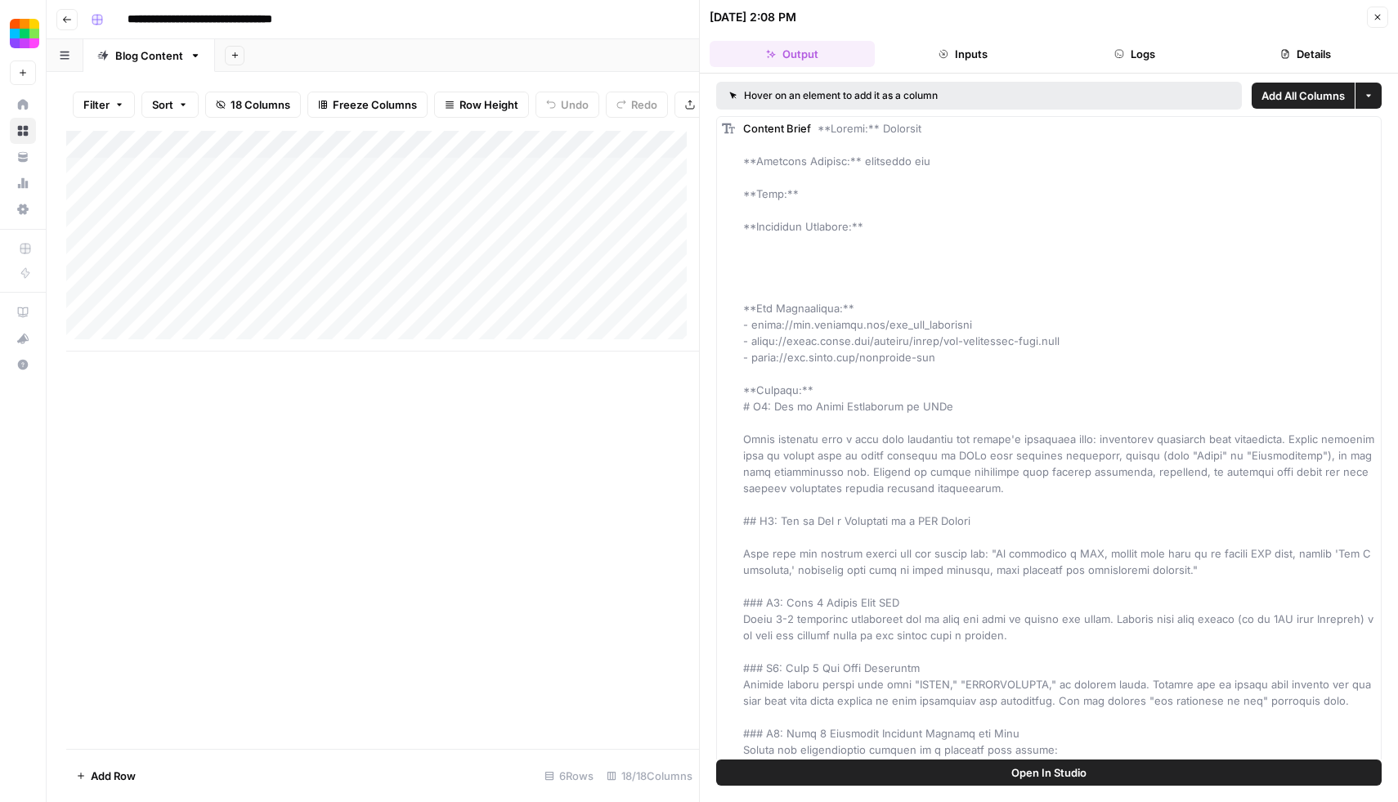
click at [1279, 56] on button "Details" at bounding box center [1306, 54] width 165 height 26
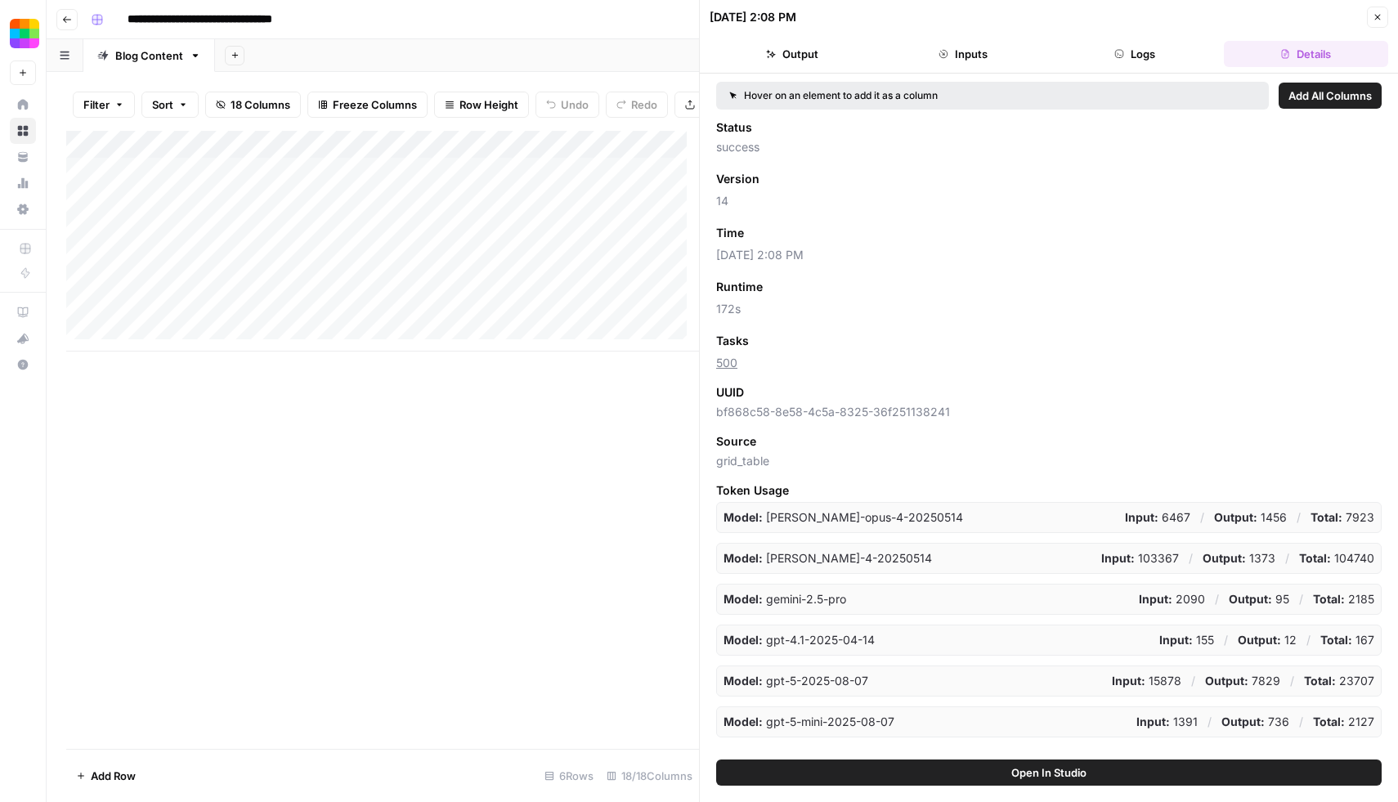
click at [1143, 55] on button "Logs" at bounding box center [1135, 54] width 165 height 26
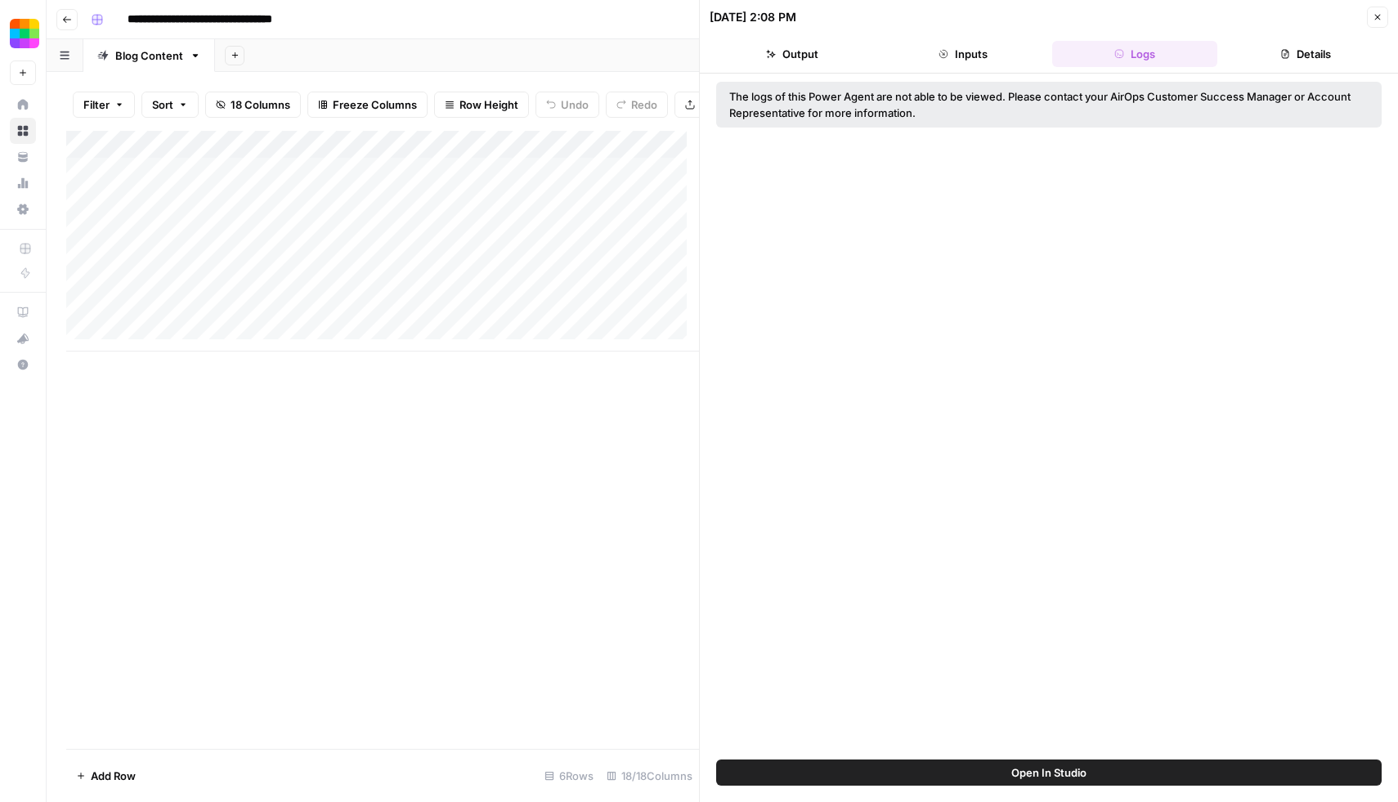
click at [1300, 56] on button "Details" at bounding box center [1306, 54] width 165 height 26
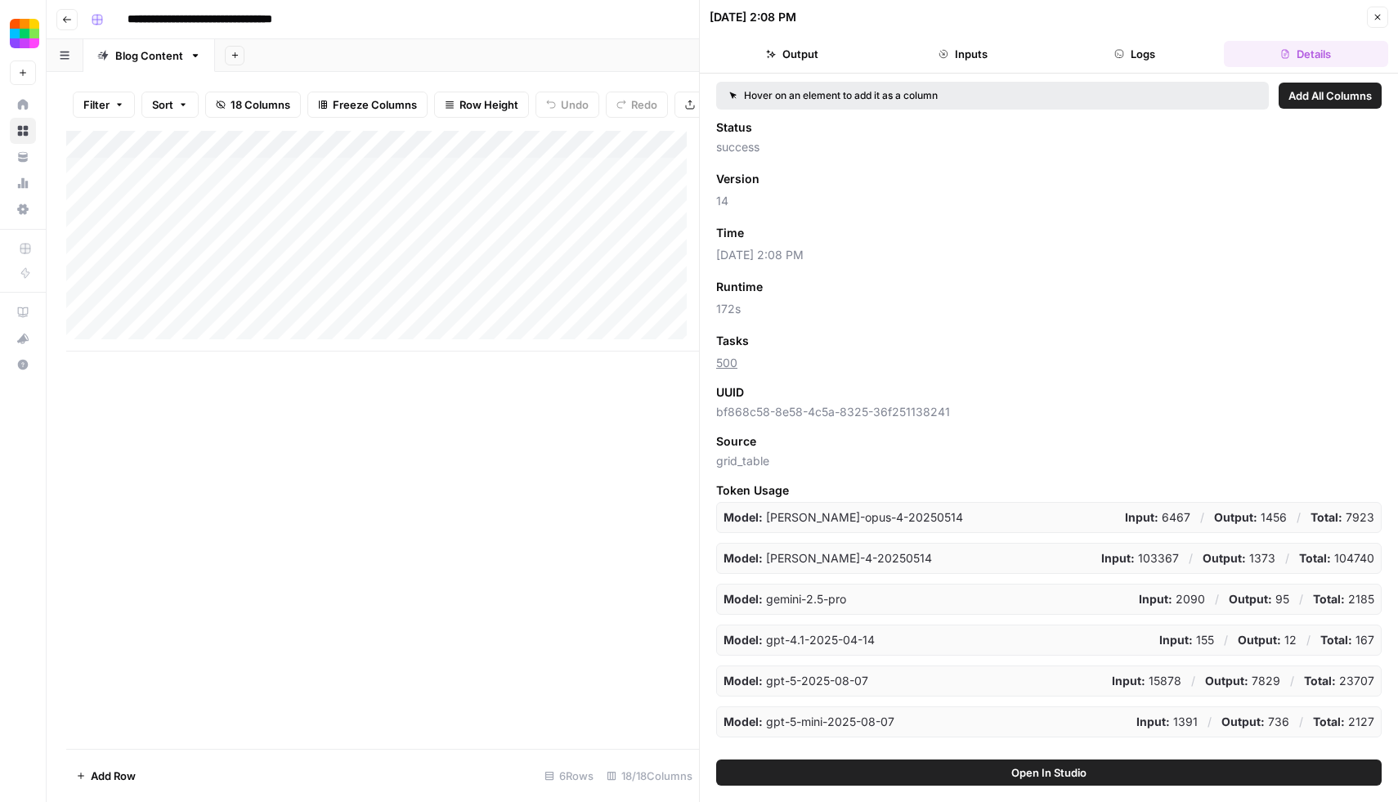
click at [1133, 50] on button "Logs" at bounding box center [1135, 54] width 165 height 26
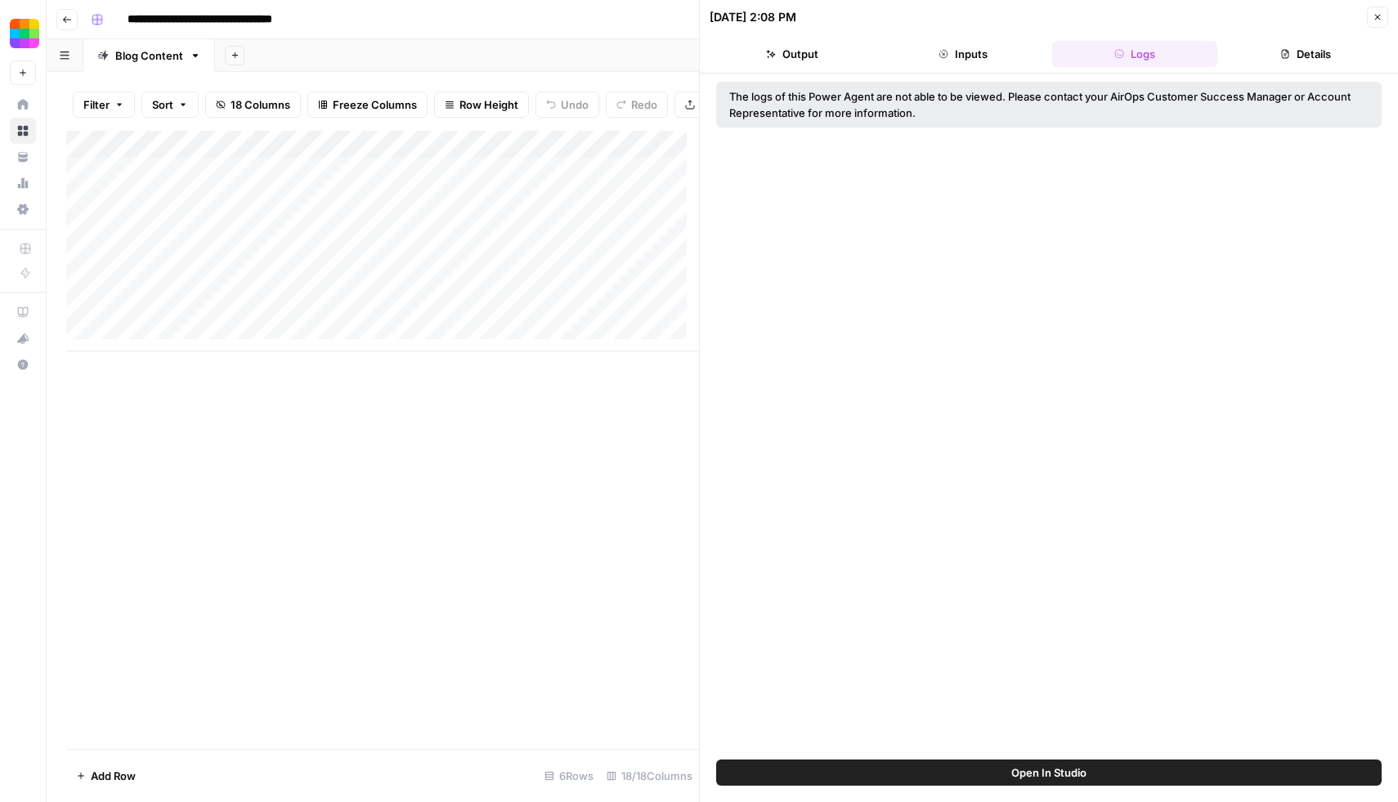
click at [1041, 769] on span "Open In Studio" at bounding box center [1049, 773] width 75 height 16
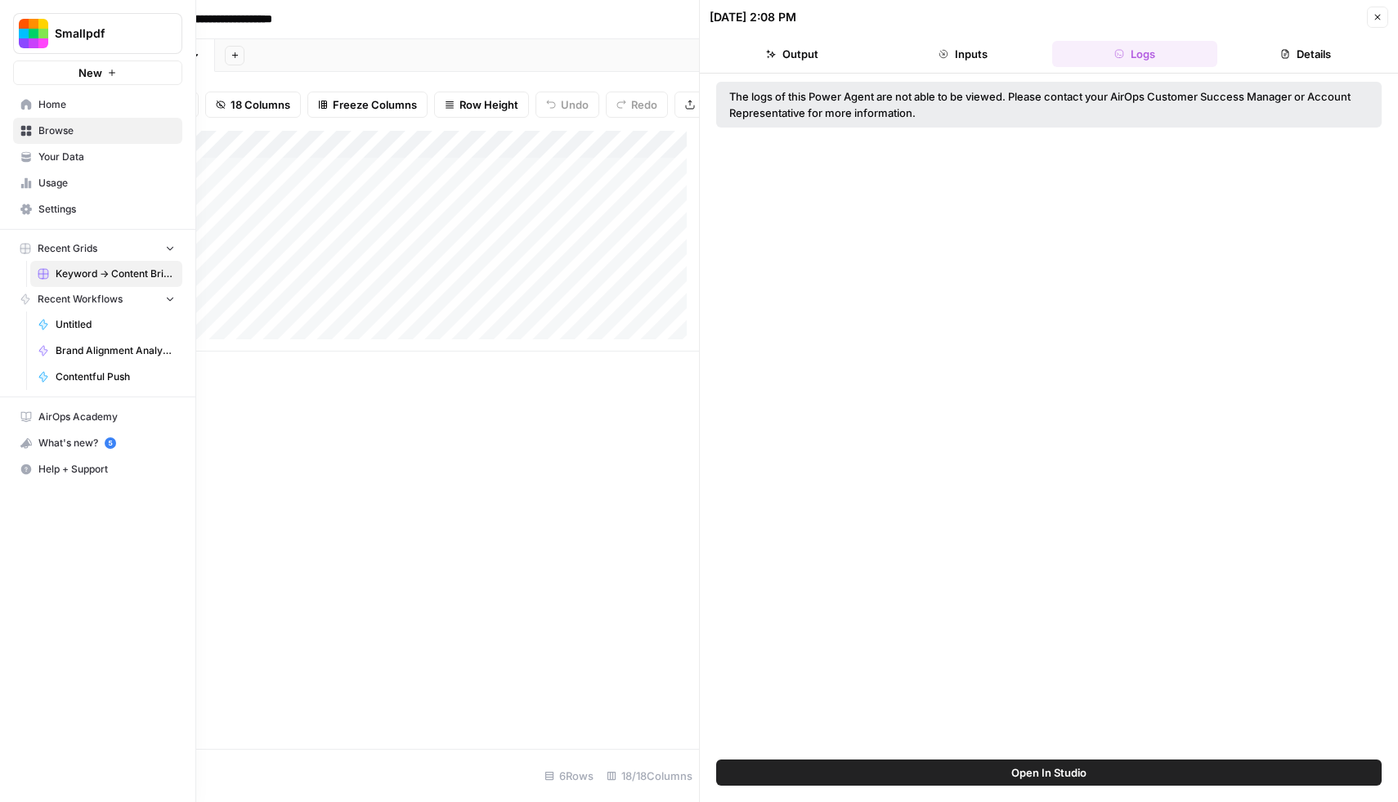
click at [79, 158] on span "Your Data" at bounding box center [106, 157] width 137 height 15
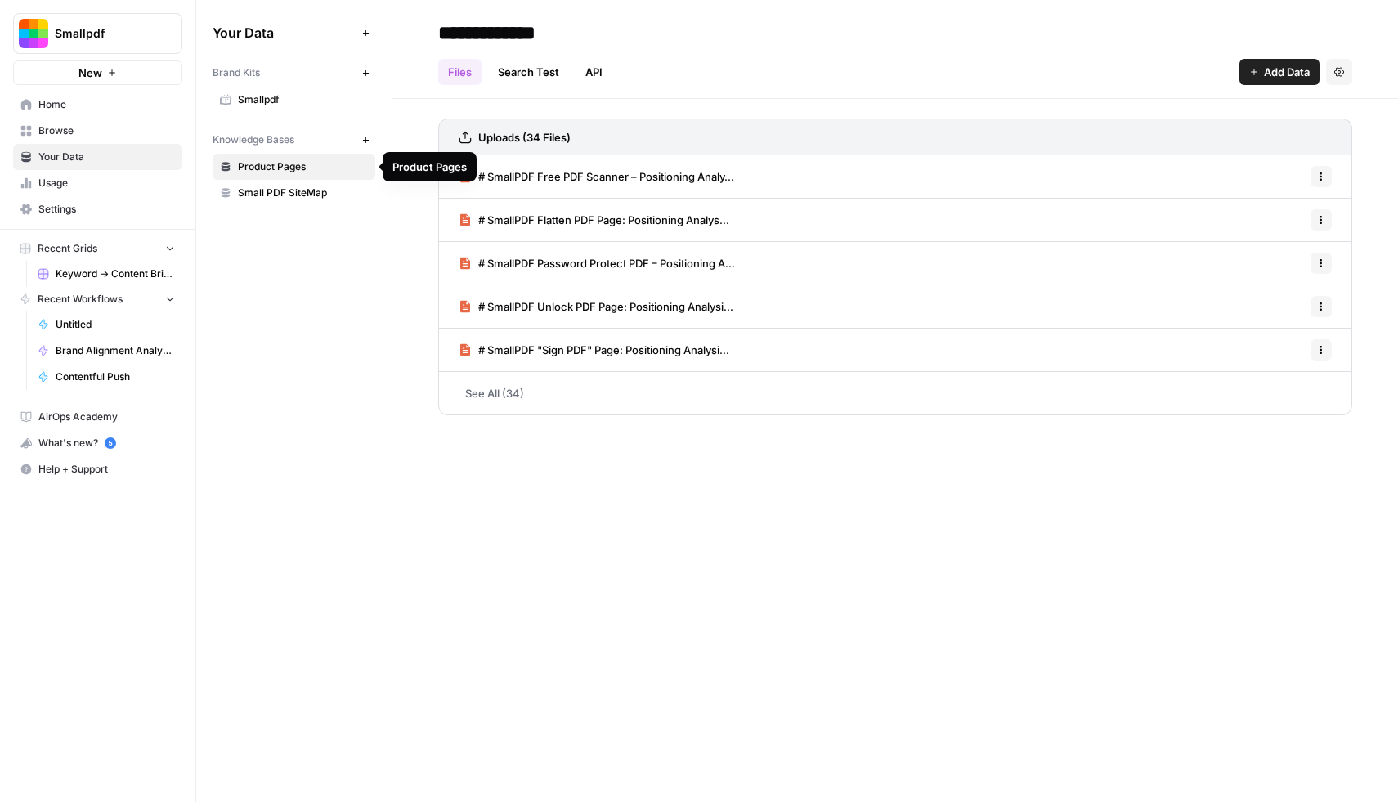
click at [274, 173] on span "Product Pages" at bounding box center [303, 166] width 130 height 15
click at [318, 205] on link "Small PDF SiteMap" at bounding box center [294, 193] width 163 height 26
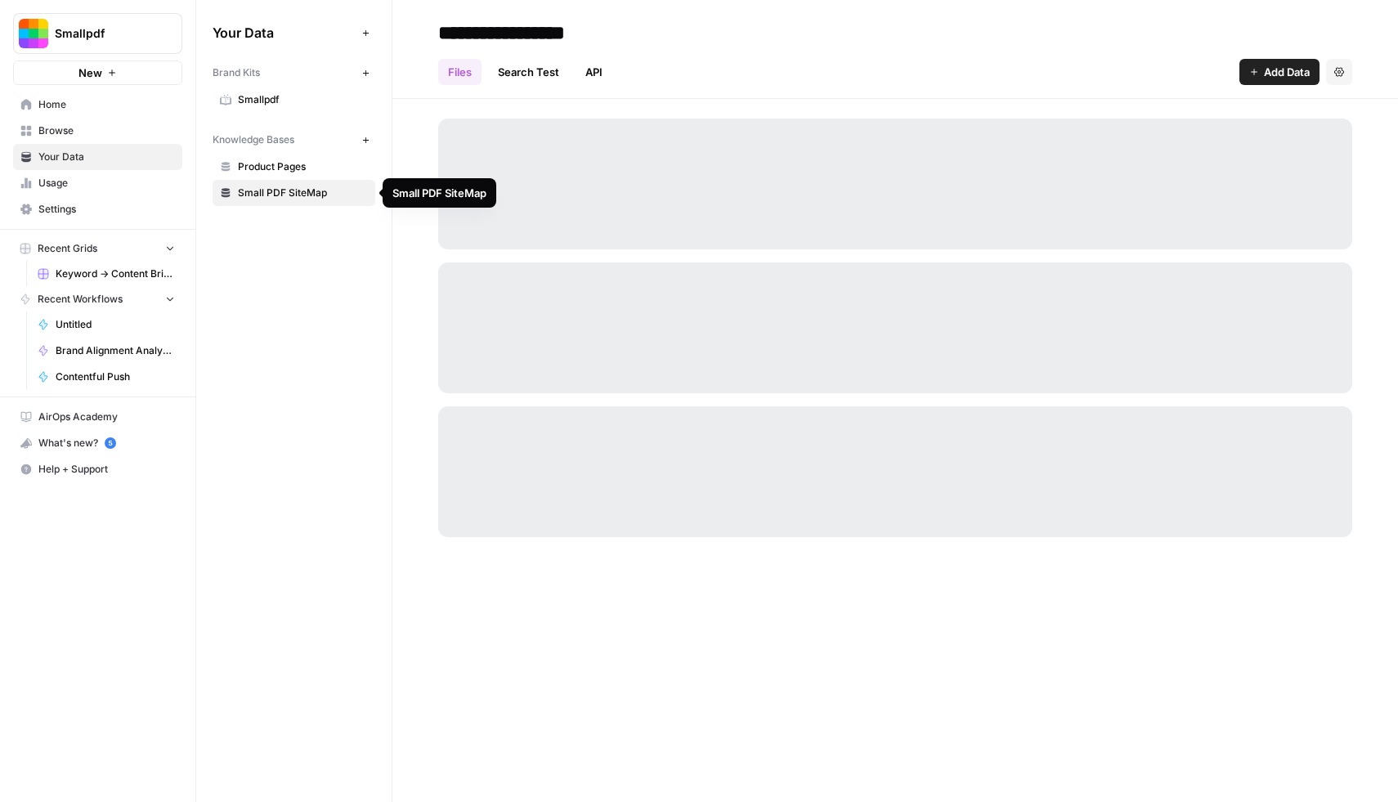
click at [295, 162] on span "Product Pages" at bounding box center [303, 166] width 130 height 15
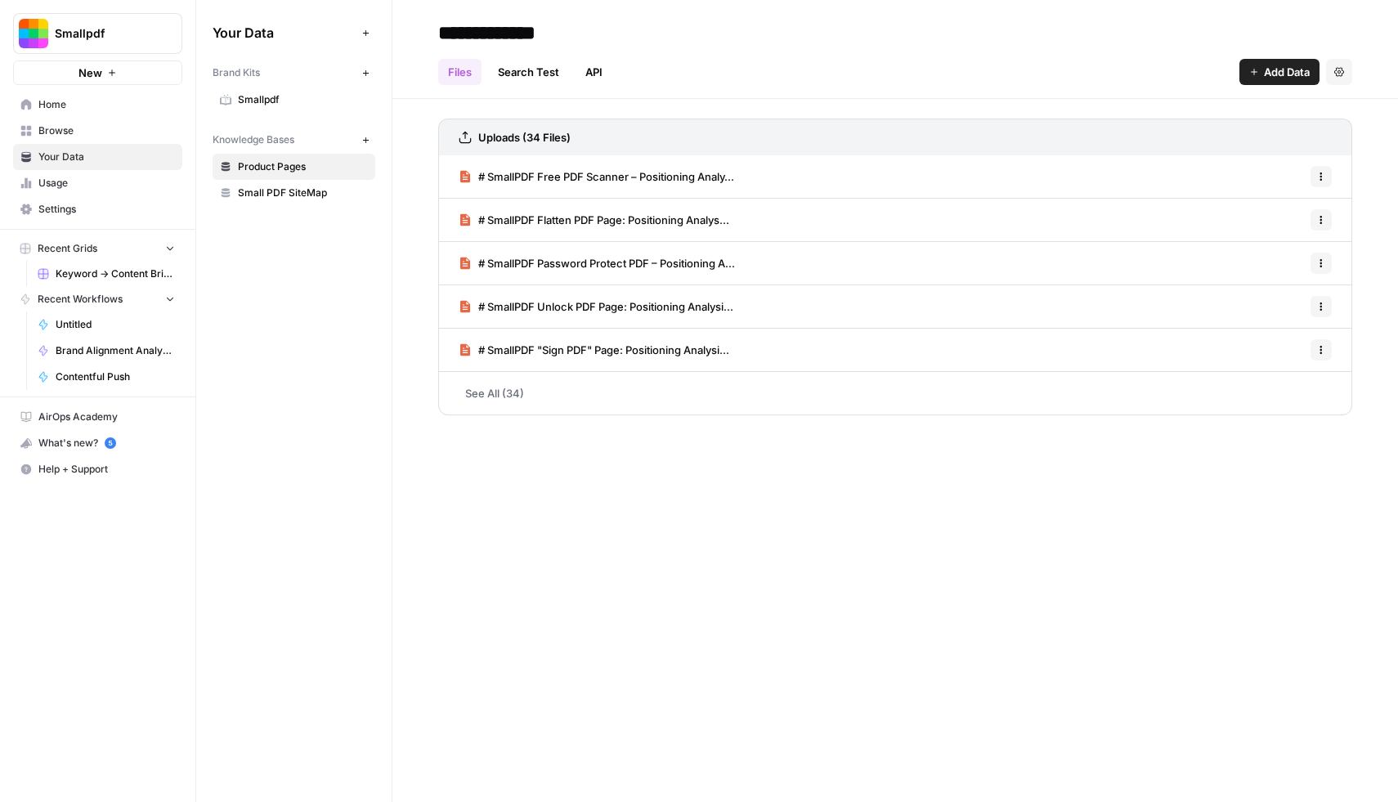
click at [54, 109] on span "Home" at bounding box center [106, 104] width 137 height 15
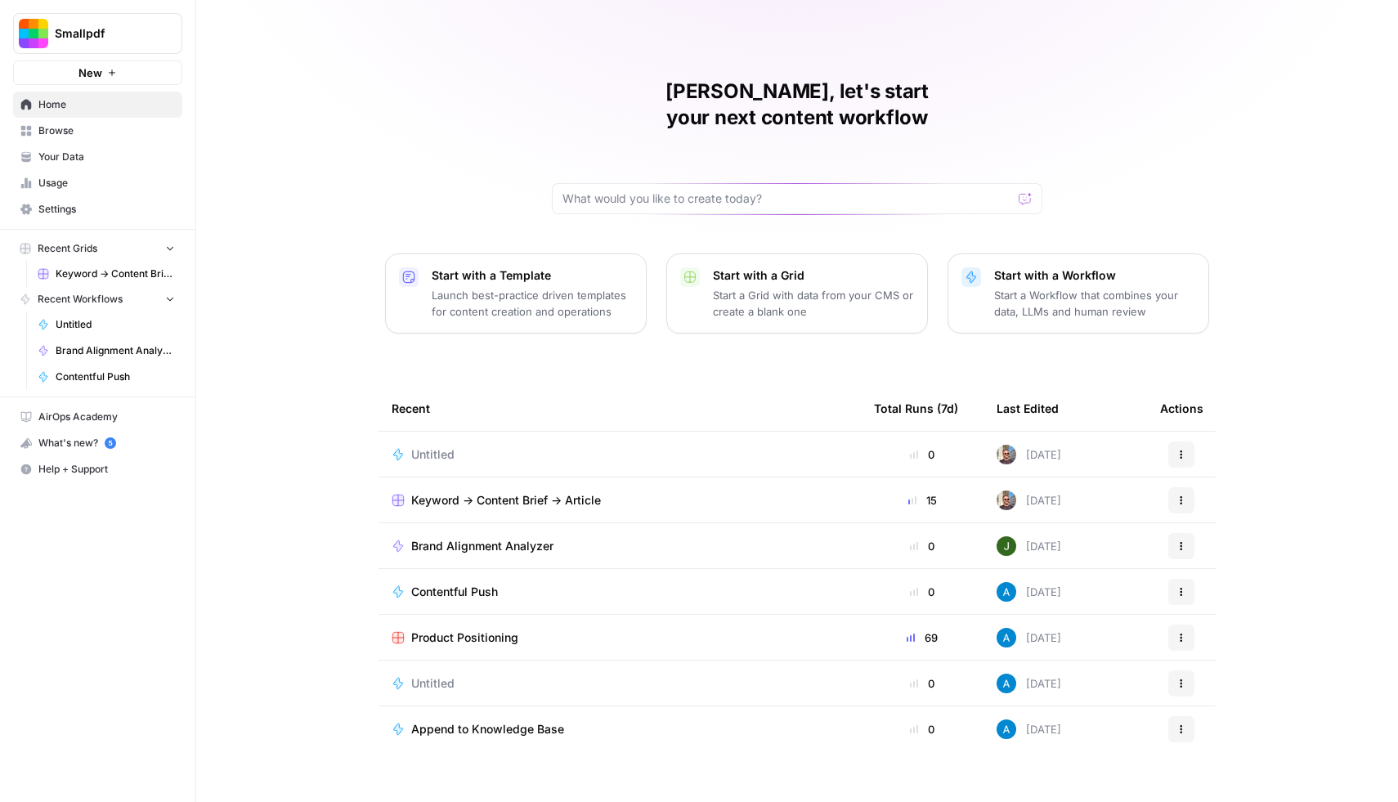
click at [500, 485] on td "Keyword -> Content Brief -> Article" at bounding box center [620, 500] width 483 height 45
click at [510, 492] on span "Keyword -> Content Brief -> Article" at bounding box center [506, 500] width 190 height 16
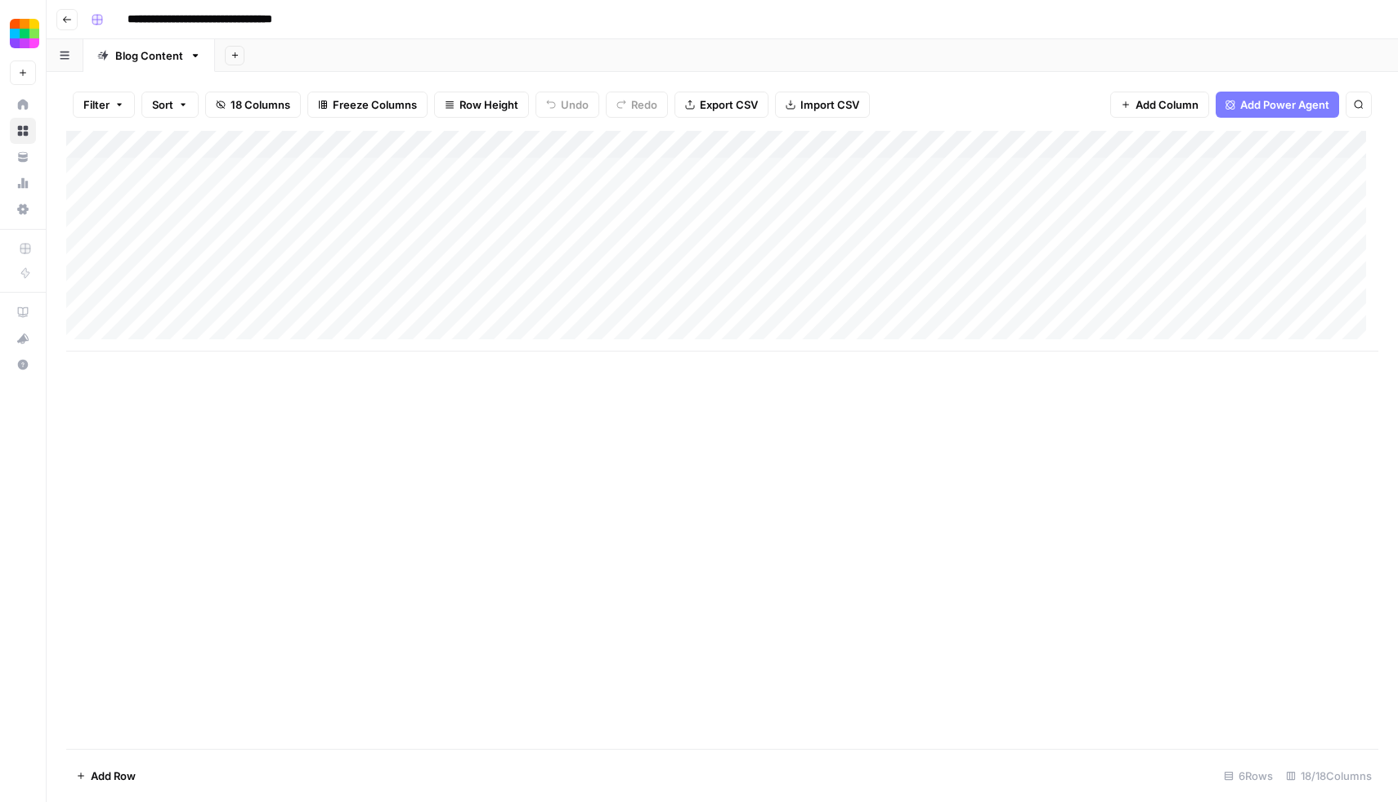
scroll to position [0, 45]
click at [486, 308] on div "Add Column" at bounding box center [722, 241] width 1313 height 221
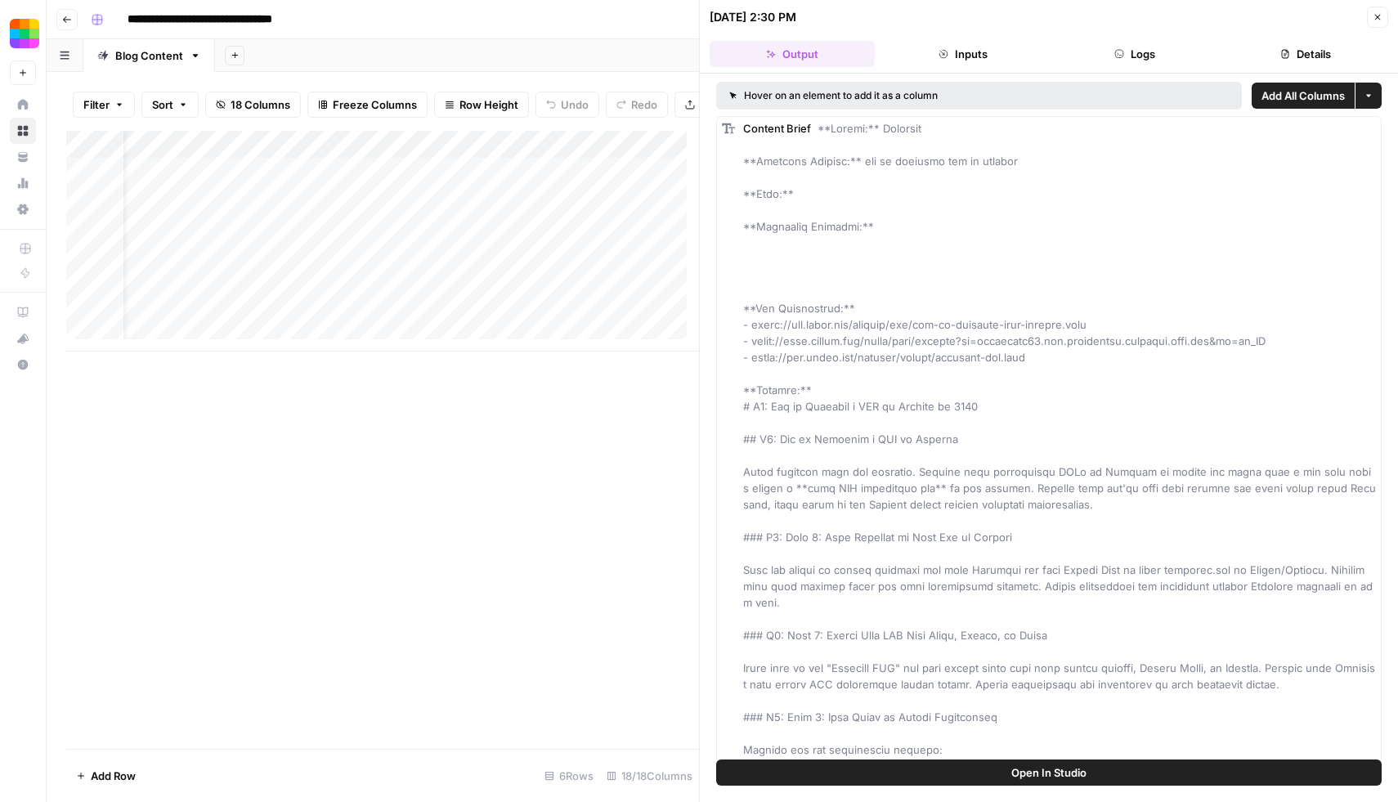
click at [1160, 62] on button "Logs" at bounding box center [1135, 54] width 165 height 26
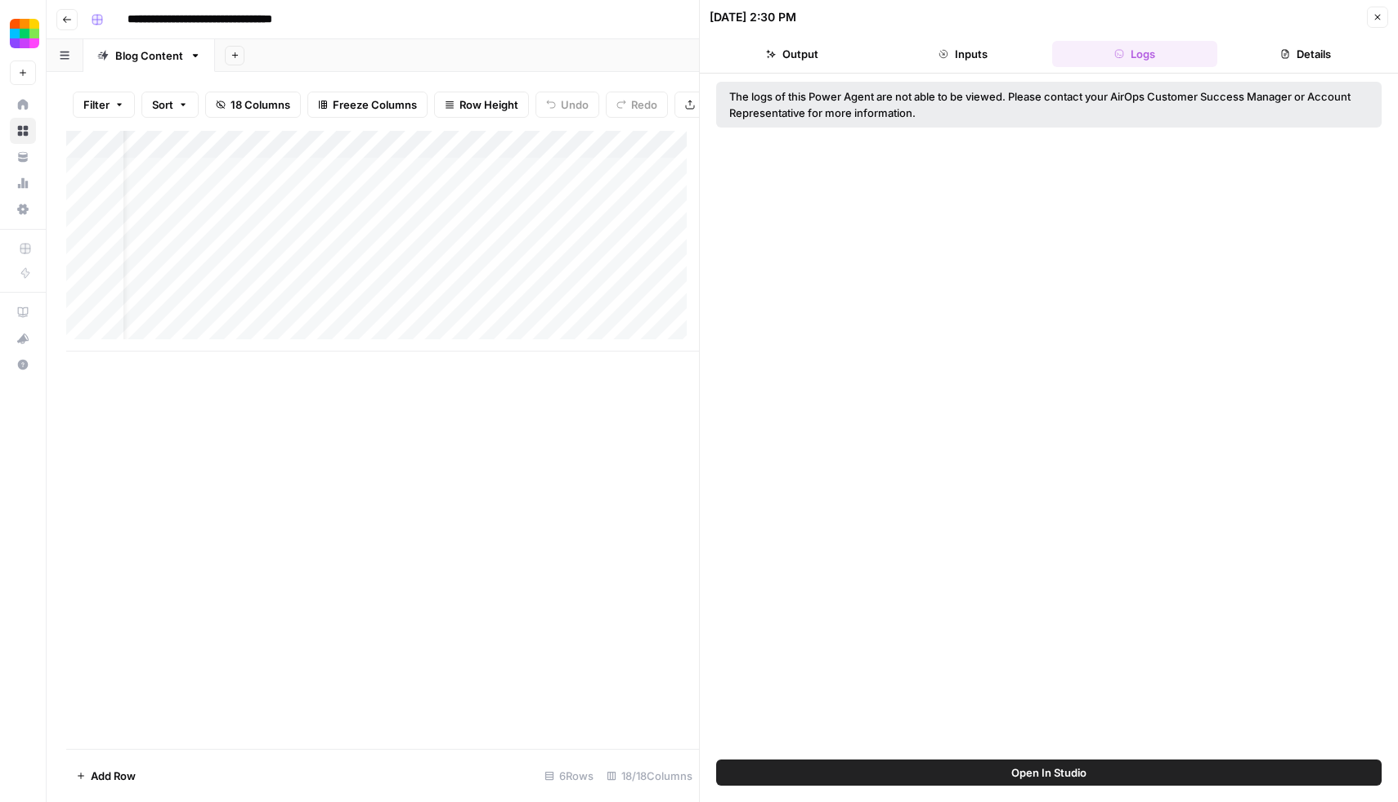
click at [1321, 42] on button "Details" at bounding box center [1306, 54] width 165 height 26
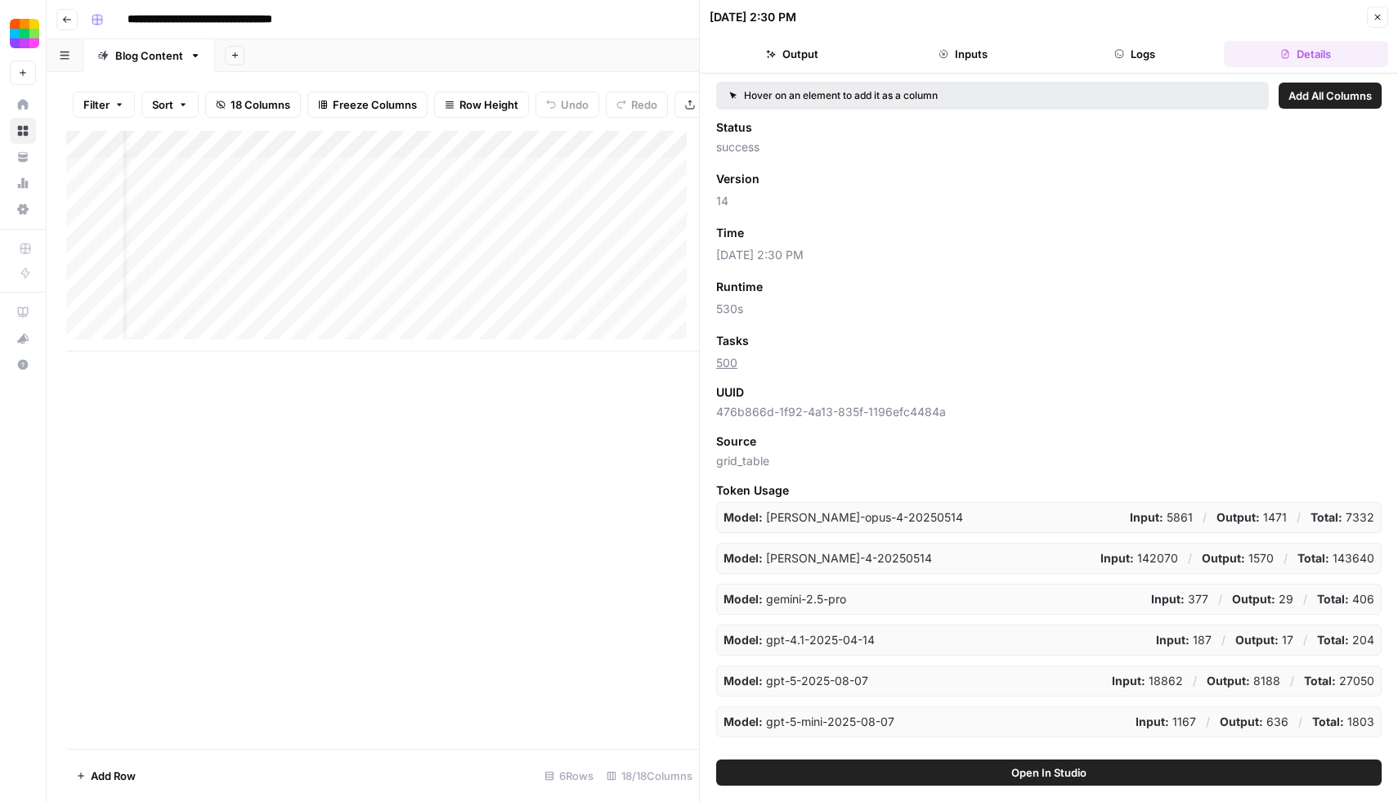
drag, startPoint x: 751, startPoint y: 364, endPoint x: 722, endPoint y: 366, distance: 28.7
click at [722, 366] on span "500" at bounding box center [1049, 363] width 666 height 16
click at [854, 374] on div "Status success Version Add as Column 14 Time Add as Column 08/19/25 at 2:30 PM …" at bounding box center [1049, 428] width 666 height 618
click at [1380, 20] on icon "button" at bounding box center [1379, 18] width 6 height 6
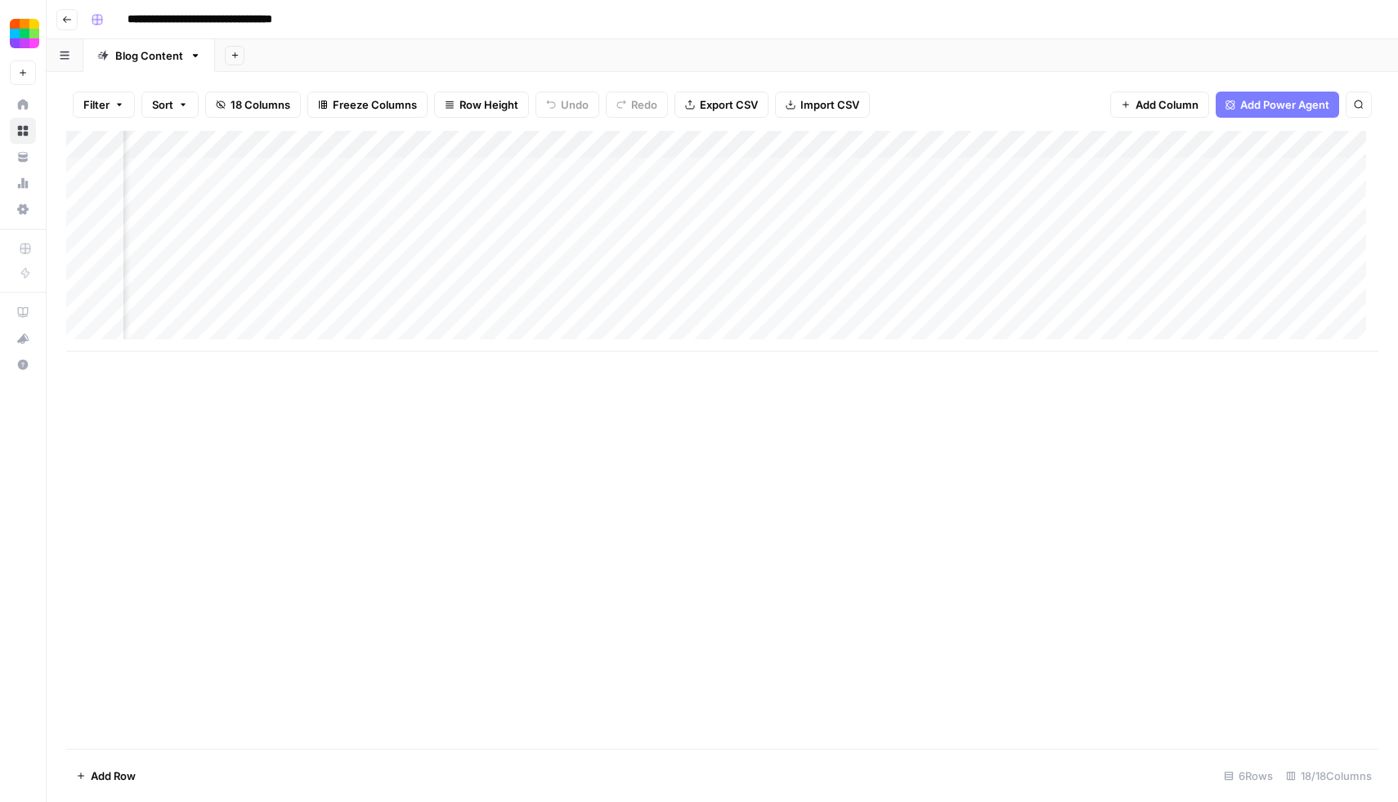
scroll to position [0, 1018]
click at [539, 309] on div "Add Column" at bounding box center [722, 241] width 1313 height 221
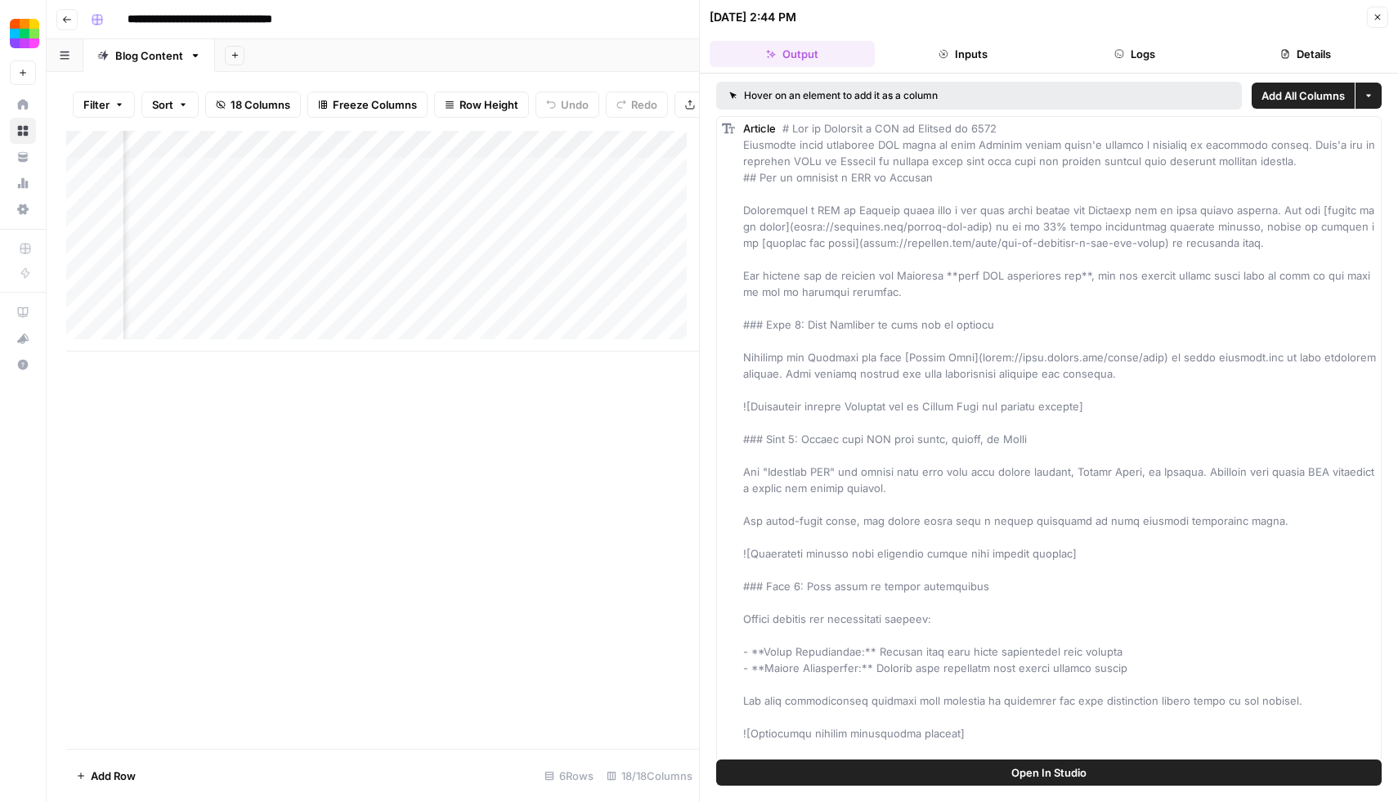
click at [1142, 51] on button "Logs" at bounding box center [1135, 54] width 165 height 26
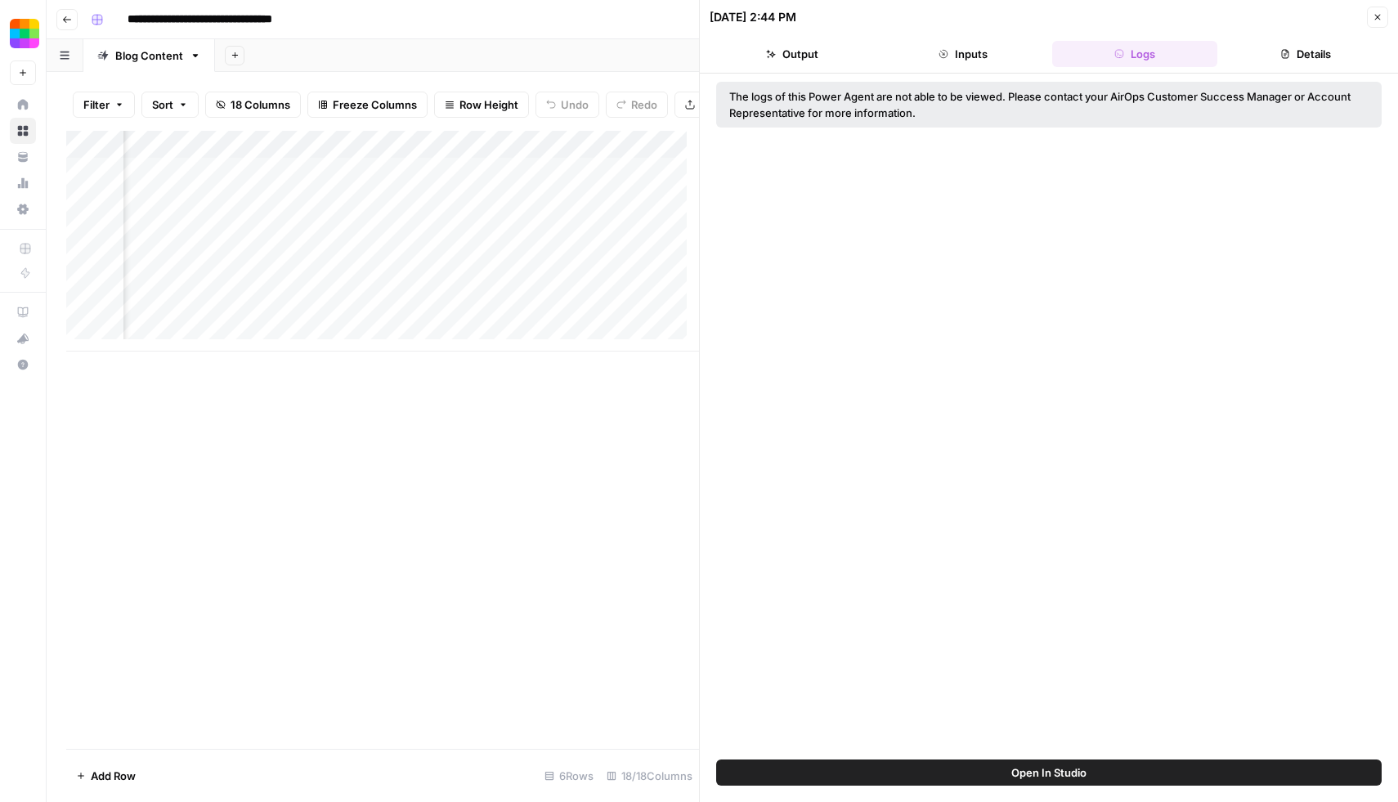
click at [1277, 53] on button "Details" at bounding box center [1306, 54] width 165 height 26
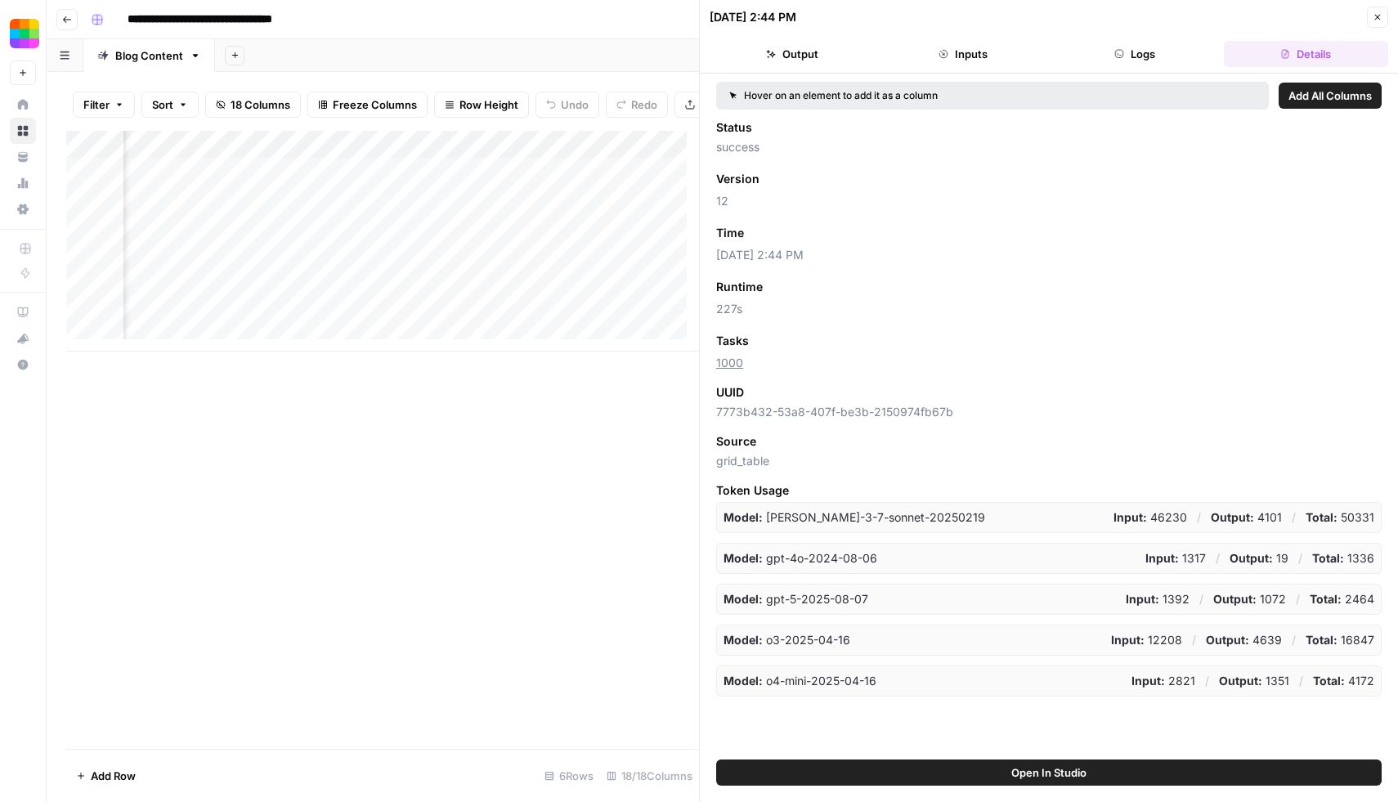
drag, startPoint x: 746, startPoint y: 312, endPoint x: 710, endPoint y: 313, distance: 36.0
click at [710, 313] on div "Hover on an element to add it as a column Add All Columns Status success Versio…" at bounding box center [1049, 417] width 698 height 686
click at [541, 290] on div "Add Column" at bounding box center [382, 241] width 633 height 221
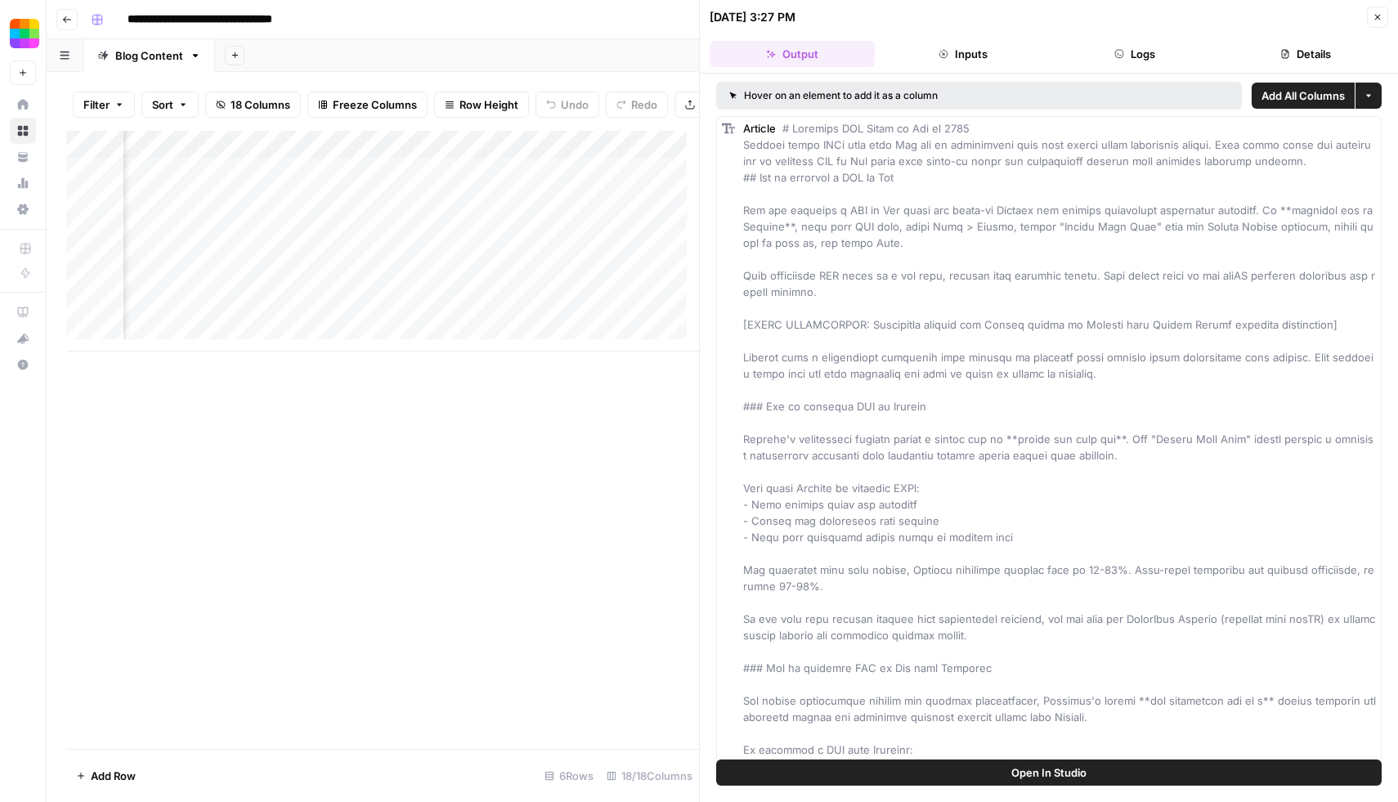
click at [1304, 50] on button "Details" at bounding box center [1306, 54] width 165 height 26
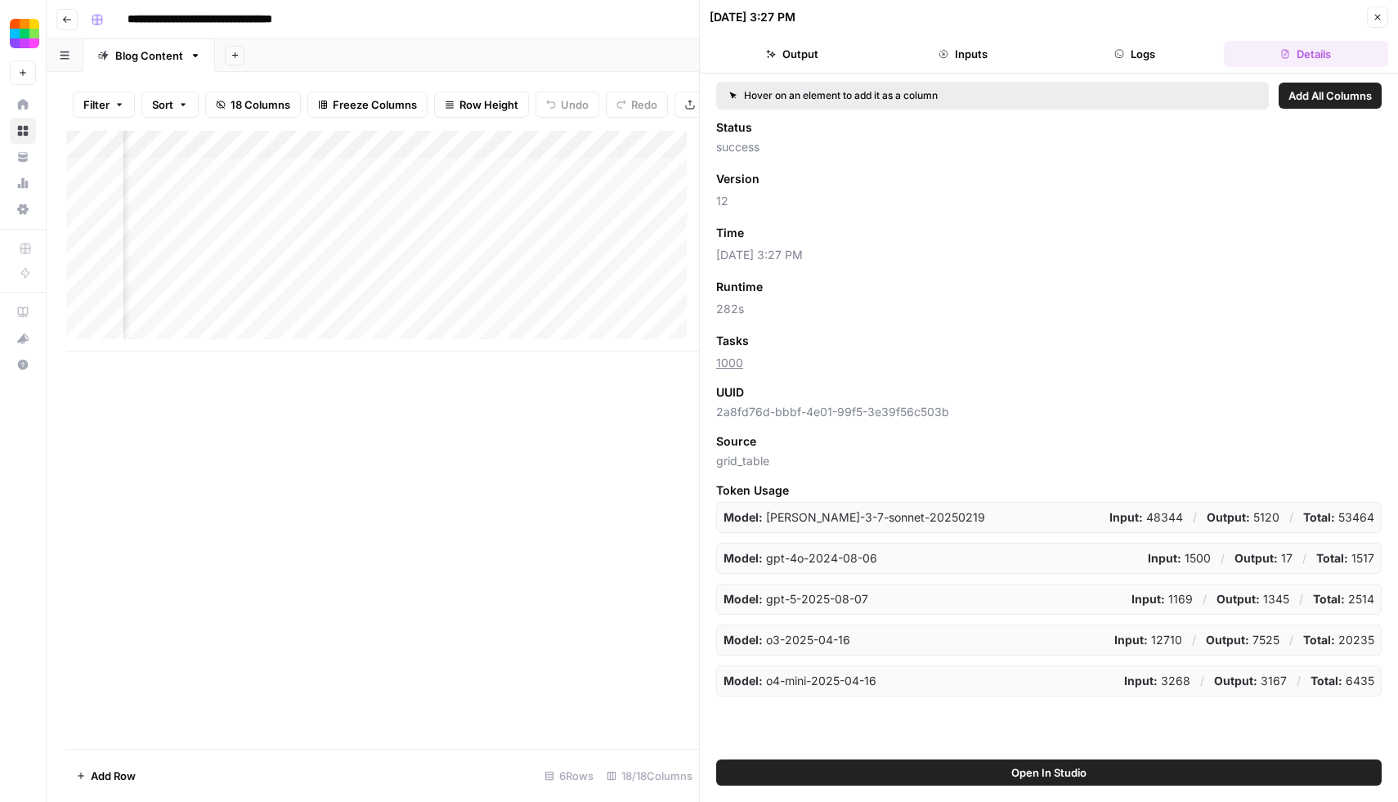
click at [543, 264] on div "Add Column" at bounding box center [382, 241] width 633 height 221
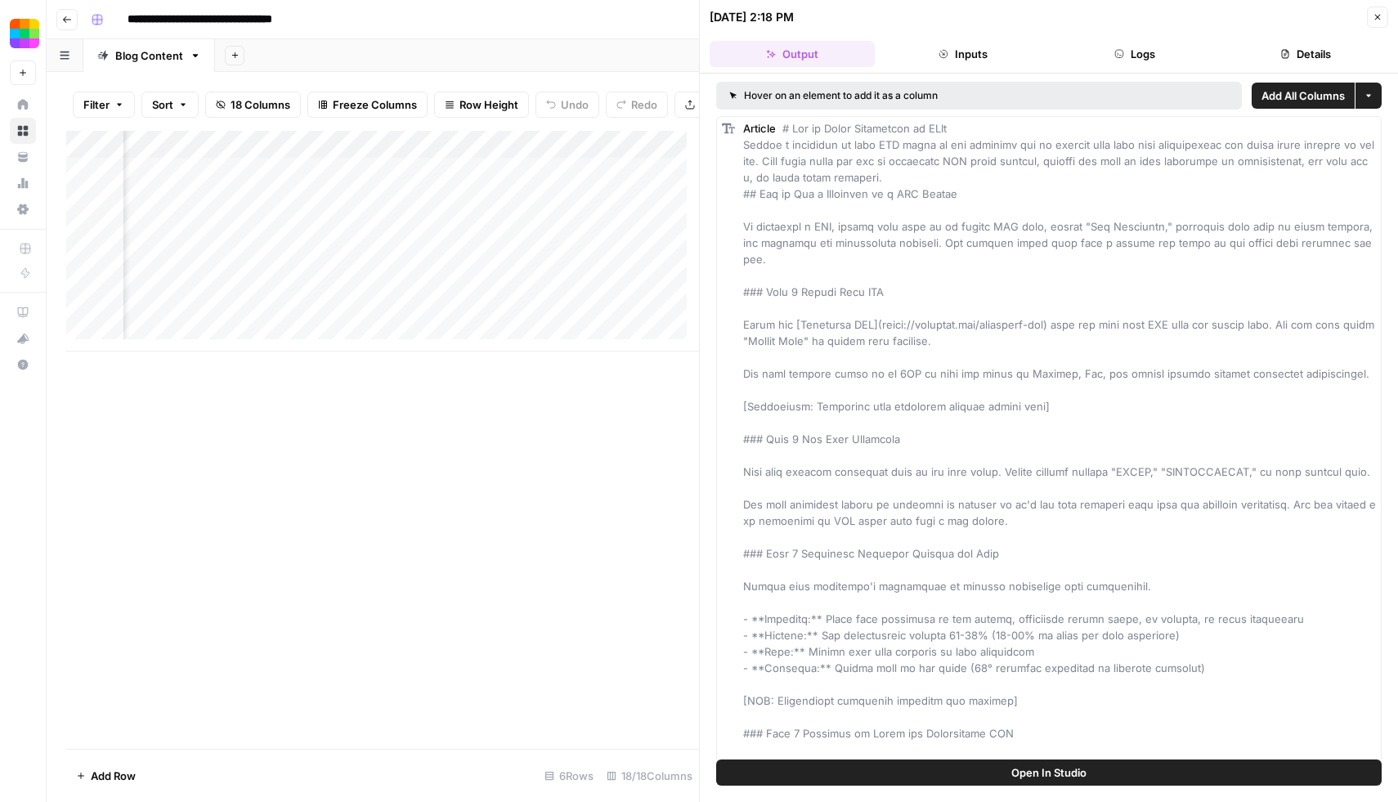
click at [1298, 51] on button "Details" at bounding box center [1306, 54] width 165 height 26
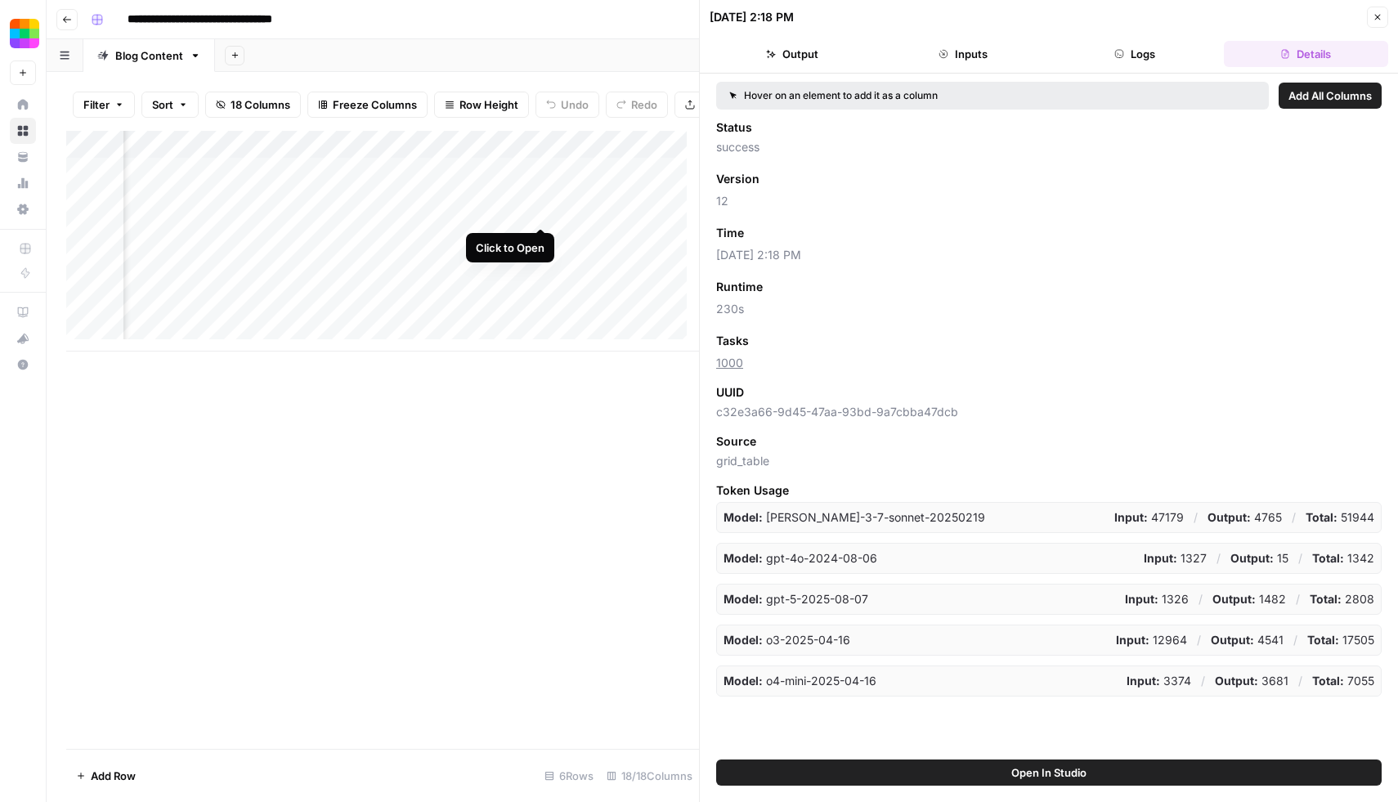
click at [540, 209] on div "Add Column" at bounding box center [382, 241] width 633 height 221
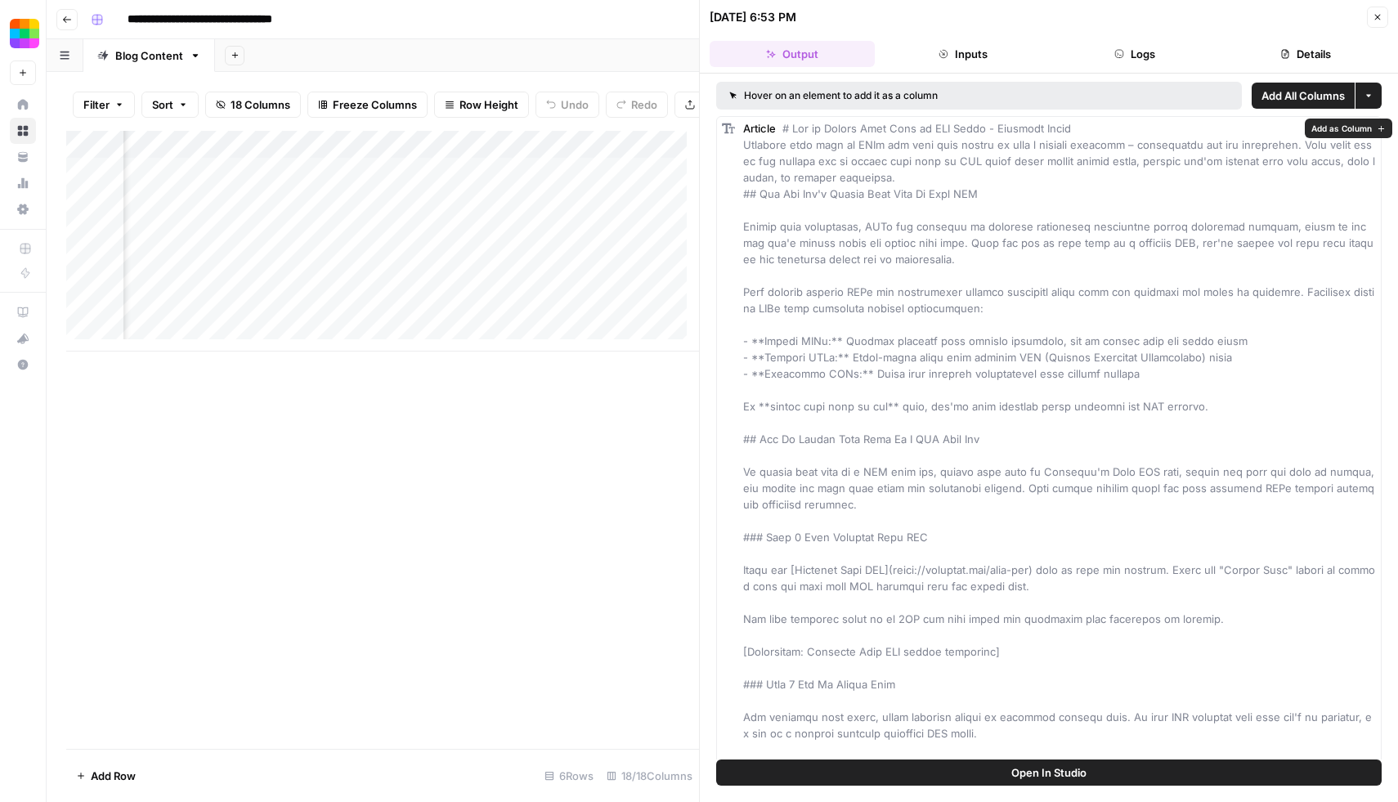
click at [1294, 61] on button "Details" at bounding box center [1306, 54] width 165 height 26
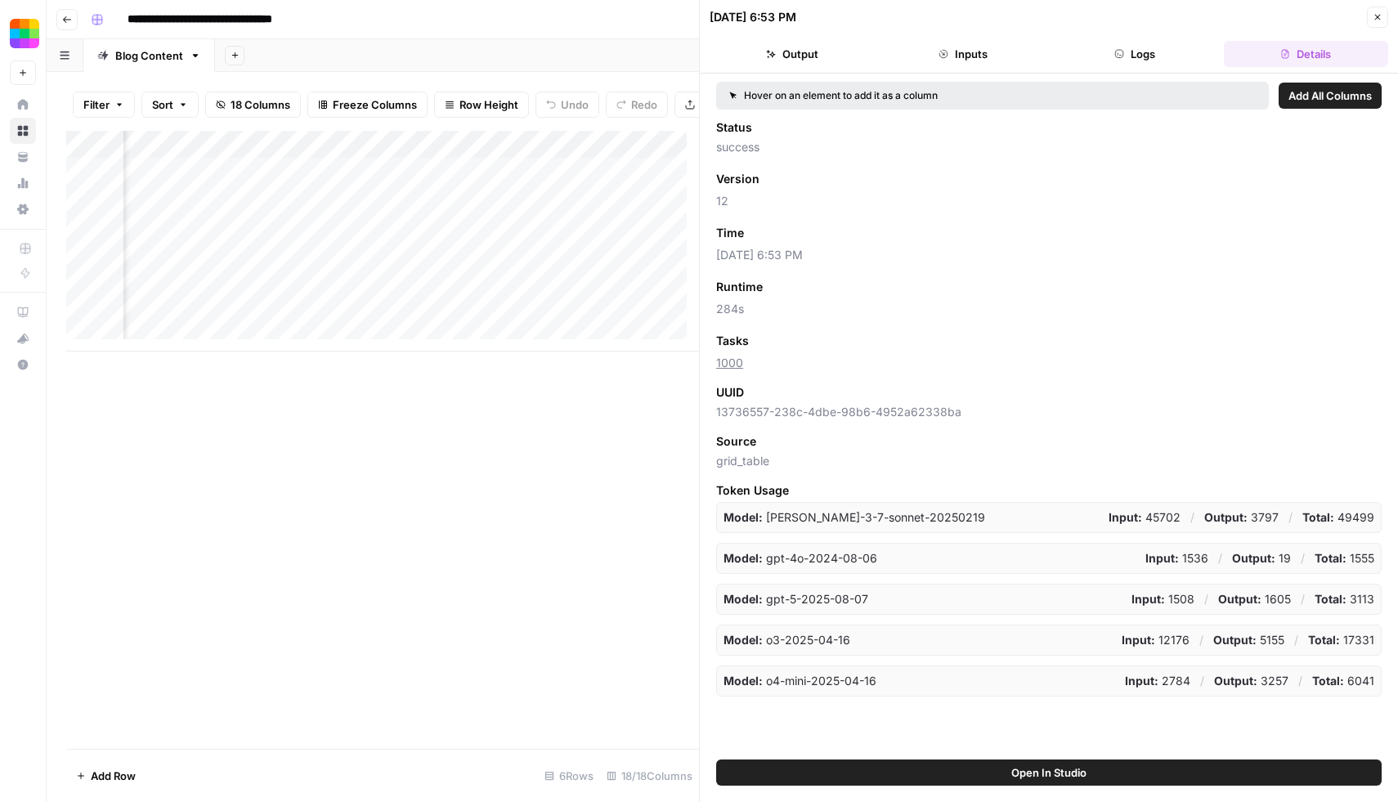
click at [1048, 774] on span "Open In Studio" at bounding box center [1049, 773] width 75 height 16
click at [1376, 12] on icon "button" at bounding box center [1378, 17] width 10 height 10
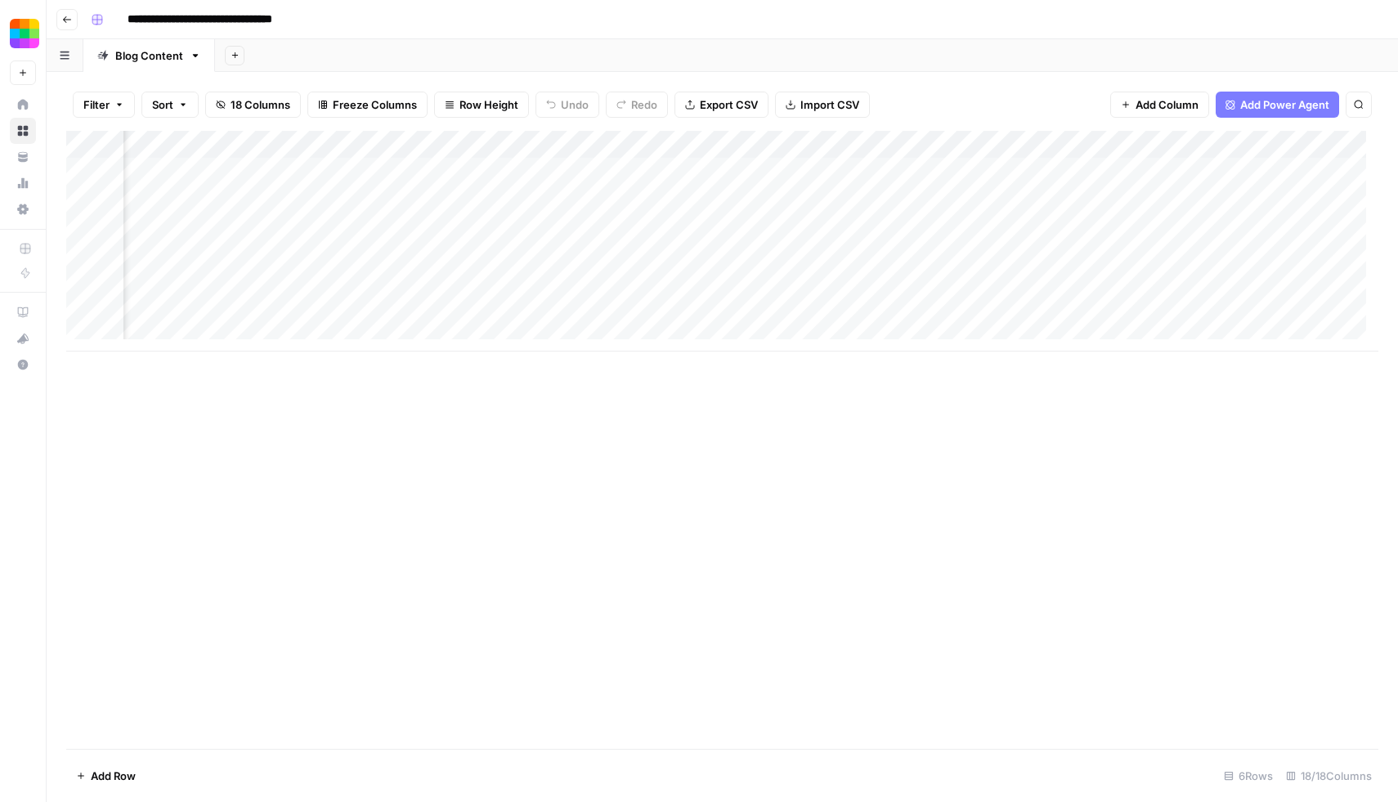
scroll to position [0, 1362]
click at [973, 258] on div "Add Column" at bounding box center [722, 241] width 1313 height 221
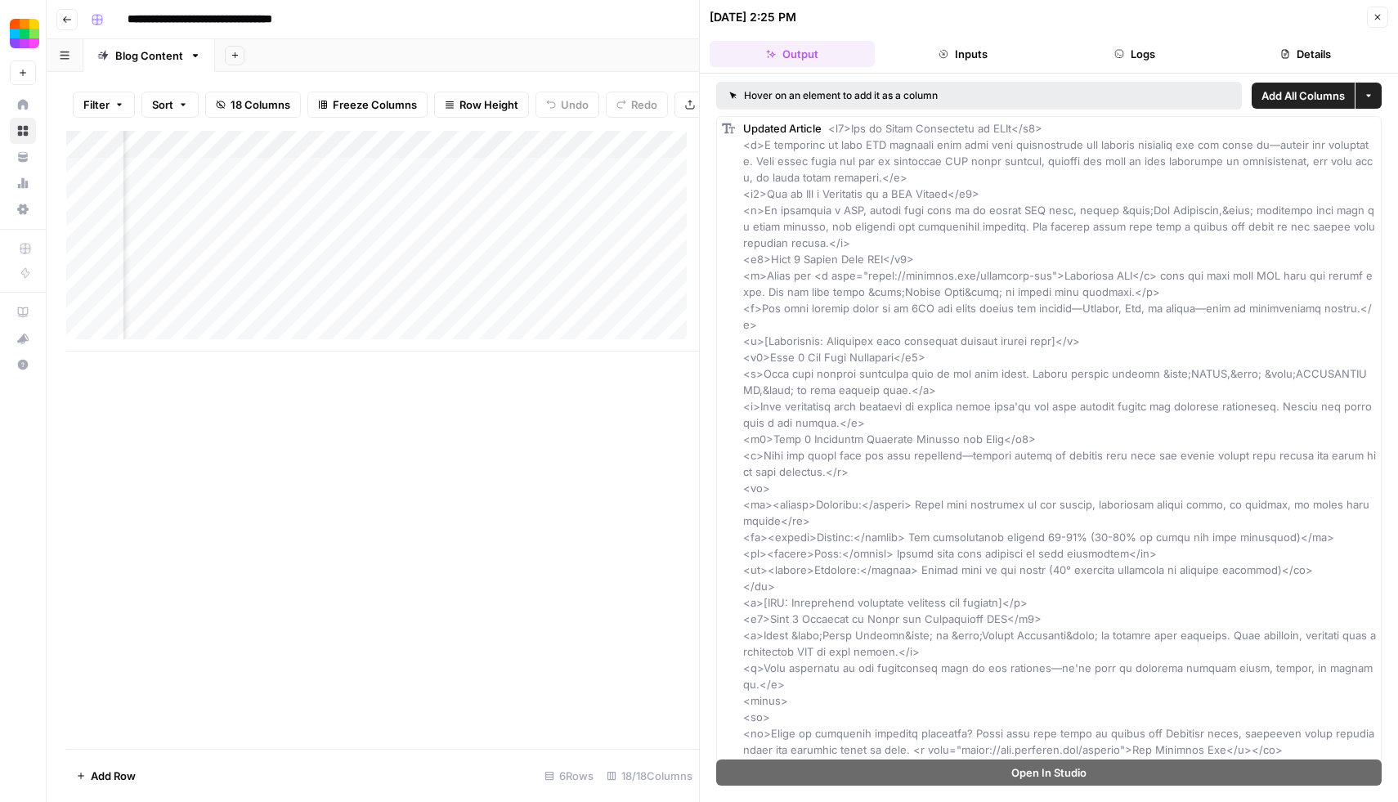
click at [1313, 46] on button "Details" at bounding box center [1306, 54] width 165 height 26
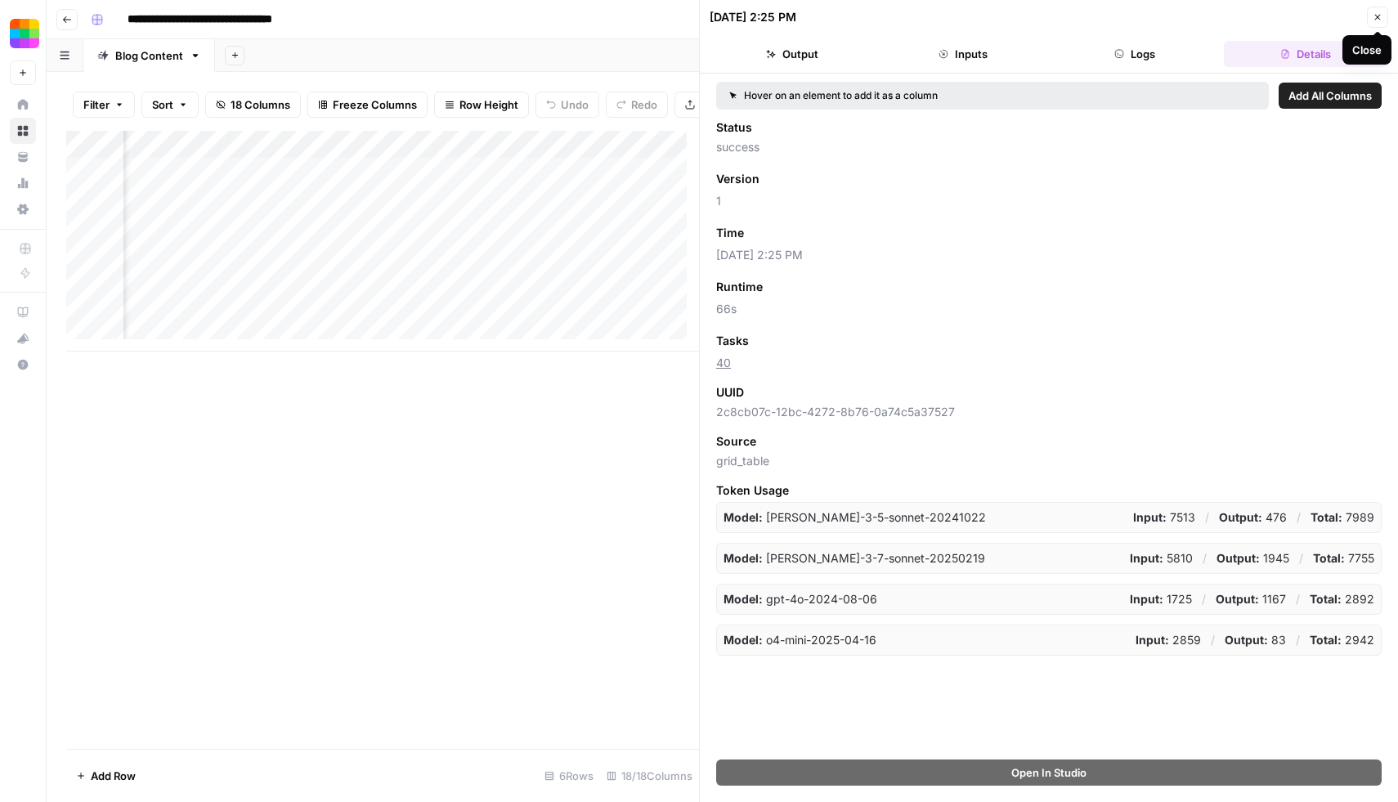
click at [1382, 17] on icon "button" at bounding box center [1378, 17] width 10 height 10
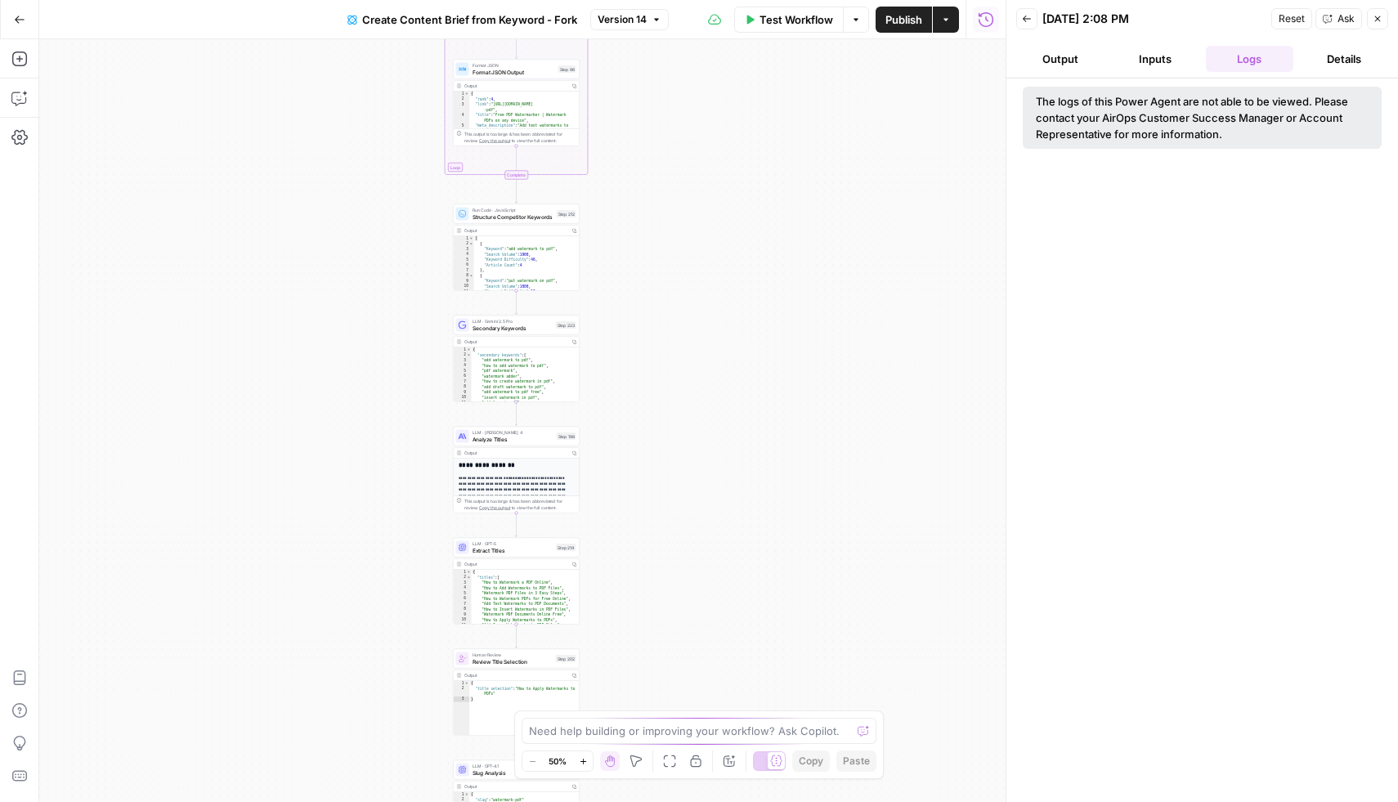
click at [587, 758] on icon "button" at bounding box center [583, 761] width 9 height 9
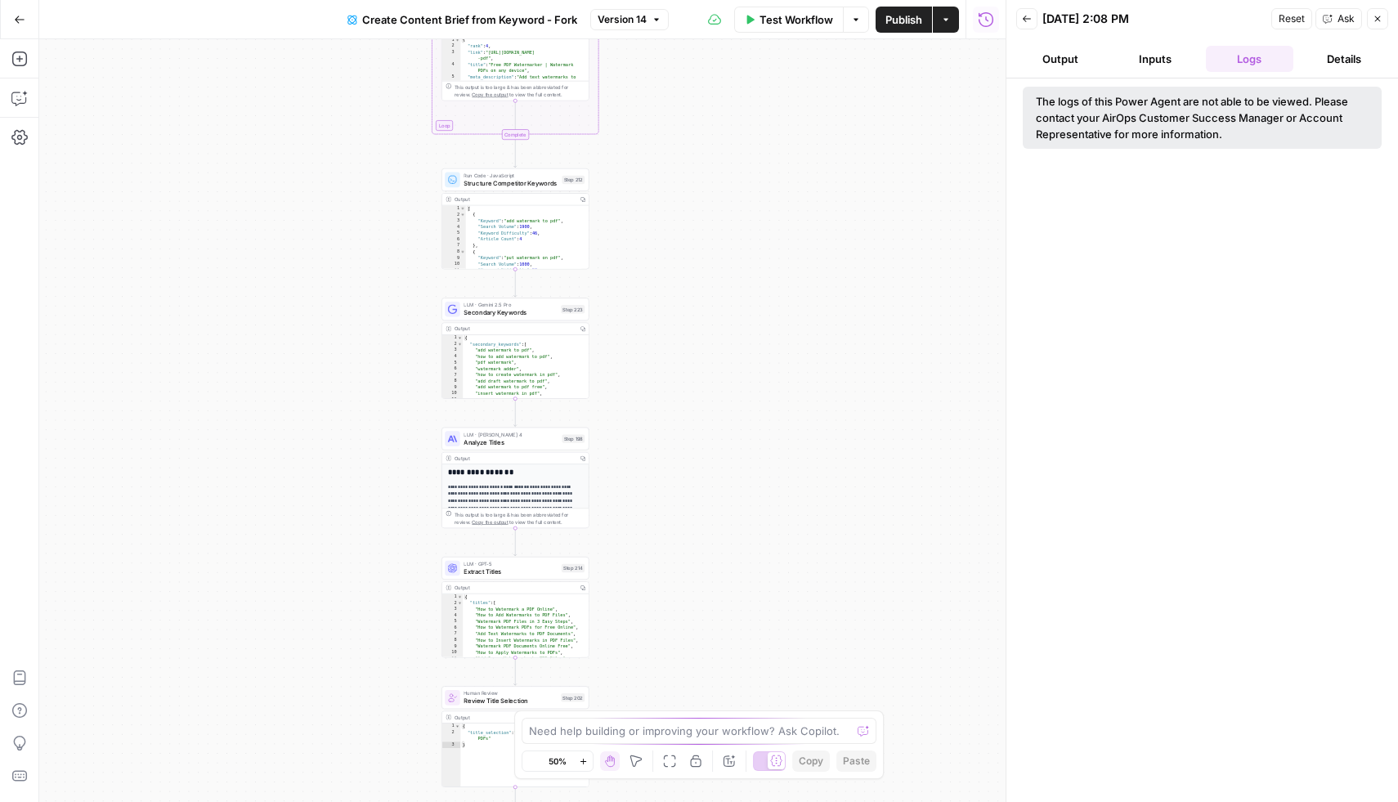
click at [587, 758] on icon "button" at bounding box center [583, 761] width 9 height 9
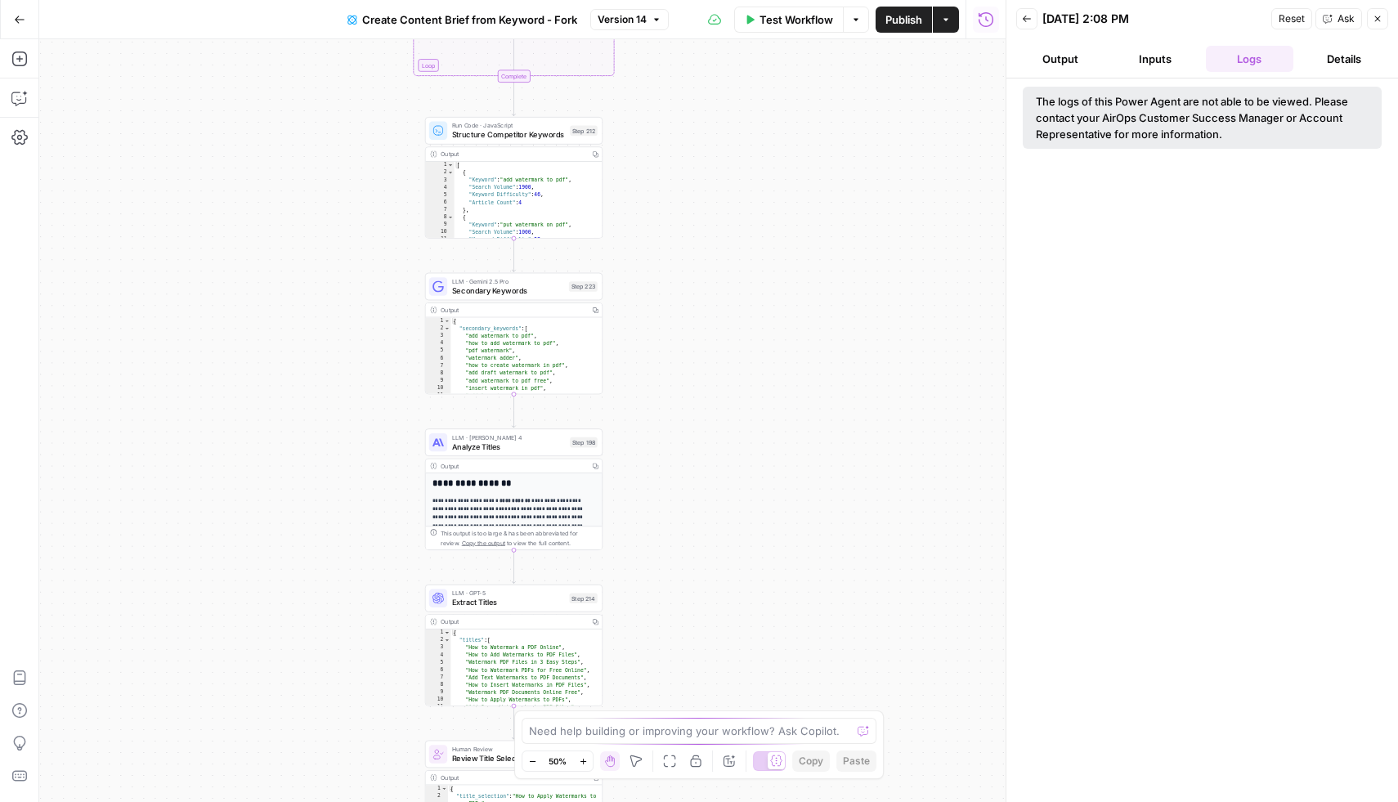
click at [587, 758] on icon "button" at bounding box center [583, 761] width 9 height 9
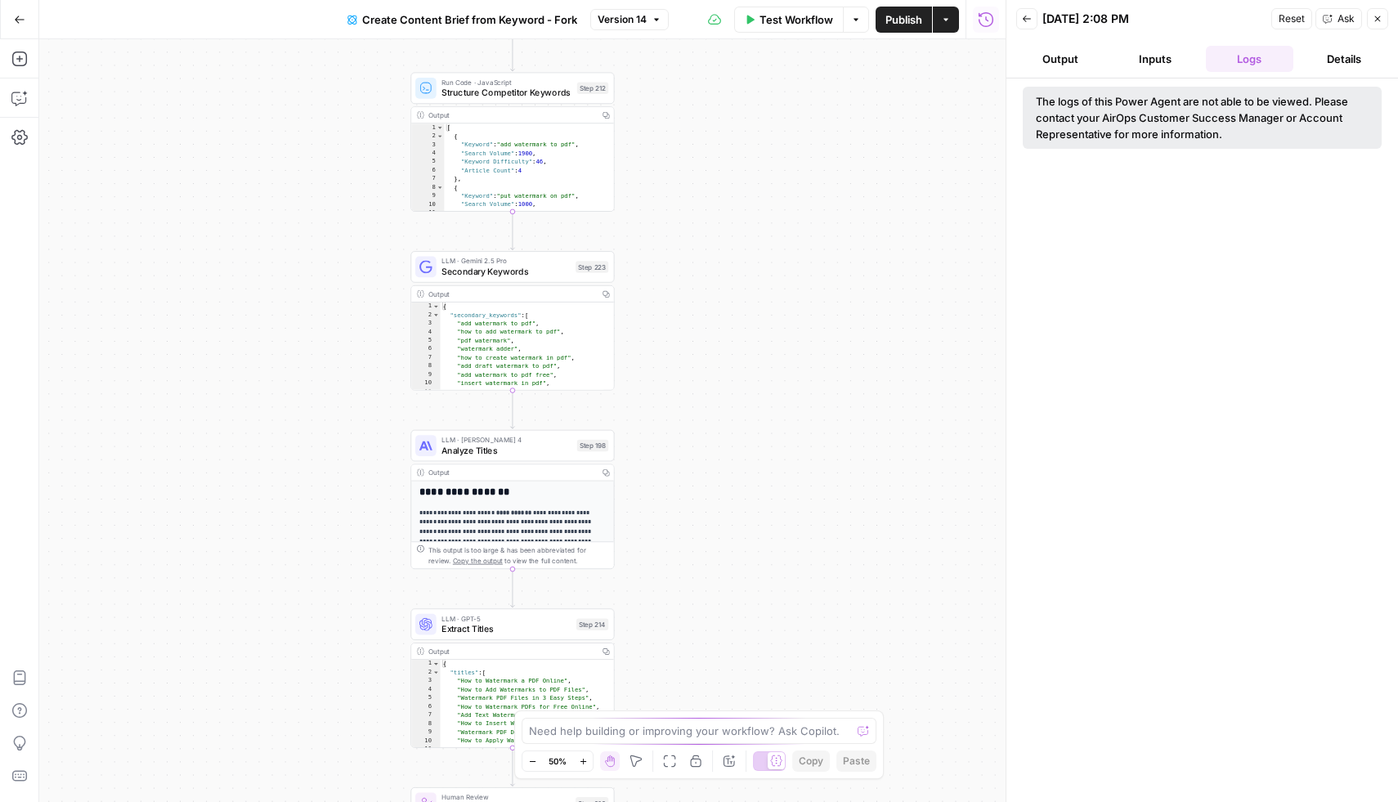
click at [587, 758] on icon "button" at bounding box center [583, 761] width 9 height 9
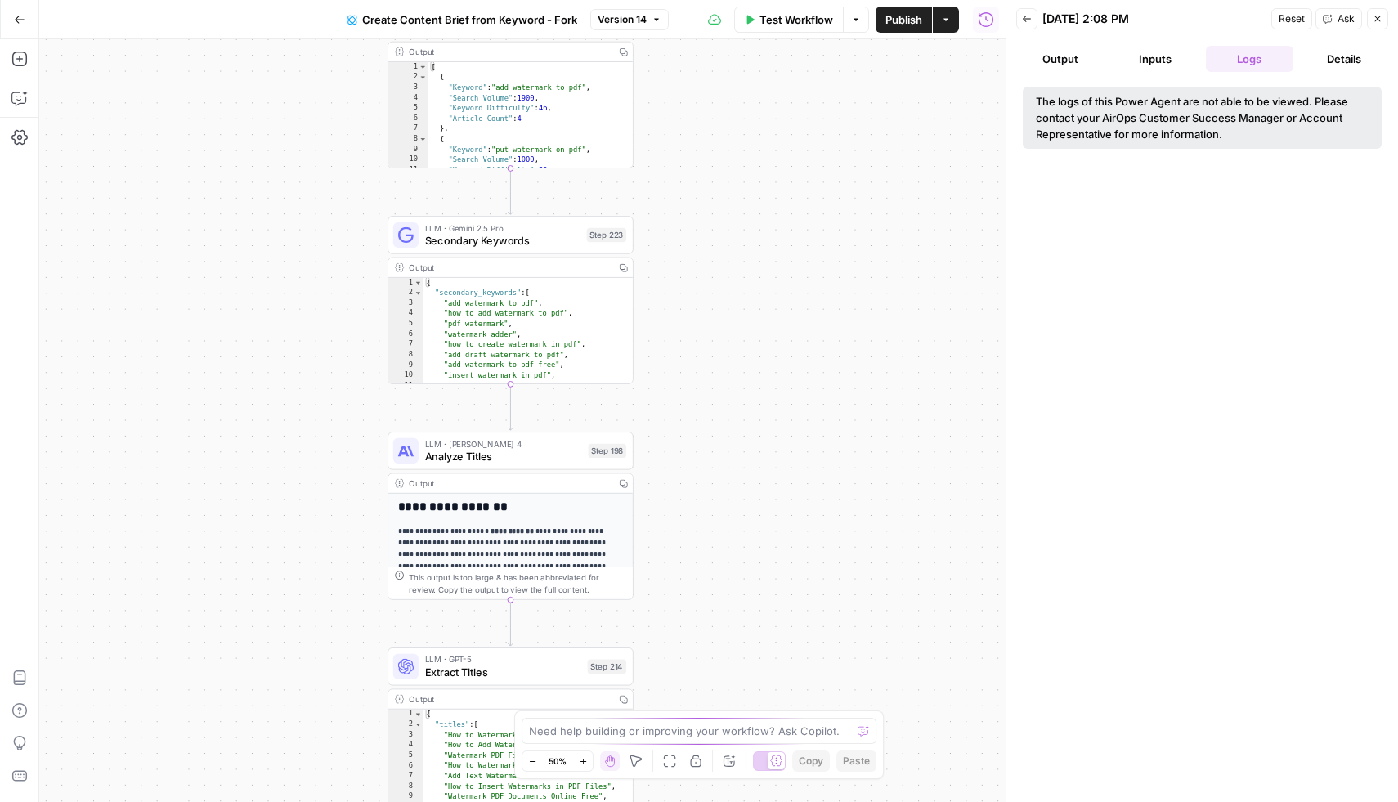
click at [587, 758] on icon "button" at bounding box center [583, 761] width 9 height 9
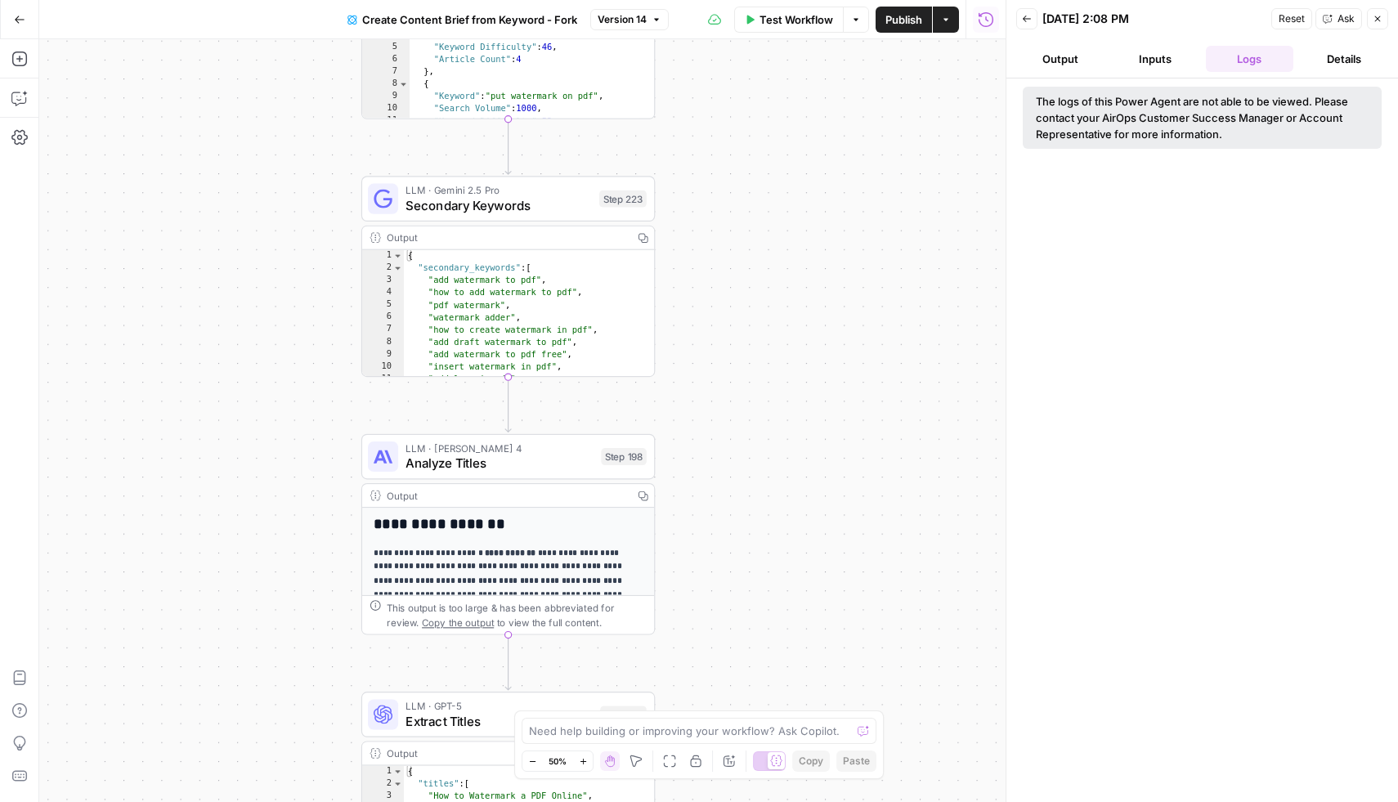
click at [587, 758] on icon "button" at bounding box center [583, 761] width 9 height 9
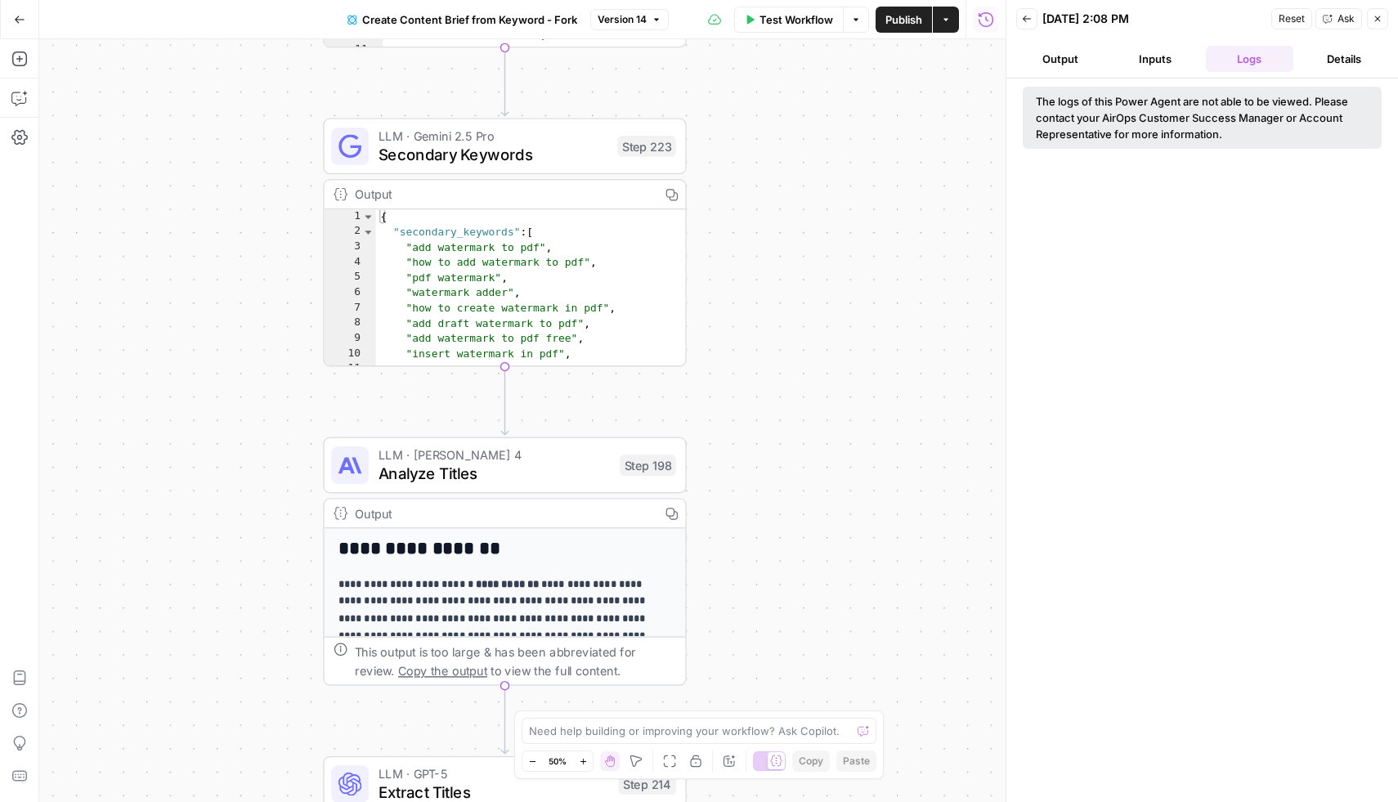
click at [587, 758] on icon "button" at bounding box center [583, 761] width 9 height 9
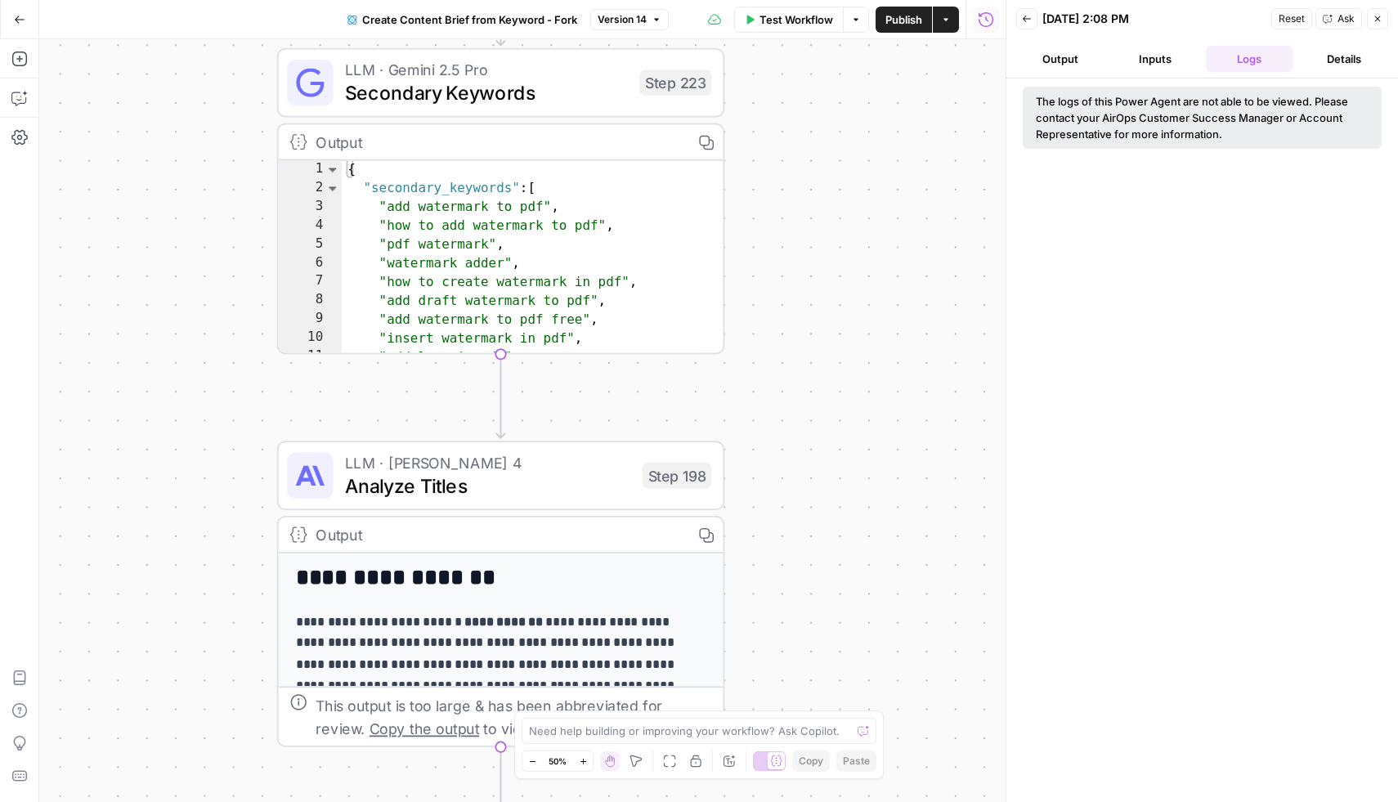
click at [587, 758] on icon "button" at bounding box center [583, 761] width 9 height 9
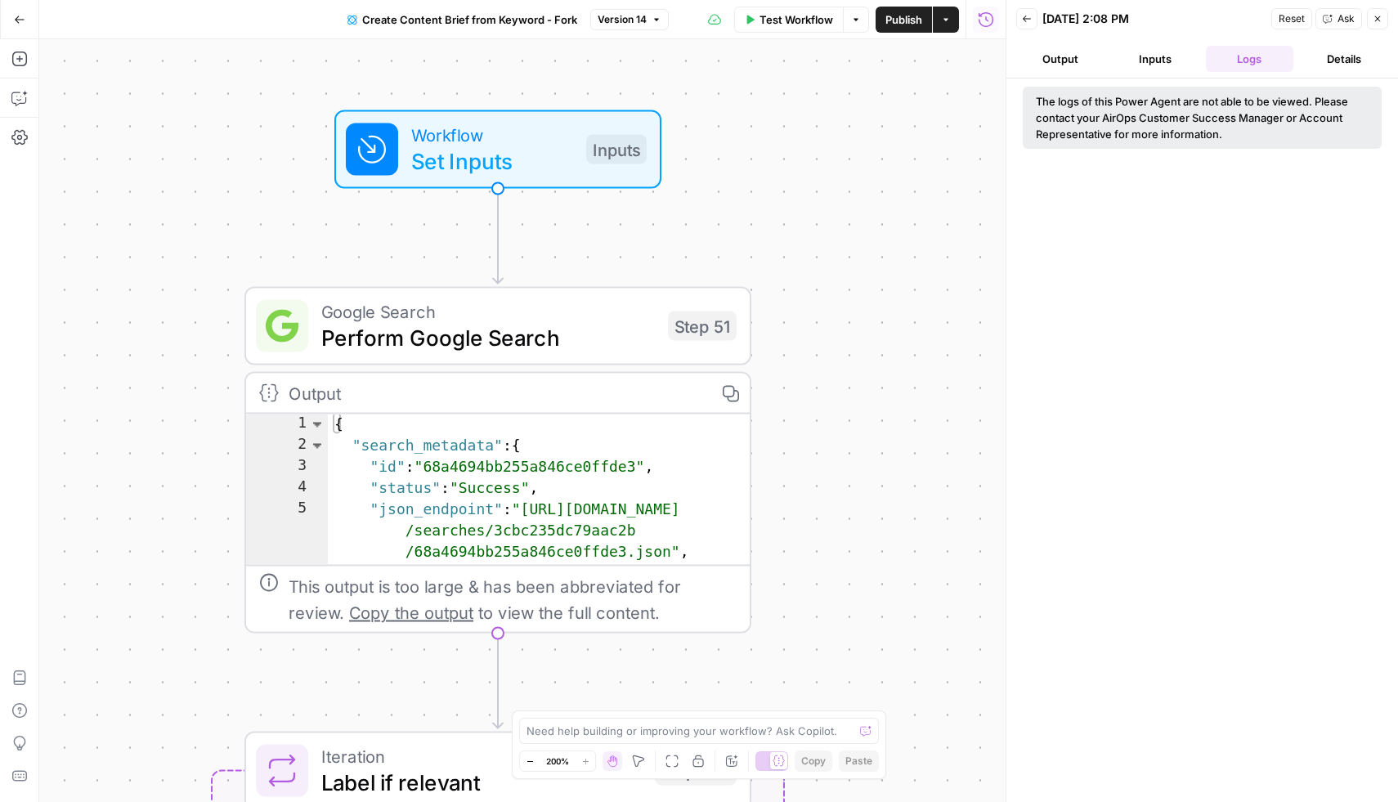
click at [1377, 20] on icon "button" at bounding box center [1378, 19] width 10 height 10
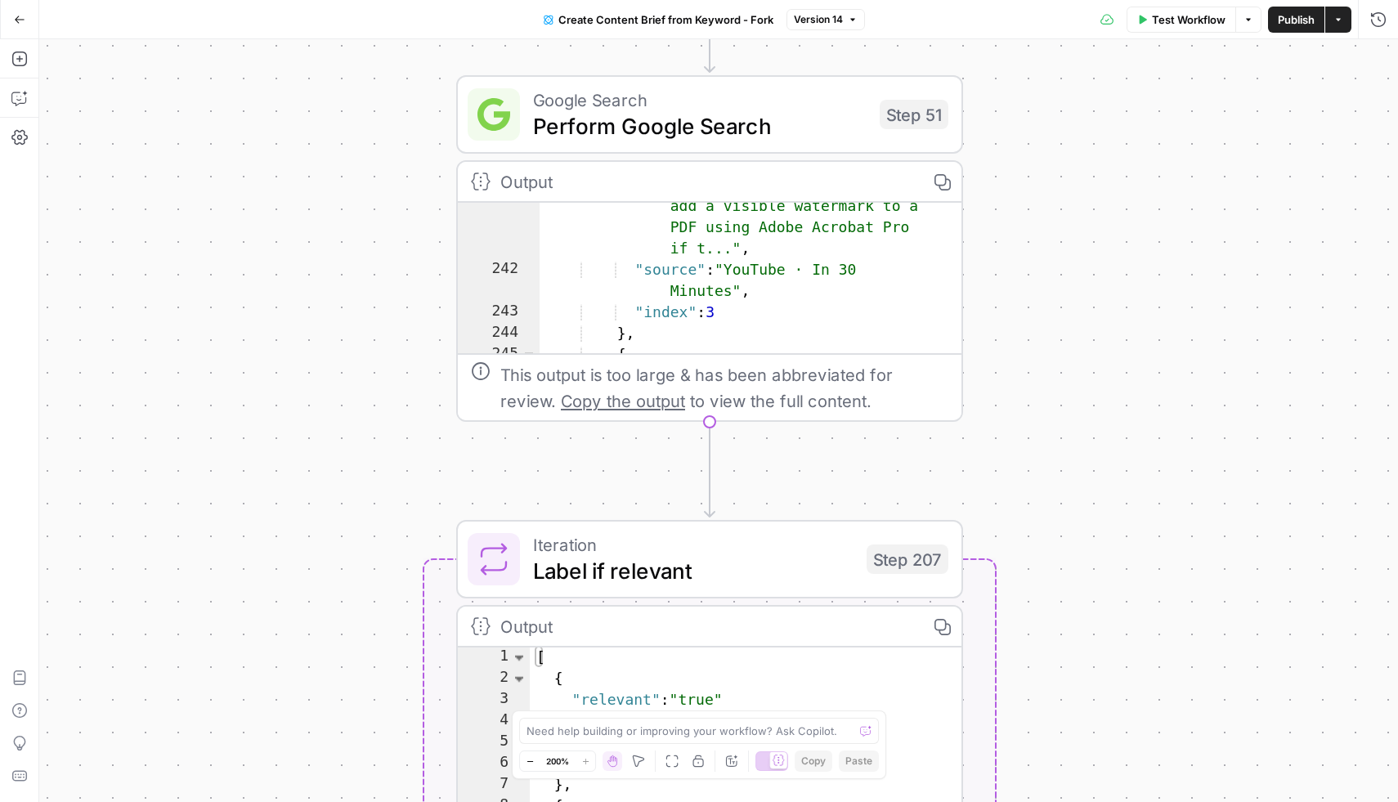
scroll to position [5126, 0]
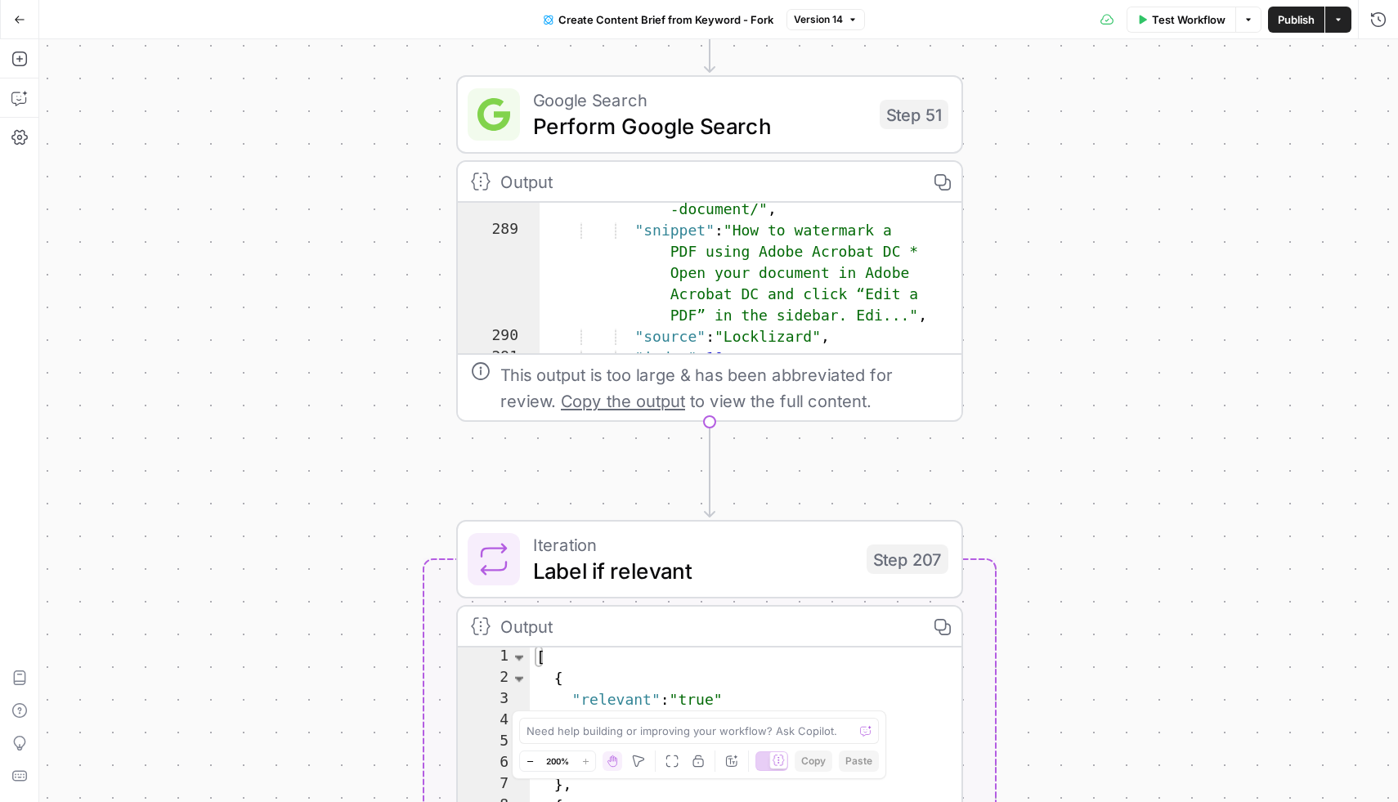
click at [591, 404] on span "Copy the output" at bounding box center [623, 401] width 124 height 20
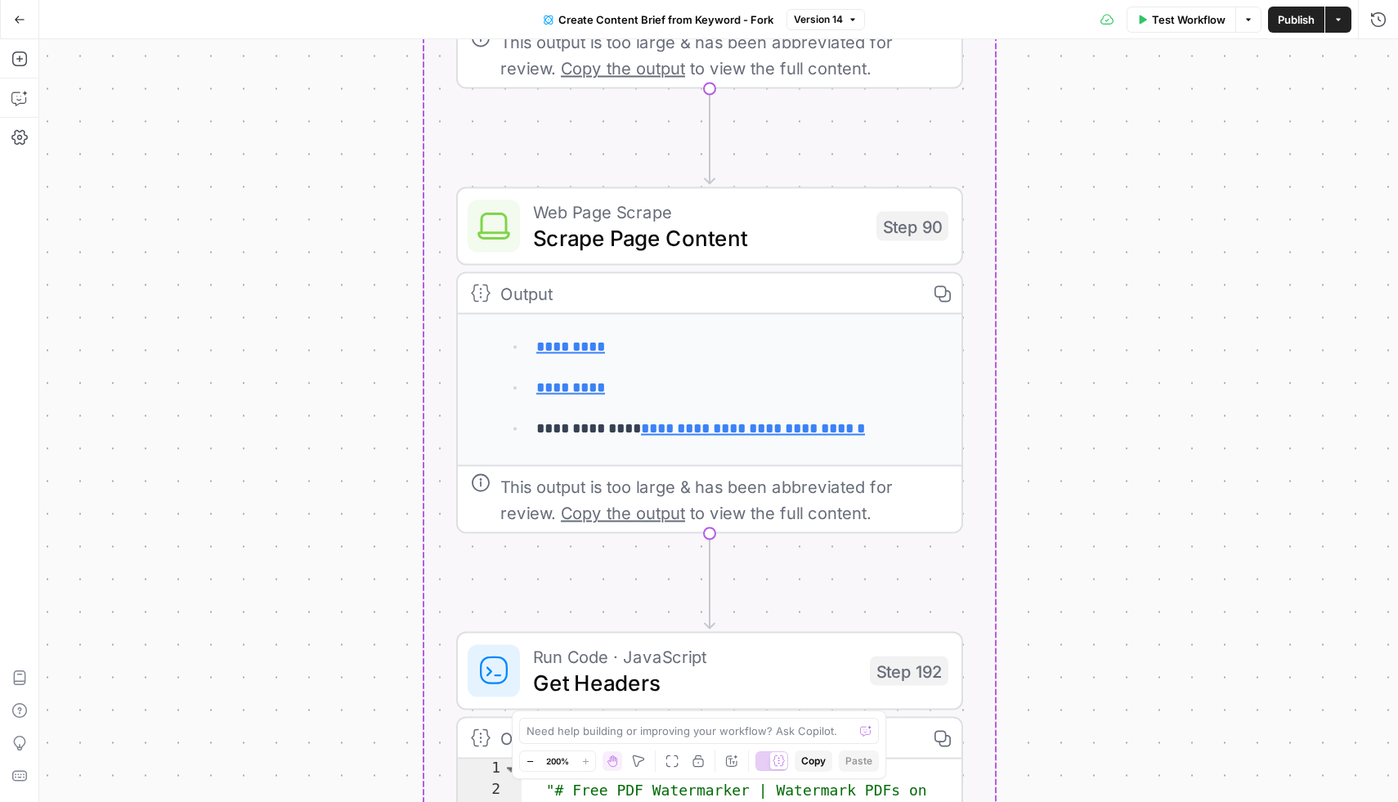
scroll to position [0, 0]
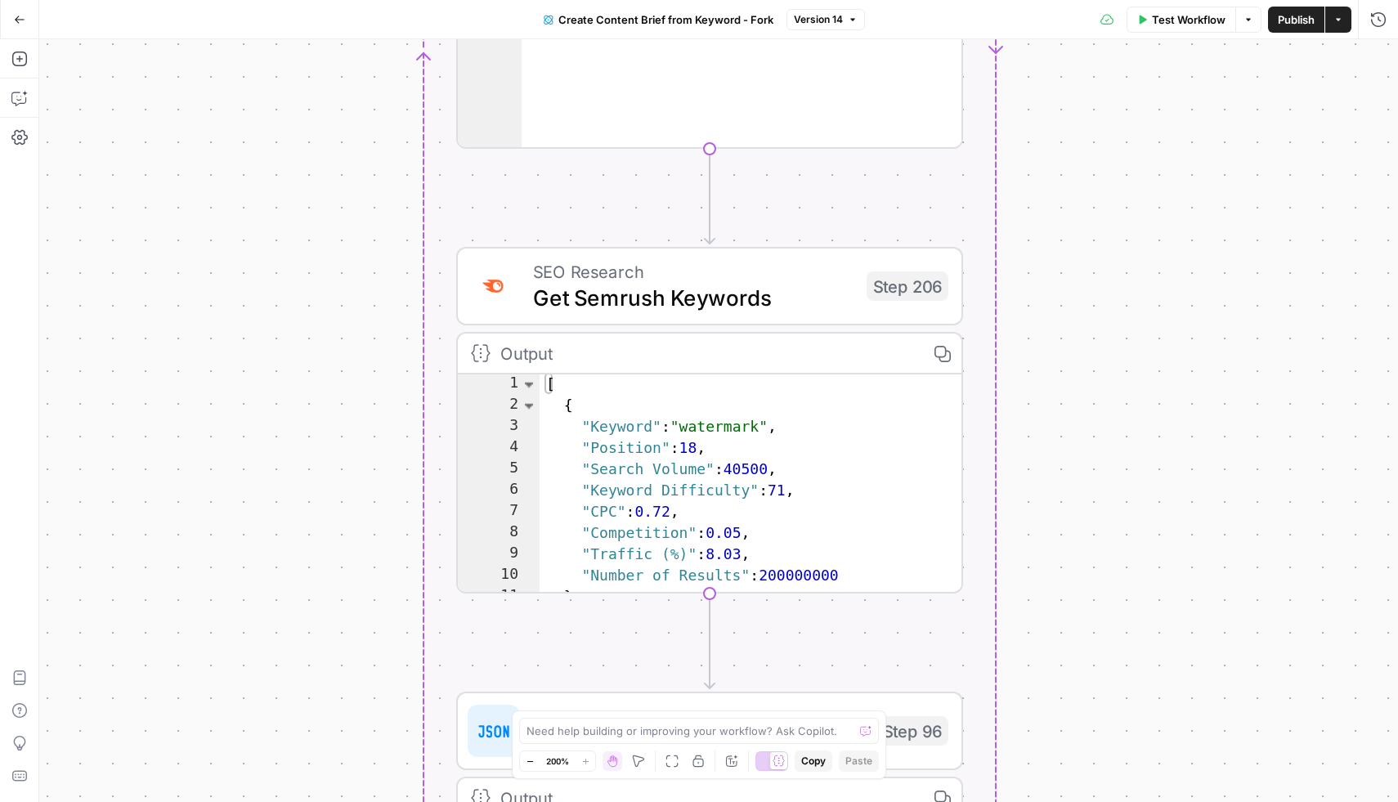
click at [754, 414] on div "[ { "Keyword" : "watermark" , "Position" : 18 , "Search Volume" : 40500 , "Keyw…" at bounding box center [739, 506] width 399 height 263
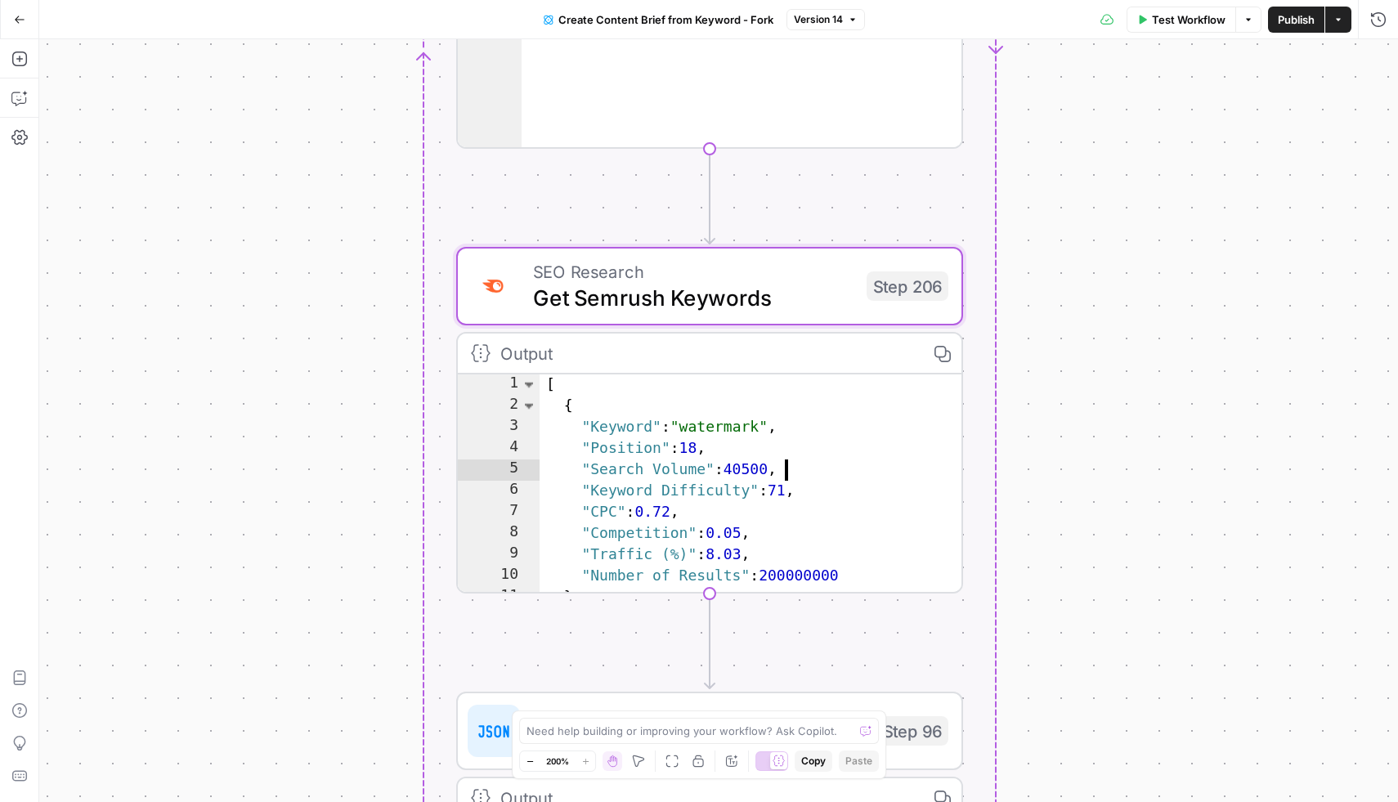
click at [728, 425] on div "[ { "Keyword" : "watermark" , "Position" : 18 , "Search Volume" : 40500 , "Keyw…" at bounding box center [739, 506] width 399 height 263
click at [706, 424] on div "[ { "Keyword" : "watermark" , "Position" : 18 , "Search Volume" : 40500 , "Keyw…" at bounding box center [739, 506] width 399 height 263
click at [694, 450] on div "[ { "Keyword" : "watermark" , "Position" : 18 , "Search Volume" : 40500 , "Keyw…" at bounding box center [739, 506] width 399 height 263
click at [703, 431] on div "[ { "Keyword" : "watermark" , "Position" : 18 , "Search Volume" : 40500 , "Keyw…" at bounding box center [739, 506] width 399 height 263
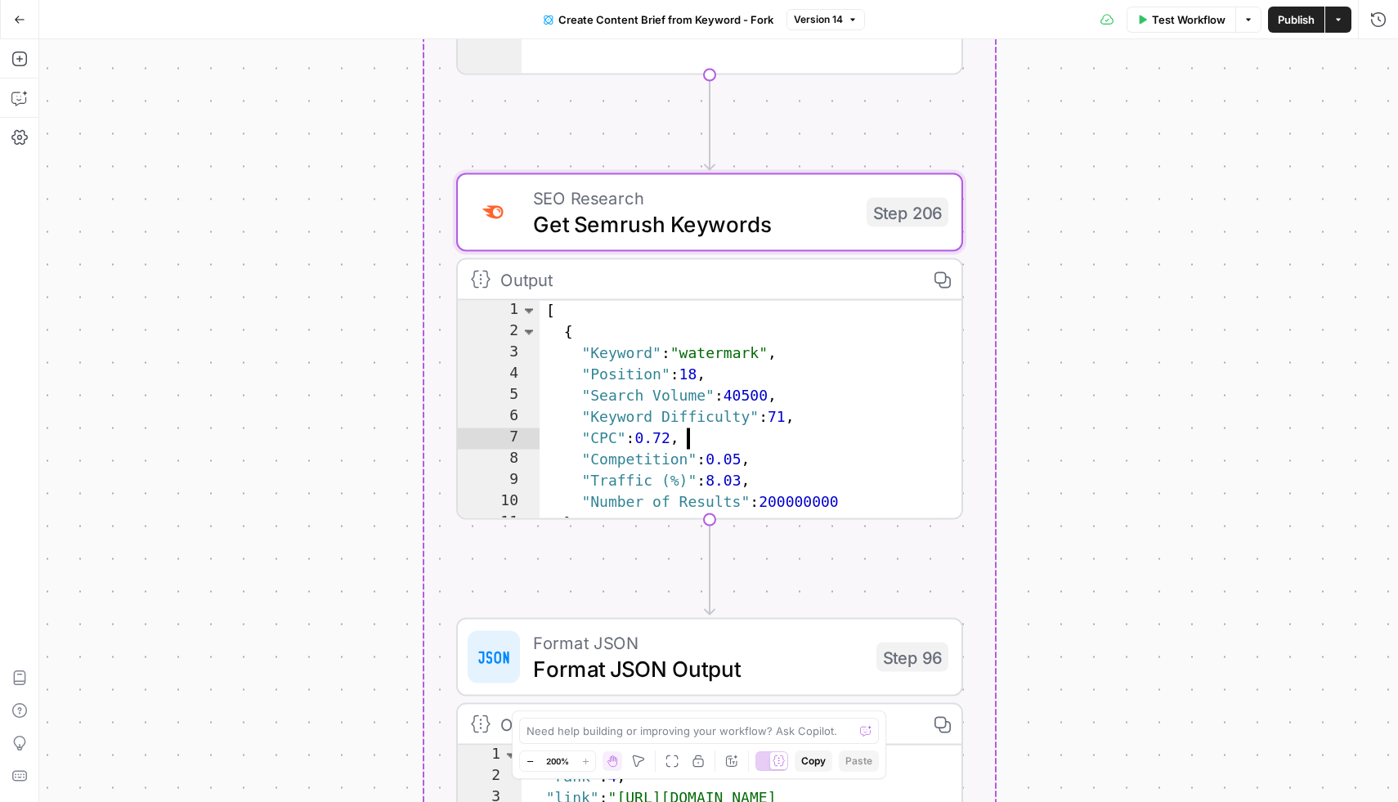
click at [649, 367] on div "[ { "Keyword" : "watermark" , "Position" : 18 , "Search Volume" : 40500 , "Keyw…" at bounding box center [739, 432] width 399 height 263
click at [720, 349] on div "[ { "Keyword" : "watermark" , "Position" : 18 , "Search Volume" : 40500 , "Keyw…" at bounding box center [739, 432] width 399 height 263
click at [736, 352] on div "[ { "Keyword" : "watermark" , "Position" : 18 , "Search Volume" : 40500 , "Keyw…" at bounding box center [739, 432] width 399 height 263
type textarea "**********"
click at [658, 223] on span "Get Semrush Keywords" at bounding box center [693, 224] width 321 height 33
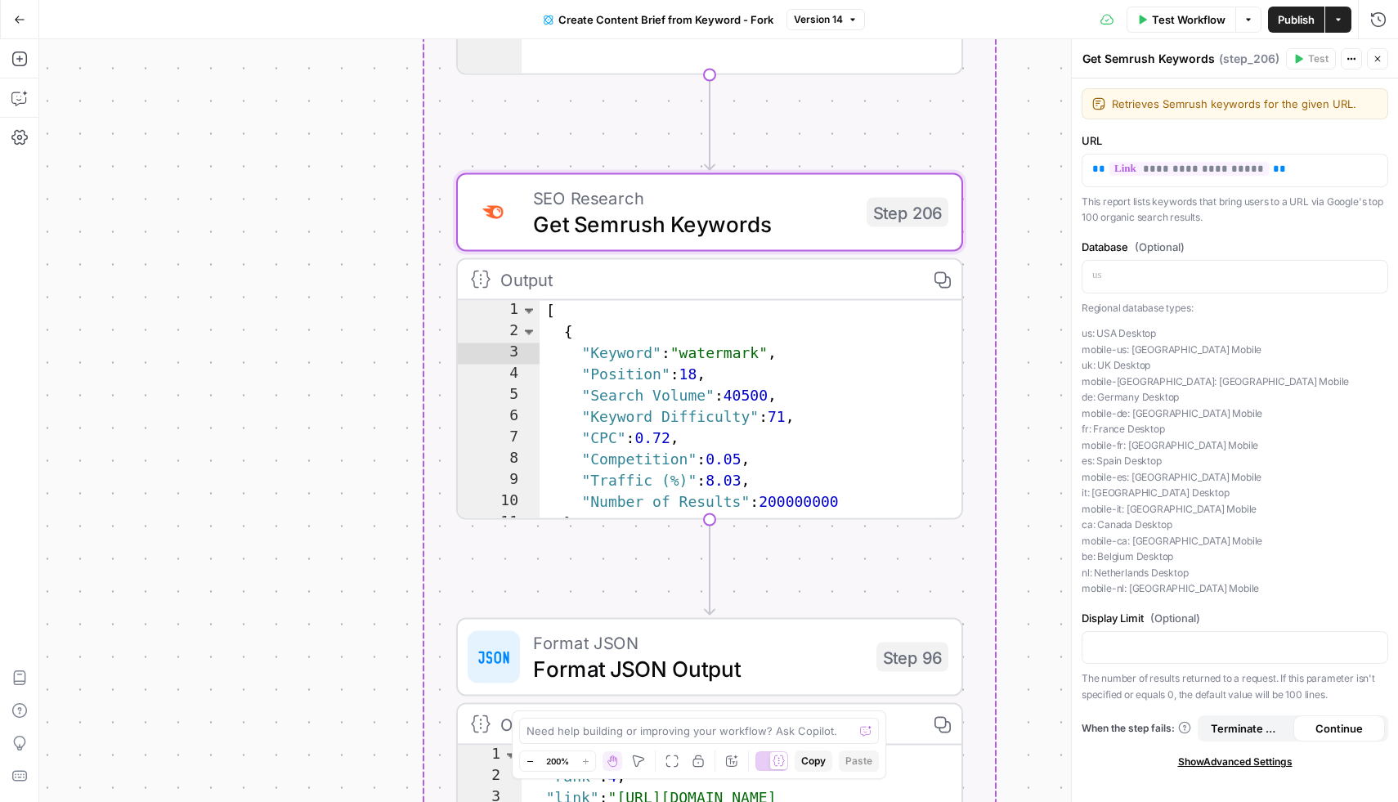
click at [1261, 767] on span "Show Advanced Settings" at bounding box center [1235, 762] width 114 height 15
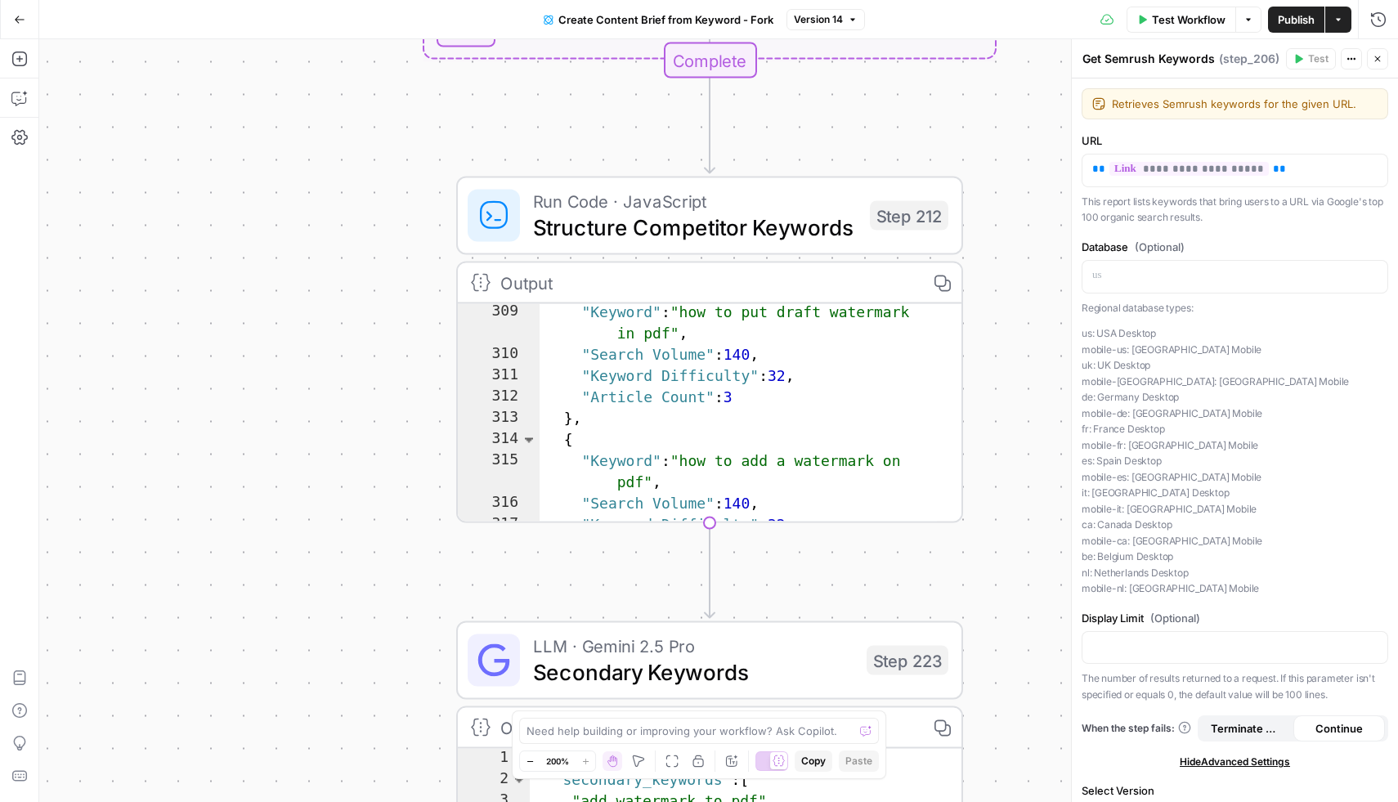
scroll to position [3456, 0]
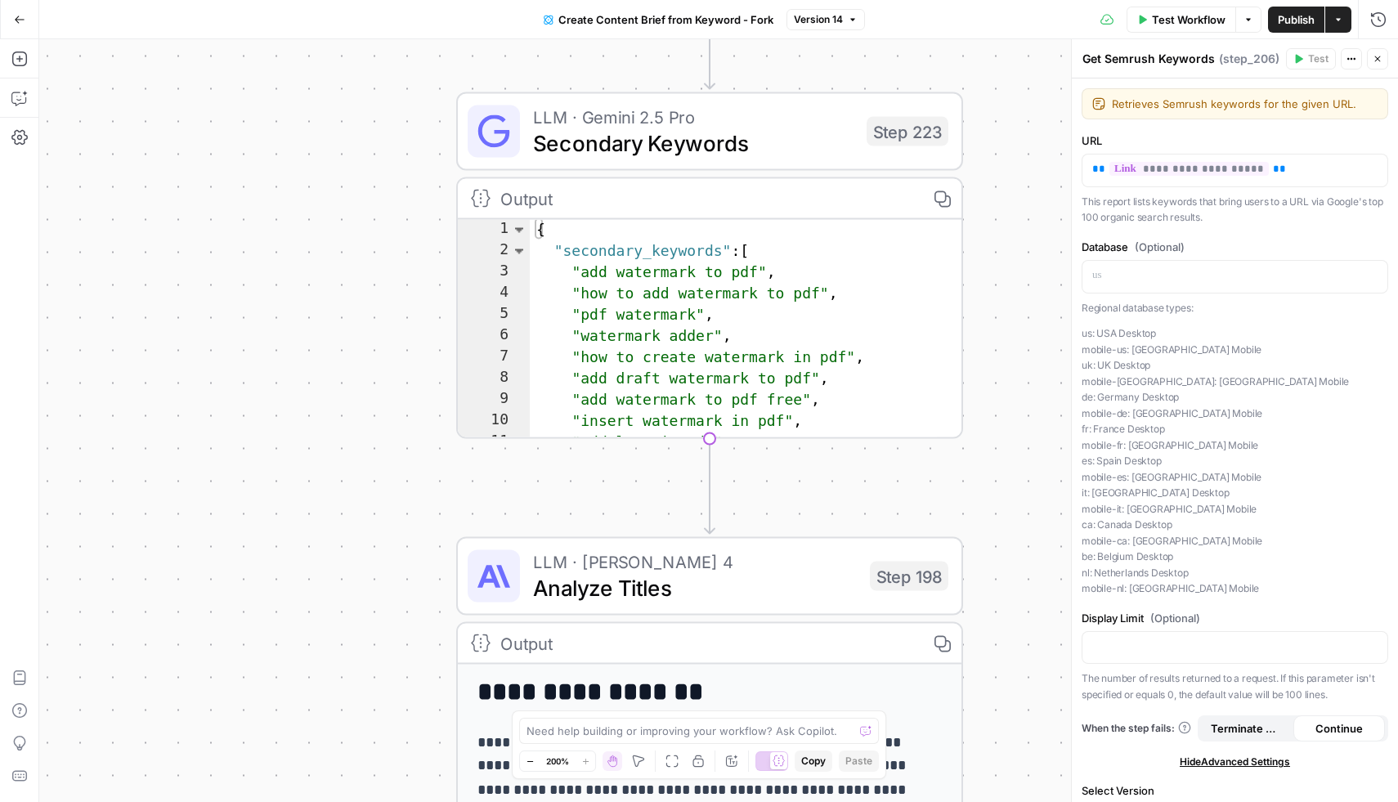
click at [700, 148] on span "Secondary Keywords" at bounding box center [693, 143] width 321 height 33
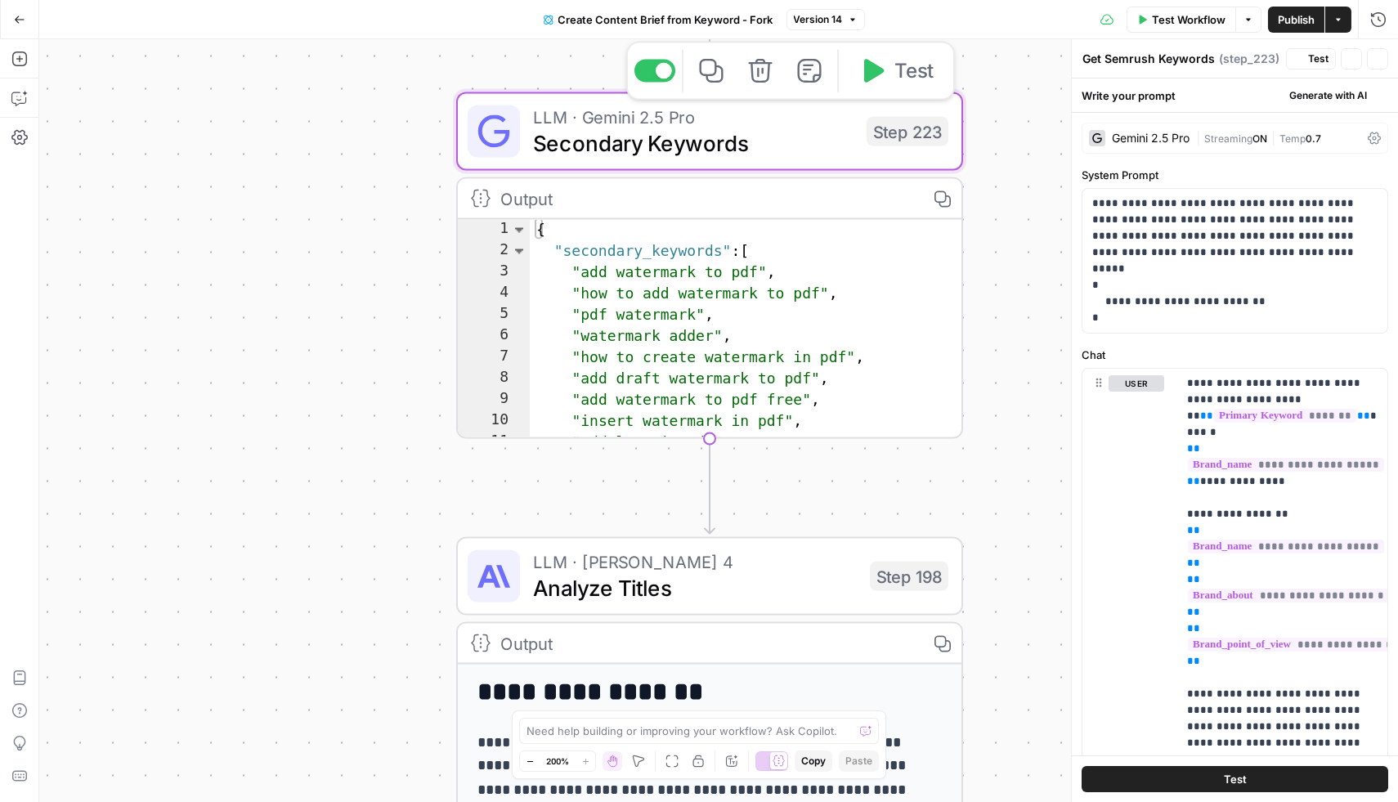
type textarea "Secondary Keywords"
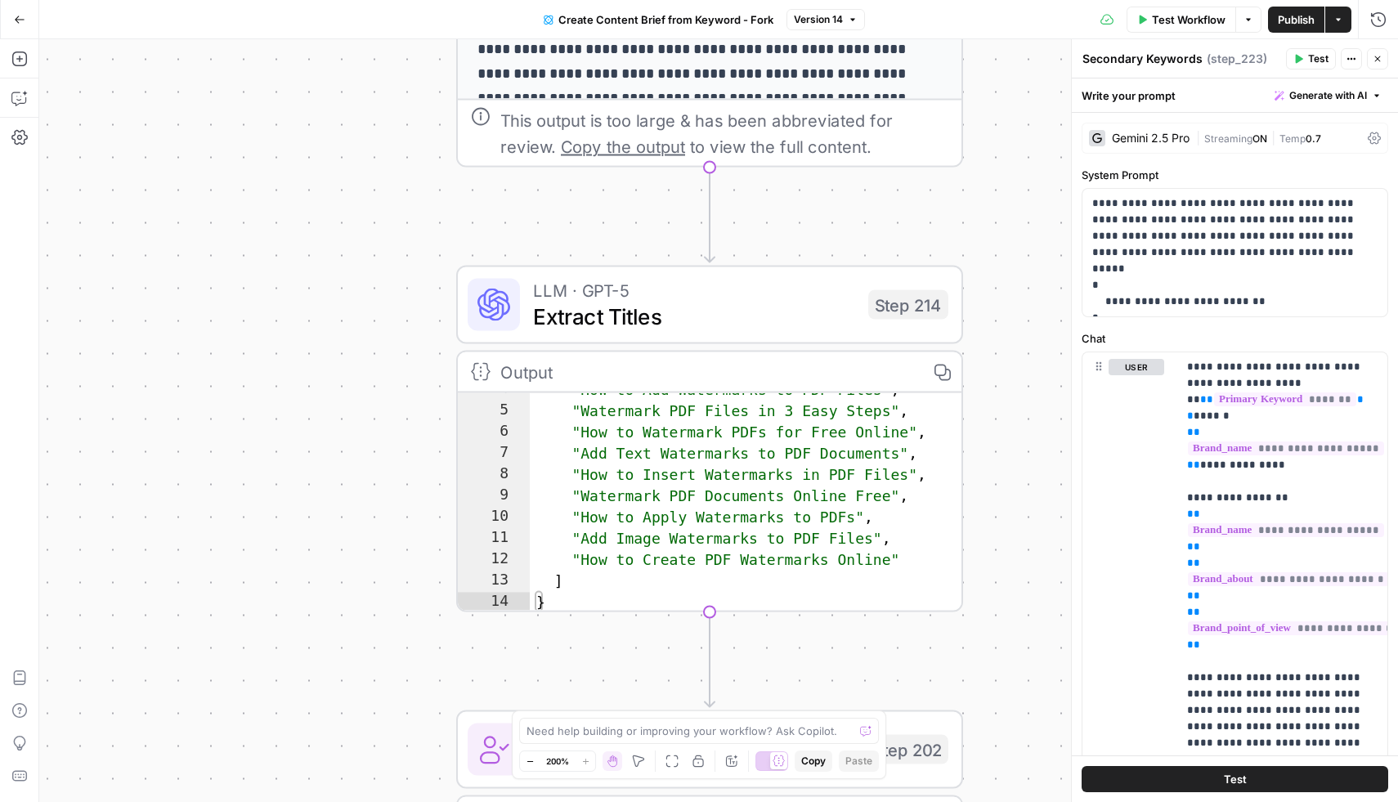
scroll to position [38, 0]
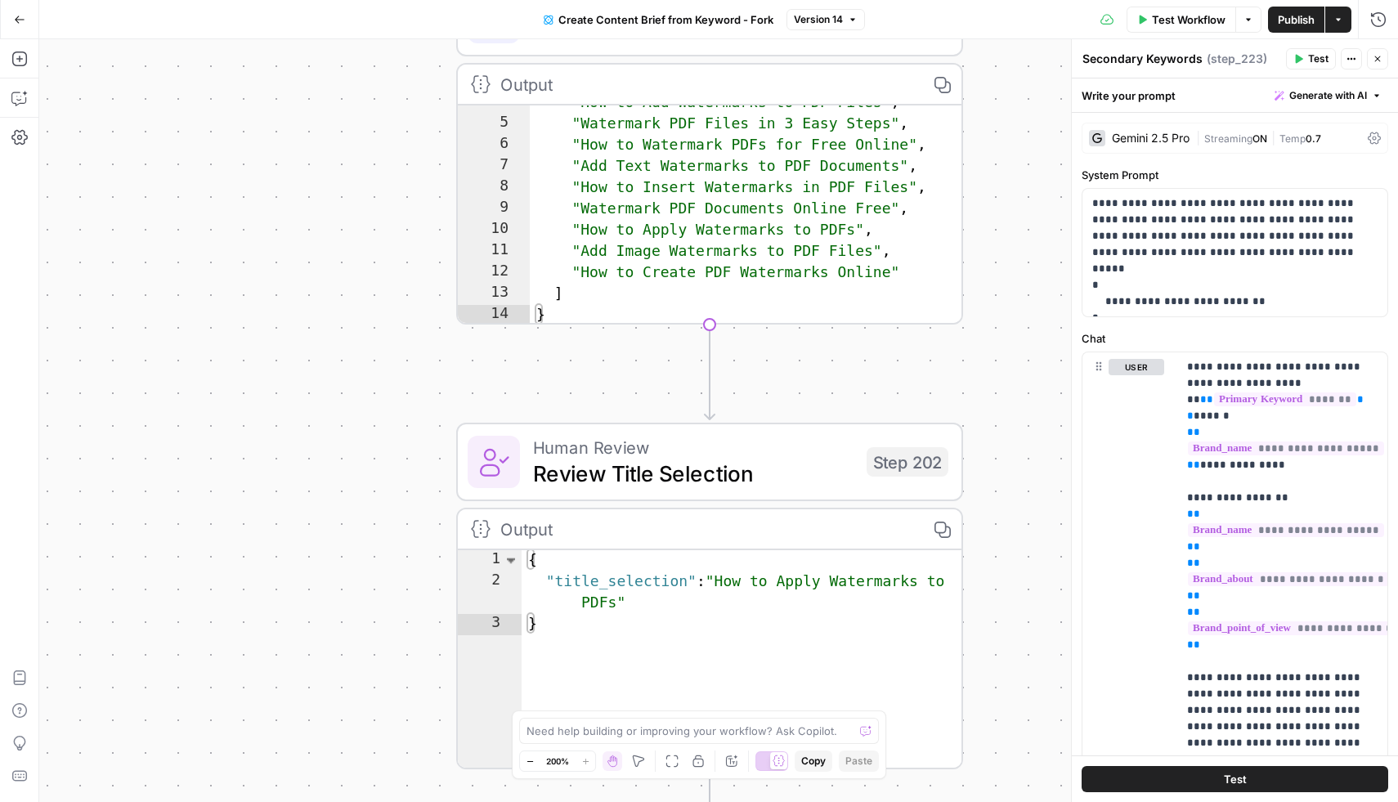
click at [336, 506] on div "Workflow Set Inputs Inputs Google Search Perform Google Search Step 51 Output C…" at bounding box center [718, 420] width 1359 height 763
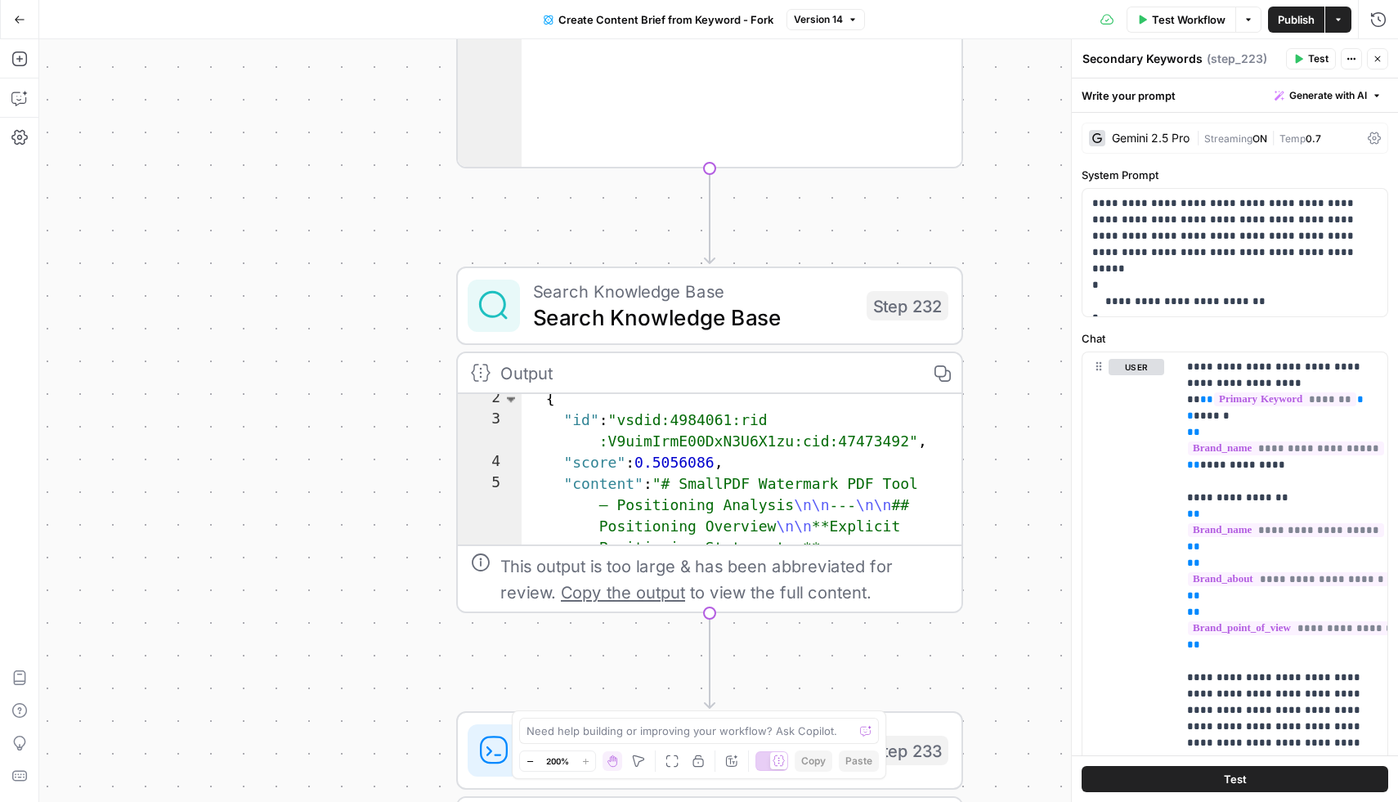
scroll to position [50, 0]
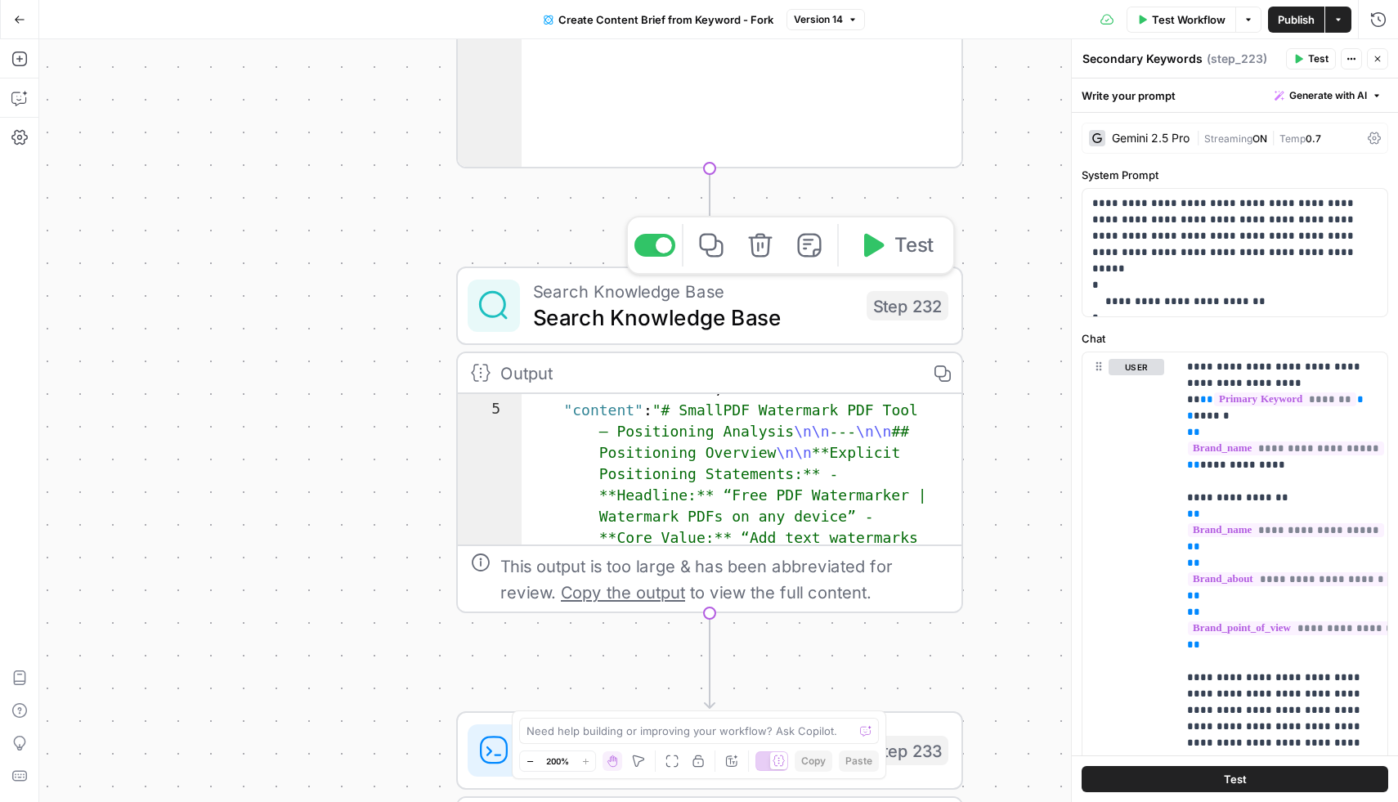
click at [665, 330] on span "Search Knowledge Base" at bounding box center [693, 317] width 321 height 33
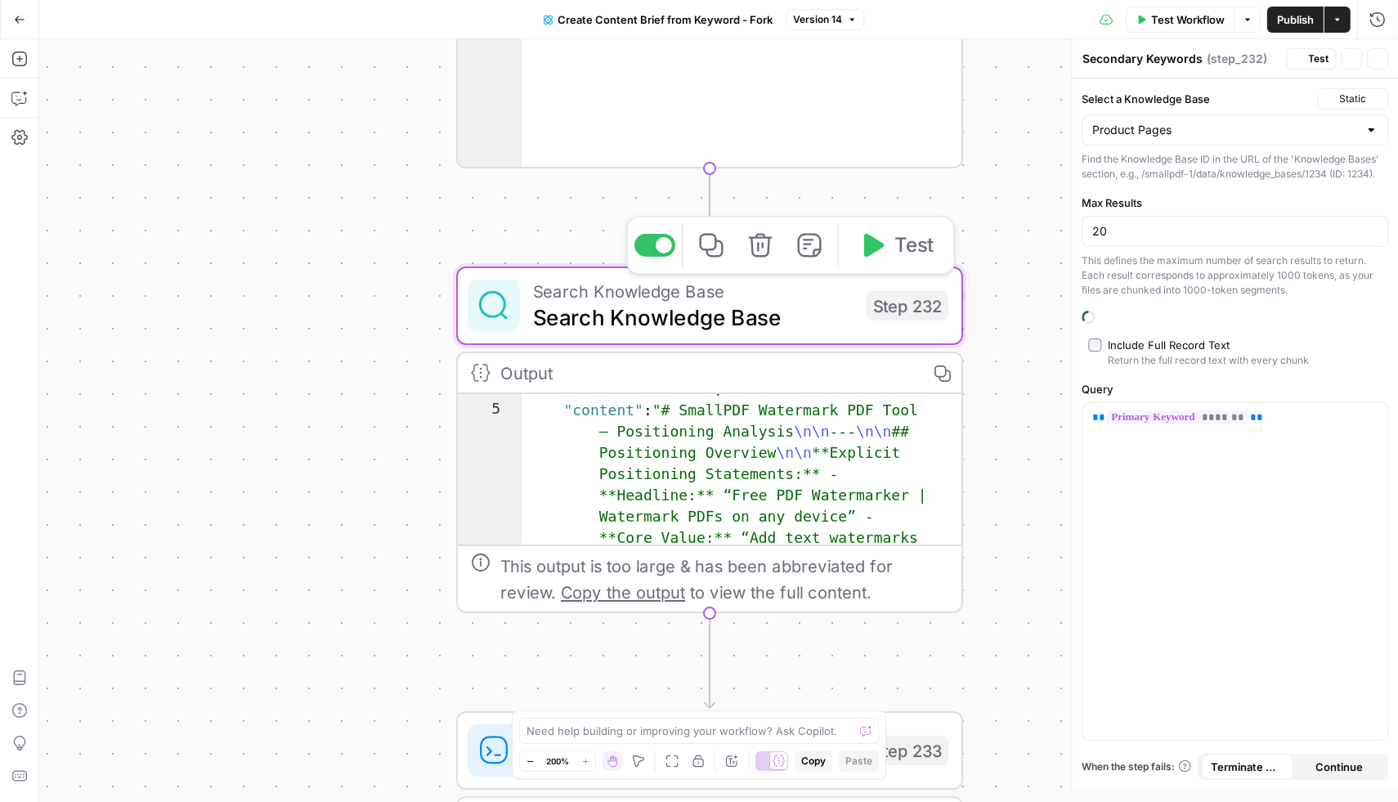
type textarea "Search Knowledge Base"
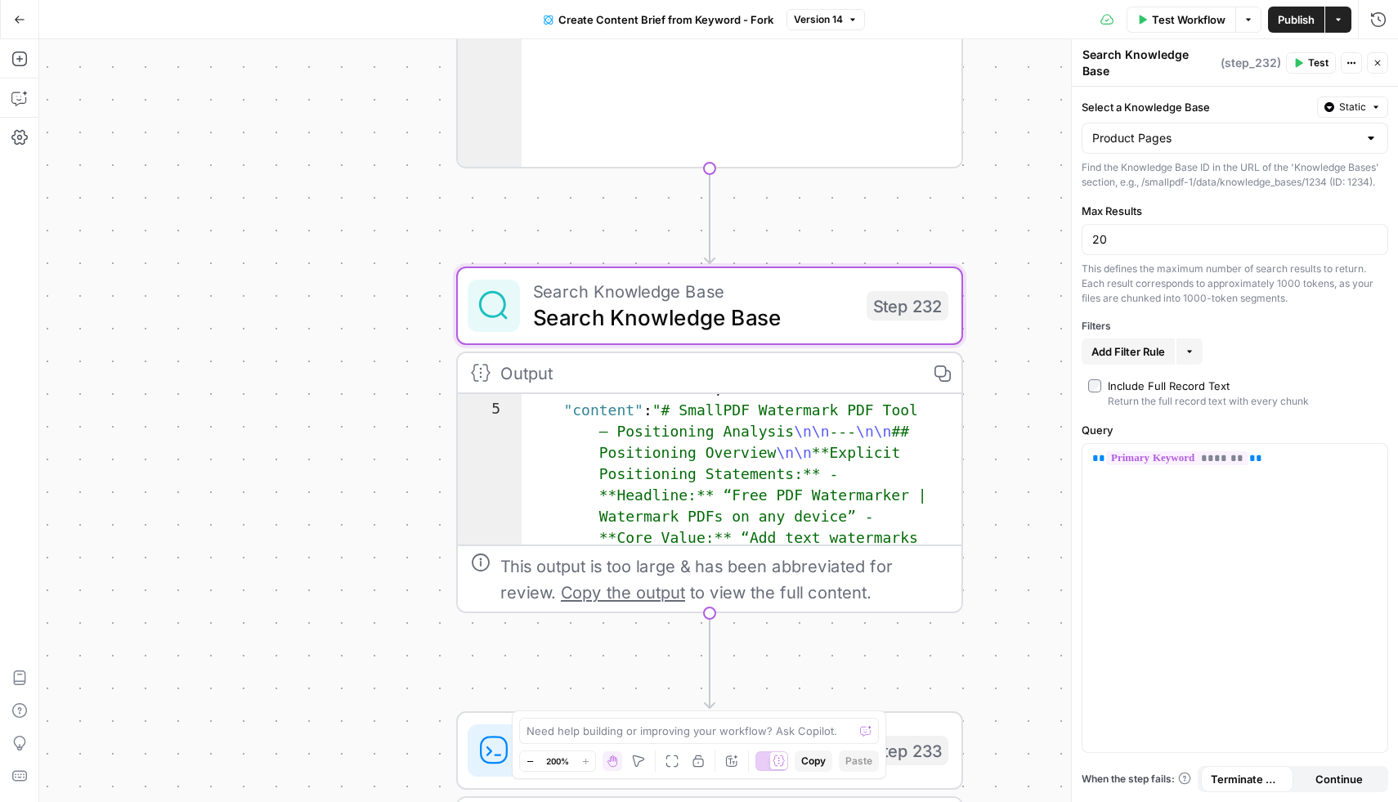
click at [1367, 131] on div at bounding box center [1371, 138] width 13 height 16
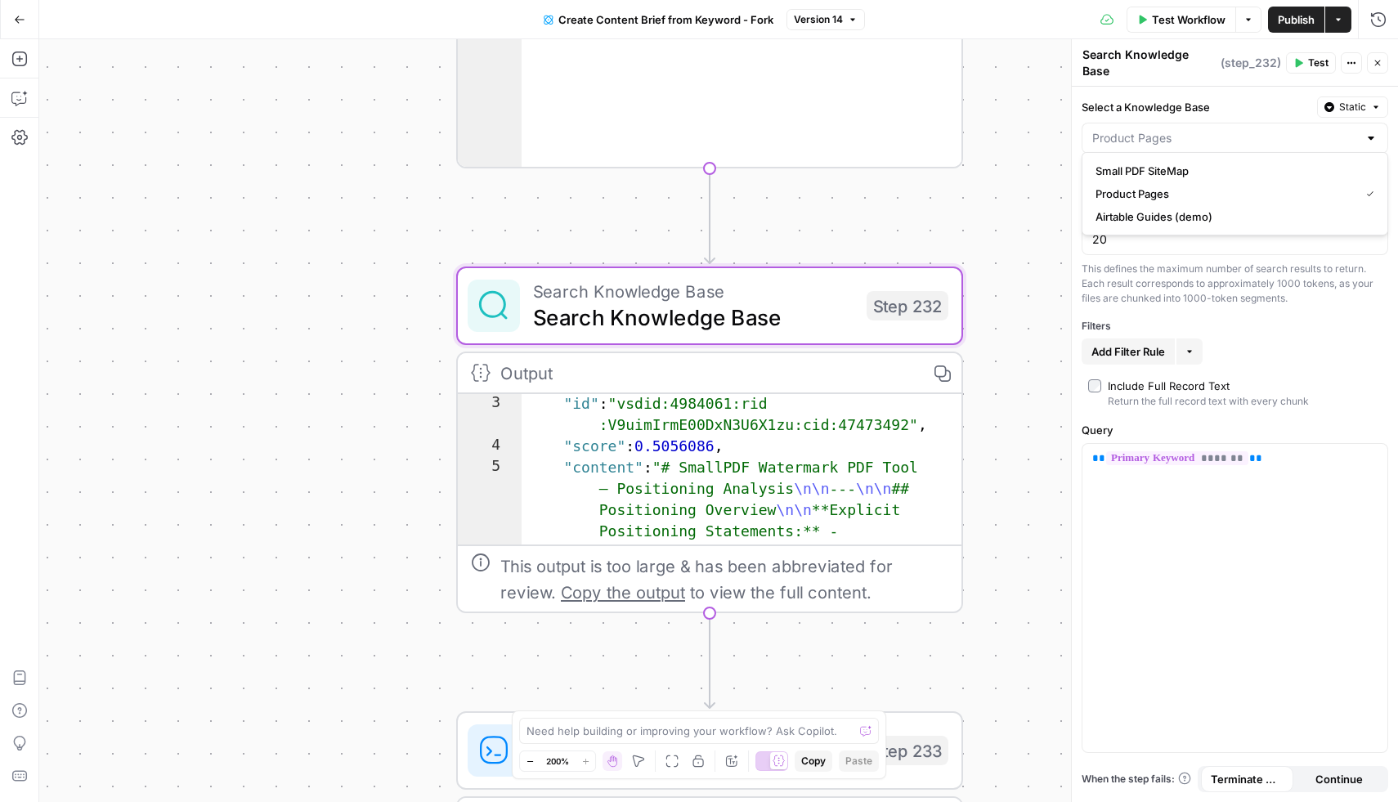
type textarea "**********"
type input "Product Pages"
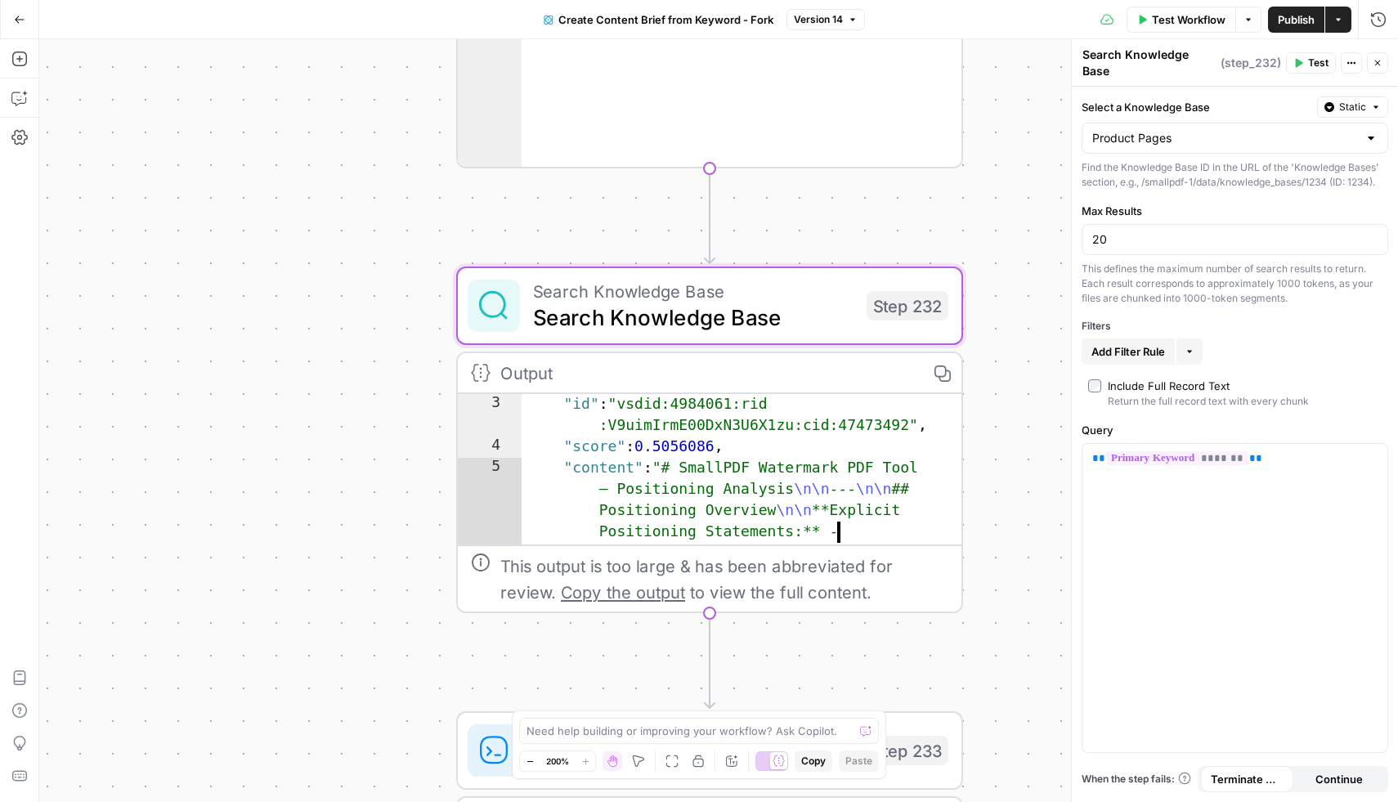
drag, startPoint x: 774, startPoint y: 465, endPoint x: 898, endPoint y: 462, distance: 123.5
drag, startPoint x: 907, startPoint y: 465, endPoint x: 793, endPoint y: 462, distance: 113.7
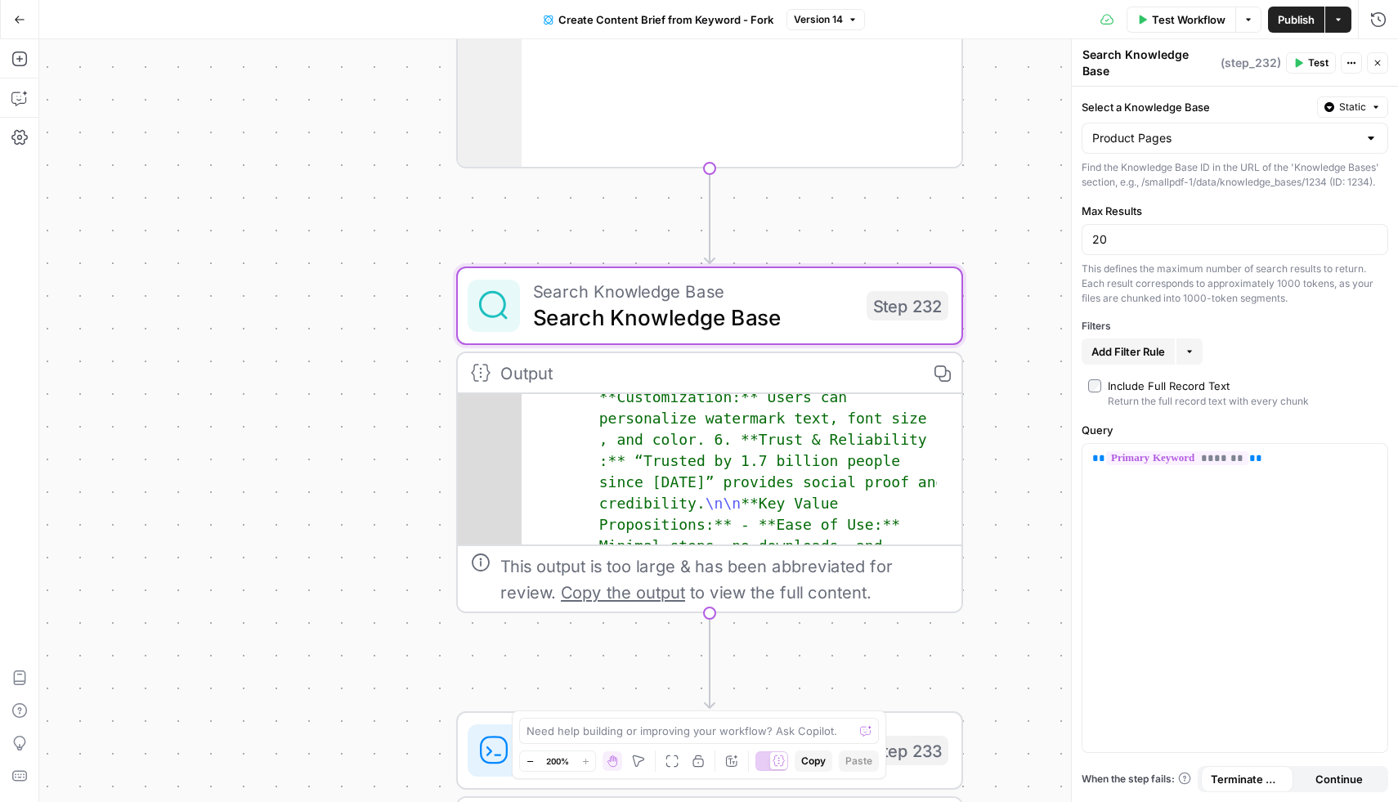
scroll to position [992, 0]
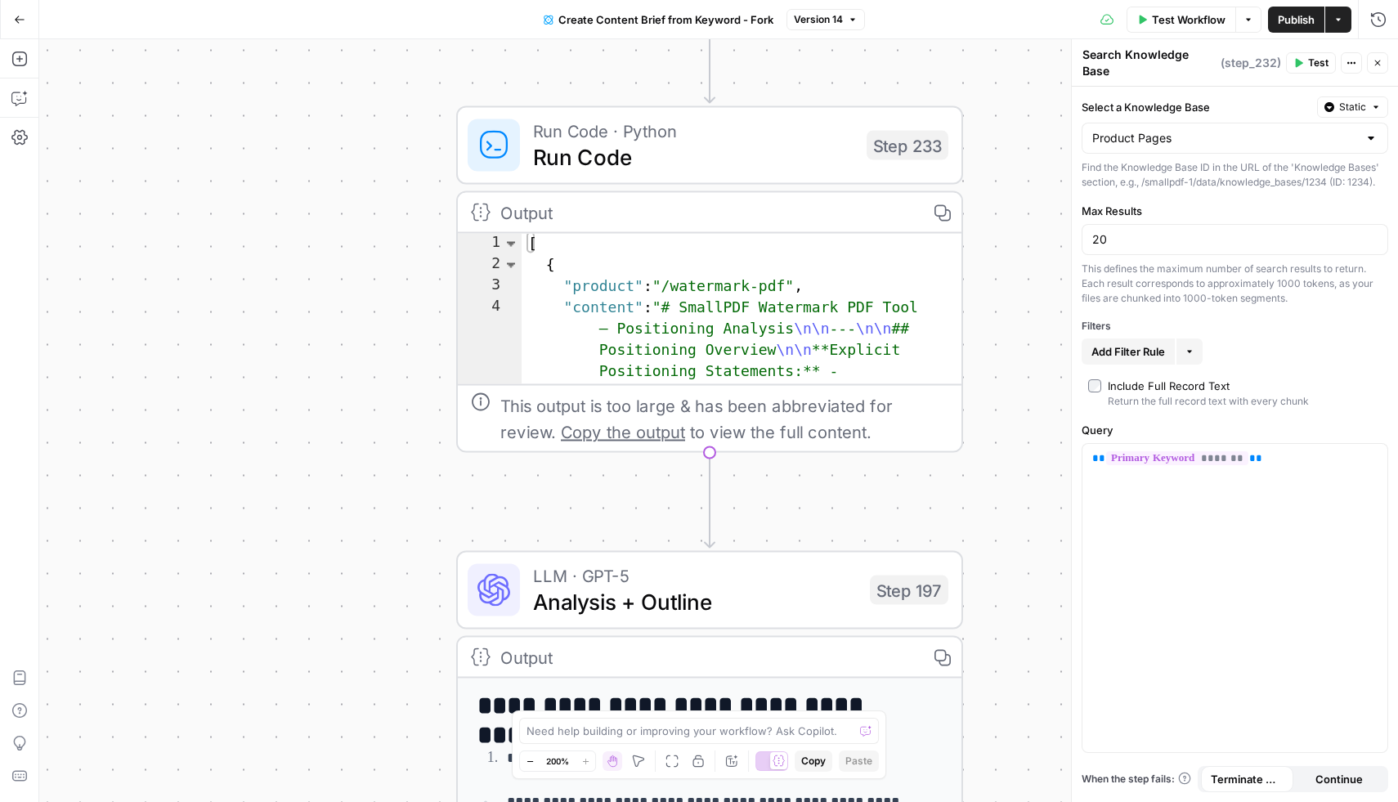
click at [657, 170] on span "Run Code" at bounding box center [693, 157] width 321 height 33
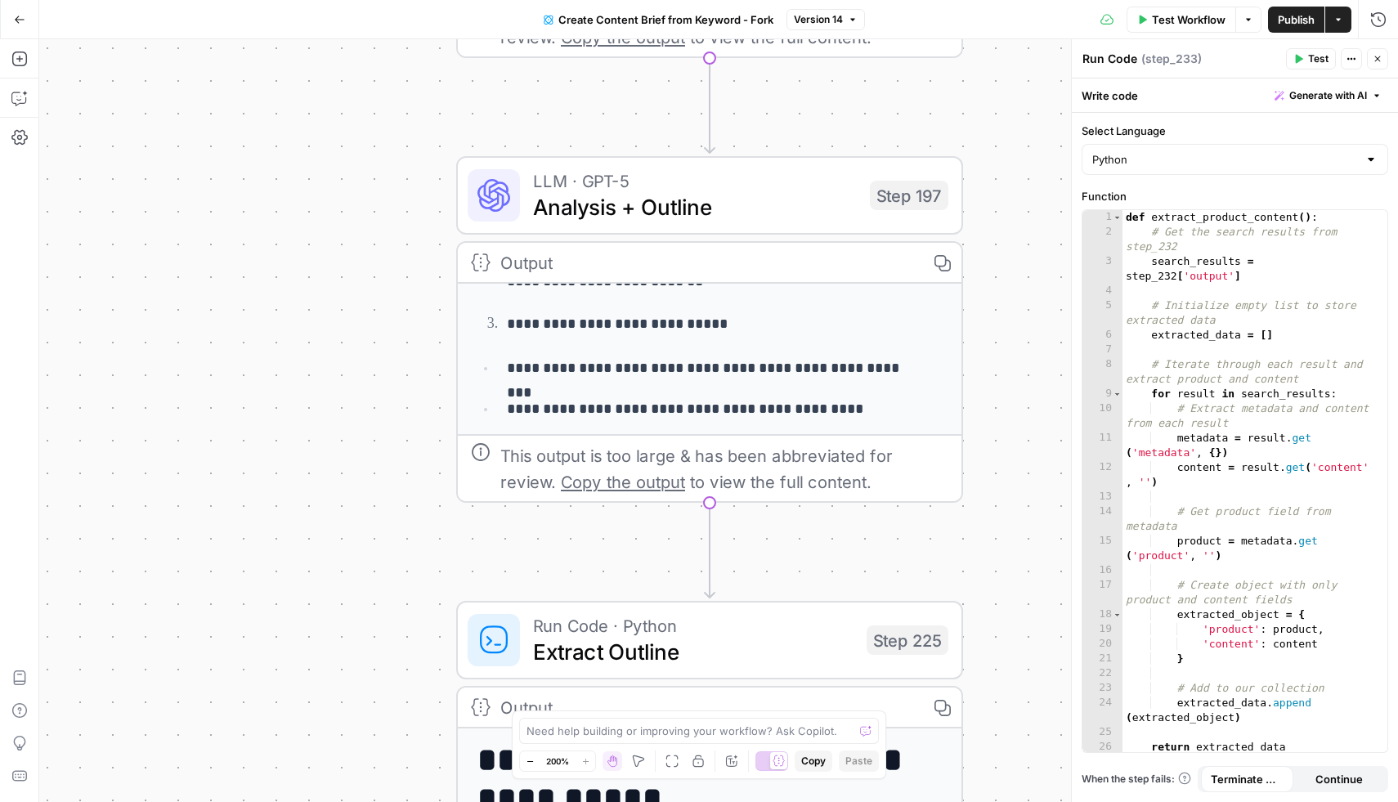
scroll to position [301, 0]
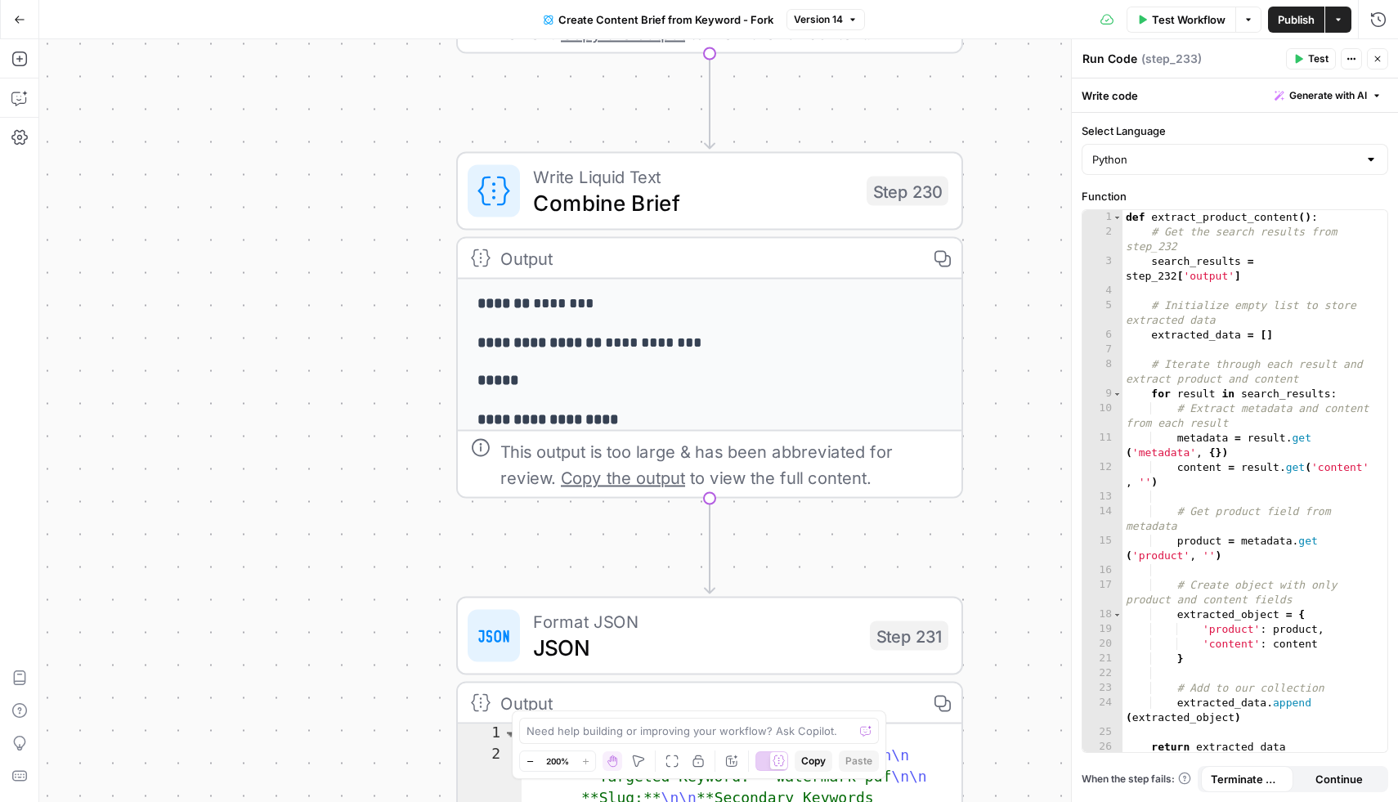
click at [630, 202] on span "Combine Brief" at bounding box center [693, 202] width 321 height 33
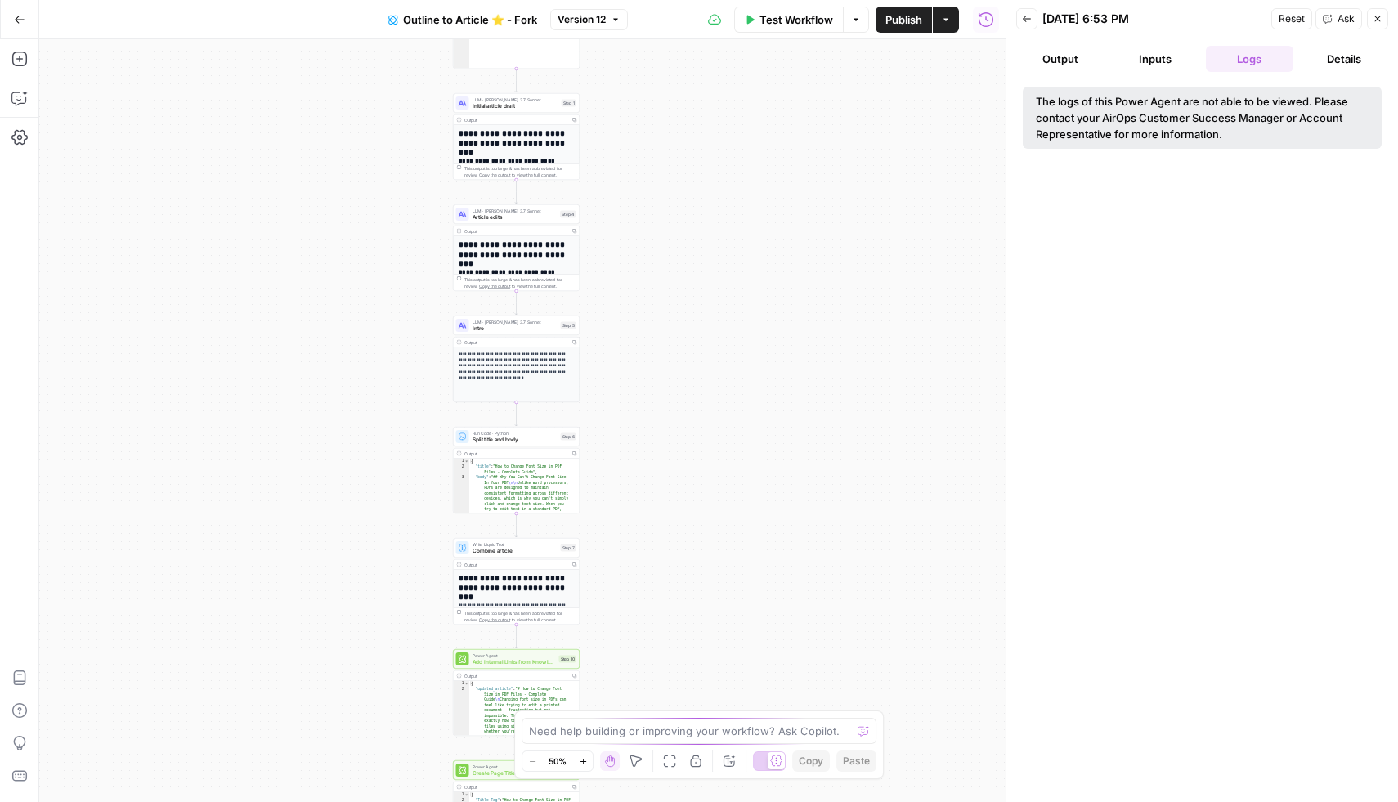
click at [588, 761] on button "Zoom In" at bounding box center [583, 762] width 20 height 20
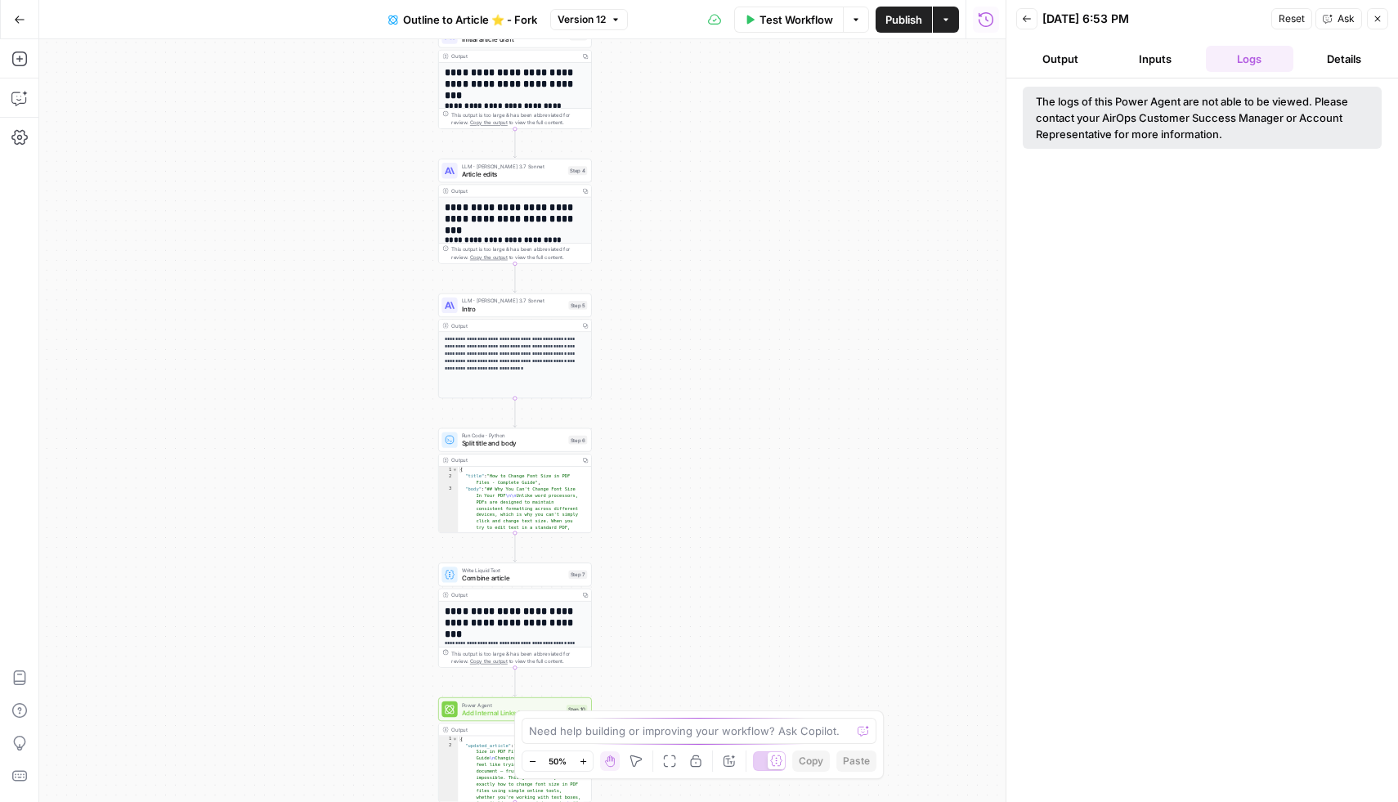
click at [588, 761] on button "Zoom In" at bounding box center [583, 762] width 20 height 20
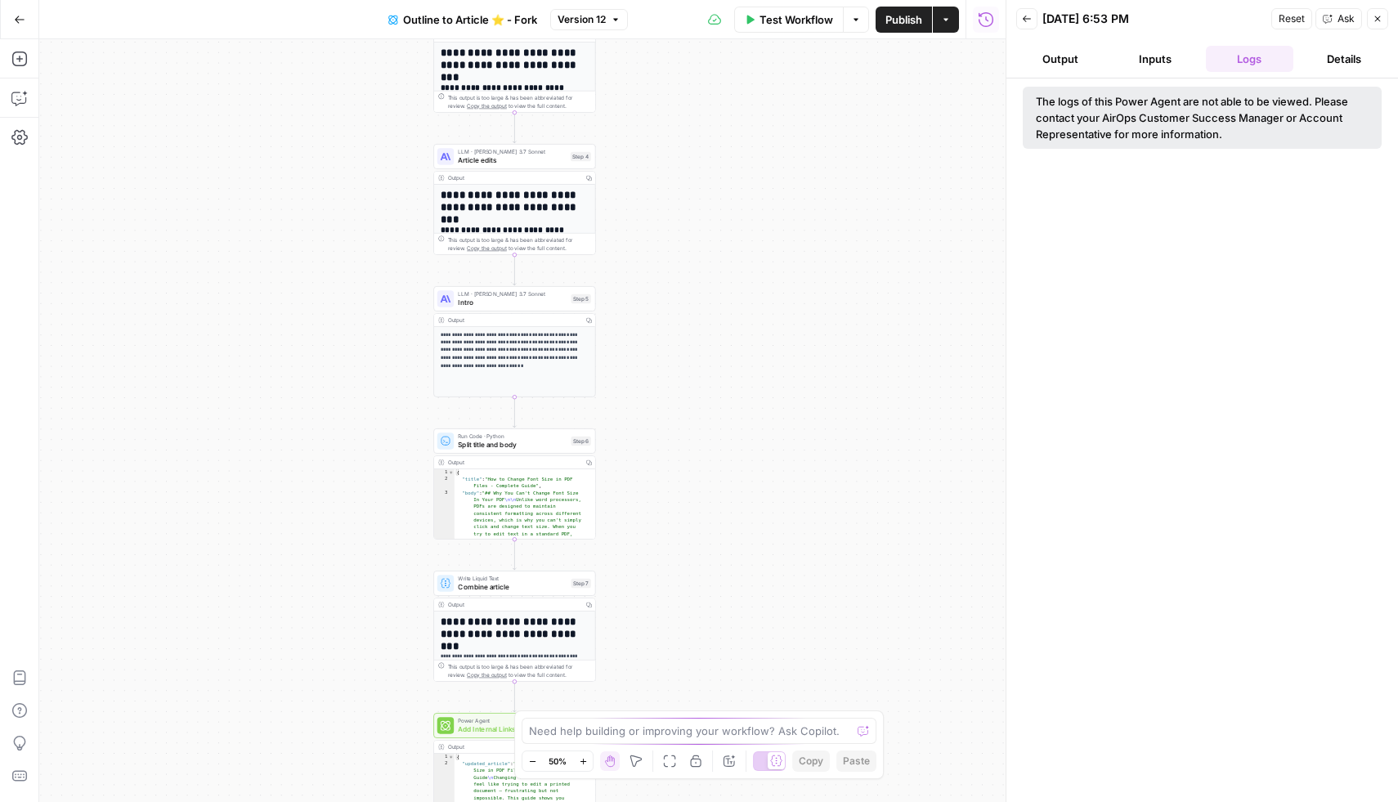
click at [588, 761] on button "Zoom In" at bounding box center [583, 762] width 20 height 20
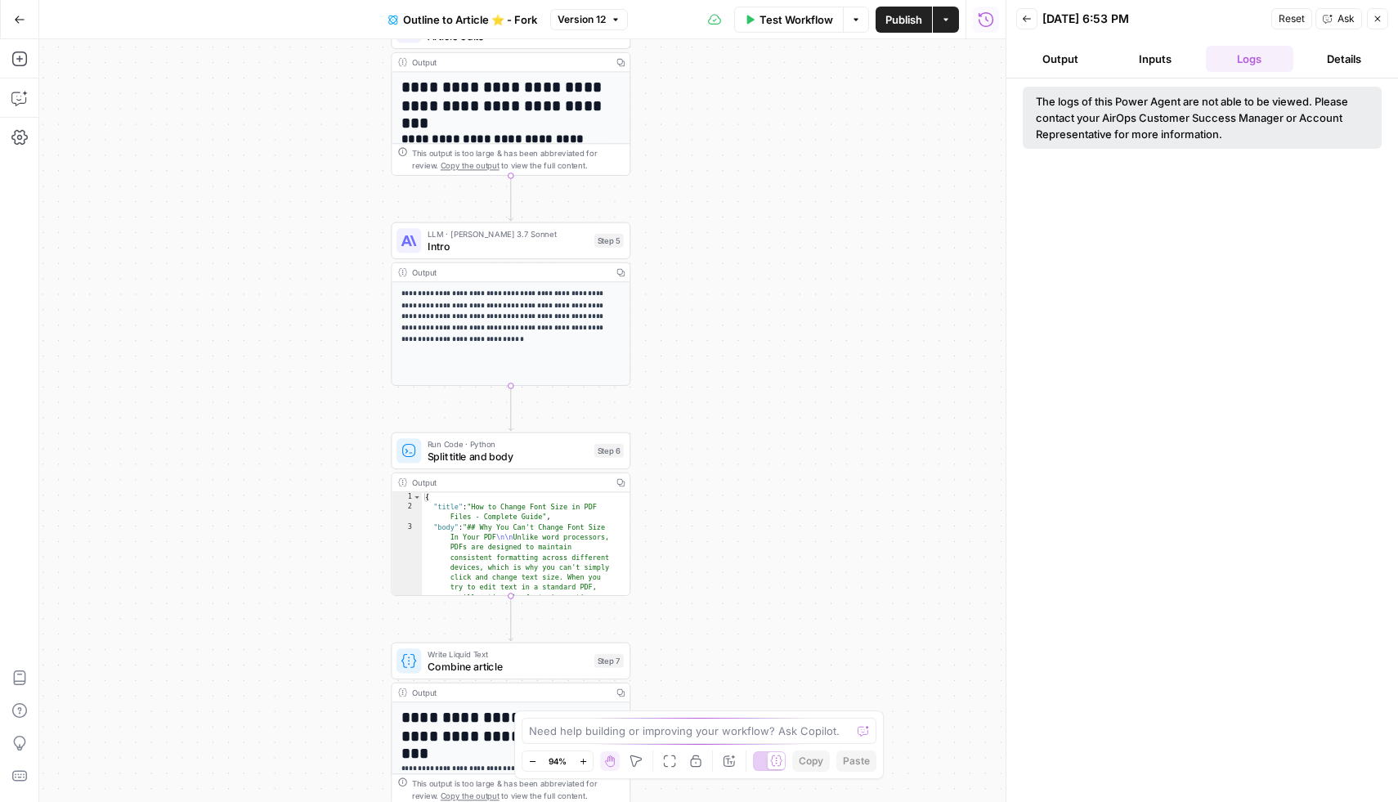
click at [588, 761] on button "Zoom In" at bounding box center [583, 762] width 20 height 20
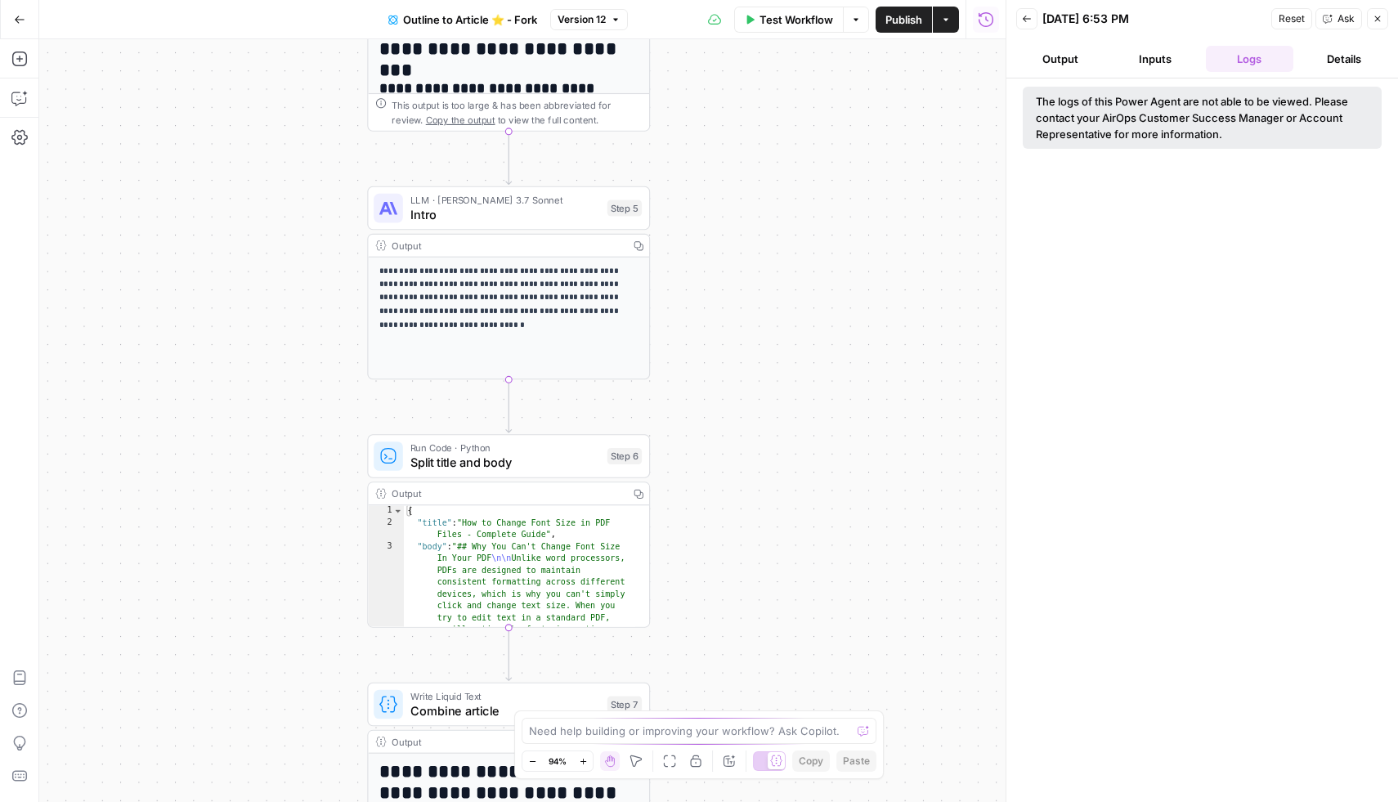
click at [588, 761] on button "Zoom In" at bounding box center [583, 762] width 20 height 20
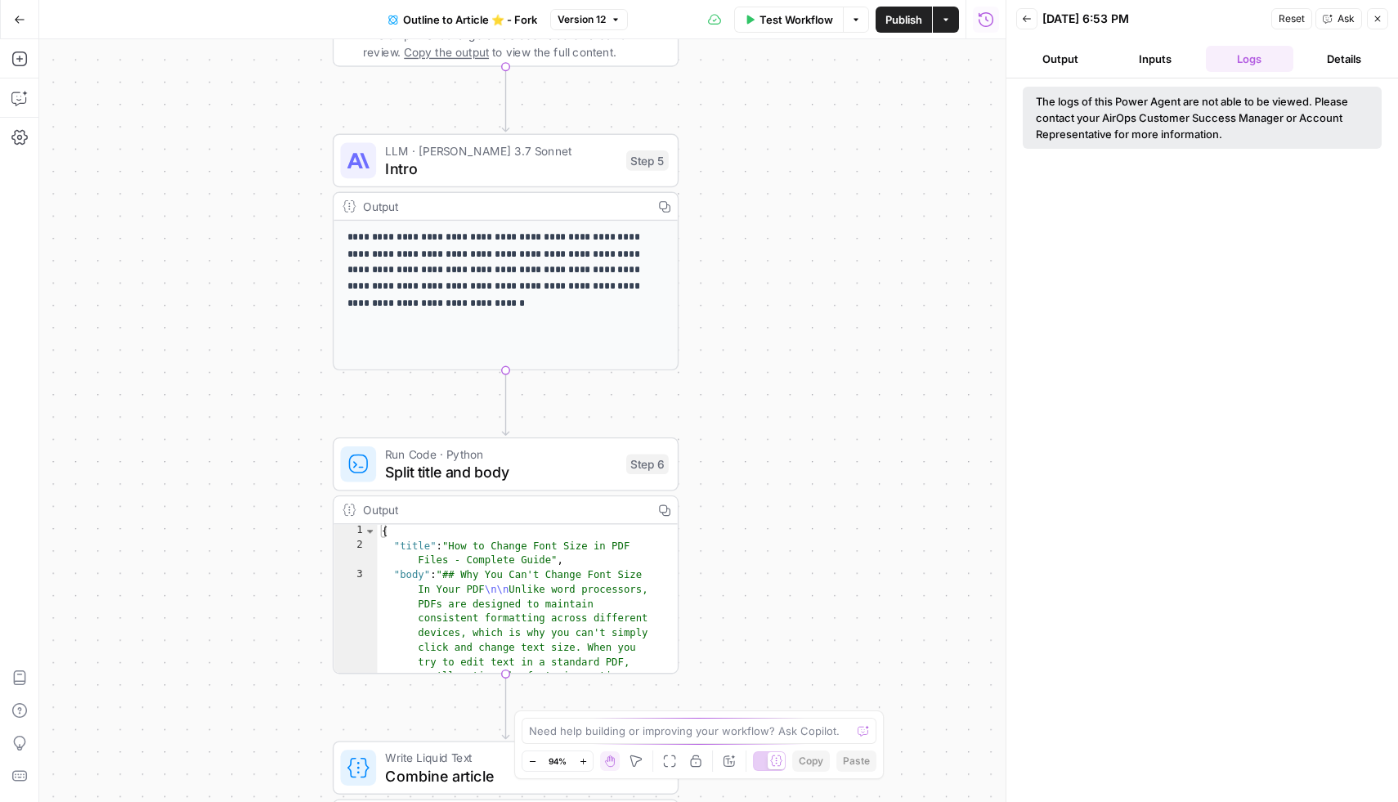
click at [588, 761] on button "Zoom In" at bounding box center [583, 762] width 20 height 20
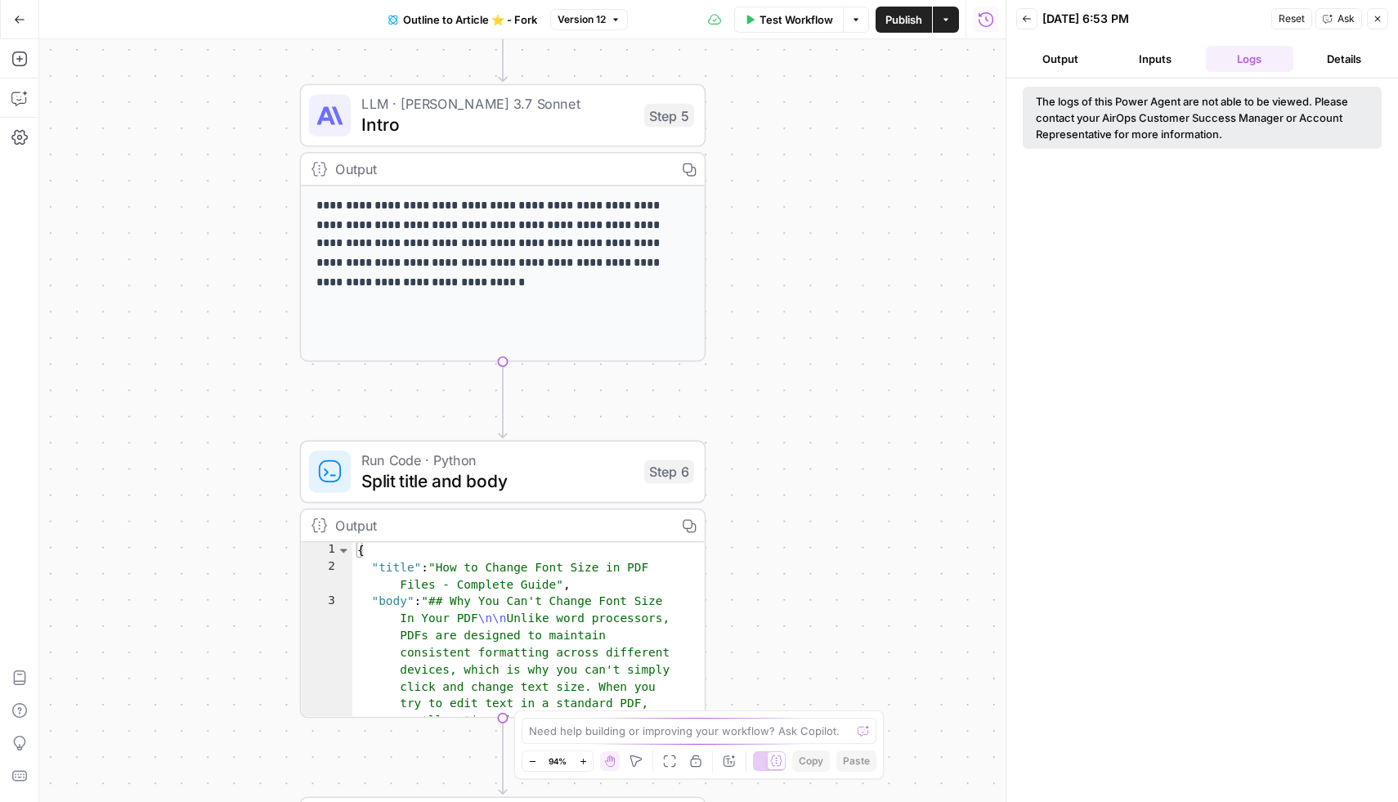
click at [588, 761] on button "Zoom In" at bounding box center [583, 762] width 20 height 20
